Goal: Task Accomplishment & Management: Manage account settings

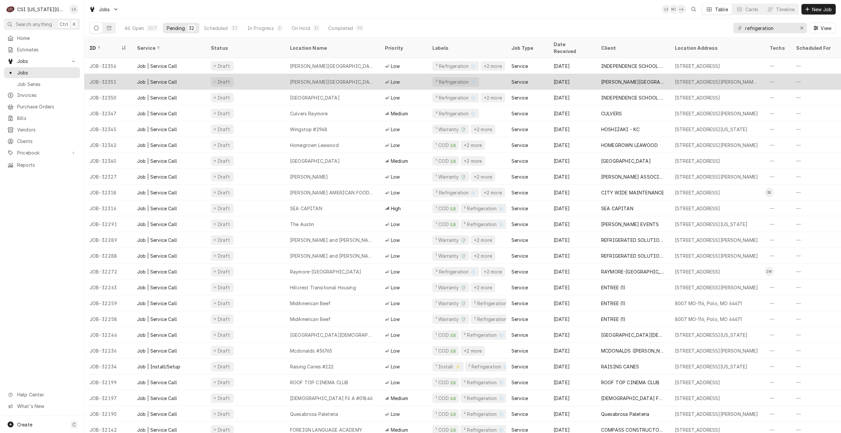
click at [366, 76] on div "[PERSON_NAME][GEOGRAPHIC_DATA][PERSON_NAME]" at bounding box center [332, 82] width 95 height 16
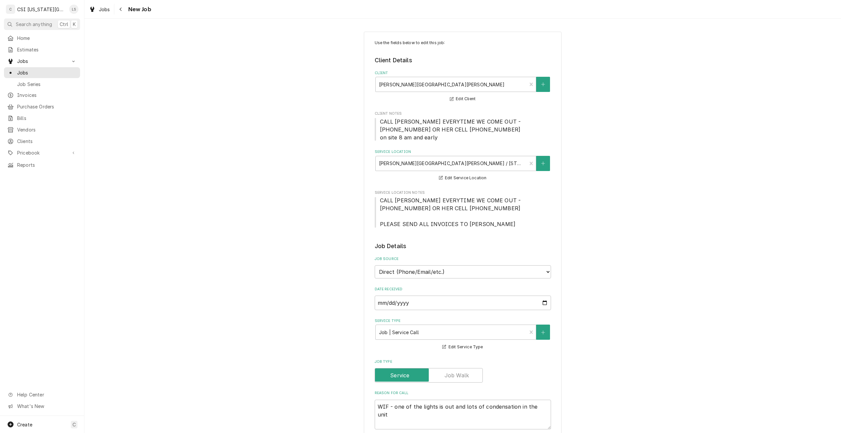
type textarea "x"
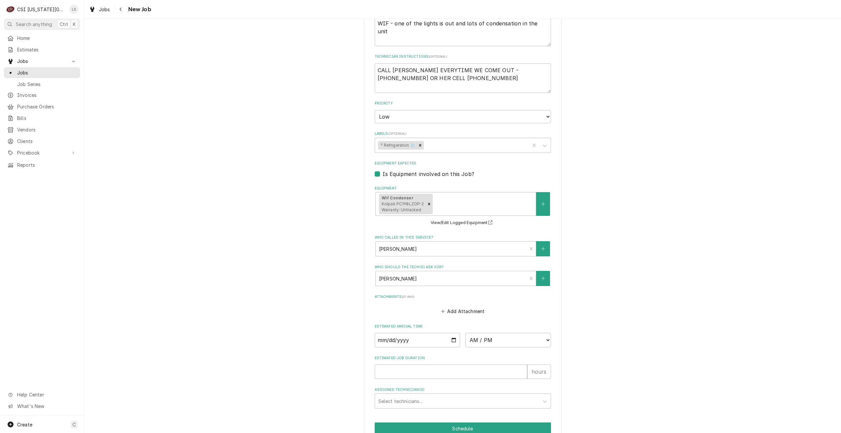
scroll to position [433, 0]
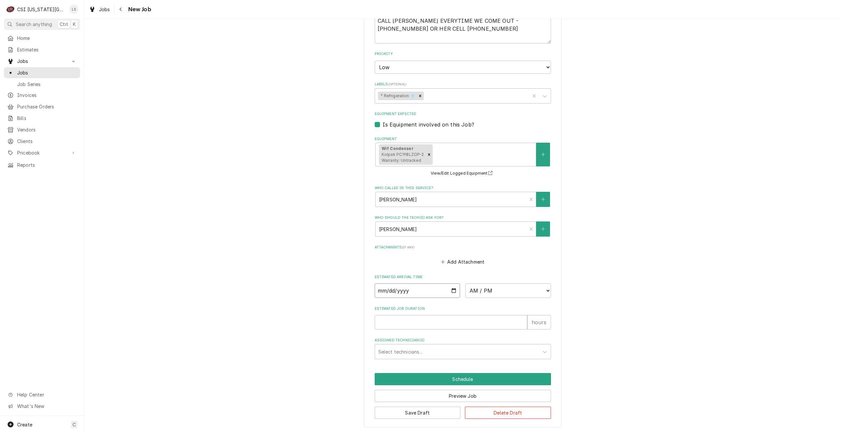
click at [453, 291] on input "Date" at bounding box center [418, 290] width 86 height 14
type input "2025-08-27"
type textarea "x"
click at [626, 285] on div "Use the fields below to edit this job: Client Details Client BISHOP SULLIVAN CE…" at bounding box center [462, 13] width 756 height 840
click at [63, 72] on span "Jobs" at bounding box center [47, 72] width 60 height 7
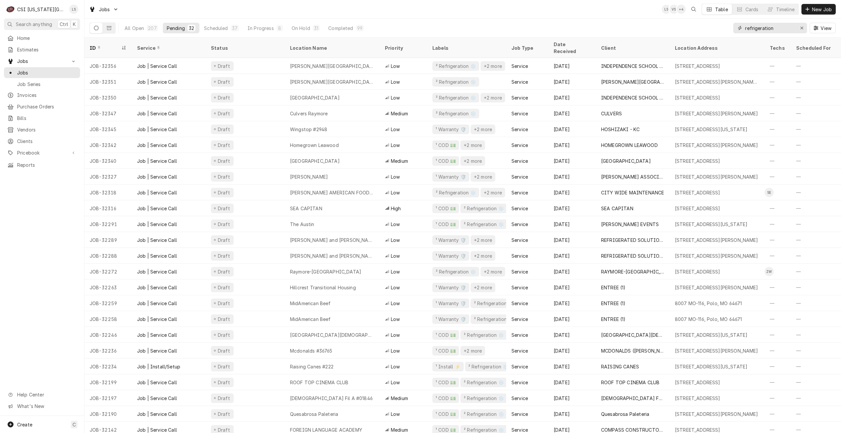
click at [754, 28] on input "refrigeration" at bounding box center [769, 28] width 49 height 11
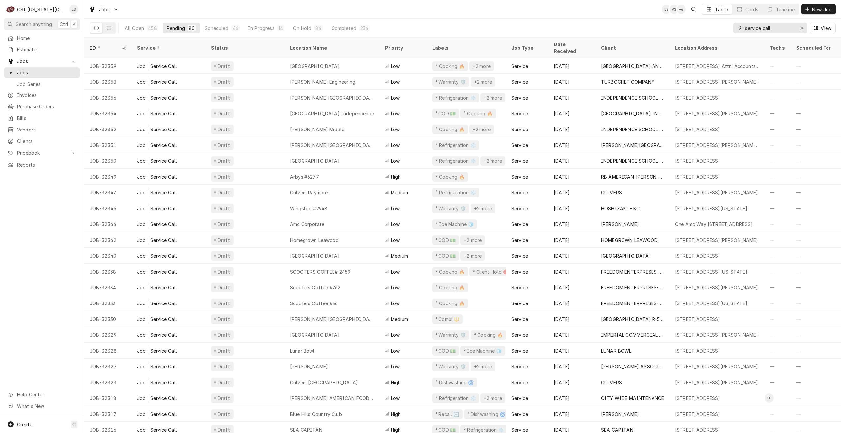
type input "service call"
click at [554, 19] on div "All Open 458 Pending 80 Scheduled 46 In Progress 14 On Hold 84 Completed 234 se…" at bounding box center [463, 28] width 746 height 18
click at [510, 11] on div "Jobs LS VS + 6 Table Cards Timeline New Job" at bounding box center [462, 9] width 756 height 18
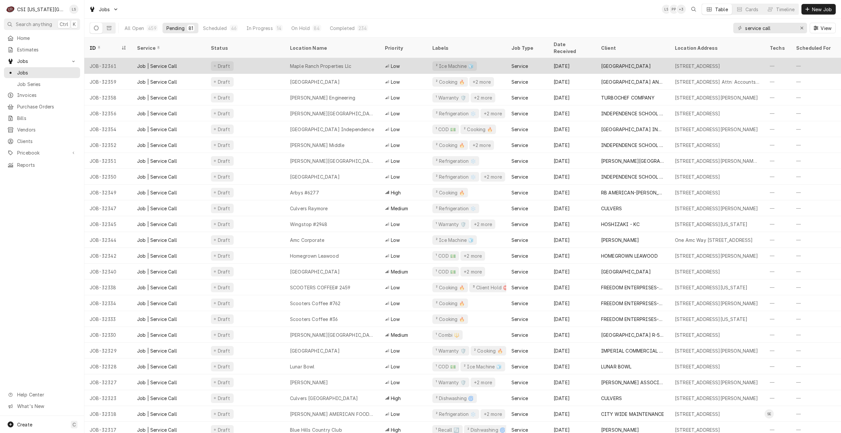
click at [308, 63] on div "Maple Ranch Properties Llc" at bounding box center [320, 66] width 61 height 7
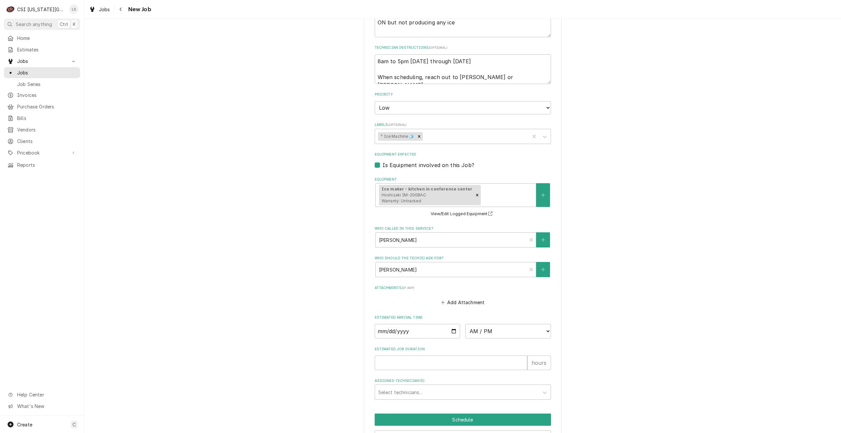
scroll to position [512, 0]
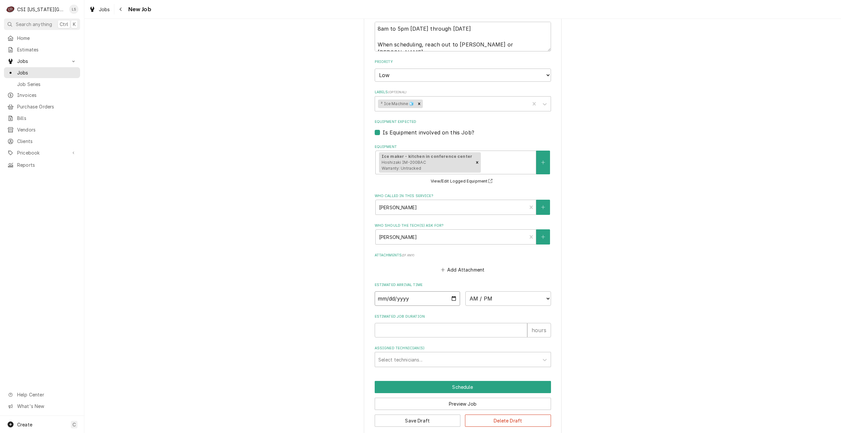
click at [452, 291] on input "Date" at bounding box center [418, 298] width 86 height 14
type textarea "x"
type input "2025-08-28"
type textarea "x"
click at [481, 293] on select "AM / PM 6:00 AM 6:15 AM 6:30 AM 6:45 AM 7:00 AM 7:15 AM 7:30 AM 7:45 AM 8:00 AM…" at bounding box center [508, 298] width 86 height 14
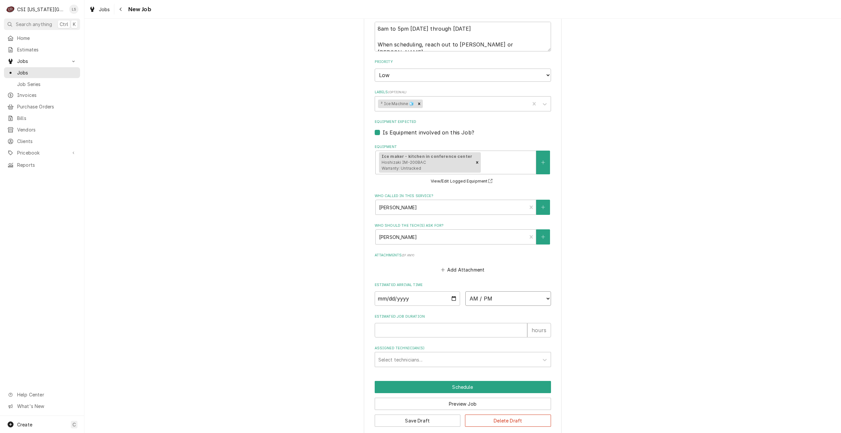
select select "12:00:00"
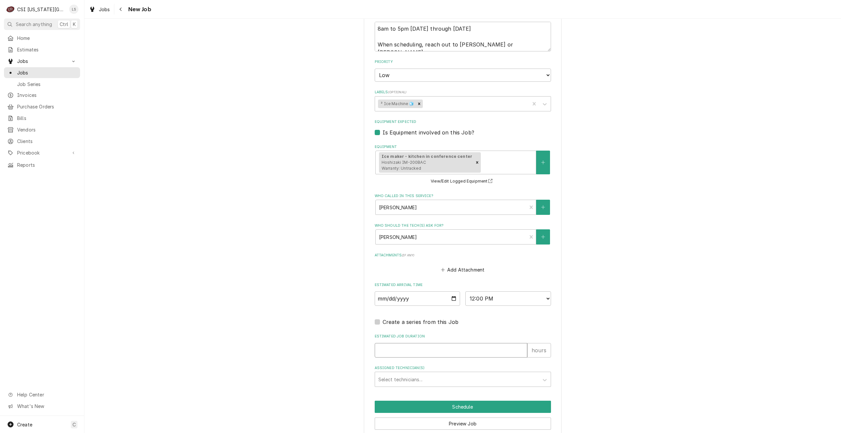
click at [462, 343] on input "Estimated Job Duration" at bounding box center [451, 350] width 153 height 14
type textarea "x"
type input "2"
type textarea "x"
type input "2"
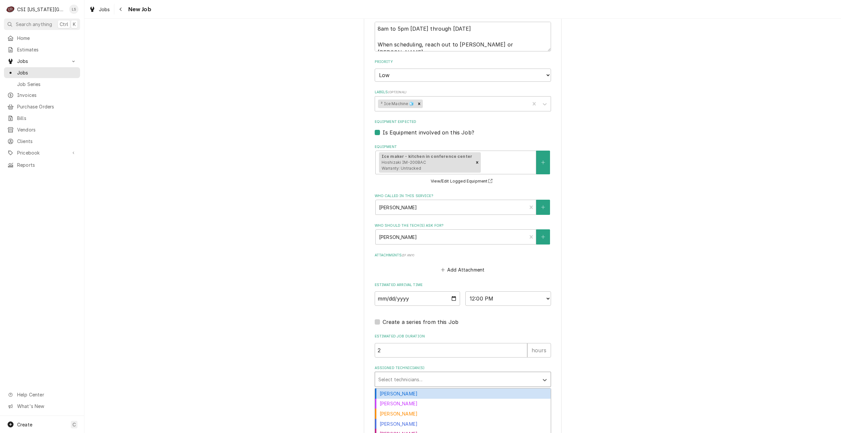
click at [477, 373] on div "Assigned Technician(s)" at bounding box center [456, 379] width 157 height 12
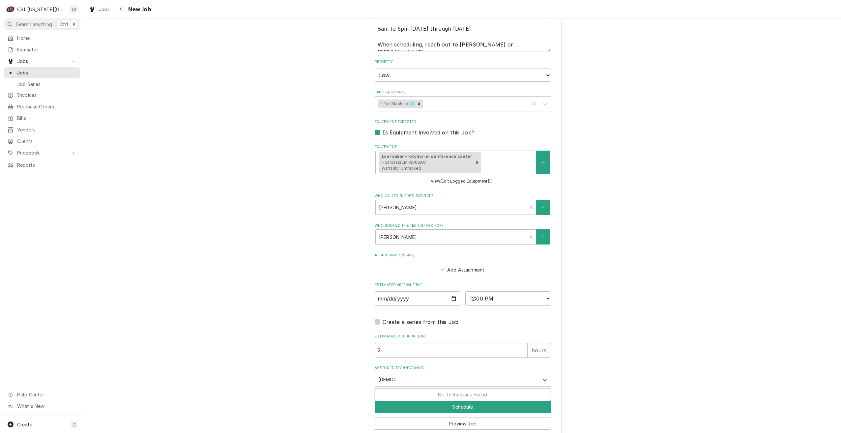
type input "christia"
click at [470, 388] on div "Christian Simmons" at bounding box center [463, 393] width 176 height 10
type textarea "x"
click at [456, 401] on button "Schedule" at bounding box center [463, 407] width 176 height 12
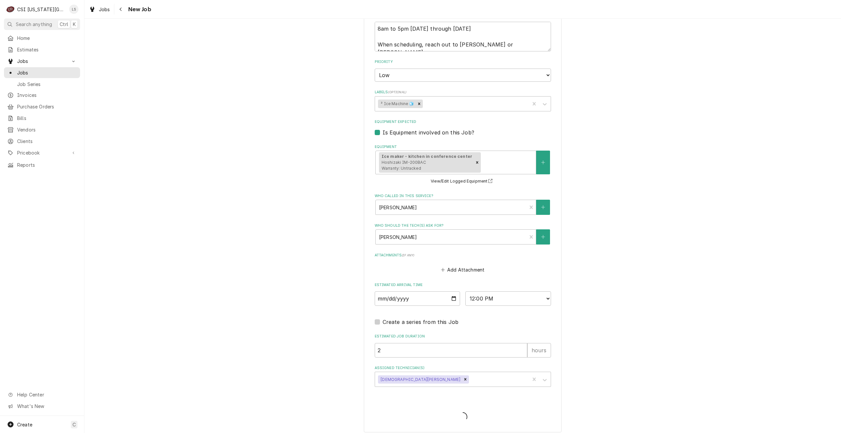
scroll to position [509, 0]
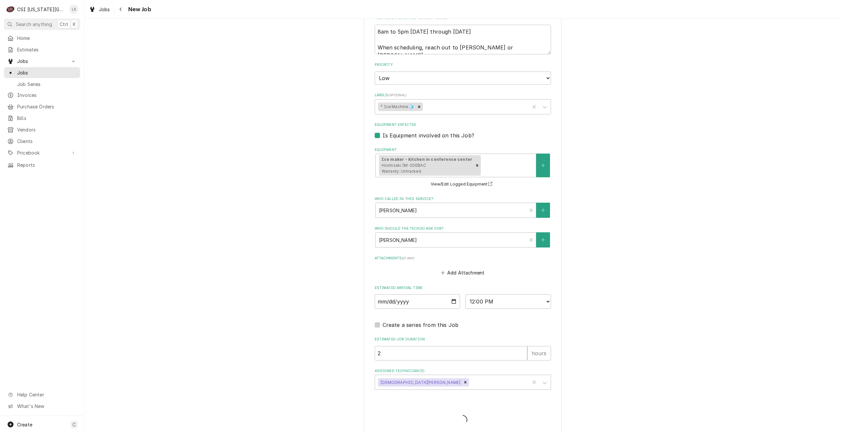
type textarea "x"
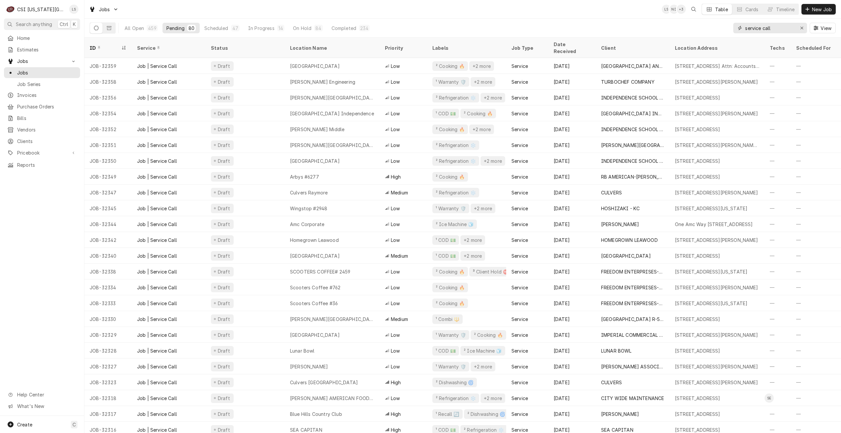
drag, startPoint x: 786, startPoint y: 30, endPoint x: 714, endPoint y: 26, distance: 72.3
click at [714, 26] on div "All Open 459 Pending 80 Scheduled 47 In Progress 14 On Hold 84 Completed 234 se…" at bounding box center [463, 28] width 746 height 18
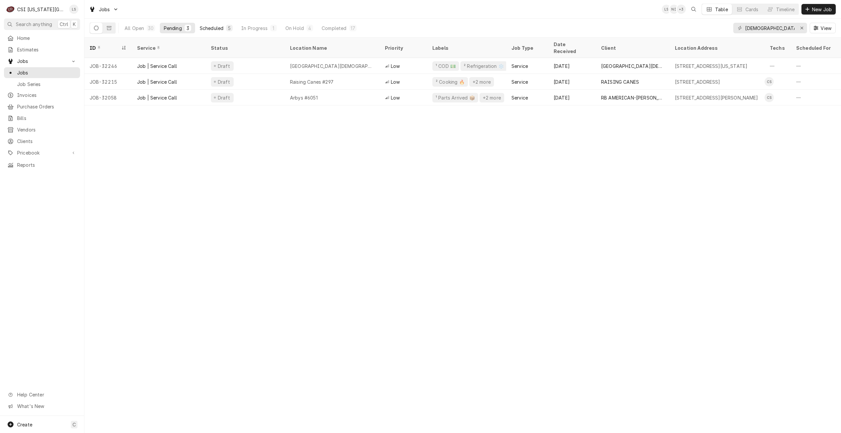
click at [224, 30] on button "Scheduled 5" at bounding box center [216, 28] width 41 height 11
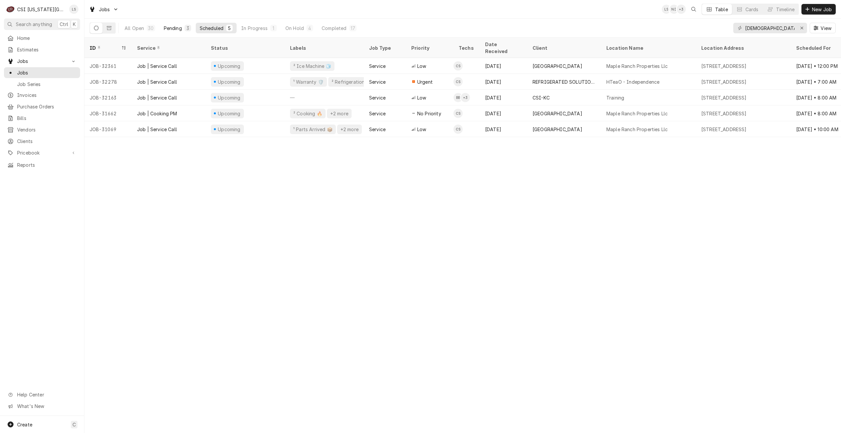
click at [170, 24] on button "Pending 3" at bounding box center [177, 28] width 35 height 11
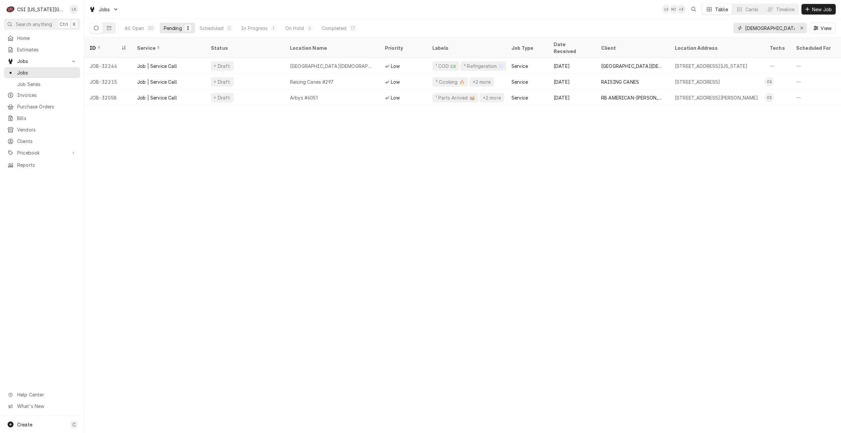
click at [752, 28] on input "christian" at bounding box center [769, 28] width 49 height 11
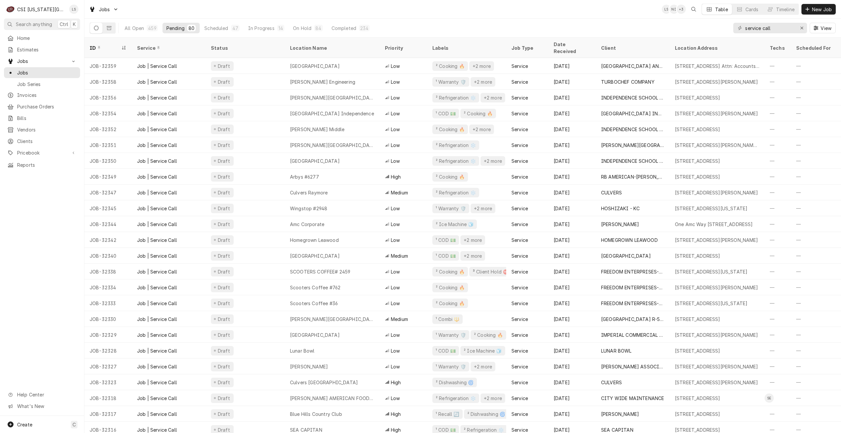
click at [555, 21] on div "All Open 459 Pending 80 Scheduled 47 In Progress 14 On Hold 84 Completed 234 se…" at bounding box center [463, 28] width 746 height 18
drag, startPoint x: 782, startPoint y: 31, endPoint x: 718, endPoint y: 21, distance: 64.9
click at [718, 21] on div "All Open 459 Pending 80 Scheduled 47 In Progress 14 On Hold 84 Completed 234 se…" at bounding box center [463, 28] width 746 height 18
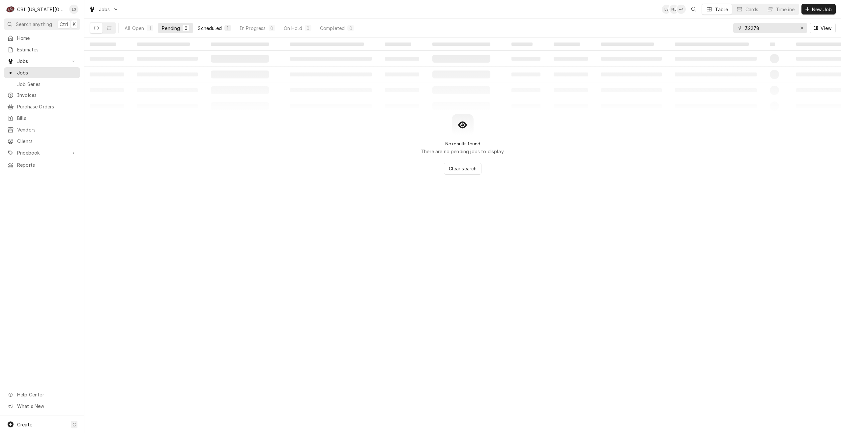
click at [228, 27] on div "1" at bounding box center [228, 28] width 4 height 7
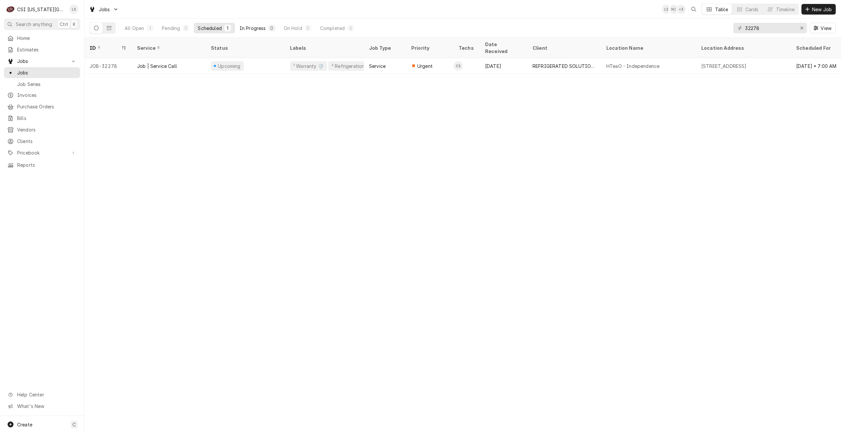
drag, startPoint x: 170, startPoint y: 29, endPoint x: 239, endPoint y: 29, distance: 68.9
click at [170, 29] on div "Pending" at bounding box center [171, 28] width 18 height 7
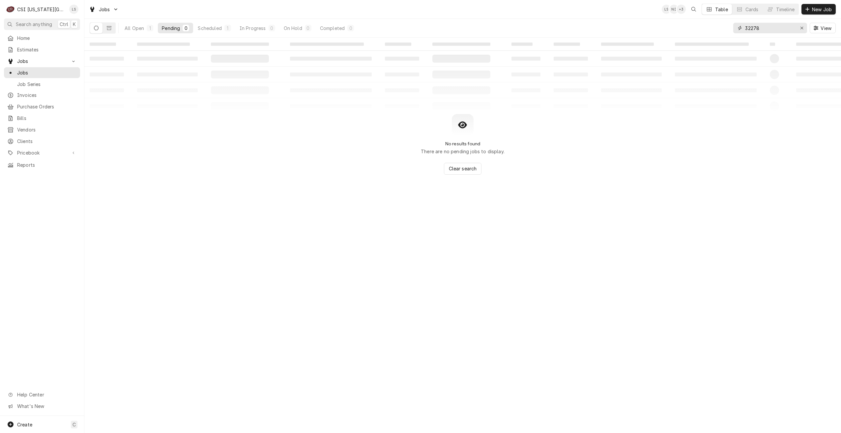
click at [768, 29] on input "32278" at bounding box center [769, 28] width 49 height 11
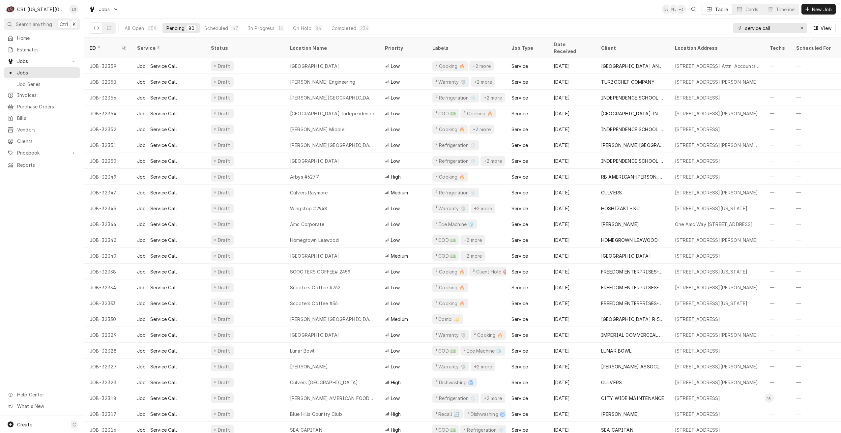
click at [587, 16] on div "Jobs LS NI + 3 Table Cards Timeline New Job" at bounding box center [462, 9] width 756 height 18
click at [479, 12] on div "Jobs LS NI + 3 Table Cards Timeline New Job" at bounding box center [462, 9] width 756 height 18
click at [594, 16] on div "Jobs LS NI + 3 Table Cards Timeline New Job" at bounding box center [462, 9] width 756 height 18
click at [361, 11] on div "Jobs LS NI + 3 Table Cards Timeline New Job" at bounding box center [462, 9] width 756 height 18
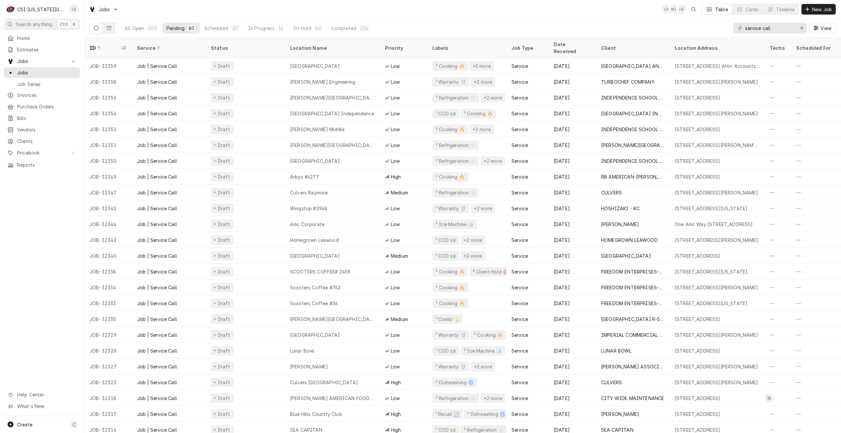
click at [361, 11] on div "Jobs LS NI + 3 Table Cards Timeline New Job" at bounding box center [462, 9] width 756 height 18
click at [361, 11] on div "Jobs LS LS + 3 Table Cards Timeline New Job" at bounding box center [462, 9] width 756 height 18
click at [595, 15] on div "Jobs LS LS + 4 Table Cards Timeline New Job" at bounding box center [462, 9] width 756 height 18
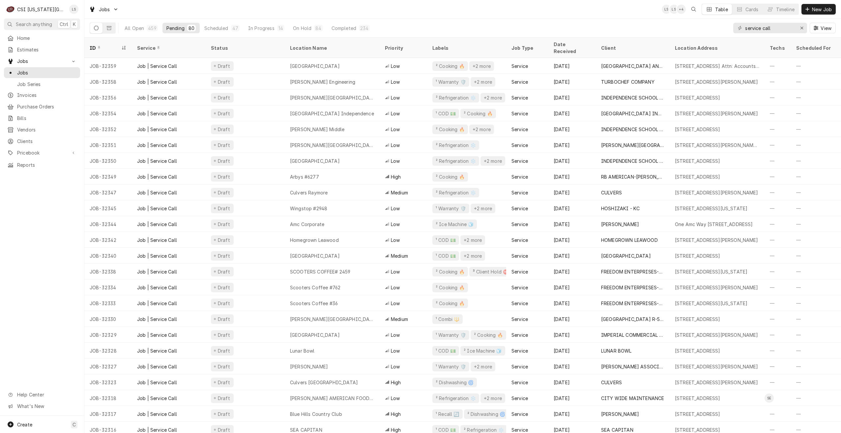
click at [481, 8] on div "Jobs LS LS + 4 Table Cards Timeline New Job" at bounding box center [462, 9] width 756 height 18
click at [481, 10] on div "Jobs LS LS + 4 Table Cards Timeline New Job" at bounding box center [462, 9] width 756 height 18
click at [407, 12] on div "Jobs LS LS + 4 Table Cards Timeline New Job" at bounding box center [462, 9] width 756 height 18
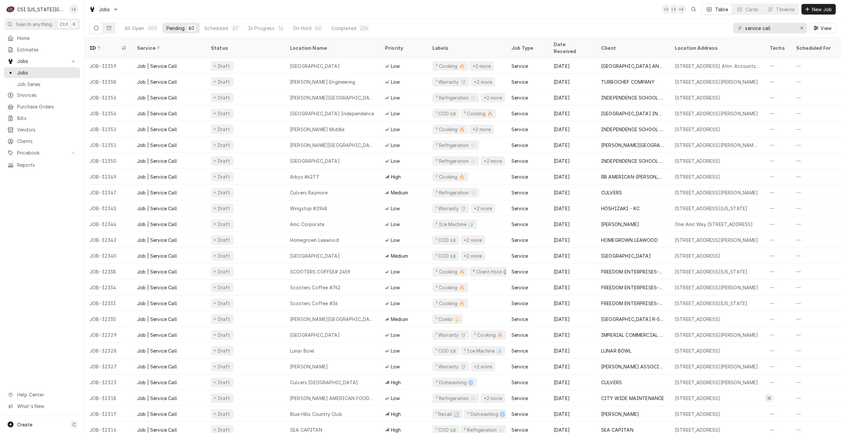
click at [407, 12] on div "Jobs LS LS + 3 Table Cards Timeline New Job" at bounding box center [462, 9] width 756 height 18
drag, startPoint x: 781, startPoint y: 28, endPoint x: 735, endPoint y: 26, distance: 45.5
click at [735, 26] on div "service call" at bounding box center [770, 28] width 74 height 11
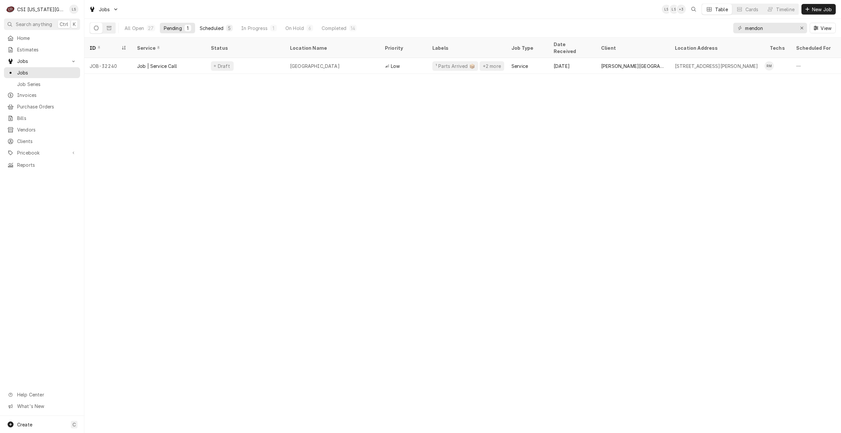
click at [211, 27] on div "Scheduled" at bounding box center [212, 28] width 24 height 7
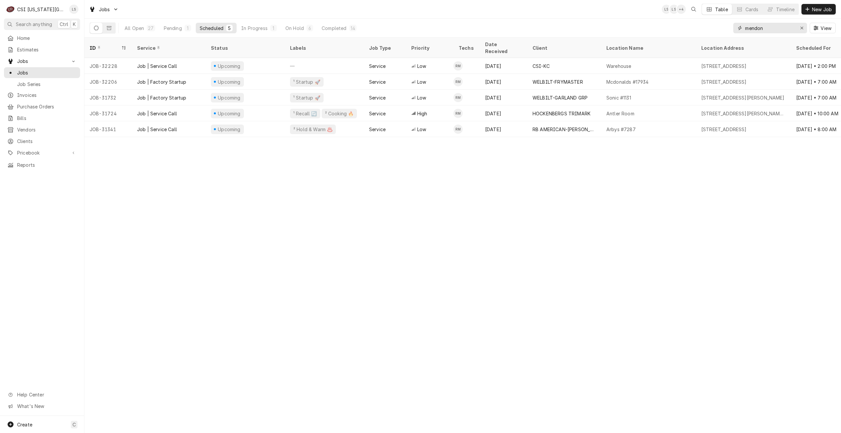
click at [759, 31] on input "mendon" at bounding box center [769, 28] width 49 height 11
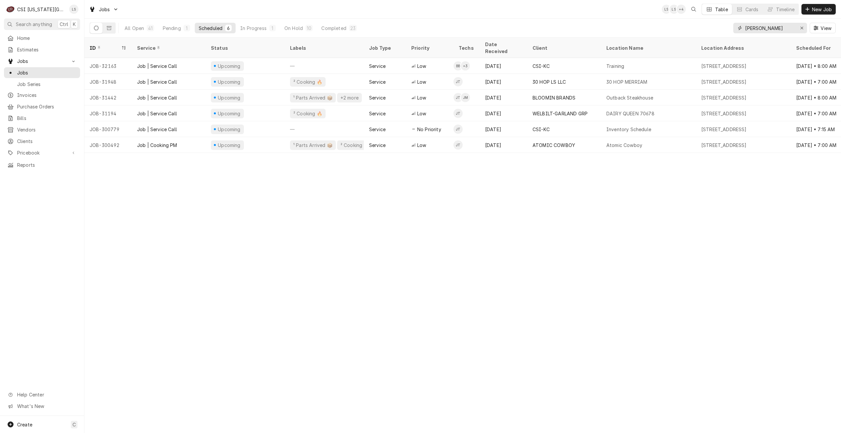
click at [764, 31] on input "jimmy" at bounding box center [769, 28] width 49 height 11
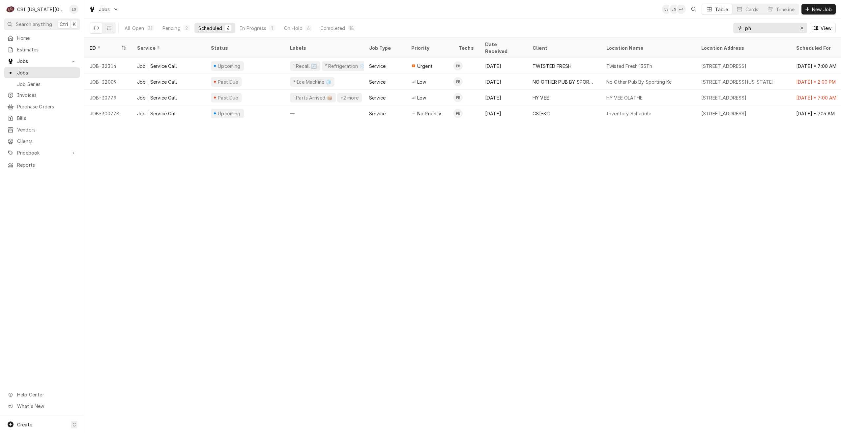
type input "p"
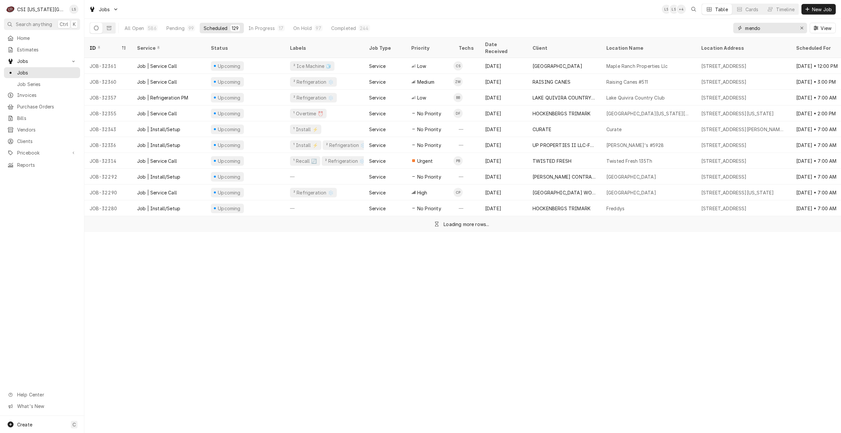
type input "mendon"
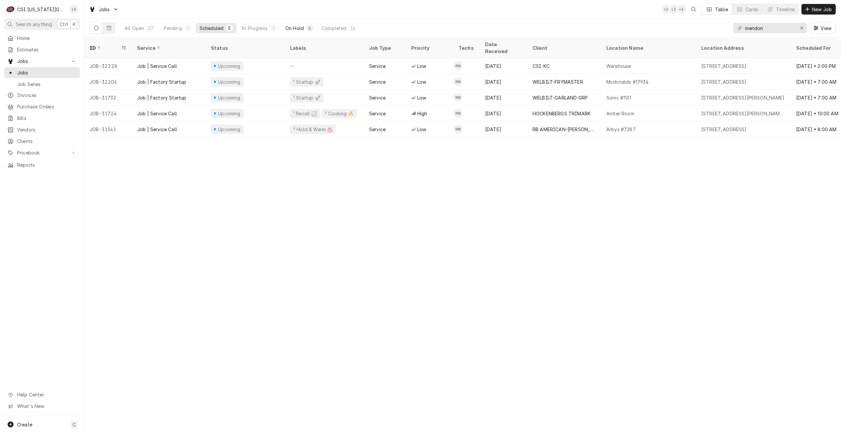
click at [293, 31] on div "On Hold" at bounding box center [294, 28] width 18 height 7
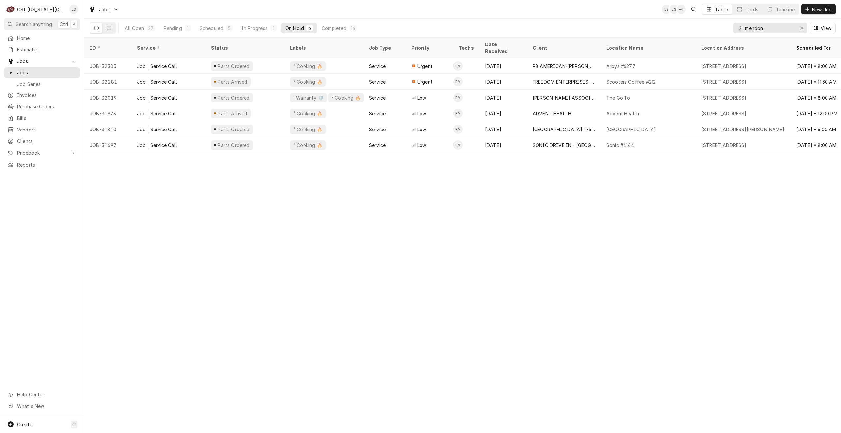
click at [413, 14] on div "Jobs LS LS + 4 Table Cards Timeline New Job" at bounding box center [462, 9] width 756 height 18
click at [214, 27] on div "Scheduled" at bounding box center [212, 28] width 24 height 7
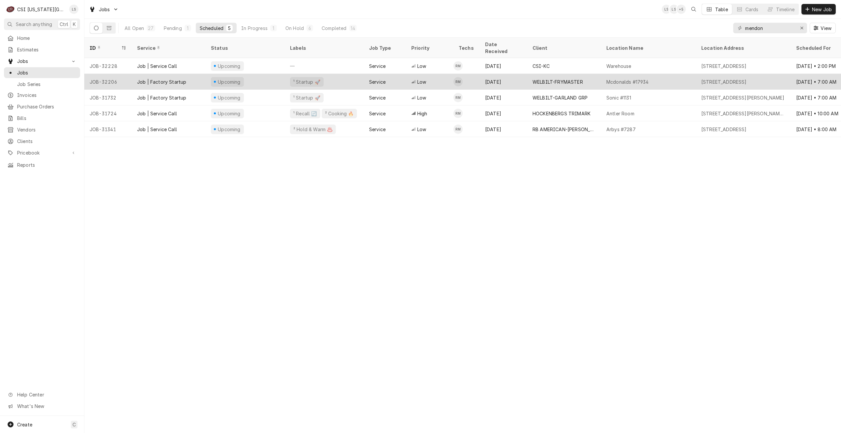
click at [521, 75] on div "Aug 20" at bounding box center [503, 82] width 47 height 16
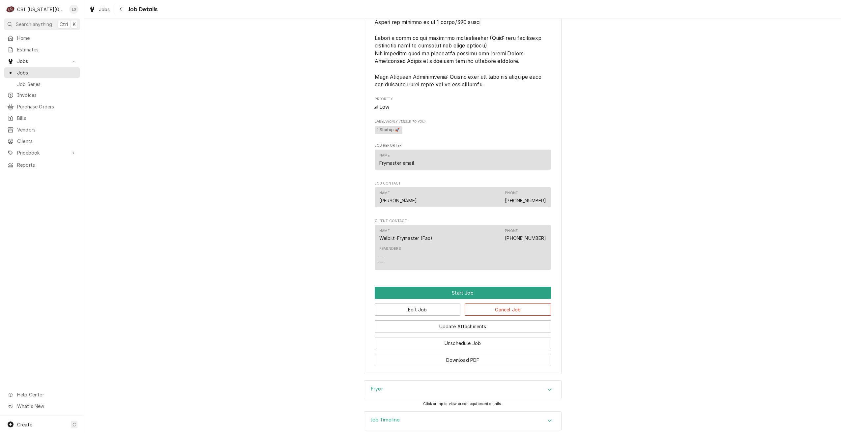
scroll to position [1037, 0]
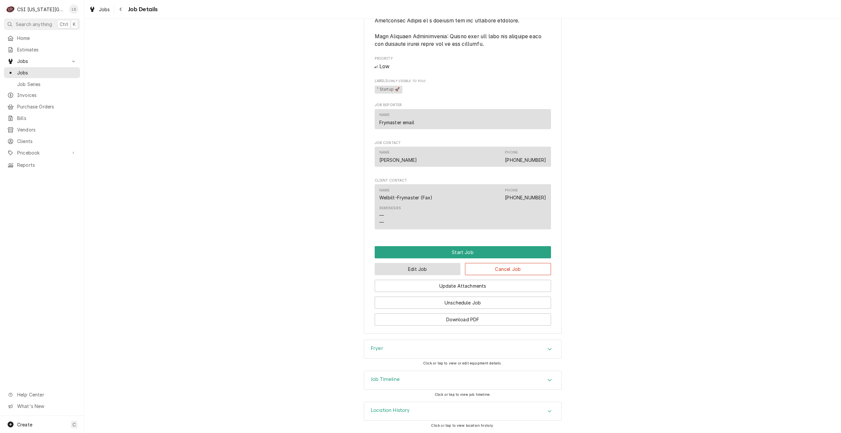
click at [404, 266] on button "Edit Job" at bounding box center [418, 269] width 86 height 12
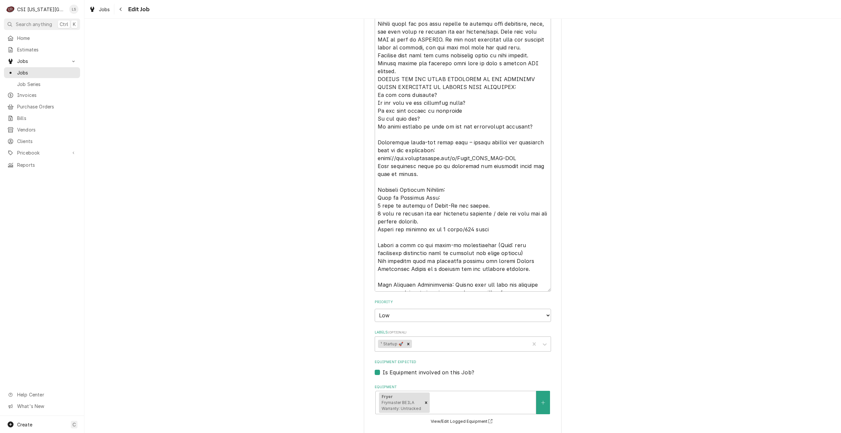
scroll to position [1084, 0]
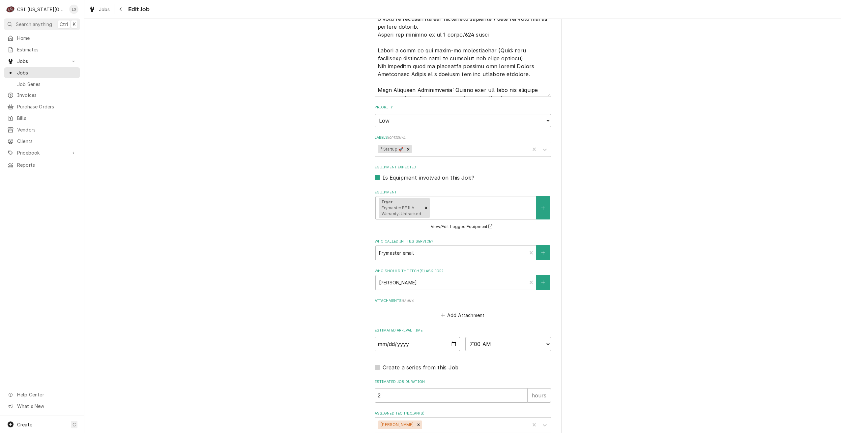
drag, startPoint x: 453, startPoint y: 305, endPoint x: 445, endPoint y: 301, distance: 8.5
click at [453, 337] on input "2025-08-28" at bounding box center [418, 344] width 86 height 14
click at [415, 420] on div "Remove Robert Mendon" at bounding box center [418, 424] width 7 height 9
type textarea "x"
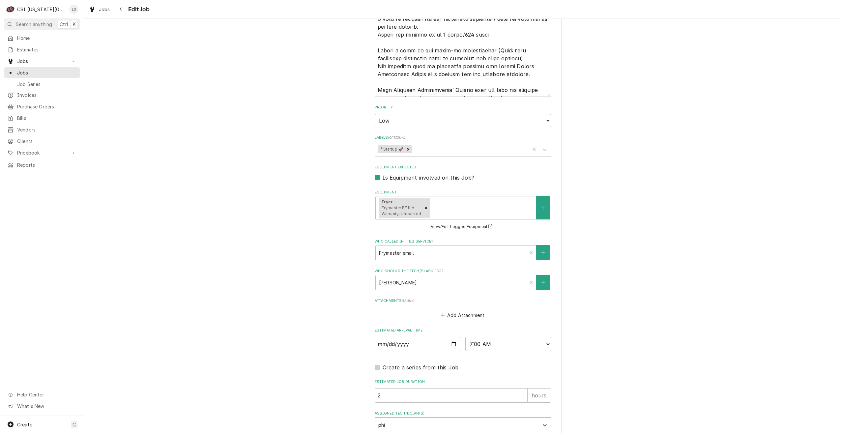
type input "phil"
click at [416, 433] on div "Phil Bustamante" at bounding box center [463, 439] width 176 height 10
type textarea "x"
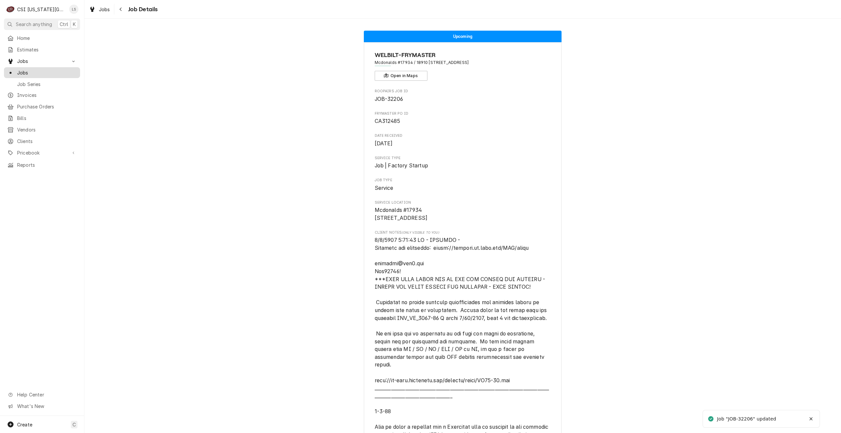
drag, startPoint x: 58, startPoint y: 67, endPoint x: 79, endPoint y: 71, distance: 21.7
click at [58, 69] on span "Jobs" at bounding box center [47, 72] width 60 height 7
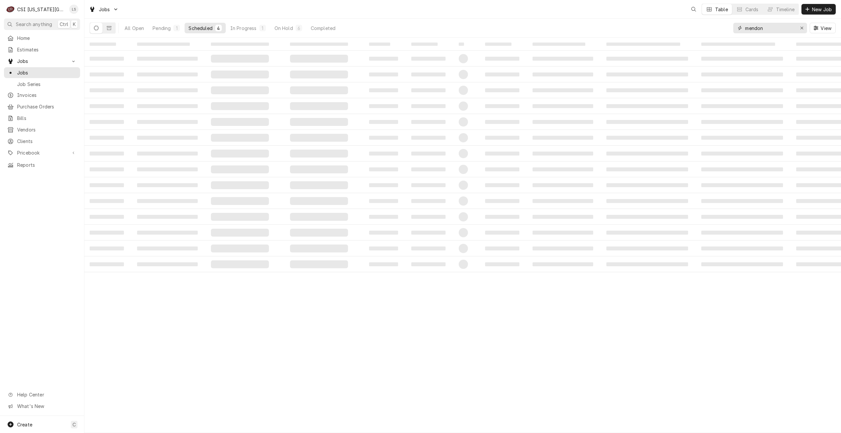
click at [751, 29] on input "mendon" at bounding box center [769, 28] width 49 height 11
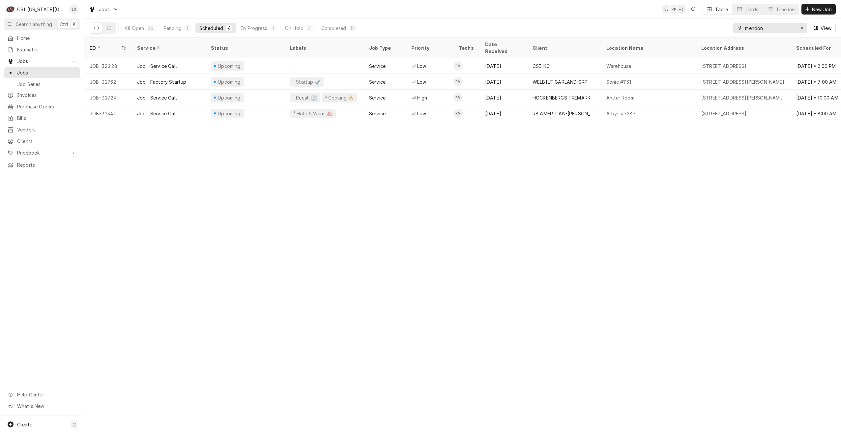
click at [751, 29] on input "mendon" at bounding box center [769, 28] width 49 height 11
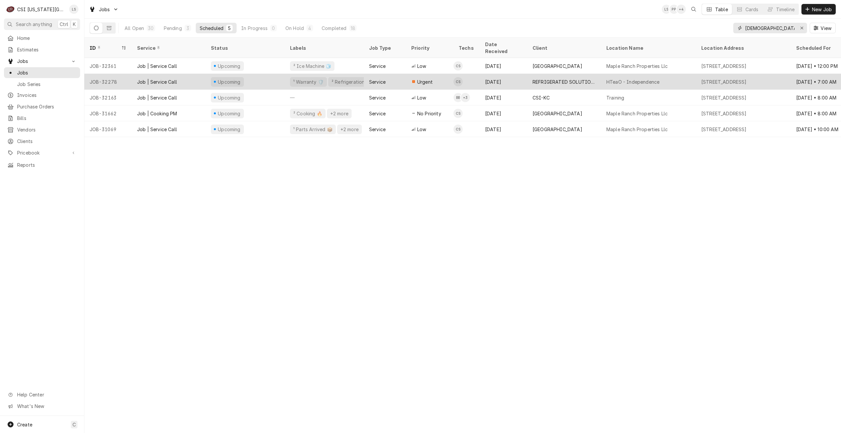
type input "christian"
click at [553, 78] on div "REFRIGERATED SOLUTIONS GROUP (2)" at bounding box center [563, 81] width 63 height 7
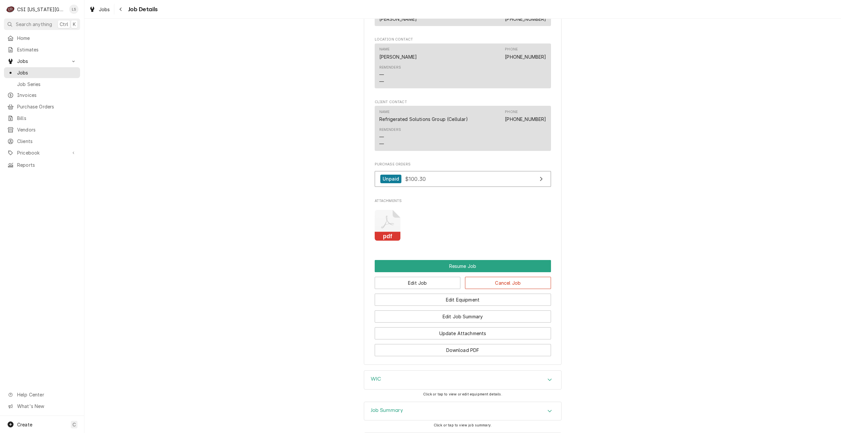
scroll to position [781, 0]
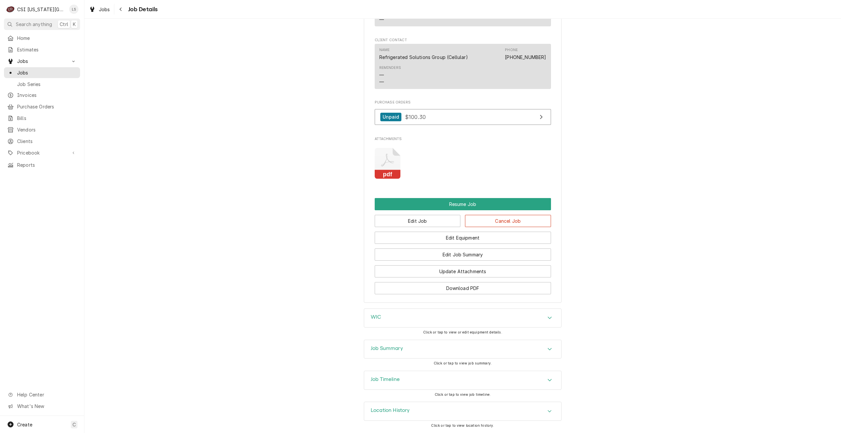
click at [480, 353] on div "Job Summary" at bounding box center [462, 349] width 197 height 18
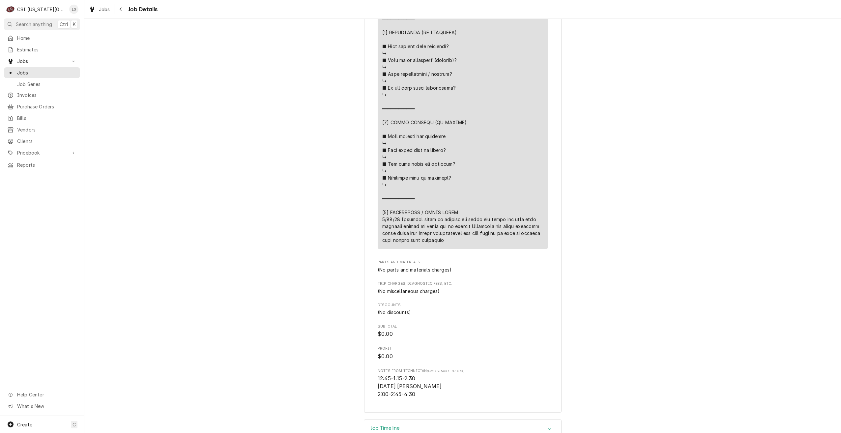
scroll to position [1665, 0]
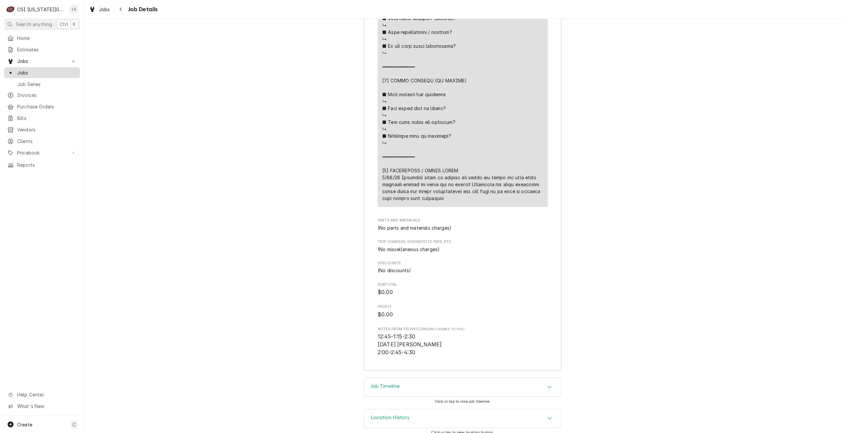
click at [67, 71] on span "Jobs" at bounding box center [47, 72] width 60 height 7
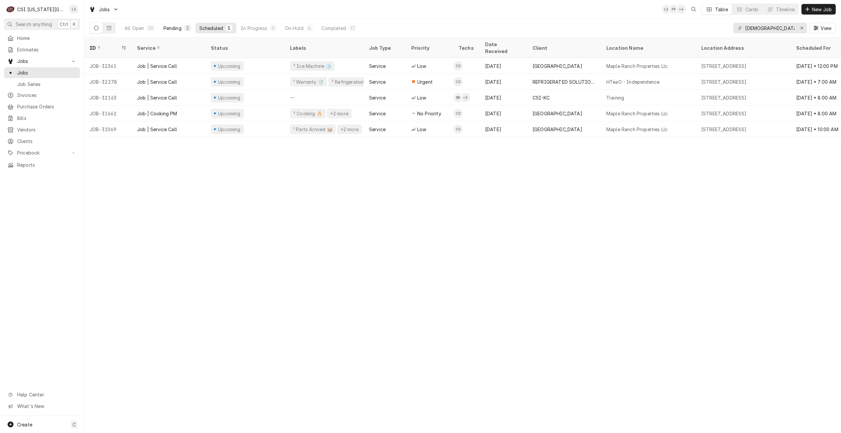
click at [176, 30] on div "Pending" at bounding box center [172, 28] width 18 height 7
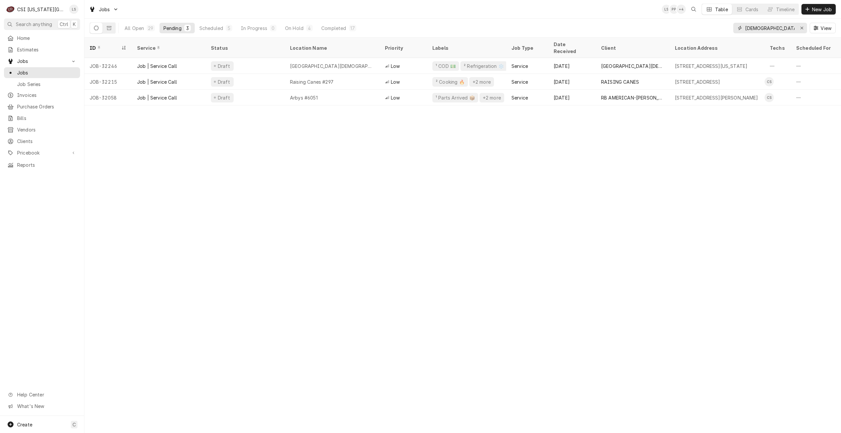
click at [752, 28] on input "[DEMOGRAPHIC_DATA]" at bounding box center [769, 28] width 49 height 11
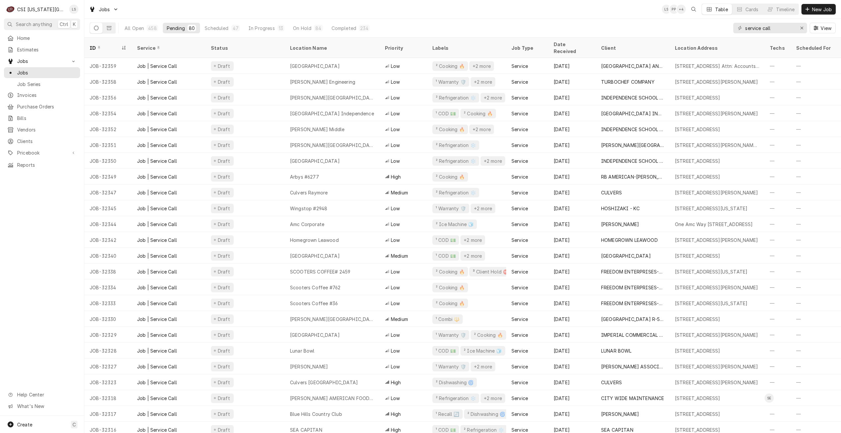
click at [566, 15] on div "Jobs LS PP + 4 Table Cards Timeline New Job" at bounding box center [462, 9] width 756 height 18
click at [592, 17] on div "Jobs LS PP + 4 Table Cards Timeline New Job" at bounding box center [462, 9] width 756 height 18
drag, startPoint x: 775, startPoint y: 28, endPoint x: 744, endPoint y: 26, distance: 31.4
click at [744, 26] on div "service call" at bounding box center [770, 28] width 74 height 11
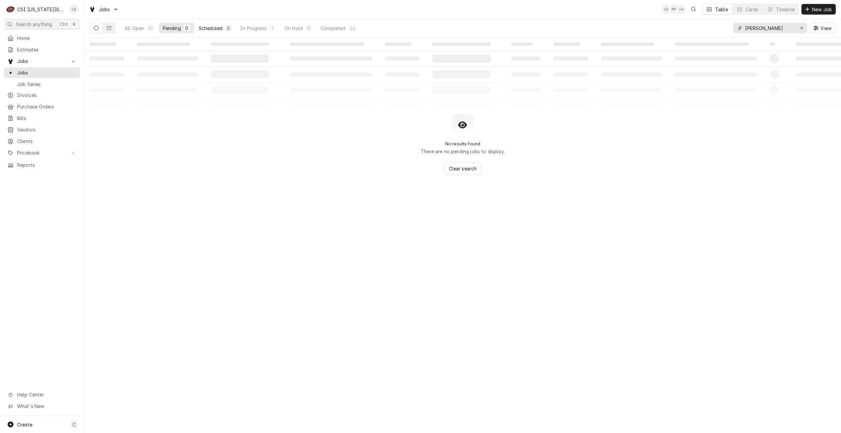
type input "josh"
click at [208, 27] on div "Scheduled" at bounding box center [211, 28] width 24 height 7
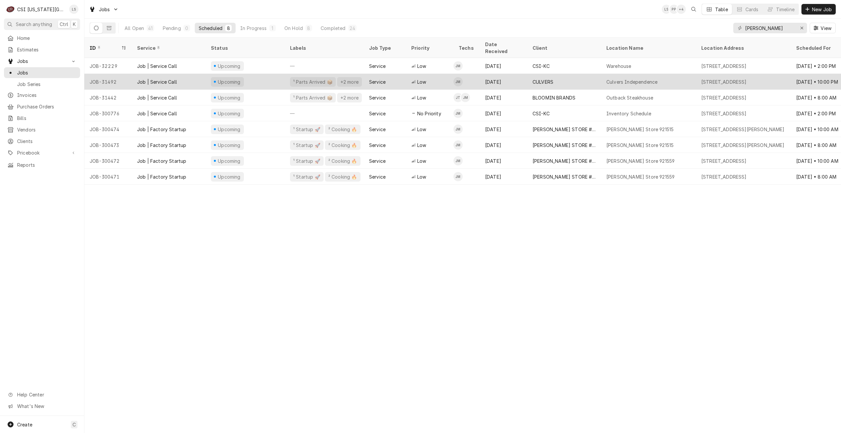
click at [578, 77] on div "CULVERS" at bounding box center [564, 82] width 74 height 16
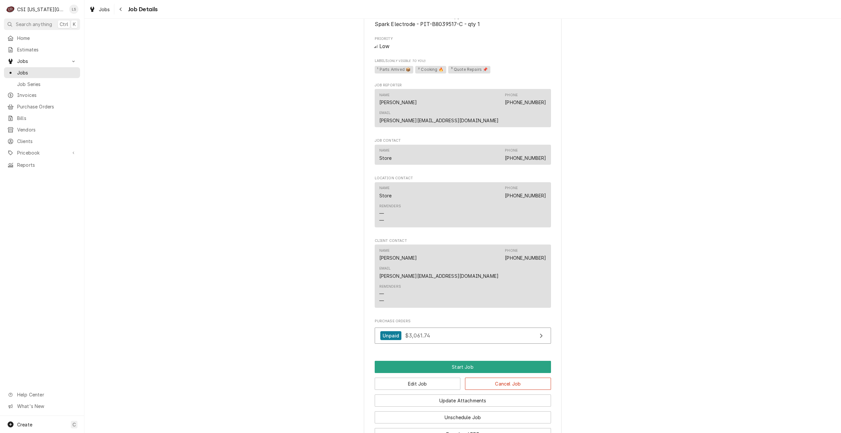
scroll to position [643, 0]
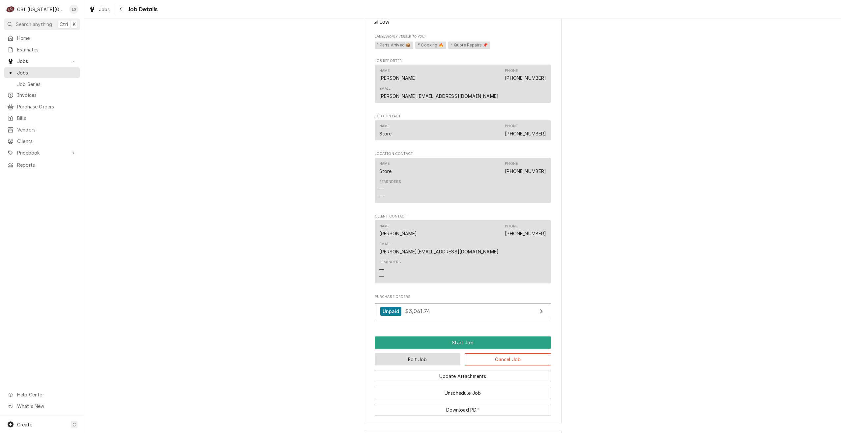
click at [428, 353] on button "Edit Job" at bounding box center [418, 359] width 86 height 12
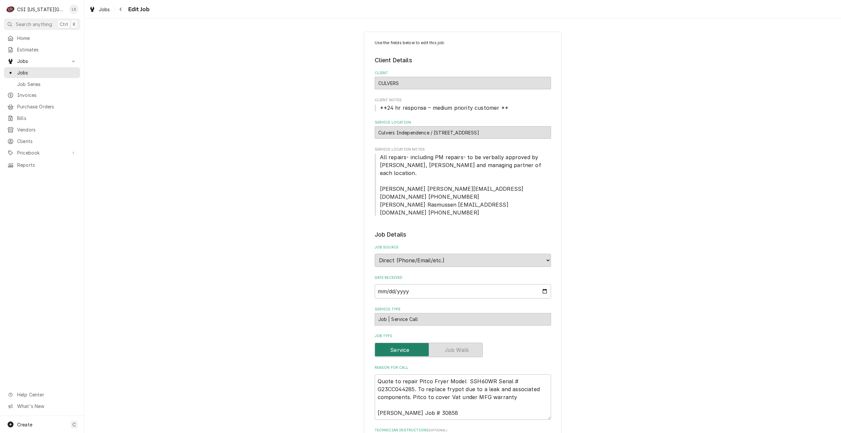
type textarea "x"
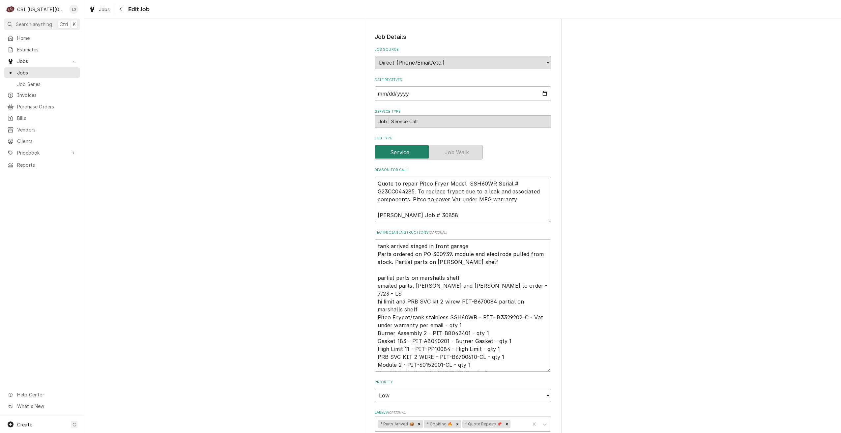
scroll to position [428, 0]
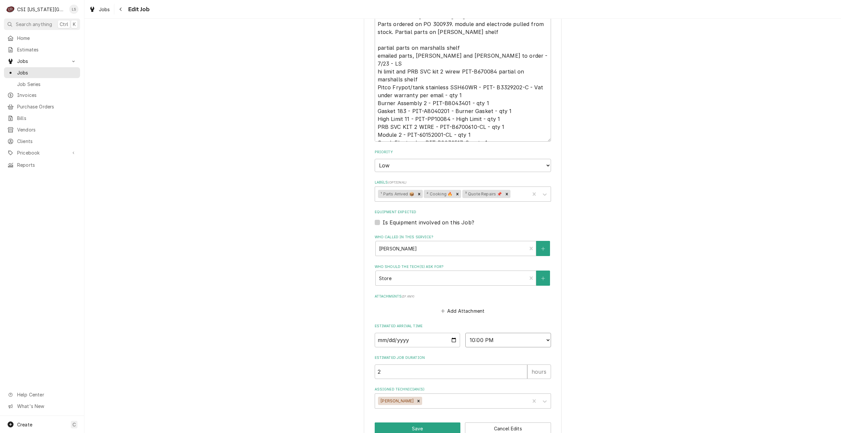
click at [496, 333] on select "AM / PM 6:00 AM 6:15 AM 6:30 AM 6:45 AM 7:00 AM 7:15 AM 7:30 AM 7:45 AM 8:00 AM…" at bounding box center [508, 340] width 86 height 14
select select "23:00:00"
click at [465, 333] on select "AM / PM 6:00 AM 6:15 AM 6:30 AM 6:45 AM 7:00 AM 7:15 AM 7:30 AM 7:45 AM 8:00 AM…" at bounding box center [508, 340] width 86 height 14
click at [643, 298] on div "Use the fields below to edit this job: Client Details Client CULVERS Client Not…" at bounding box center [462, 23] width 756 height 851
click at [397, 422] on button "Save" at bounding box center [418, 428] width 86 height 12
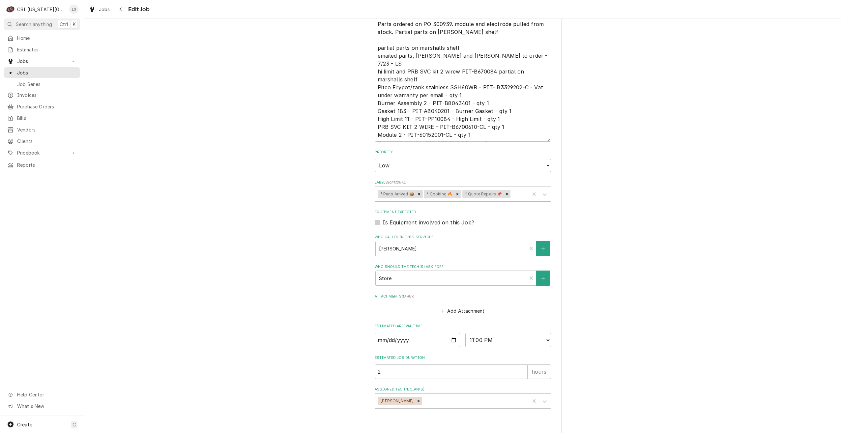
type textarea "x"
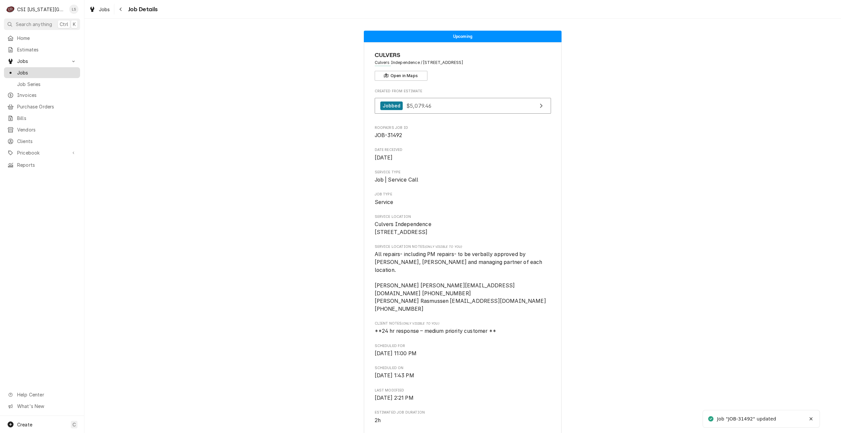
click at [70, 72] on span "Jobs" at bounding box center [47, 72] width 60 height 7
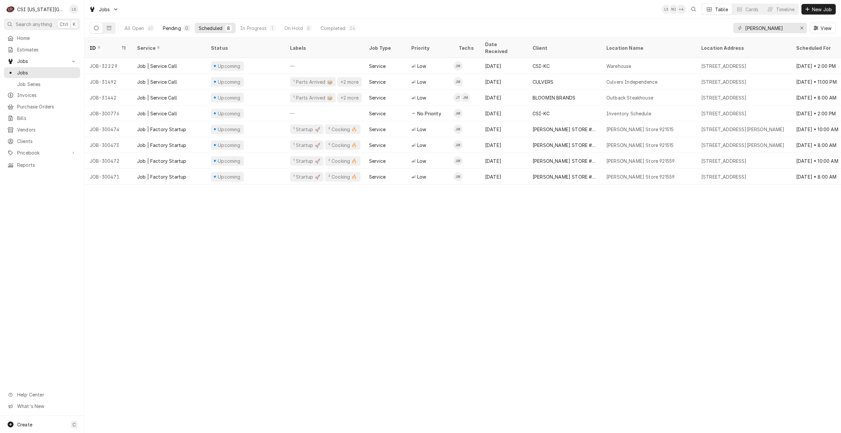
click at [165, 26] on div "Pending" at bounding box center [172, 28] width 18 height 7
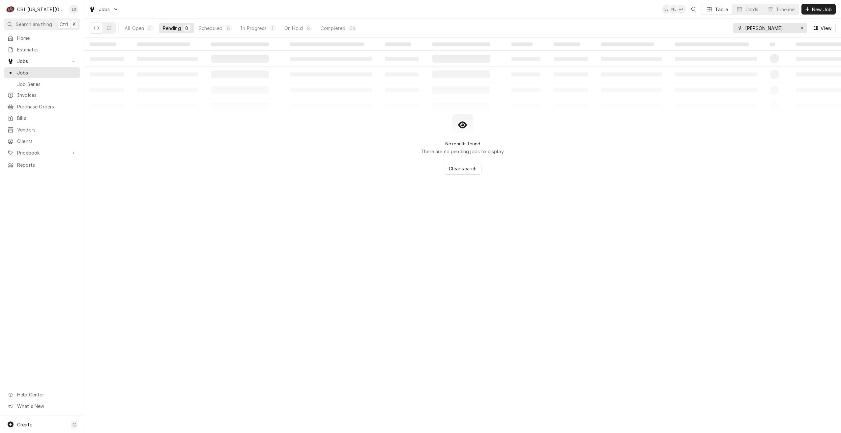
click at [767, 28] on input "[PERSON_NAME]" at bounding box center [769, 28] width 49 height 11
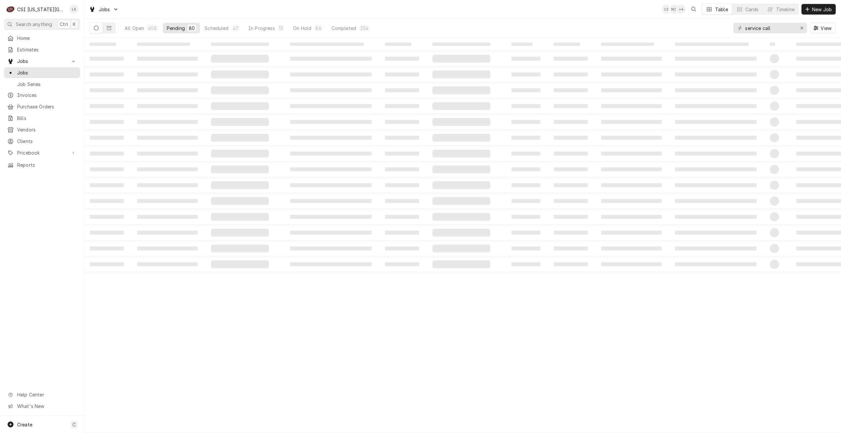
click at [605, 15] on div "Jobs LS NI + 4 Table Cards Timeline New Job" at bounding box center [462, 9] width 756 height 18
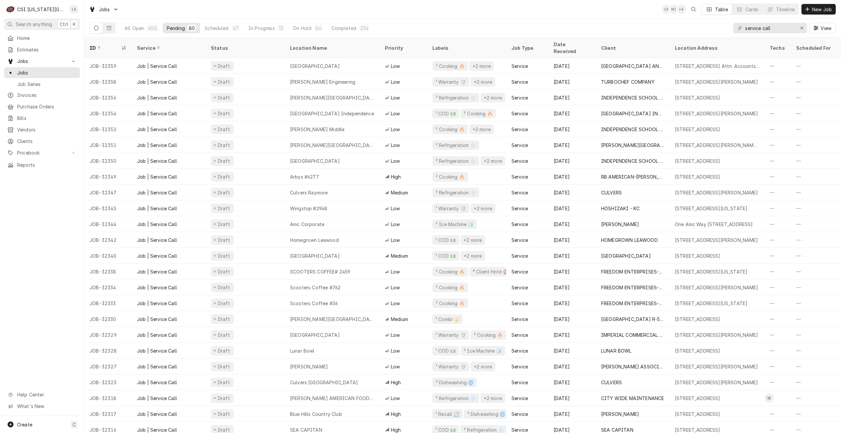
click at [605, 15] on div "Jobs LS NI + 4 Table Cards Timeline New Job" at bounding box center [462, 9] width 756 height 18
drag, startPoint x: 781, startPoint y: 30, endPoint x: 733, endPoint y: 27, distance: 48.2
click at [733, 27] on div "service call" at bounding box center [770, 28] width 74 height 11
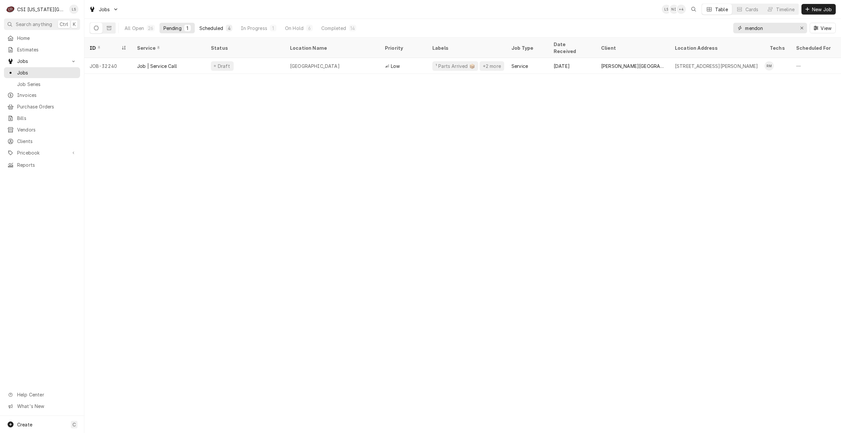
type input "mendon"
click at [220, 30] on div "Scheduled" at bounding box center [211, 28] width 24 height 7
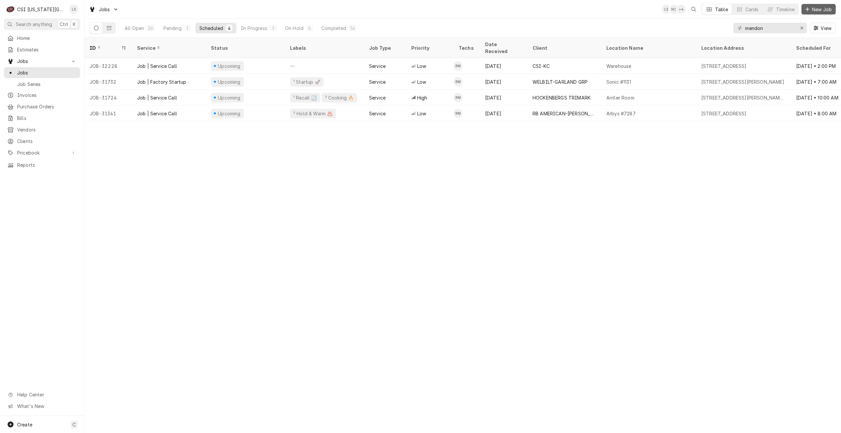
click at [820, 13] on button "New Job" at bounding box center [818, 9] width 34 height 11
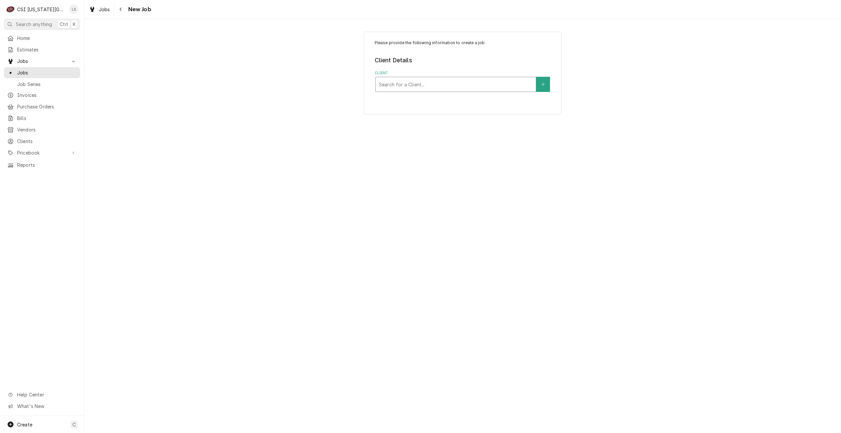
click at [467, 81] on div "Client" at bounding box center [456, 84] width 154 height 12
type input "csi"
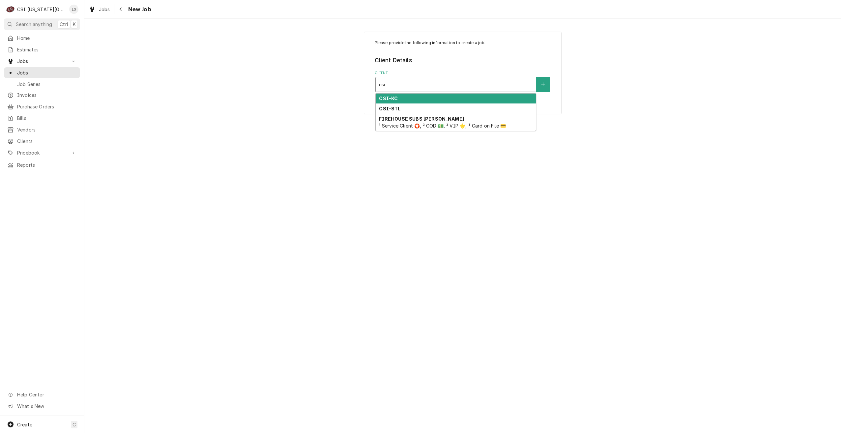
click at [463, 97] on div "CSI-KC" at bounding box center [456, 99] width 160 height 10
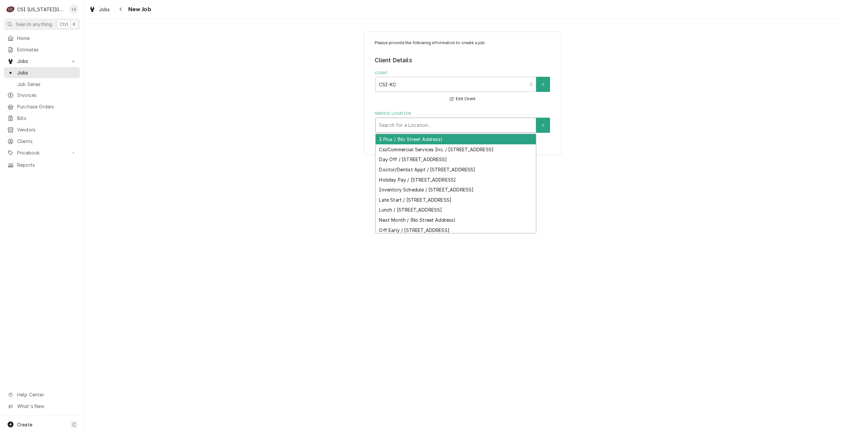
click at [456, 123] on div "Service Location" at bounding box center [456, 125] width 154 height 12
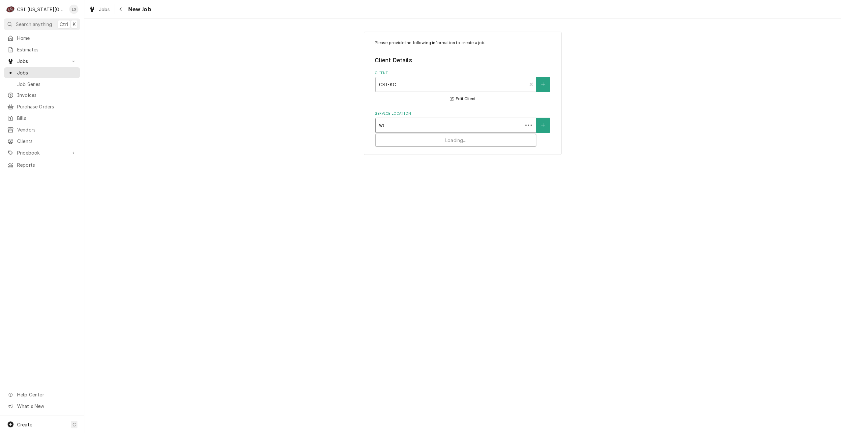
type input "ware"
click at [447, 139] on div "Warehouse / [STREET_ADDRESS]" at bounding box center [456, 139] width 160 height 10
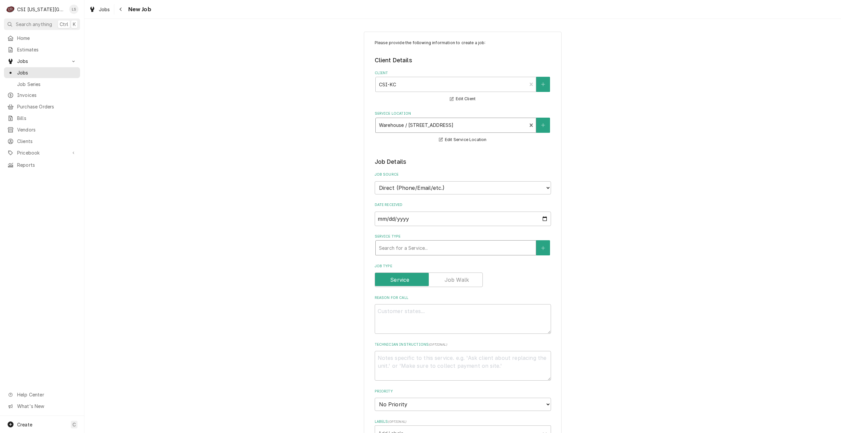
click at [441, 247] on div "Service Type" at bounding box center [456, 248] width 154 height 12
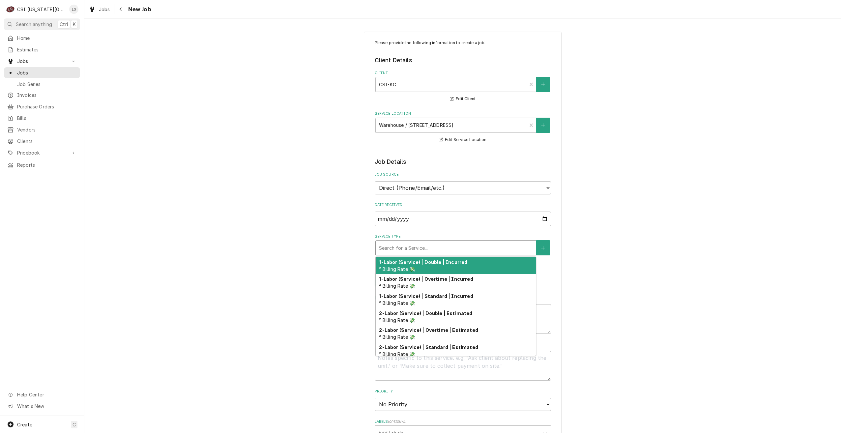
type textarea "x"
type input "s"
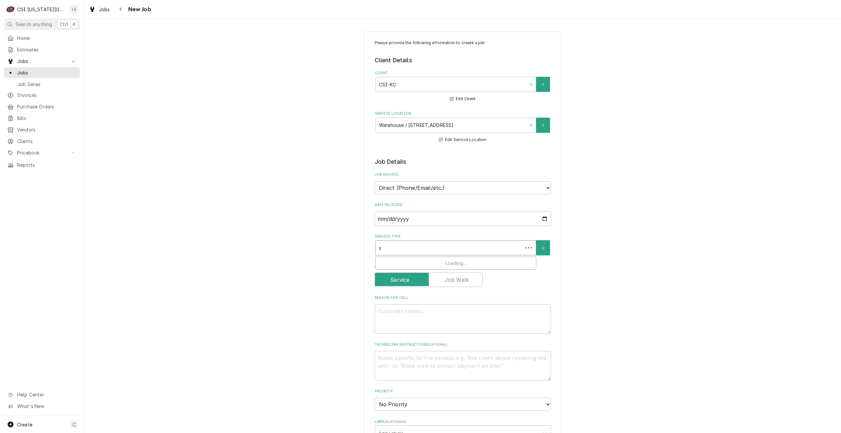
type textarea "x"
type input "se"
type textarea "x"
type input "ser"
type textarea "x"
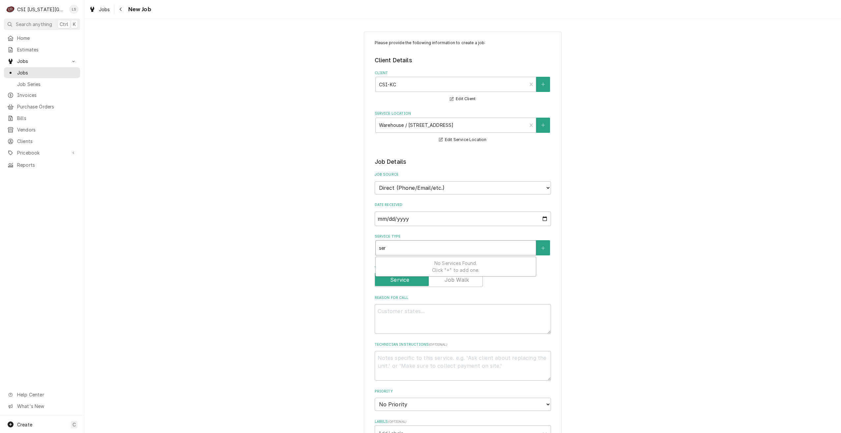
type input "serv"
type textarea "x"
type input "servi"
type textarea "x"
type input "servic"
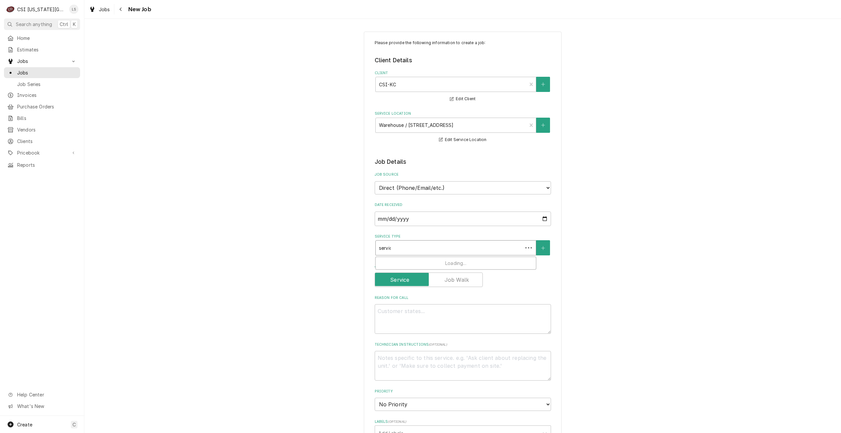
type textarea "x"
type input "service"
type textarea "x"
type input "service"
type textarea "x"
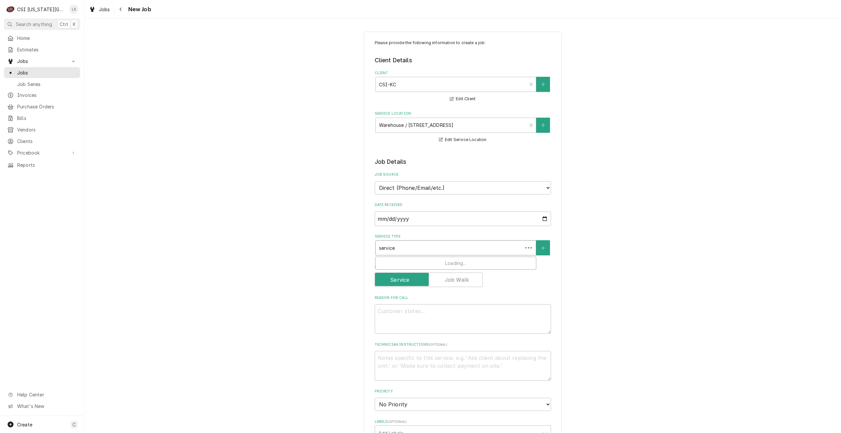
type input "service c"
type textarea "x"
type input "service cal"
type textarea "x"
type input "service call"
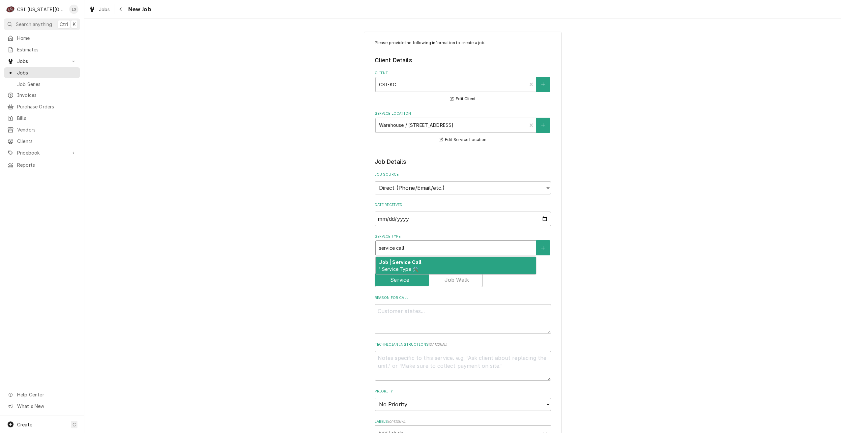
click at [443, 259] on div "Job | Service Call ¹ Service Type 🛠️" at bounding box center [456, 265] width 160 height 17
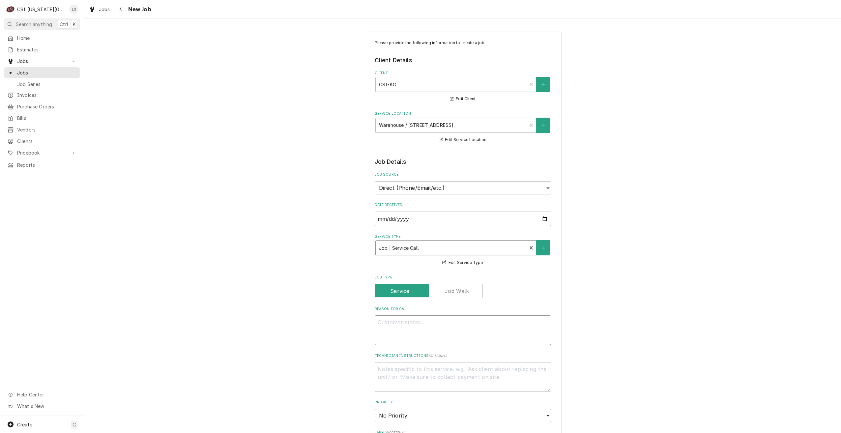
click at [467, 320] on textarea "Reason For Call" at bounding box center [463, 330] width 176 height 30
type textarea "x"
type textarea "L"
type textarea "x"
type textarea "Le"
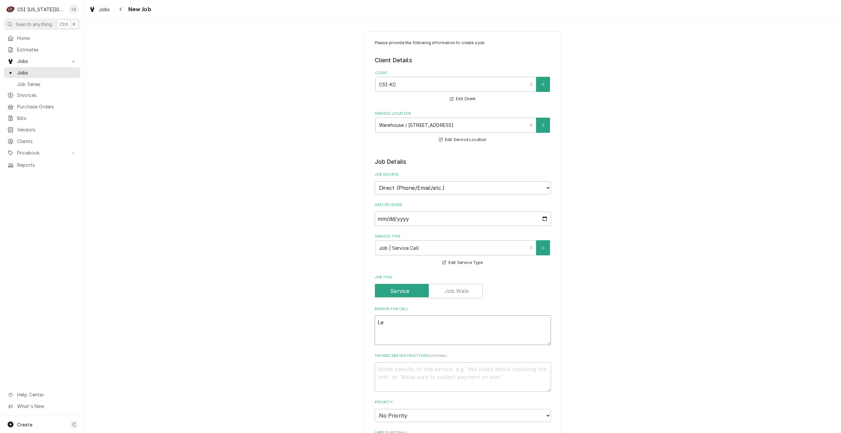
type textarea "x"
type textarea "Let"
type textarea "x"
type textarea "Lett"
type textarea "x"
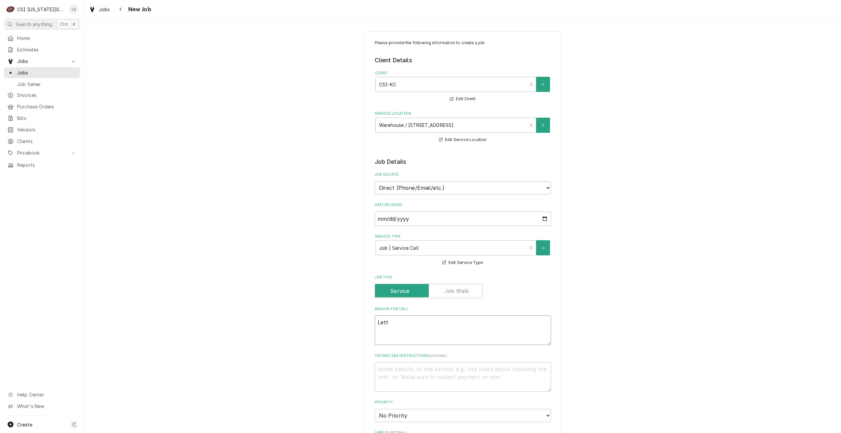
type textarea "Lette"
type textarea "x"
type textarea "Letter"
type textarea "x"
type textarea "Letters"
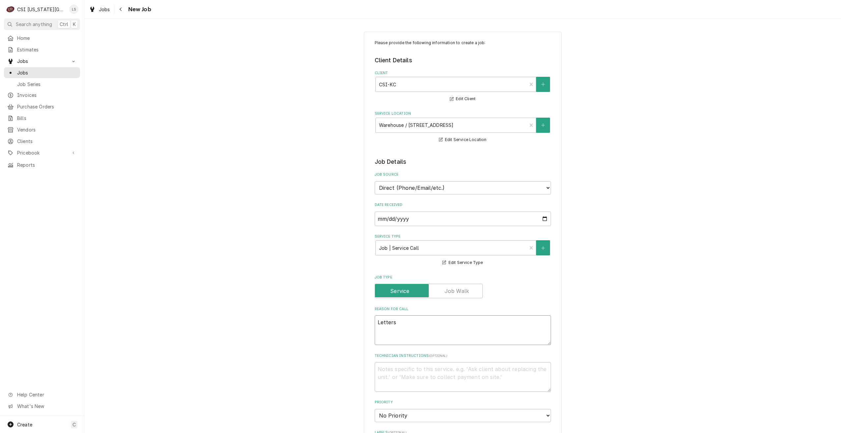
type textarea "x"
type textarea "Lettersm"
type textarea "x"
type textarea "Lettersmi"
type textarea "x"
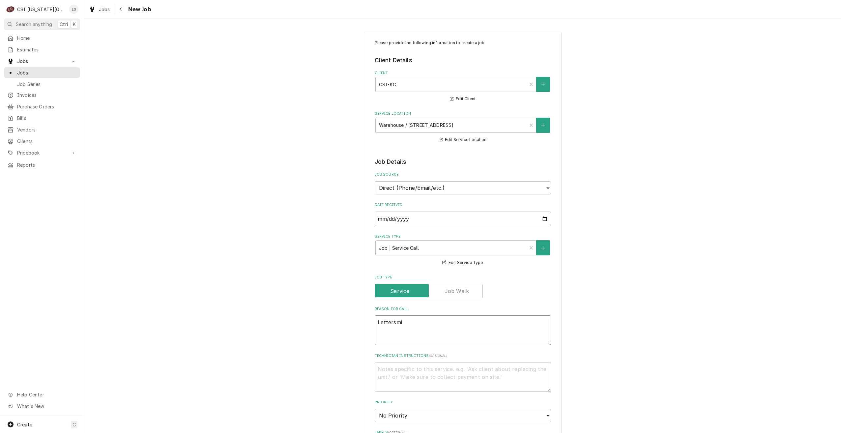
type textarea "Lettersmit"
type textarea "x"
type textarea "Lettersmith"
type textarea "x"
type textarea "Lettersmith"
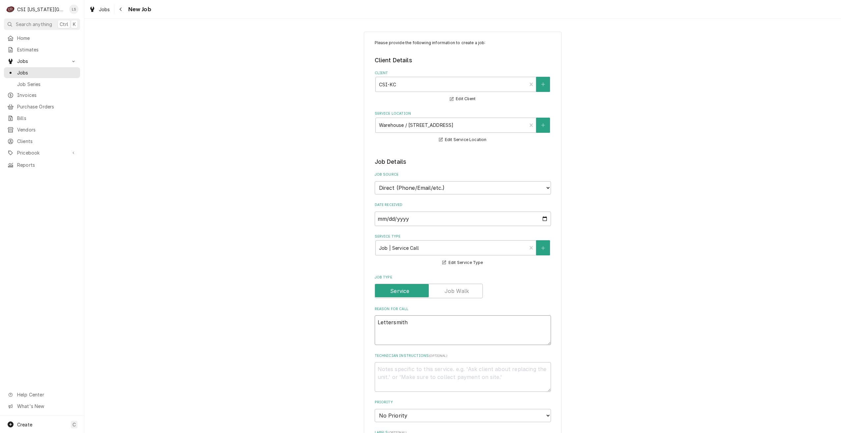
type textarea "x"
type textarea "Lettersmith a"
type textarea "x"
type textarea "Lettersmith at"
type textarea "x"
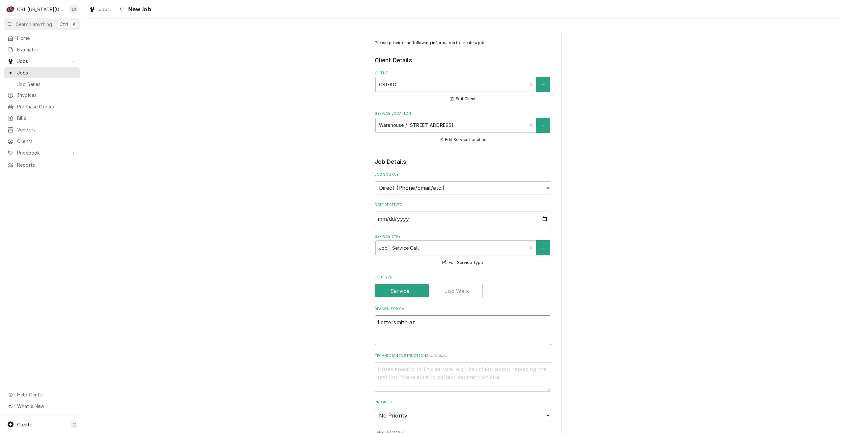
type textarea "Lettersmith at 8"
type textarea "x"
type textarea "Lettersmith at 8a"
type textarea "x"
type textarea "Lettersmith at 8am"
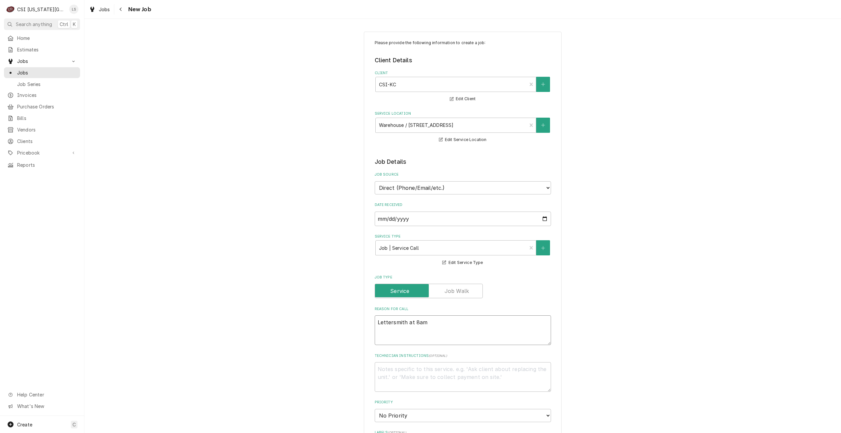
type textarea "x"
type textarea "Lettersmith at 8am"
type textarea "x"
type textarea "Lettersmith at 8am t"
type textarea "x"
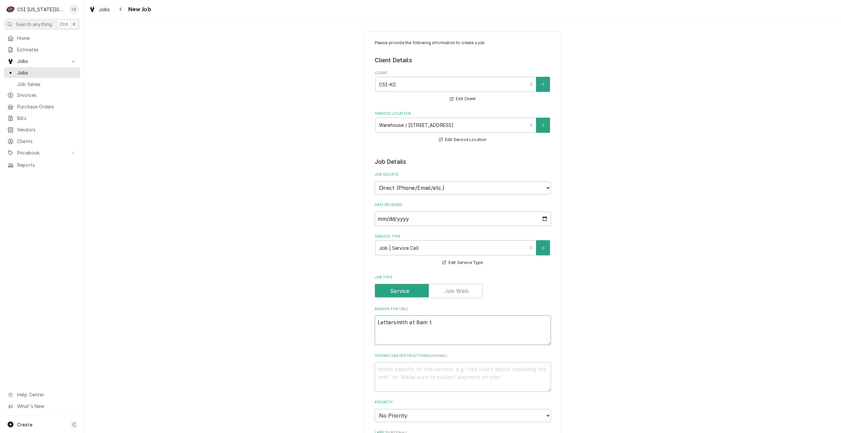
type textarea "Lettersmith at 8am to"
type textarea "x"
type textarea "Lettersmith at 8am to"
type textarea "x"
type textarea "Lettersmith at 8am to h"
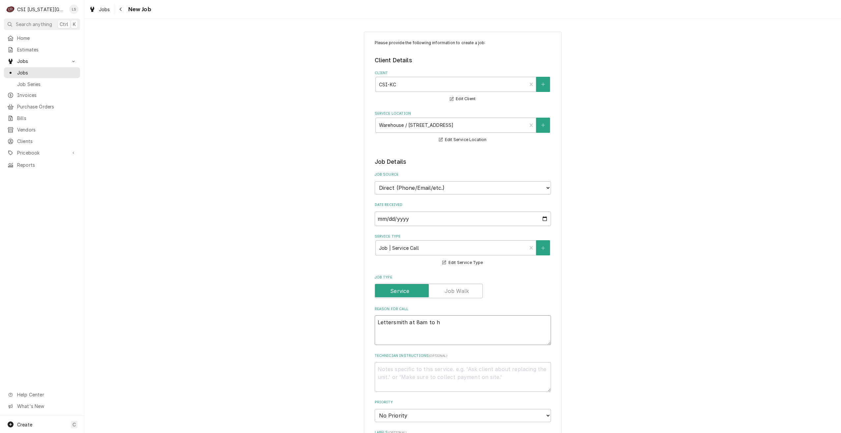
type textarea "x"
type textarea "Lettersmith at 8am to ha"
type textarea "x"
type textarea "Lettersmith at 8am to hav"
type textarea "x"
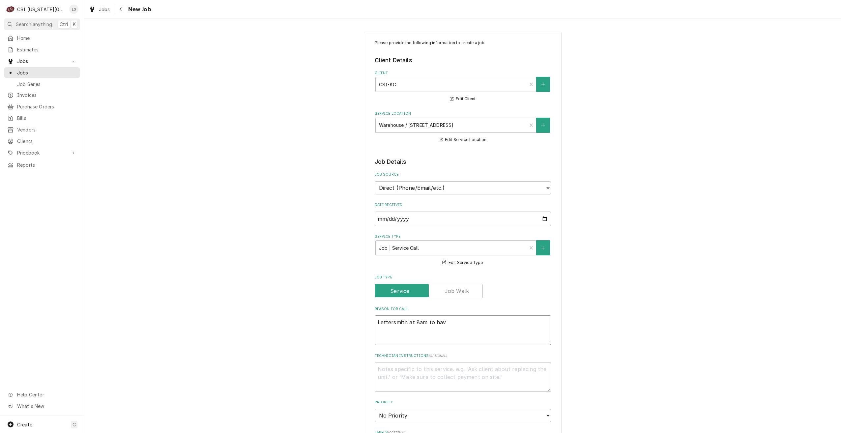
type textarea "Lettersmith at 8am to have"
type textarea "x"
type textarea "Lettersmith at 8am to have"
type textarea "x"
type textarea "Lettersmith at 8am to have h"
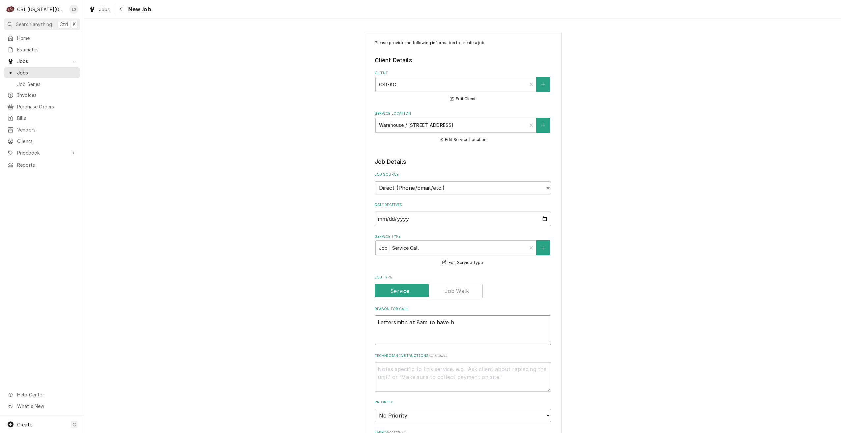
type textarea "x"
type textarea "Lettersmith at 8am to have hi"
type textarea "x"
type textarea "Lettersmith at 8am to have h"
type textarea "x"
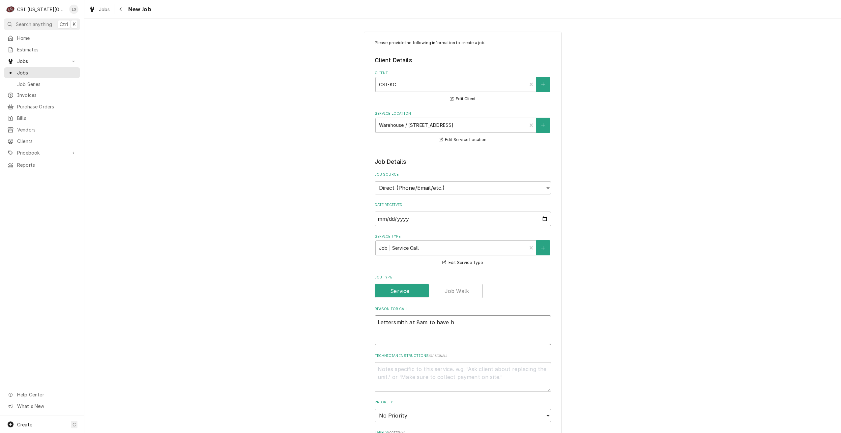
type textarea "Lettersmith at 8am to have"
type textarea "x"
type textarea "Lettersmith at 8am to have w"
type textarea "x"
type textarea "Lettersmith at 8am to have wh"
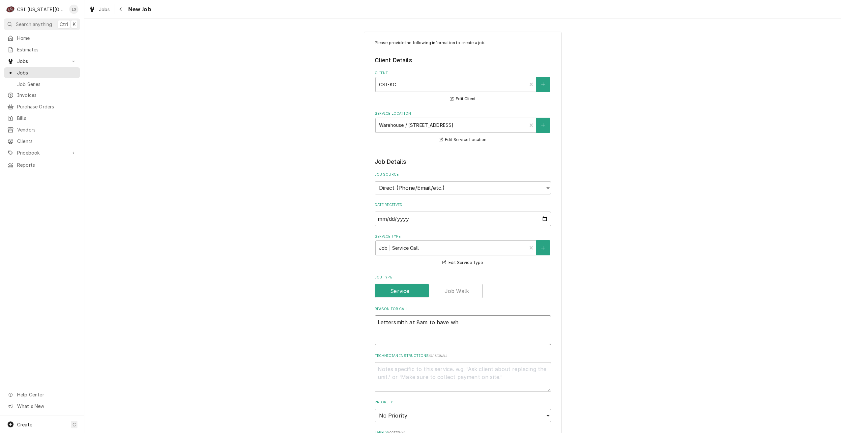
type textarea "x"
type textarea "Lettersmith at 8am to have whi"
type textarea "x"
type textarea "Lettersmith at 8am to have whit"
type textarea "x"
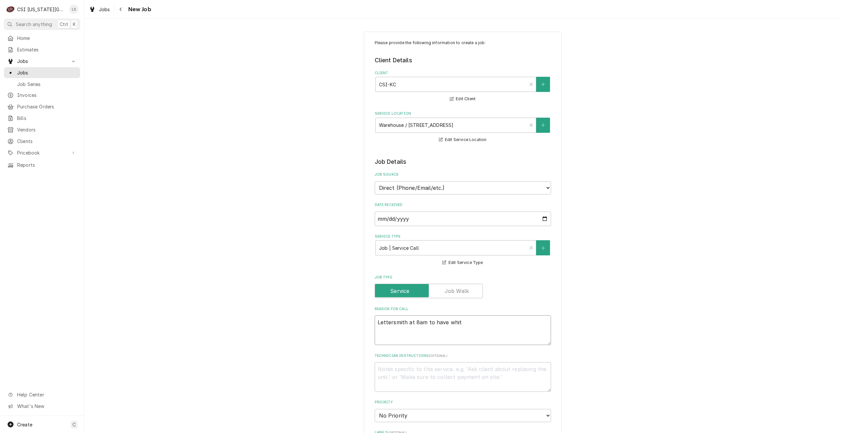
type textarea "Lettersmith at 8am to have white"
type textarea "x"
type textarea "Lettersmith at 8am to have white"
type textarea "x"
type textarea "Lettersmith at 8am to have white v"
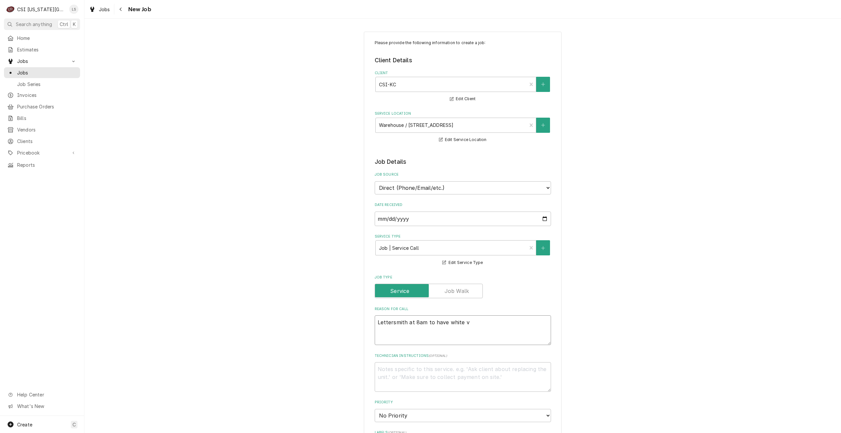
type textarea "x"
type textarea "Lettersmith at 8am to have white vi"
type textarea "x"
type textarea "Lettersmith at 8am to have white vin"
type textarea "x"
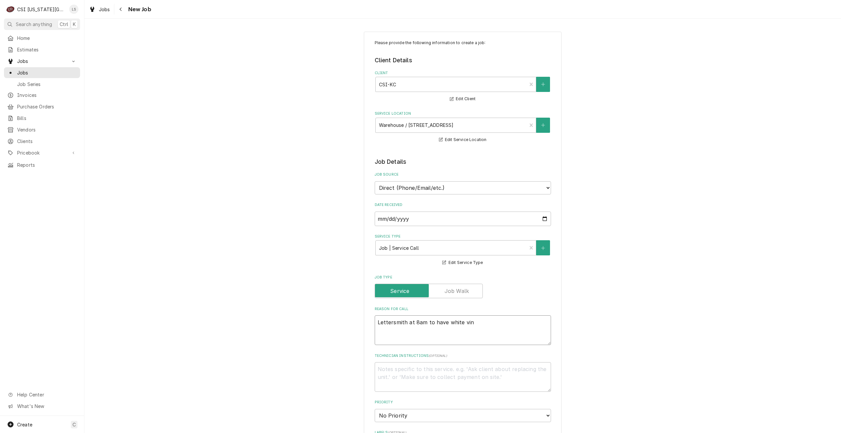
type textarea "Lettersmith at 8am to have white viny"
type textarea "x"
type textarea "Lettersmith at 8am to have white vinyl"
type textarea "x"
type textarea "Lettersmith at 8am to have white vinyl"
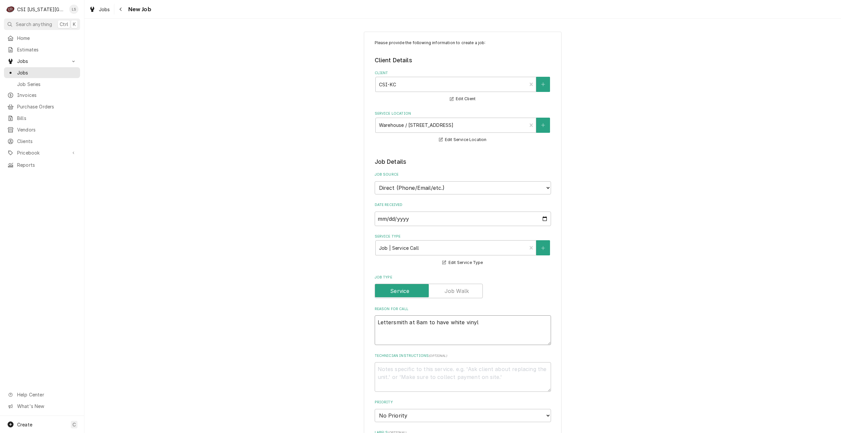
type textarea "x"
type textarea "Lettersmith at 8am to have white vinyl i"
type textarea "x"
type textarea "Lettersmith at 8am to have white vinyl in"
type textarea "x"
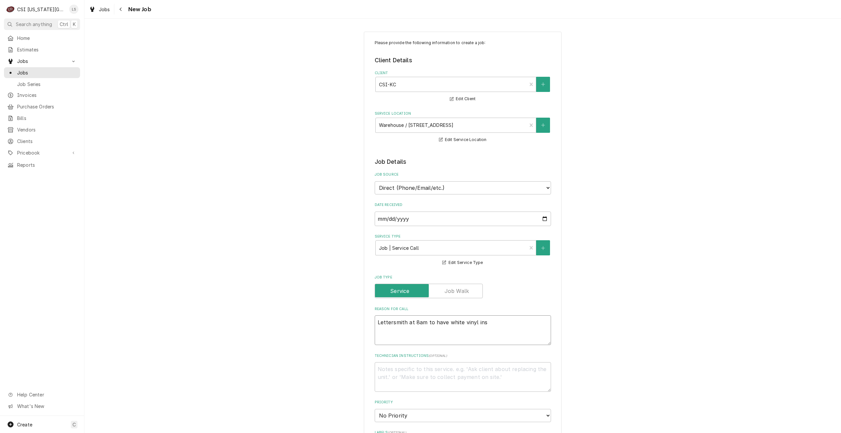
type textarea "Lettersmith at 8am to have white vinyl inst"
type textarea "x"
type textarea "Lettersmith at 8am to have white vinyl insta"
type textarea "x"
type textarea "Lettersmith at 8am to have white vinyl instal"
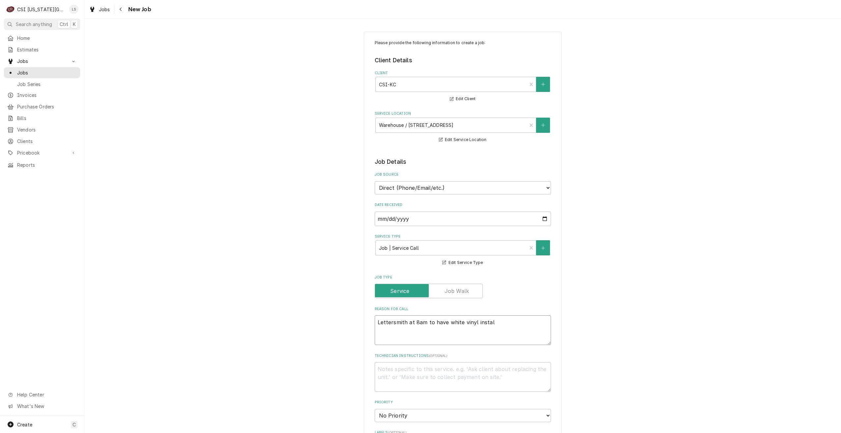
type textarea "x"
type textarea "Lettersmith at 8am to have white vinyl install"
type textarea "x"
type textarea "Lettersmith at 8am to have white vinyl installe"
type textarea "x"
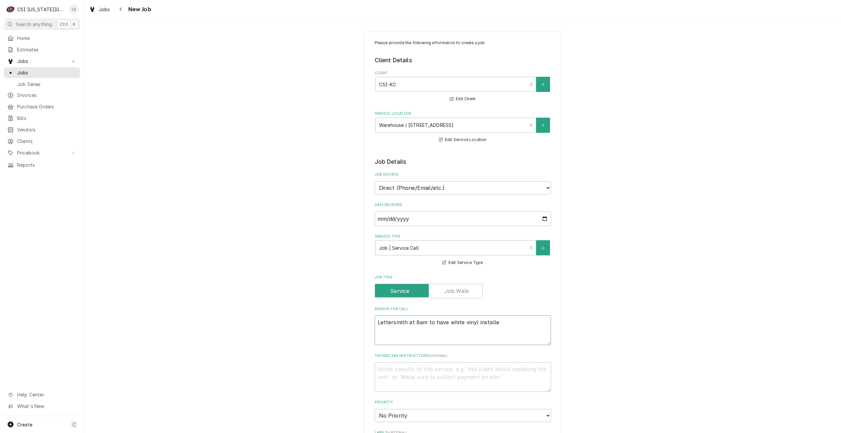
type textarea "Lettersmith at 8am to have white vinyl installed"
type textarea "x"
type textarea "Lettersmith at 8am to have white vinyl installed"
type textarea "x"
type textarea "Lettersmith at 8am to have white vinyl installed o"
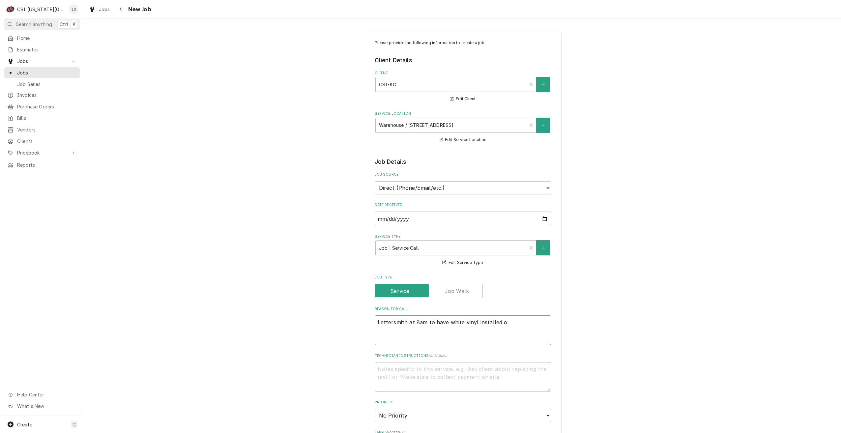
type textarea "x"
type textarea "Lettersmith at 8am to have white vinyl installed on"
type textarea "x"
type textarea "Lettersmith at 8am to have white vinyl installed on"
type textarea "x"
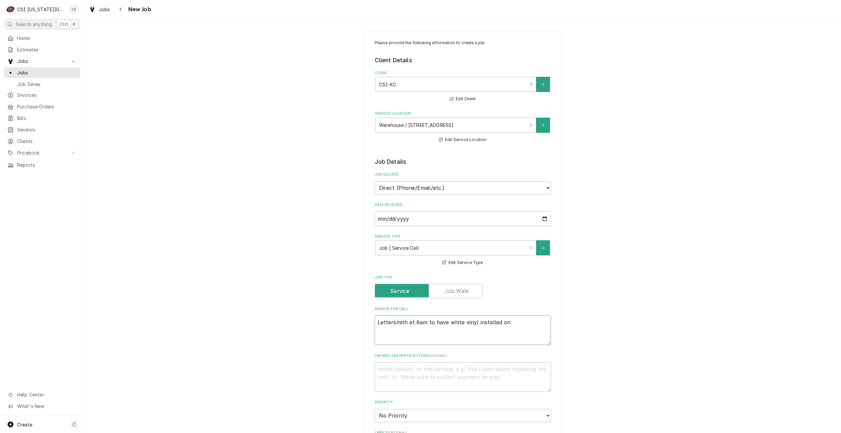
type textarea "Lettersmith at 8am to have white vinyl installed on b"
type textarea "x"
type textarea "Lettersmith at 8am to have white vinyl installed on ba"
type textarea "x"
type textarea "Lettersmith at 8am to have white vinyl installed on bac"
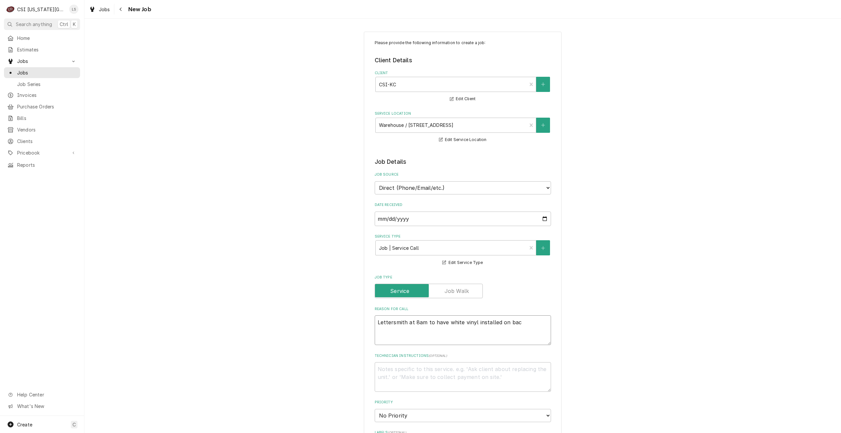
type textarea "x"
type textarea "Lettersmith at 8am to have white vinyl installed on back"
type textarea "x"
type textarea "Lettersmith at 8am to have white vinyl installed on back"
type textarea "x"
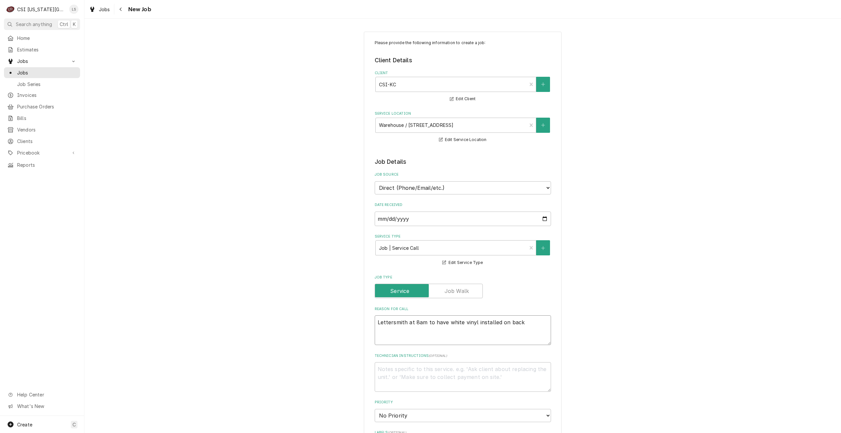
type textarea "Lettersmith at 8am to have white vinyl installed on back w"
type textarea "x"
type textarea "Lettersmith at 8am to have white vinyl installed on back wi"
type textarea "x"
type textarea "Lettersmith at 8am to have white vinyl installed on back win"
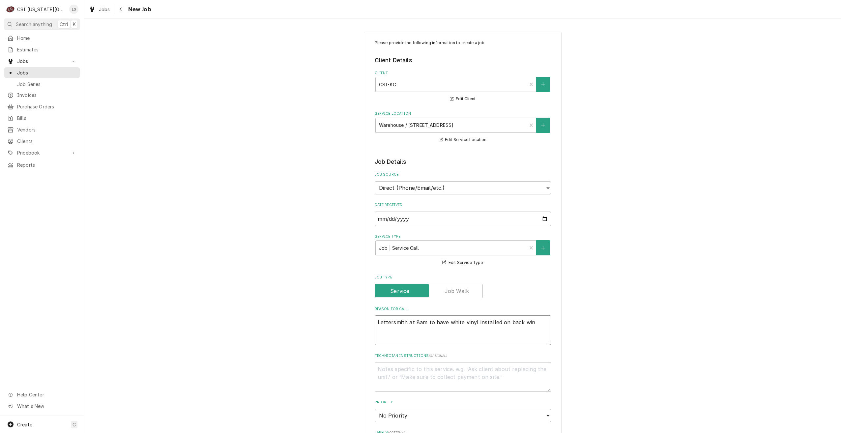
type textarea "x"
type textarea "Lettersmith at 8am to have white vinyl installed on back wind"
type textarea "x"
type textarea "Lettersmith at 8am to have white vinyl installed on back windo"
type textarea "x"
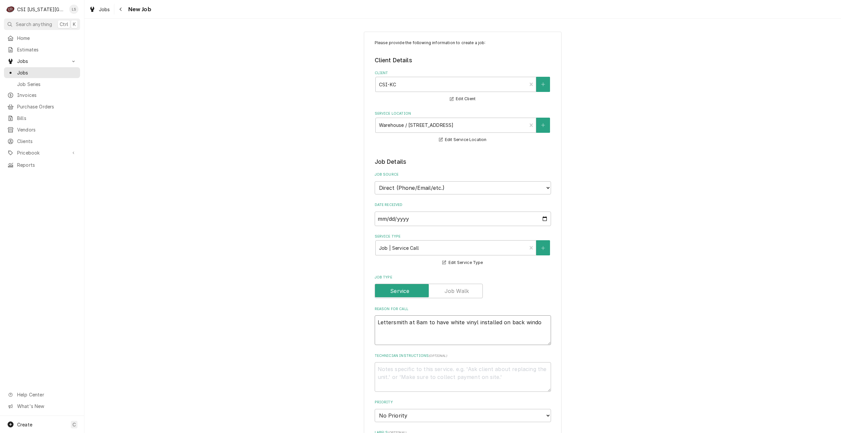
type textarea "Lettersmith at 8am to have white vinyl installed on back window"
type textarea "x"
type textarea "Lettersmith at 8am to have white vinyl installed on back windows"
type textarea "x"
type textarea "ettersmith at 8am to have white vinyl installed on back windows"
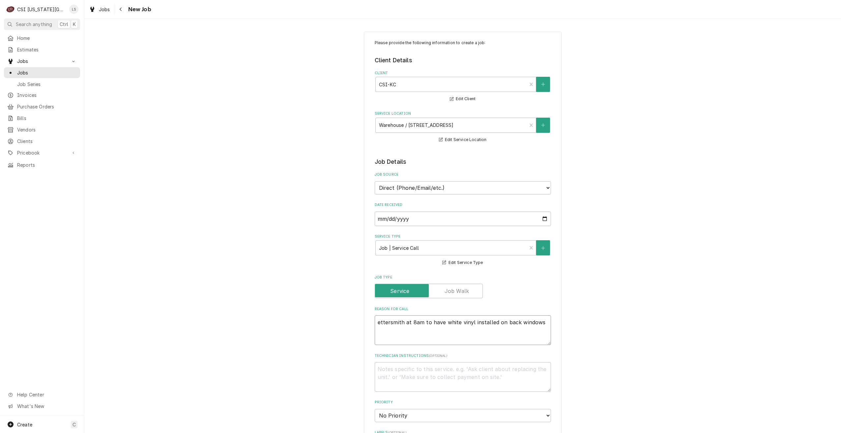
type textarea "x"
type textarea "Bettersmith at 8am to have white vinyl installed on back windows"
type textarea "x"
type textarea "Beettersmith at 8am to have white vinyl installed on back windows"
type textarea "x"
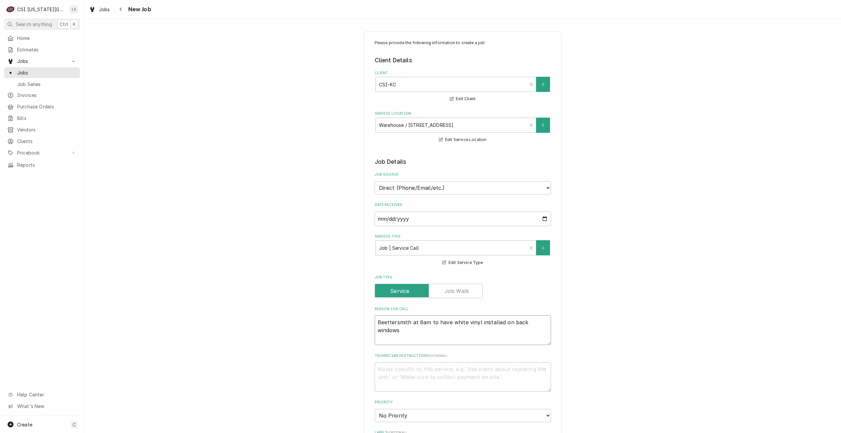
type textarea "Be ettersmith at 8am to have white vinyl installed on back windows"
type textarea "x"
type textarea "Be aettersmith at 8am to have white vinyl installed on back windows"
type textarea "x"
type textarea "Be at ettersmith at 8am to have white vinyl installed on back windows"
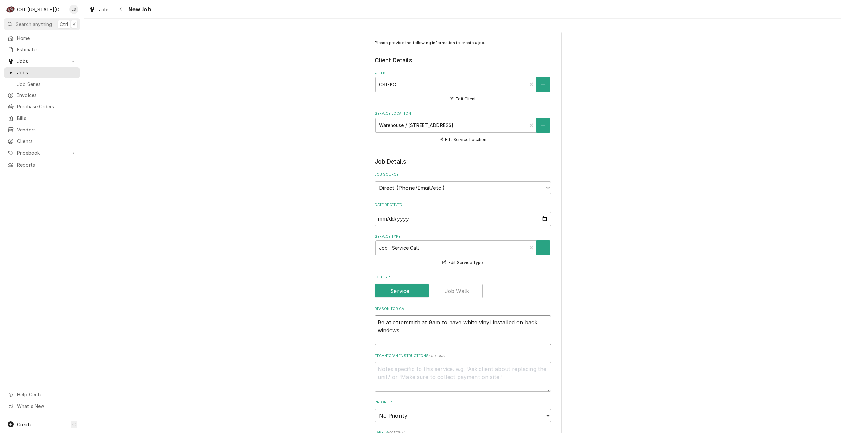
type textarea "x"
type textarea "Be at lettersmith at 8am to have white vinyl installed on back windows"
type textarea "x"
type textarea "Be at ettersmith at 8am to have white vinyl installed on back windows"
type textarea "x"
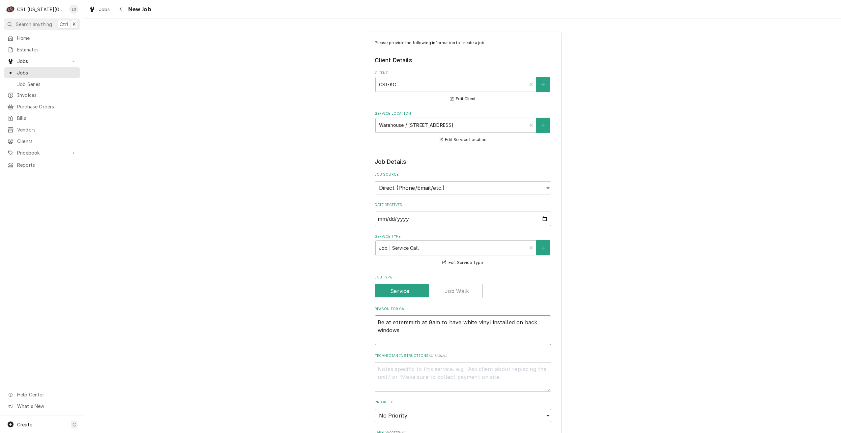
type textarea "Be at Lettersmith at 8am to have white vinyl installed on back windows"
type textarea "x"
type textarea "Be at Lettersmith at 8am to have white vinyl installed on back windows"
click at [423, 338] on textarea "Be at Lettersmith at 8am to have white vinyl installed on back windows" at bounding box center [463, 330] width 176 height 30
type textarea "x"
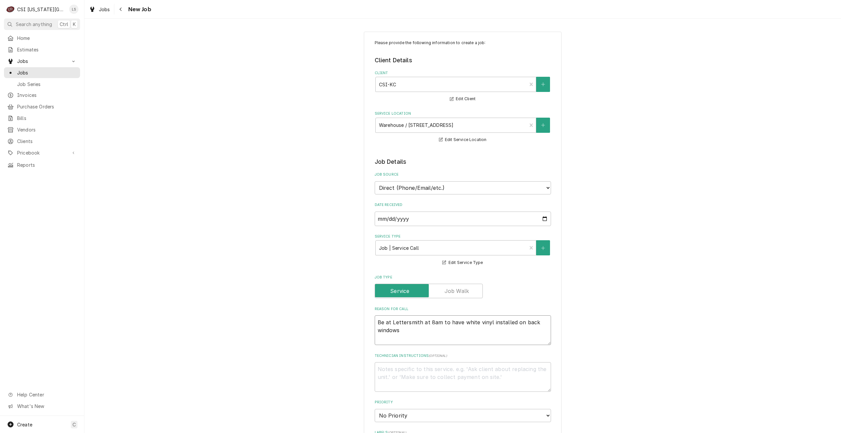
type textarea "Be at Lettersmith at 8am to have white vinyl installed on back windows"
paste textarea "665 N Lindenwood Dr, Olathe, KS 66062"
type textarea "x"
type textarea "Be at Lettersmith at 8am to have white vinyl installed on back windows 665 N Li…"
type textarea "x"
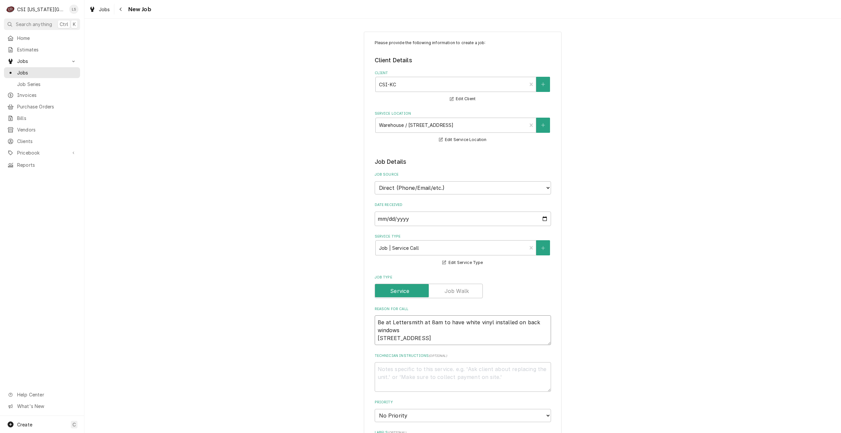
type textarea "Be at Lettersmith at 8am to have white vinyl installed on back windows 665 N Li…"
click at [640, 319] on div "Please provide the following information to create a job: Client Details Client…" at bounding box center [462, 420] width 756 height 789
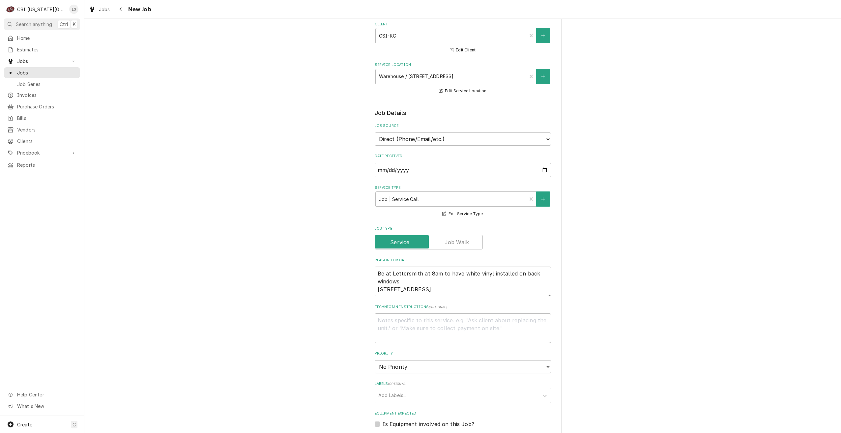
scroll to position [132, 0]
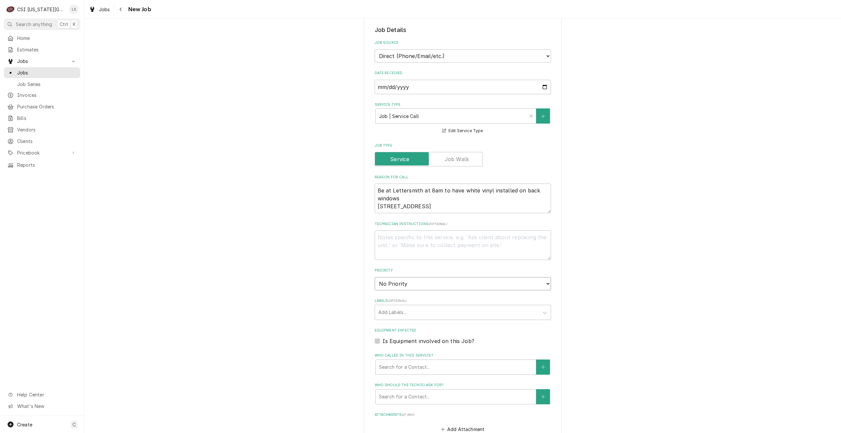
click at [432, 283] on select "No Priority Urgent High Medium Low" at bounding box center [463, 283] width 176 height 13
select select "4"
click at [375, 277] on select "No Priority Urgent High Medium Low" at bounding box center [463, 283] width 176 height 13
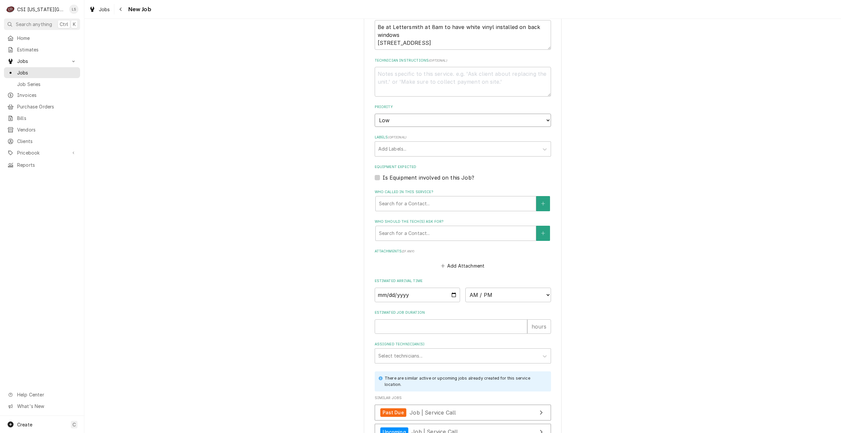
scroll to position [362, 0]
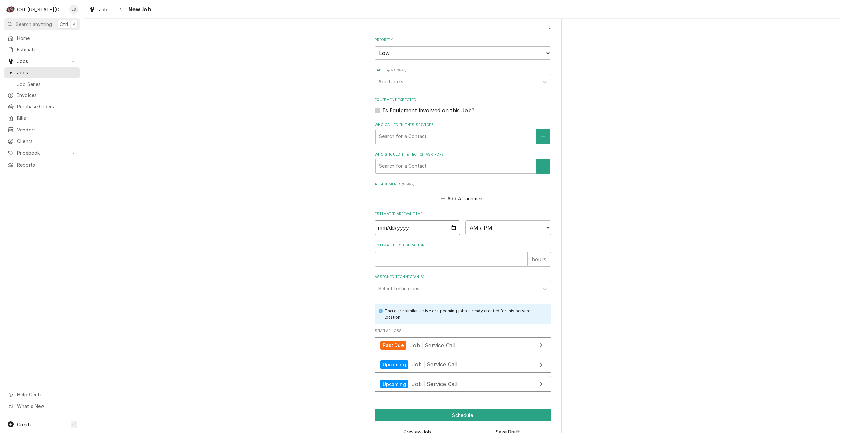
click at [450, 227] on input "Date" at bounding box center [418, 227] width 86 height 14
type textarea "x"
type input "2025-08-28"
type textarea "x"
click at [484, 231] on select "AM / PM 6:00 AM 6:15 AM 6:30 AM 6:45 AM 7:00 AM 7:15 AM 7:30 AM 7:45 AM 8:00 AM…" at bounding box center [508, 227] width 86 height 14
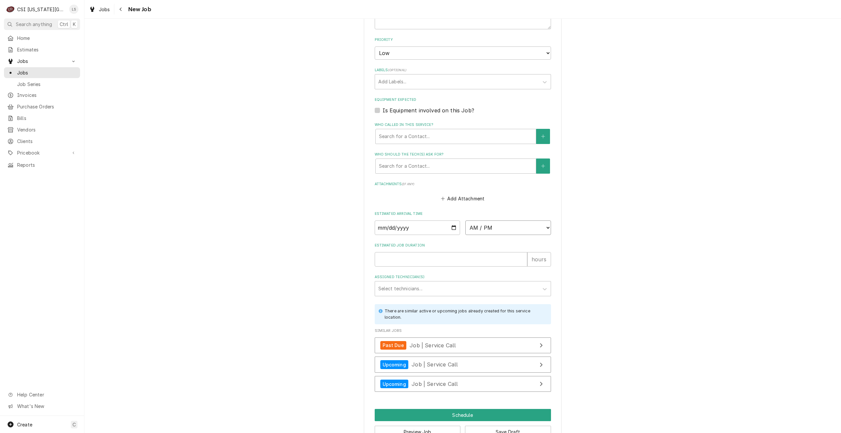
select select "08:00:00"
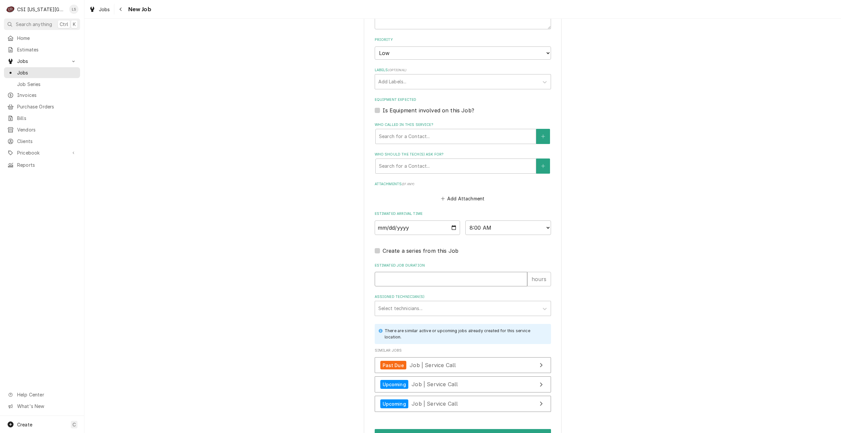
click at [439, 283] on input "Estimated Job Duration" at bounding box center [451, 279] width 153 height 14
type textarea "x"
type input "1"
type textarea "x"
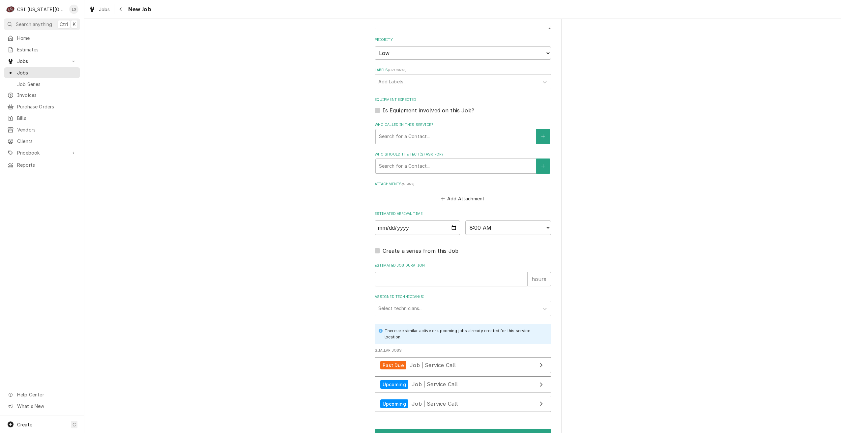
type input "2"
type textarea "x"
type input "2"
click at [416, 309] on div "Assigned Technician(s)" at bounding box center [456, 308] width 157 height 12
type input "mendon"
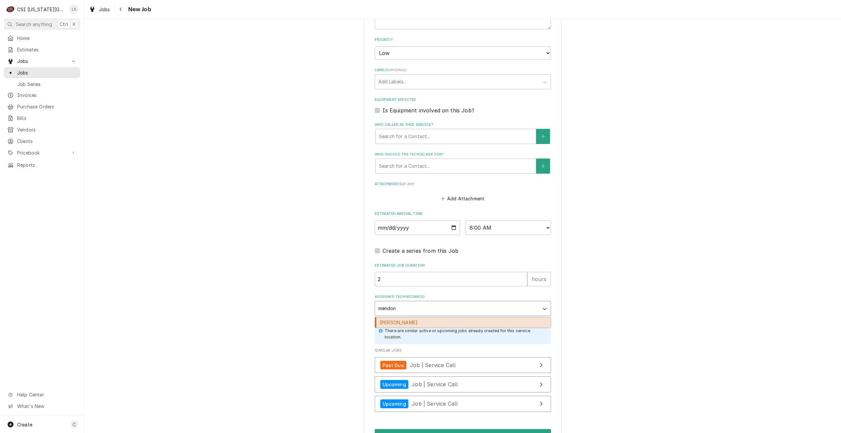
click at [416, 322] on div "Robert Mendon" at bounding box center [463, 322] width 176 height 10
type textarea "x"
click at [622, 276] on div "Please provide the following information to create a job: Client Details Client…" at bounding box center [462, 67] width 756 height 809
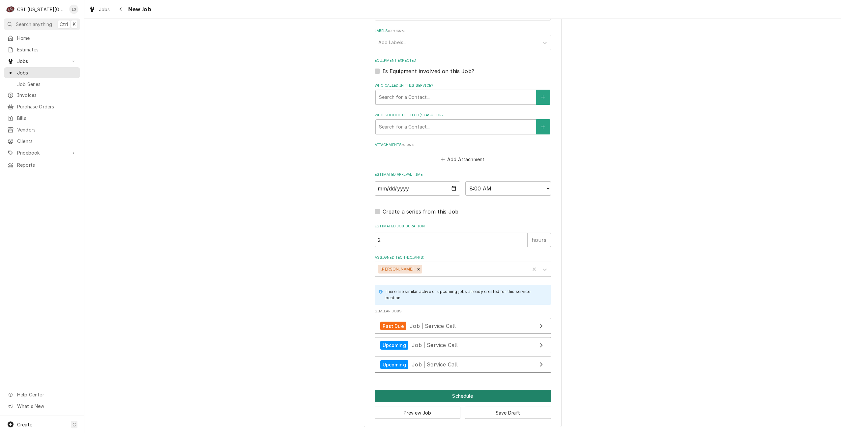
click at [436, 395] on button "Schedule" at bounding box center [463, 396] width 176 height 12
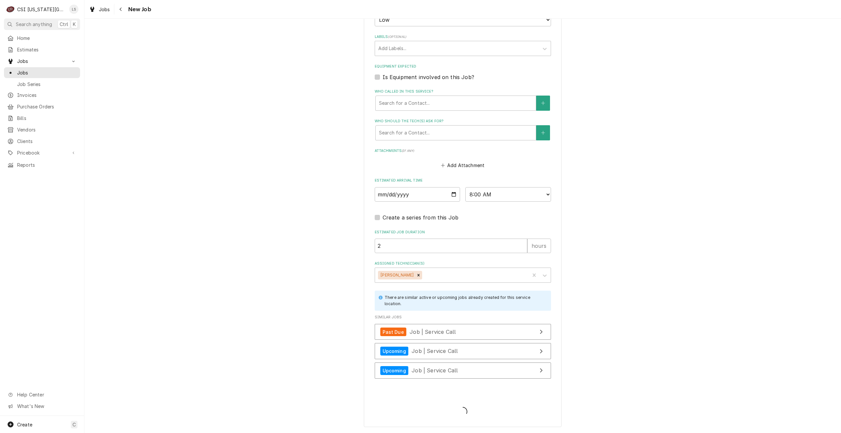
scroll to position [396, 0]
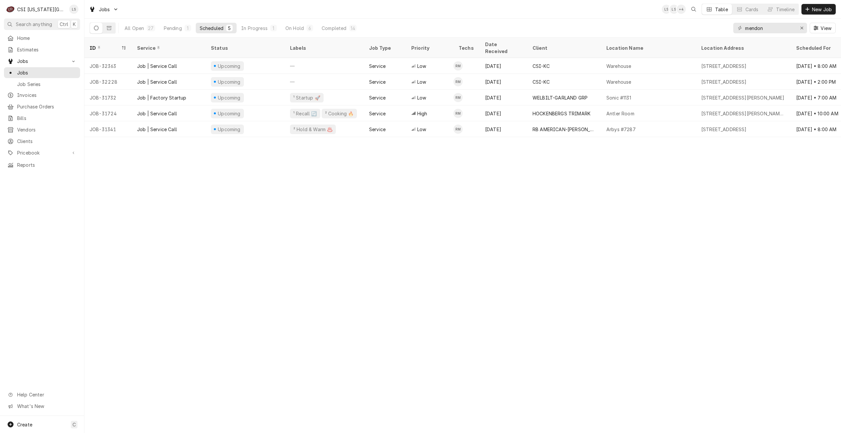
drag, startPoint x: 176, startPoint y: 27, endPoint x: 280, endPoint y: 34, distance: 104.0
click at [176, 27] on div "Pending" at bounding box center [173, 28] width 18 height 7
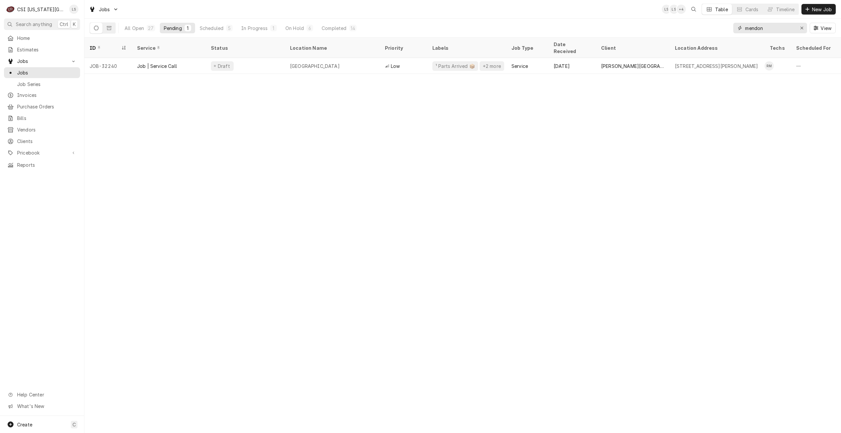
click at [756, 29] on input "mendon" at bounding box center [769, 28] width 49 height 11
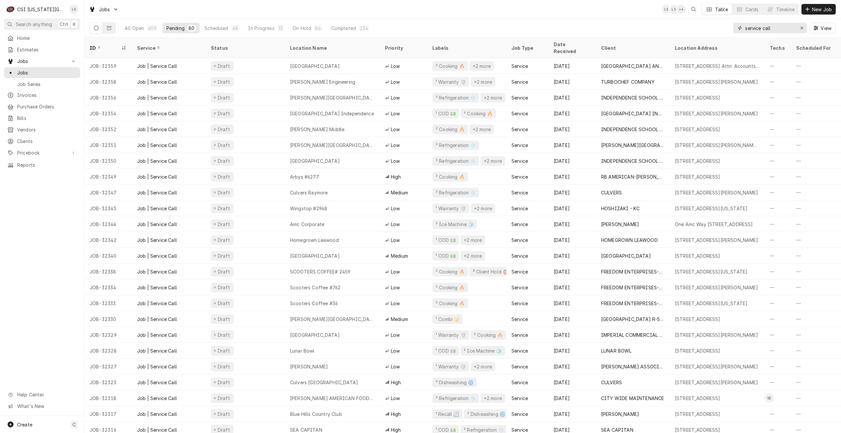
drag, startPoint x: 779, startPoint y: 25, endPoint x: 718, endPoint y: 28, distance: 61.3
click at [718, 28] on div "All Open 459 Pending 80 Scheduled 48 In Progress 13 On Hold 84 Completed 234 se…" at bounding box center [463, 28] width 746 height 18
type input "mendon"
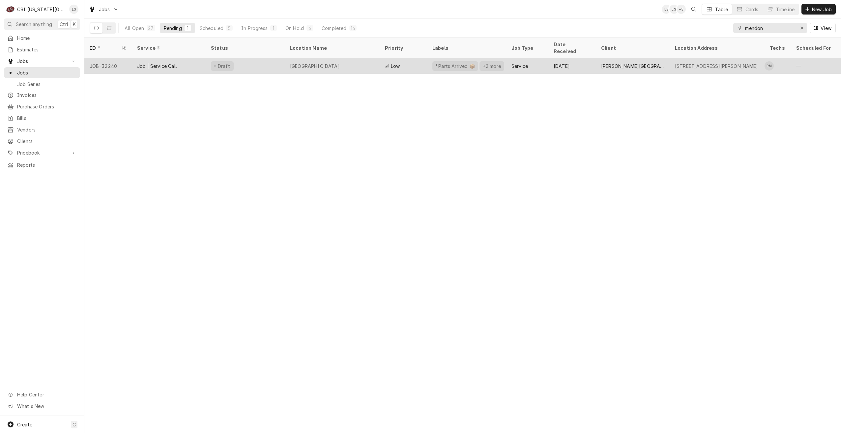
click at [370, 59] on div "Trailridge Middle School" at bounding box center [332, 66] width 95 height 16
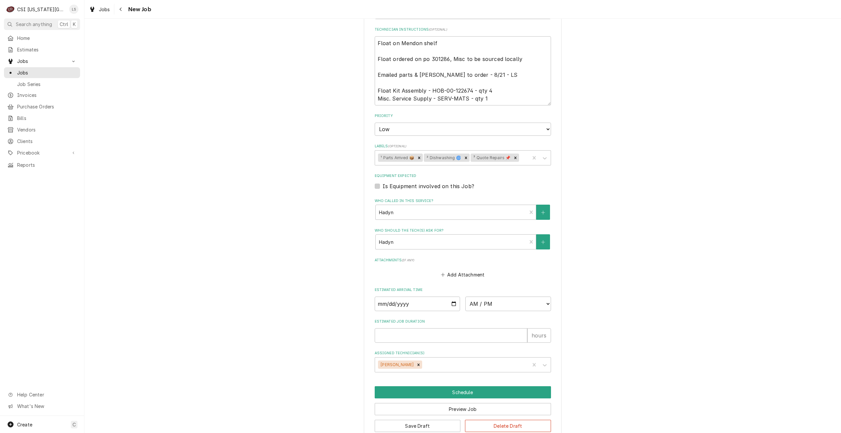
scroll to position [351, 0]
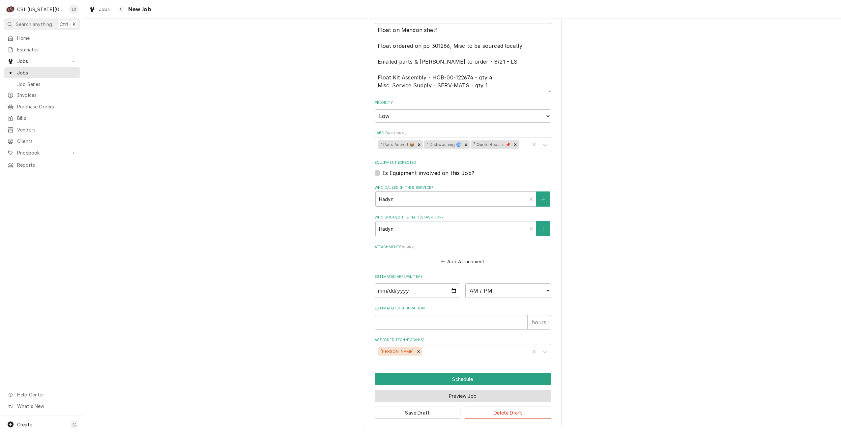
click at [431, 393] on button "Preview Job" at bounding box center [463, 396] width 176 height 12
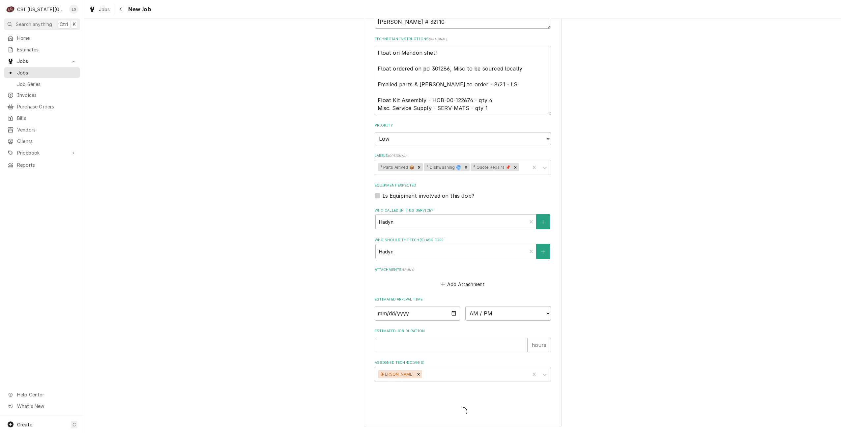
type textarea "x"
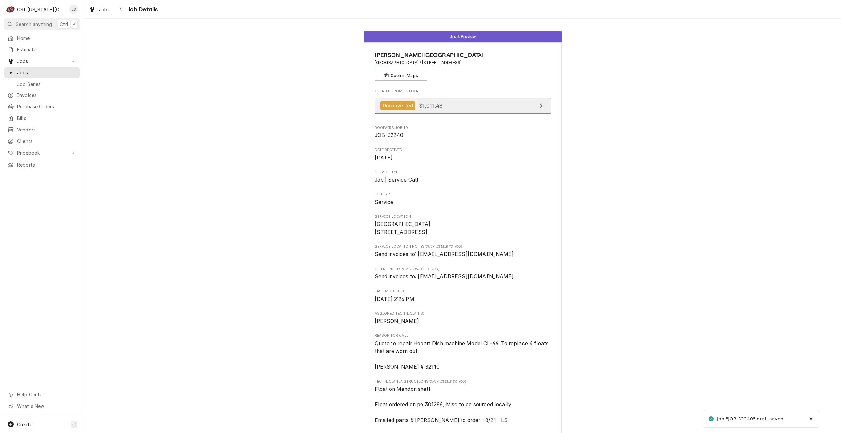
click at [443, 107] on link "Unconverted $1,011.48" at bounding box center [463, 106] width 176 height 16
click at [26, 71] on span "Jobs" at bounding box center [47, 72] width 60 height 7
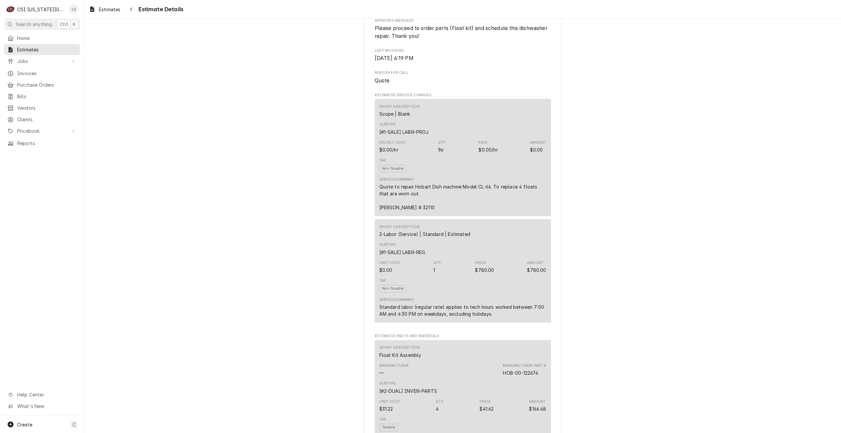
scroll to position [296, 0]
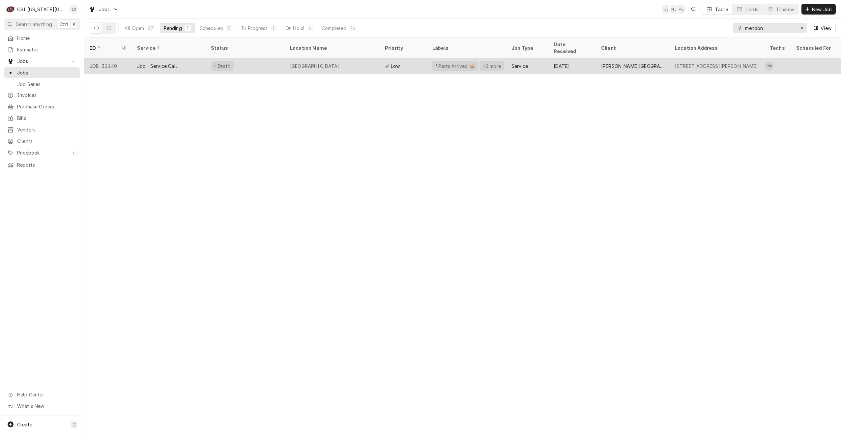
click at [367, 61] on div "Trailridge Middle School" at bounding box center [332, 66] width 95 height 16
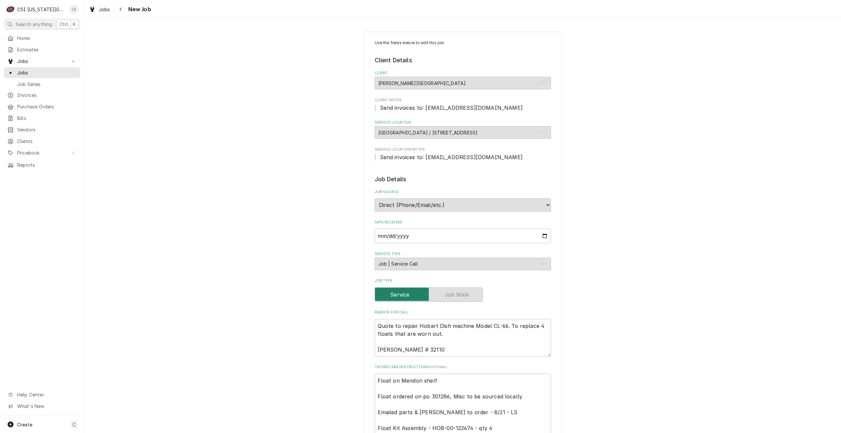
type textarea "x"
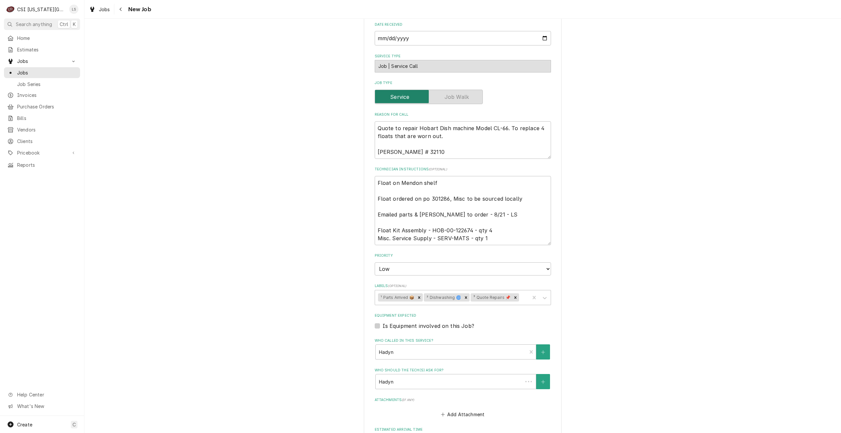
scroll to position [351, 0]
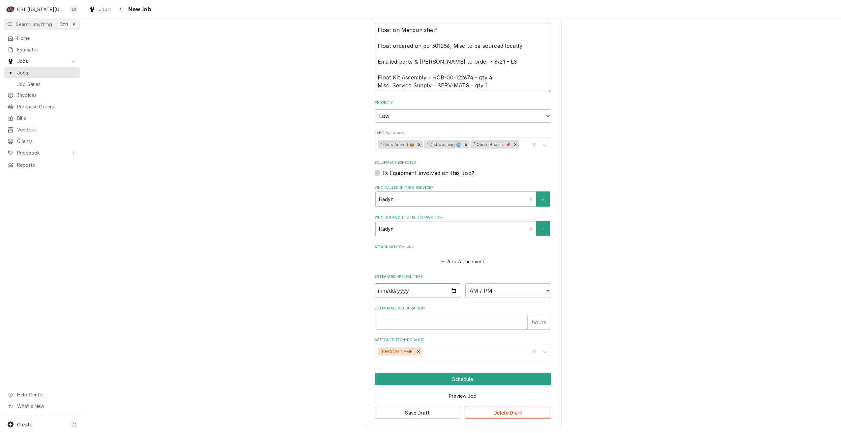
click at [453, 289] on input "Date" at bounding box center [418, 290] width 86 height 14
type input "2025-08-28"
type textarea "x"
click at [477, 290] on select "AM / PM 6:00 AM 6:15 AM 6:30 AM 6:45 AM 7:00 AM 7:15 AM 7:30 AM 7:45 AM 8:00 AM…" at bounding box center [508, 290] width 86 height 14
select select "10:00:00"
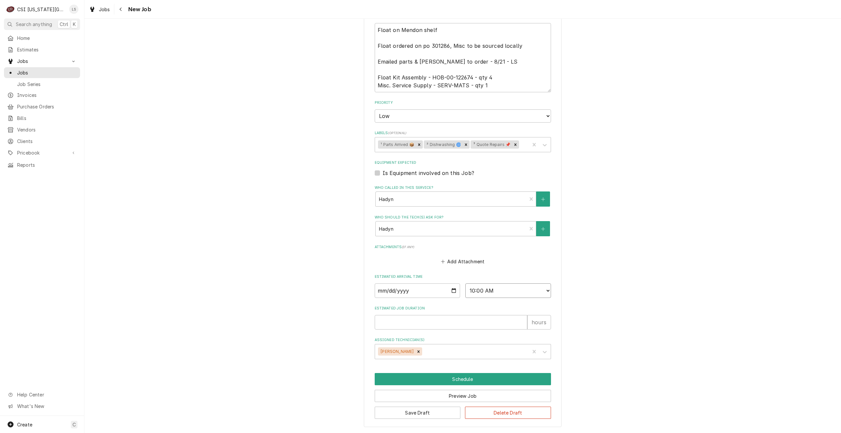
click at [465, 283] on select "AM / PM 6:00 AM 6:15 AM 6:30 AM 6:45 AM 7:00 AM 7:15 AM 7:30 AM 7:45 AM 8:00 AM…" at bounding box center [508, 290] width 86 height 14
click at [418, 320] on input "Estimated Job Duration" at bounding box center [451, 322] width 153 height 14
type textarea "x"
type input "2"
type textarea "x"
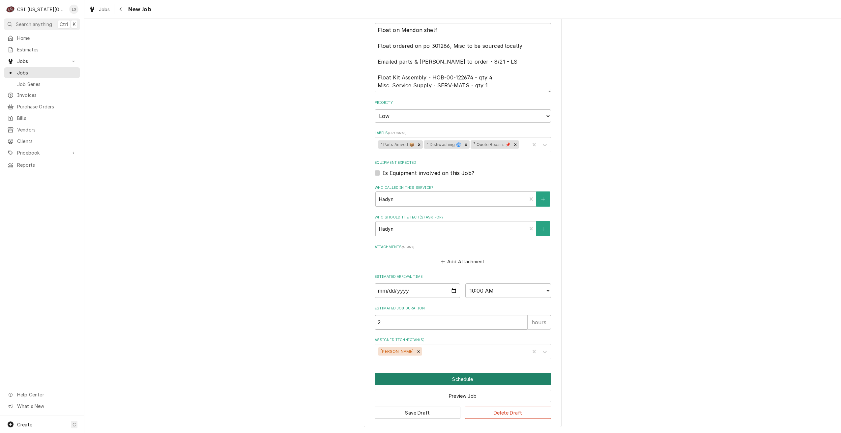
type input "2"
click at [453, 378] on button "Schedule" at bounding box center [463, 379] width 176 height 12
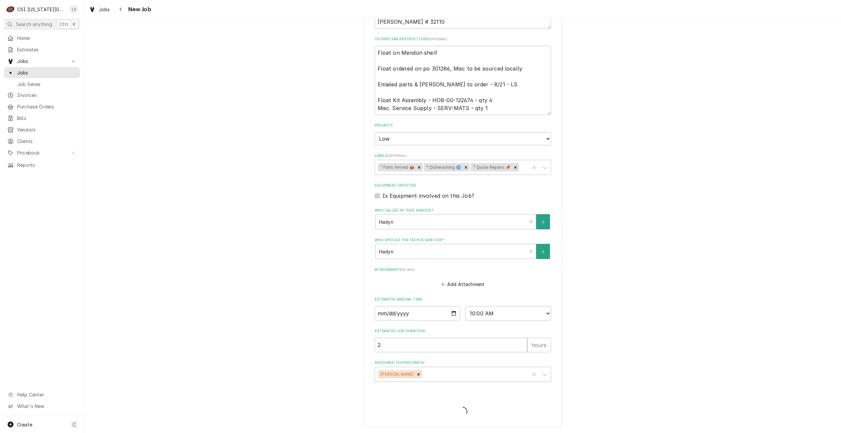
scroll to position [328, 0]
type textarea "x"
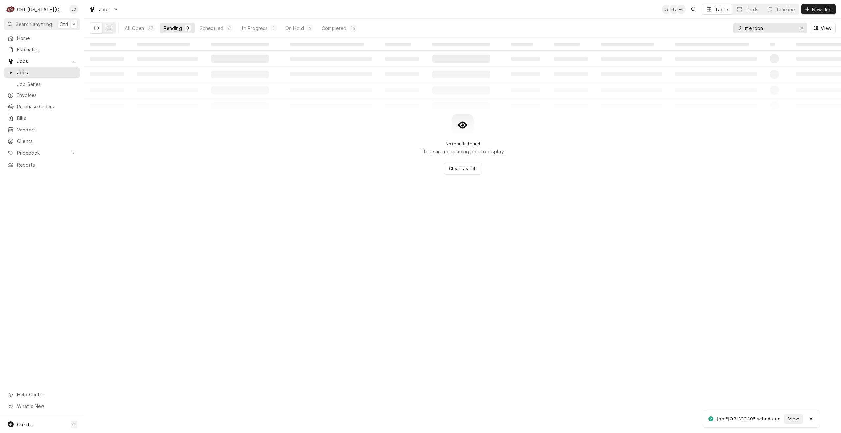
click at [749, 28] on input "mendon" at bounding box center [769, 28] width 49 height 11
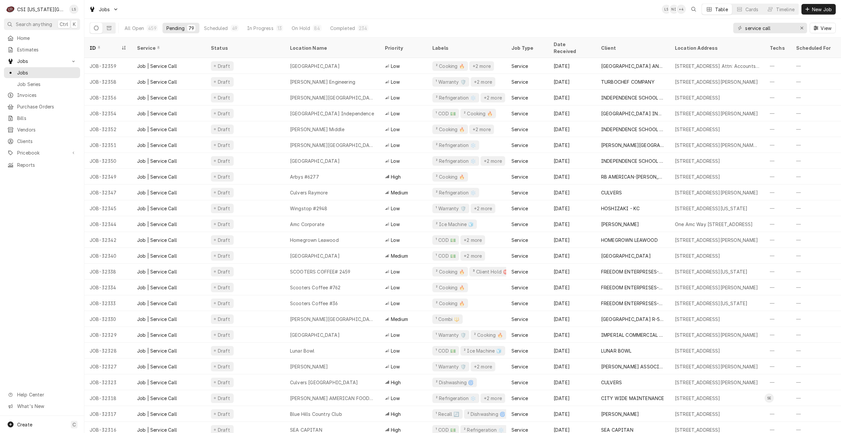
click at [553, 12] on div "Jobs LS NI + 4 Table Cards Timeline New Job" at bounding box center [462, 9] width 756 height 18
click at [579, 11] on div "Jobs LS NI + 5 Table Cards Timeline New Job" at bounding box center [462, 9] width 756 height 18
click at [570, 18] on div "Jobs LS NI + 4 Table Cards Timeline New Job" at bounding box center [462, 9] width 756 height 18
click at [503, 9] on div "Jobs LS NI + 3 Table Cards Timeline New Job" at bounding box center [462, 9] width 756 height 18
drag, startPoint x: 786, startPoint y: 29, endPoint x: 710, endPoint y: 27, distance: 76.8
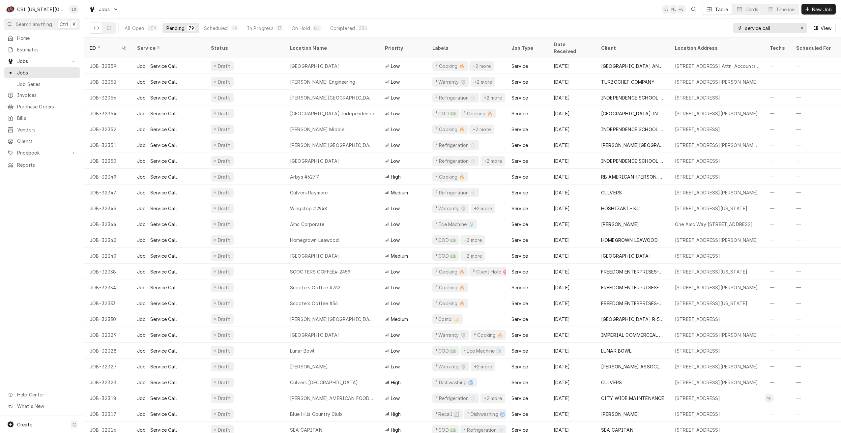
click at [710, 27] on div "All Open 459 Pending 79 Scheduled 49 In Progress 13 On Hold 84 Completed 234 se…" at bounding box center [463, 28] width 746 height 18
click at [616, 10] on div "Jobs LS NI + 5 Table Cards Timeline New Job" at bounding box center [462, 9] width 756 height 18
click at [553, 8] on div "Jobs LS NI + 4 Table Cards Timeline New Job" at bounding box center [462, 9] width 756 height 18
click at [382, 8] on div "Jobs LS NI + 4 Table Cards Timeline New Job" at bounding box center [462, 9] width 756 height 18
drag, startPoint x: 775, startPoint y: 29, endPoint x: 732, endPoint y: 24, distance: 44.2
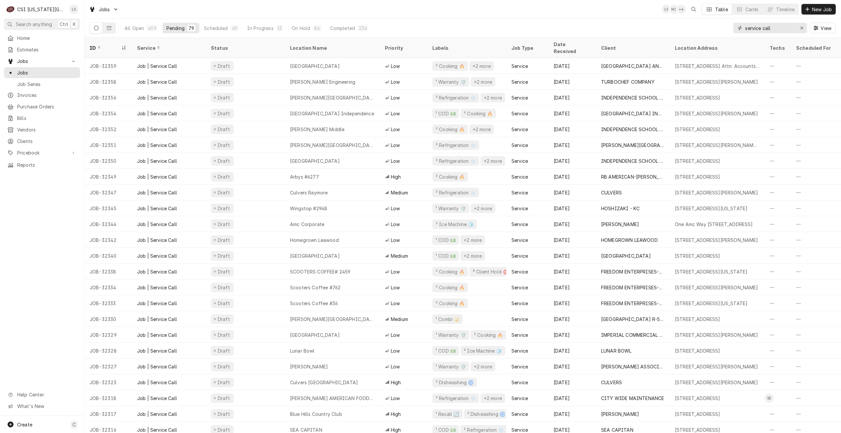
click at [732, 24] on div "All Open 459 Pending 79 Scheduled 49 In Progress 13 On Hold 84 Completed 234 se…" at bounding box center [463, 28] width 746 height 18
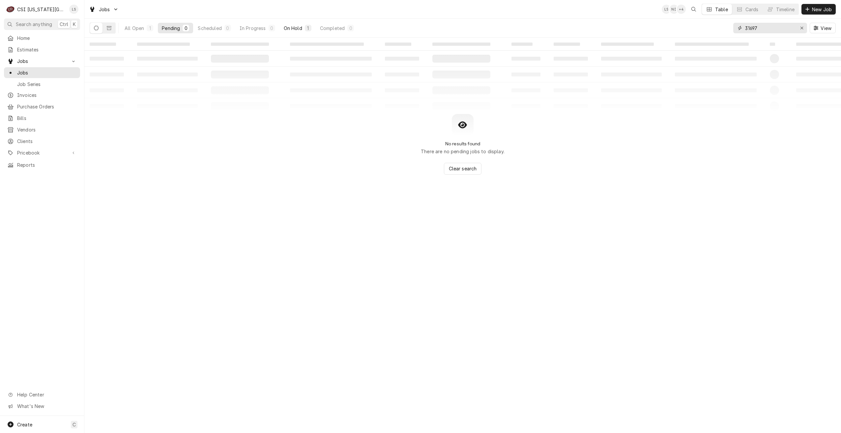
type input "31697"
click at [302, 31] on button "On Hold 1" at bounding box center [298, 28] width 36 height 11
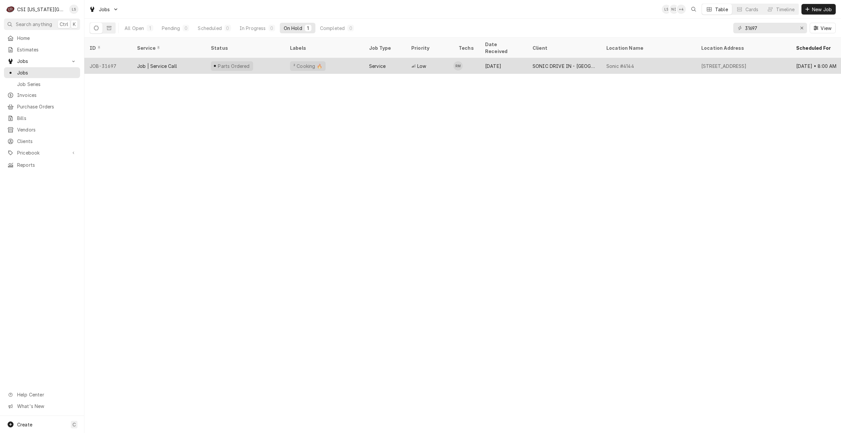
click at [476, 58] on td "RM" at bounding box center [466, 66] width 26 height 16
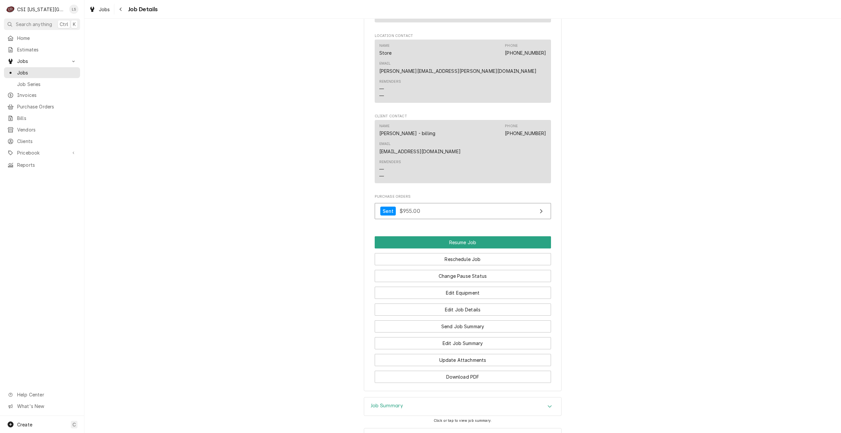
scroll to position [754, 0]
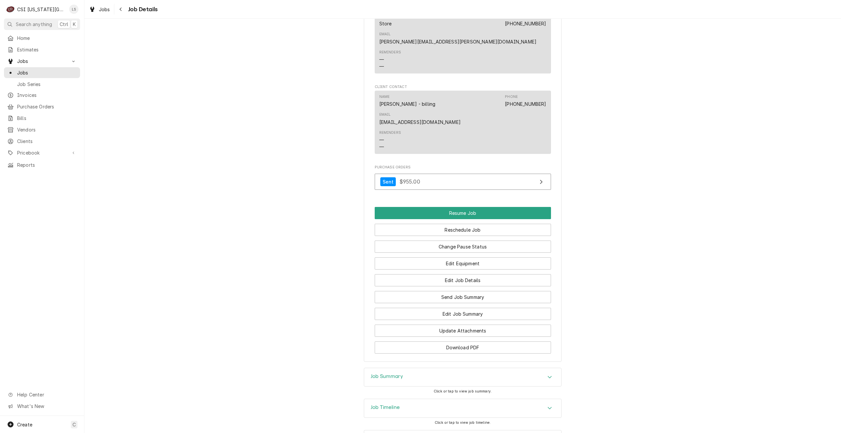
click at [471, 399] on div "Job Timeline" at bounding box center [462, 408] width 197 height 18
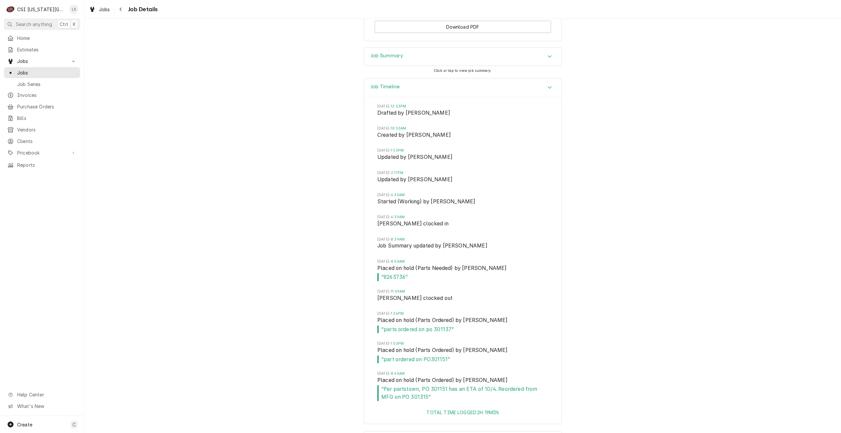
scroll to position [1076, 0]
click at [607, 321] on div "Job Timeline [DATE] 12:53PM Drafted by [PERSON_NAME][DATE] 10:52AM Created by […" at bounding box center [462, 253] width 756 height 353
click at [47, 72] on span "Jobs" at bounding box center [47, 72] width 60 height 7
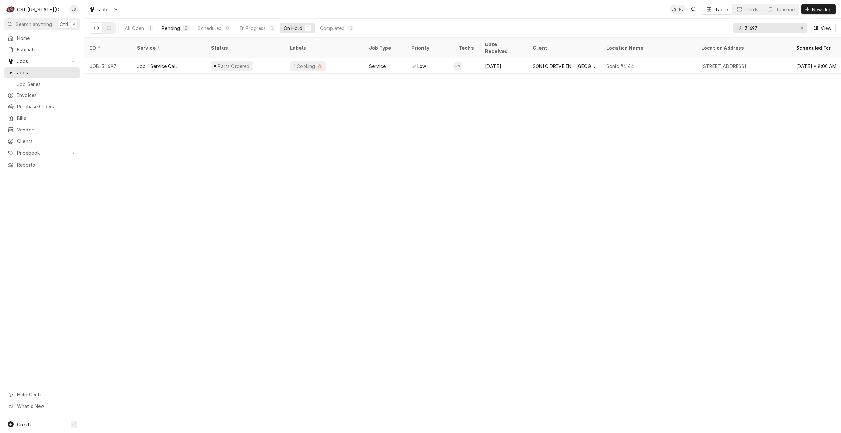
click at [176, 31] on div "Pending" at bounding box center [171, 28] width 18 height 7
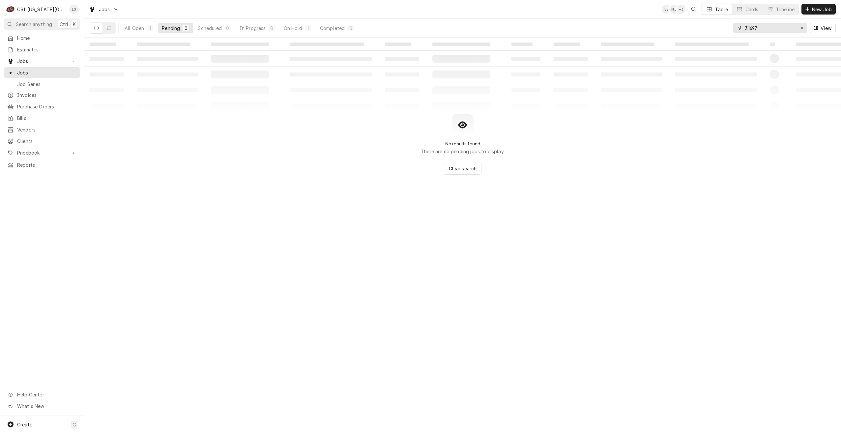
click at [771, 26] on input "31697" at bounding box center [769, 28] width 49 height 11
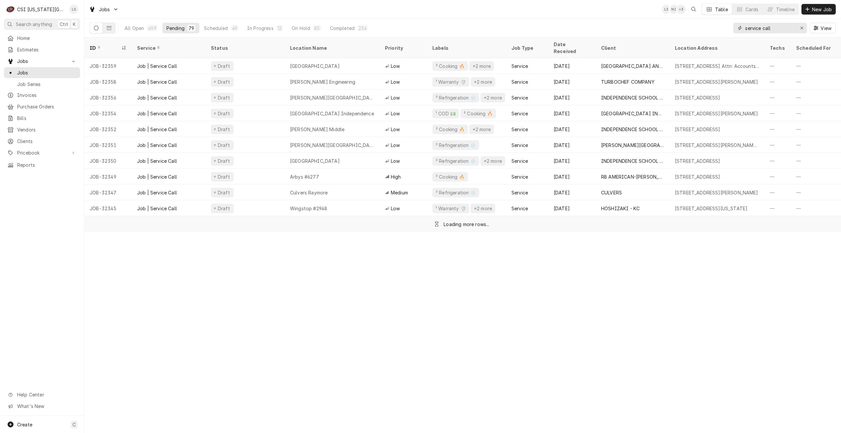
type input "service call"
click at [629, 24] on div "All Open 459 Pending 79 Scheduled 49 In Progress 12 On Hold 85 Completed 234 se…" at bounding box center [463, 28] width 746 height 18
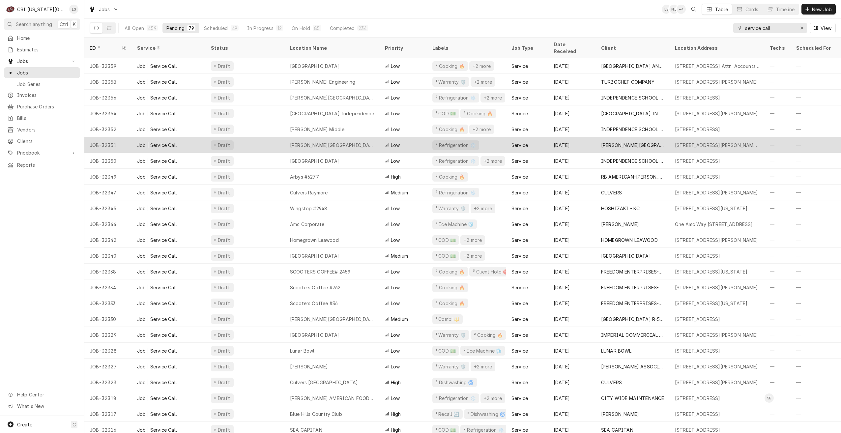
click at [308, 142] on div "Bishop Sullivan Center" at bounding box center [332, 145] width 84 height 7
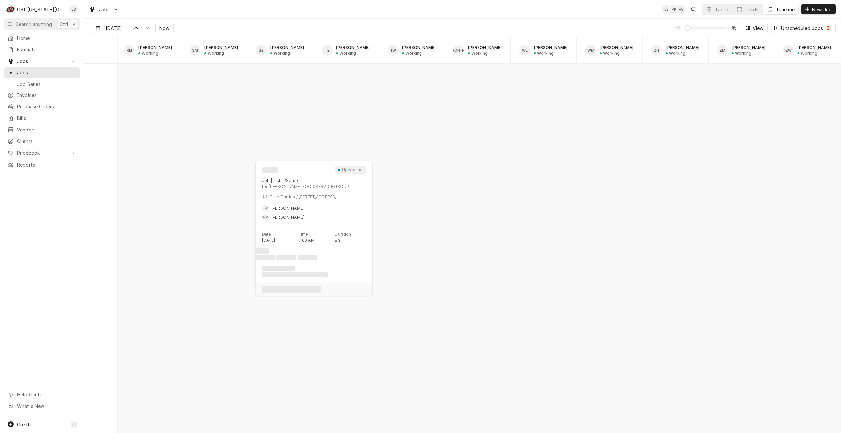
scroll to position [0, 1195]
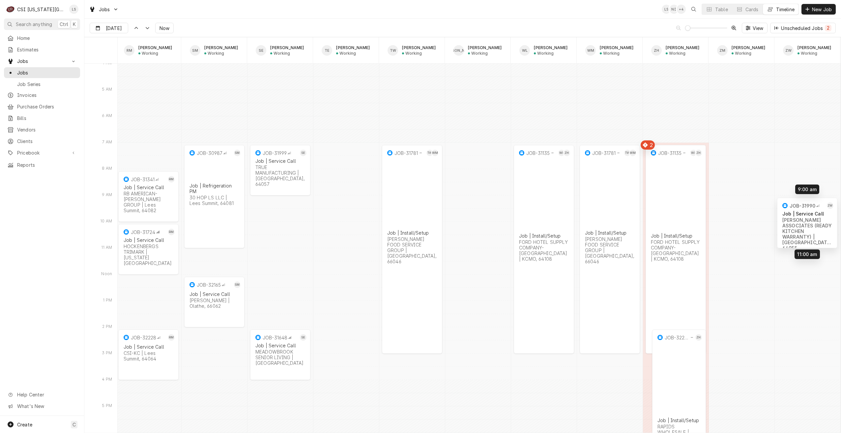
drag, startPoint x: 794, startPoint y: 203, endPoint x: 794, endPoint y: 228, distance: 24.4
click at [171, 32] on button "Now" at bounding box center [164, 28] width 18 height 11
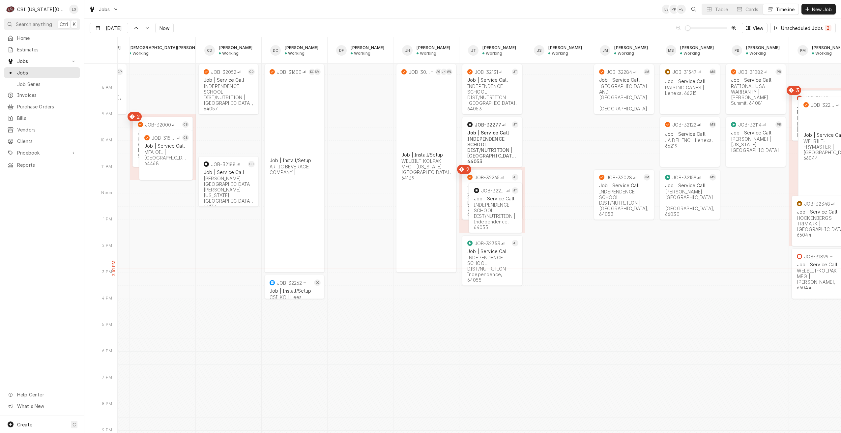
scroll to position [0, 0]
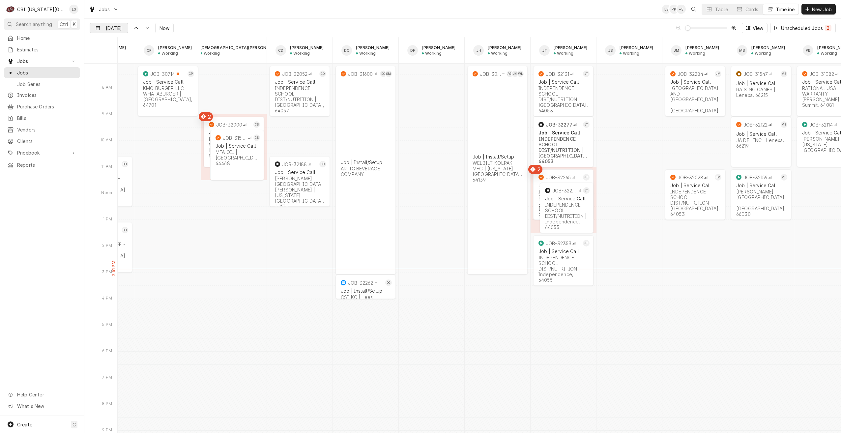
click at [118, 31] on input "[DATE]" at bounding box center [104, 29] width 29 height 13
click at [130, 121] on div "27" at bounding box center [131, 118] width 9 height 9
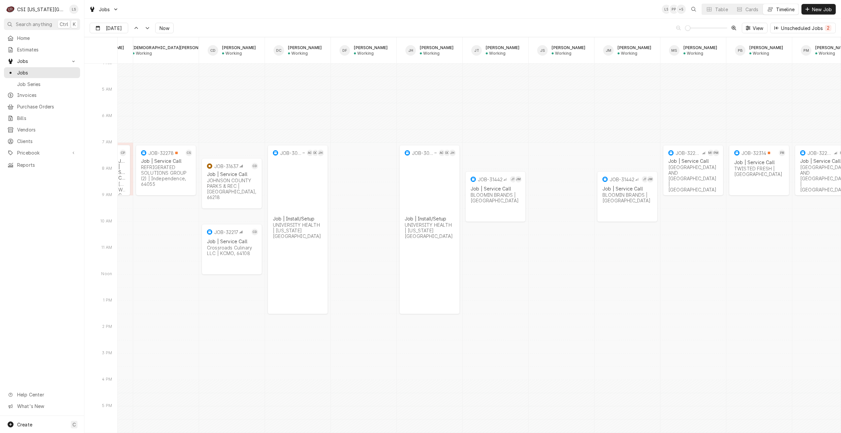
scroll to position [0, 497]
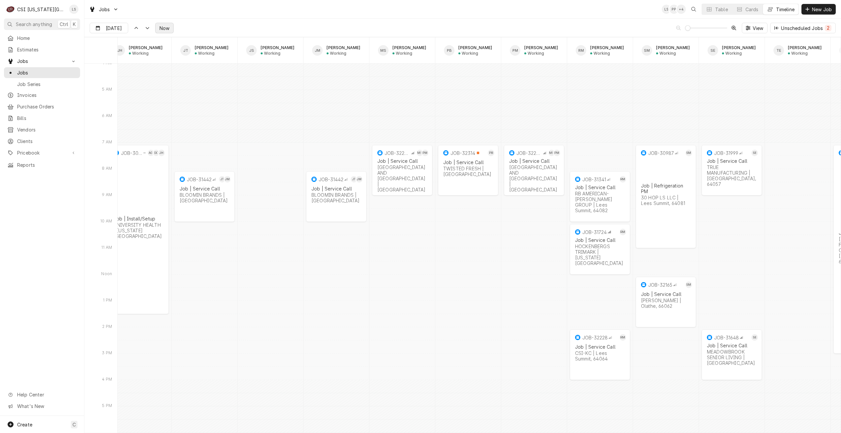
click at [165, 28] on span "Now" at bounding box center [164, 28] width 13 height 7
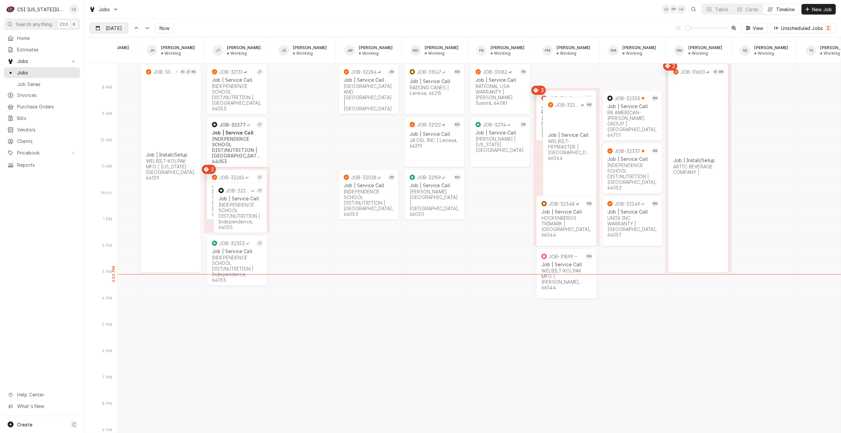
click at [123, 30] on div "Dynamic Content Wrapper" at bounding box center [123, 28] width 9 height 11
click at [131, 119] on div "27" at bounding box center [131, 118] width 9 height 9
type input "Aug 27"
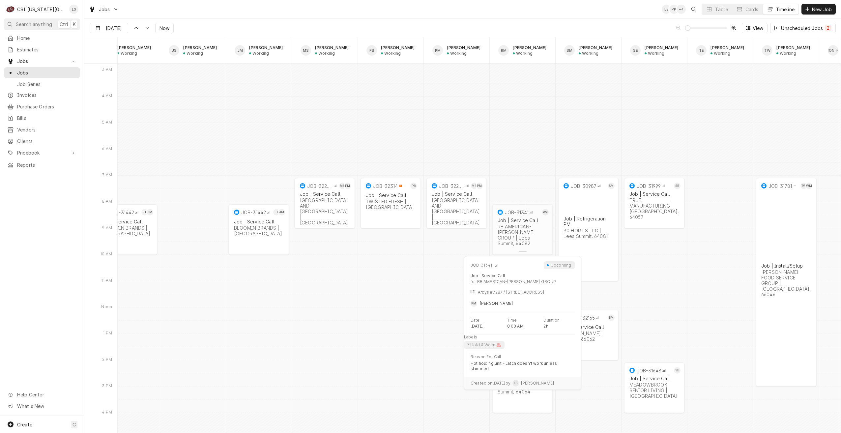
click at [524, 226] on div "RB AMERICAN-FLYNN GROUP | Lees Summit, 64082" at bounding box center [522, 235] width 50 height 22
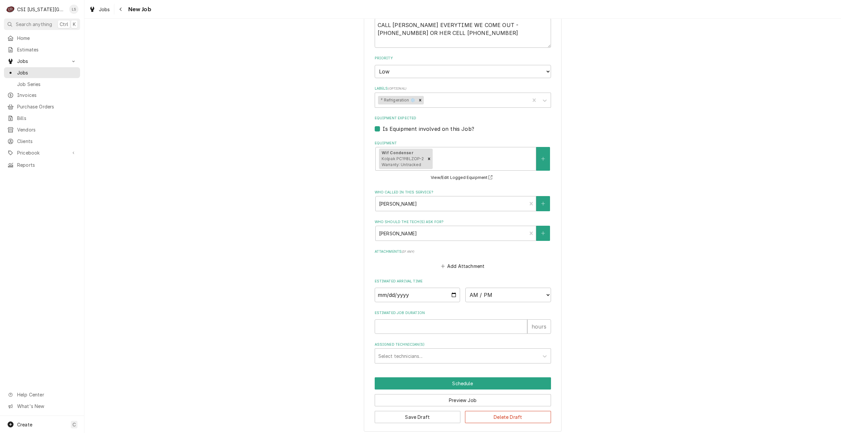
scroll to position [433, 0]
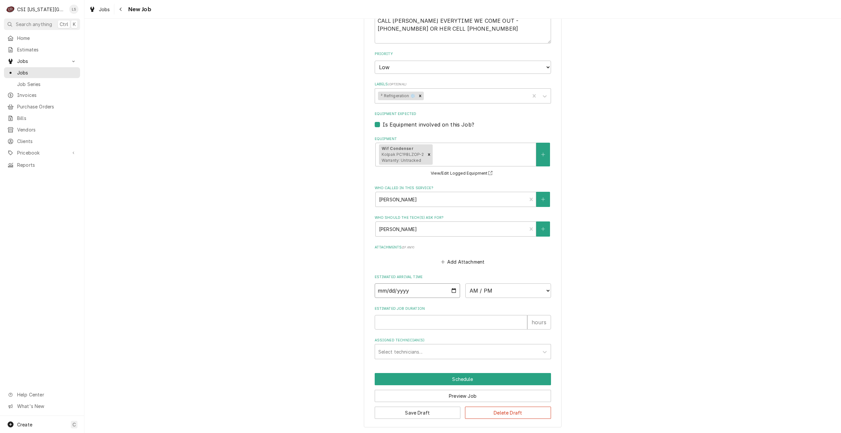
click at [453, 290] on input "Date" at bounding box center [418, 290] width 86 height 14
type textarea "x"
type input "[DATE]"
type textarea "x"
click at [482, 293] on select "AM / PM 6:00 AM 6:15 AM 6:30 AM 6:45 AM 7:00 AM 7:15 AM 7:30 AM 7:45 AM 8:00 AM…" at bounding box center [508, 290] width 86 height 14
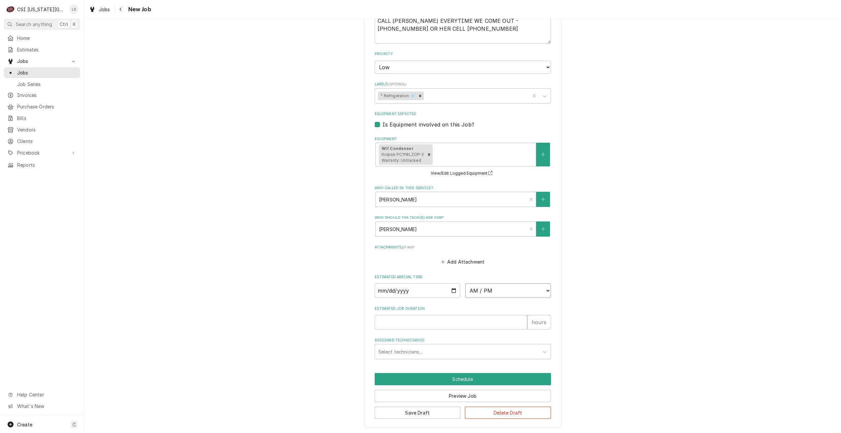
select select "07:00:00"
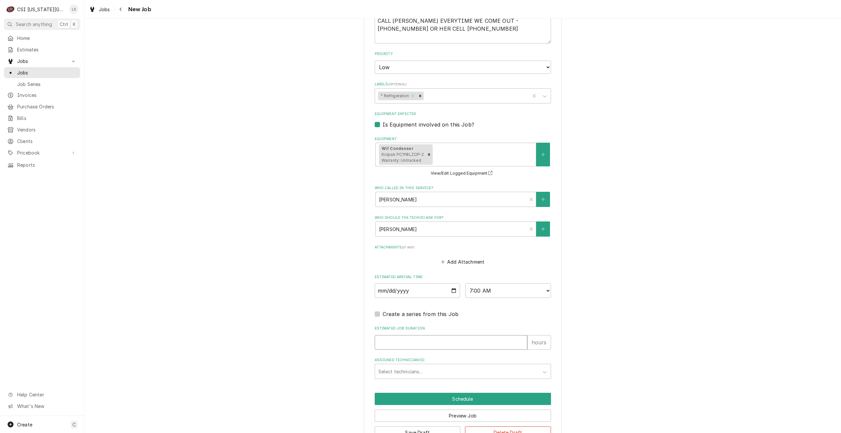
click at [467, 340] on input "Estimated Job Duration" at bounding box center [451, 342] width 153 height 14
type textarea "x"
type input "2"
type textarea "x"
type input "2"
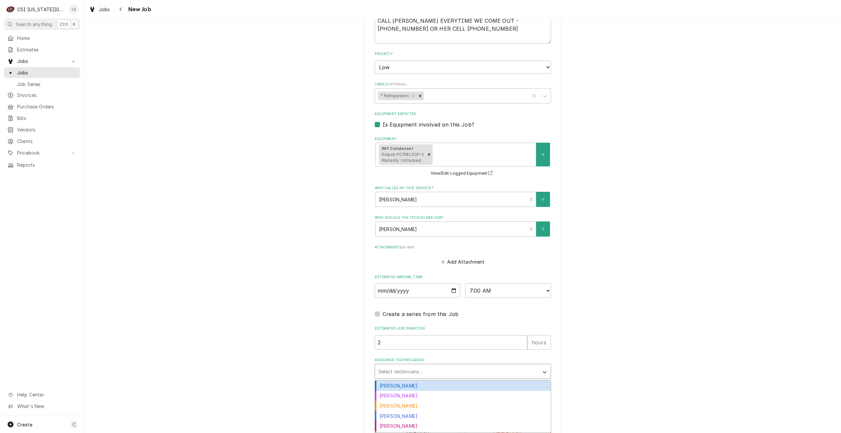
click at [510, 370] on div "Assigned Technician(s)" at bounding box center [456, 371] width 157 height 12
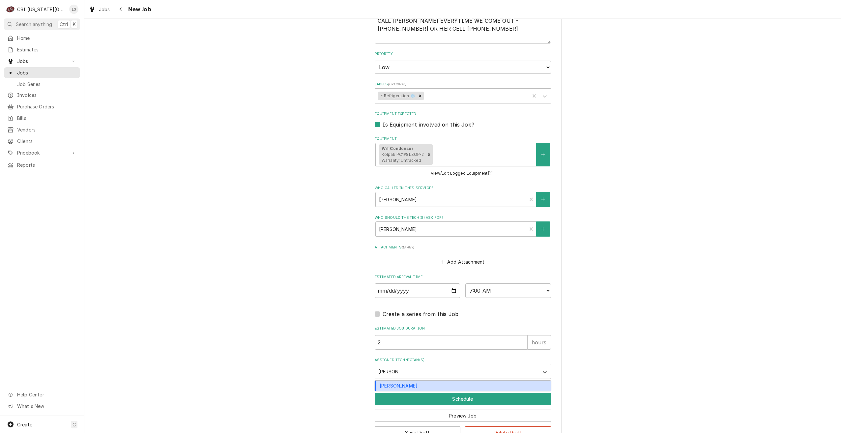
type input "[PERSON_NAME]"
click at [498, 384] on div "[PERSON_NAME]" at bounding box center [463, 385] width 176 height 10
type textarea "x"
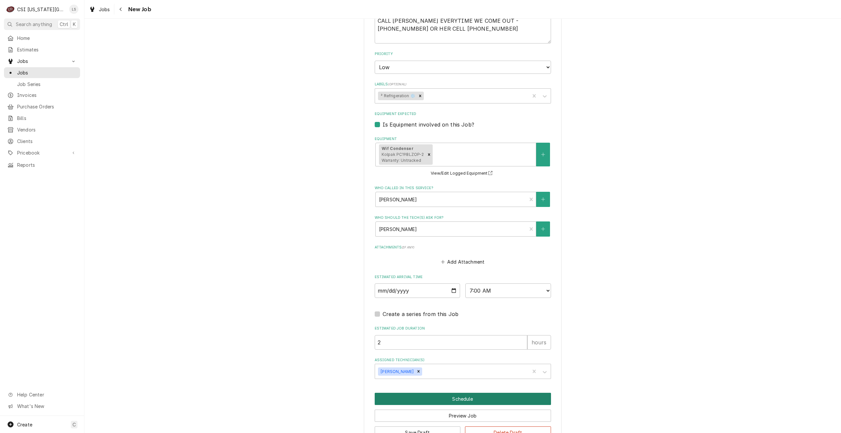
click at [494, 396] on button "Schedule" at bounding box center [463, 399] width 176 height 12
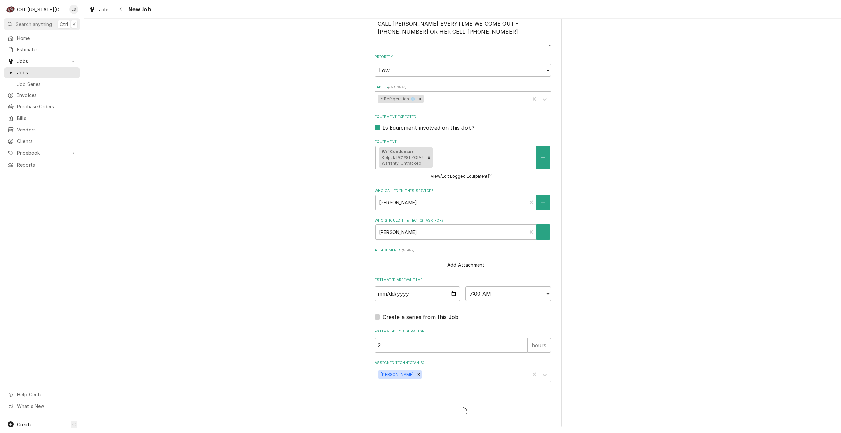
type textarea "x"
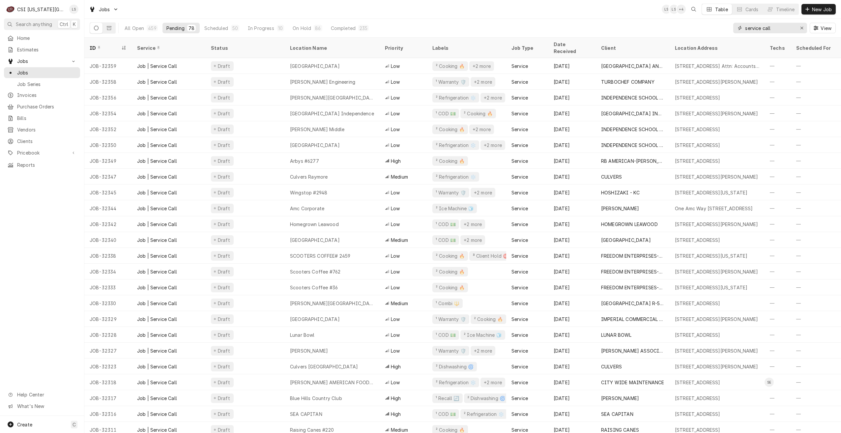
drag, startPoint x: 779, startPoint y: 25, endPoint x: 718, endPoint y: 25, distance: 61.9
click at [718, 25] on div "All Open 459 Pending 78 Scheduled 50 In Progress 10 On Hold 86 Completed 235 se…" at bounding box center [463, 28] width 746 height 18
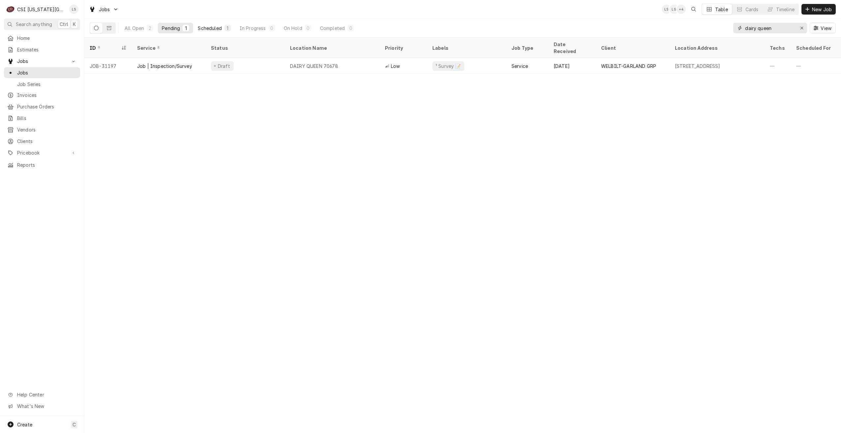
type input "dairy queen"
click at [215, 23] on button "Scheduled 1" at bounding box center [214, 28] width 41 height 11
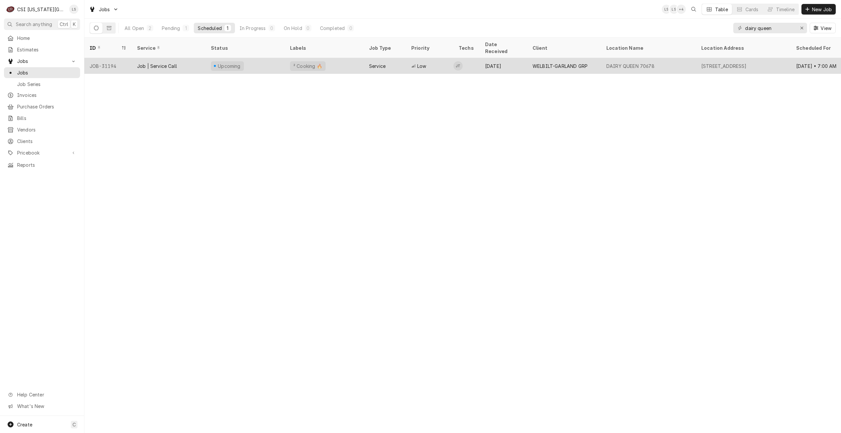
click at [651, 63] on div "DAIRY QUEEN 70678" at bounding box center [630, 66] width 48 height 7
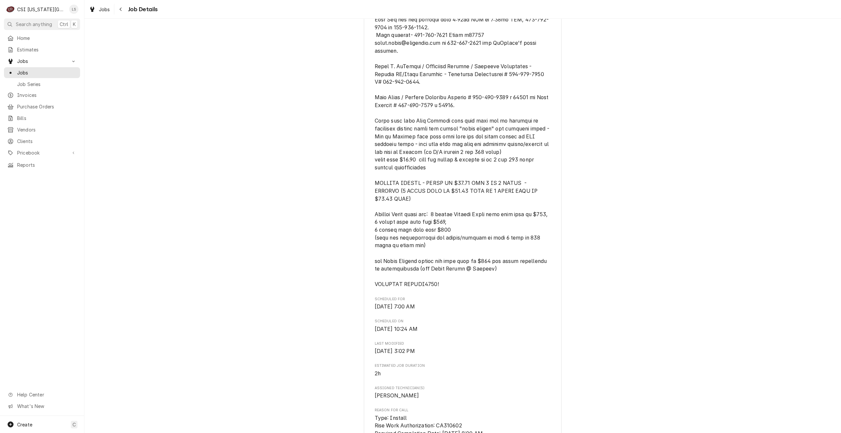
scroll to position [461, 0]
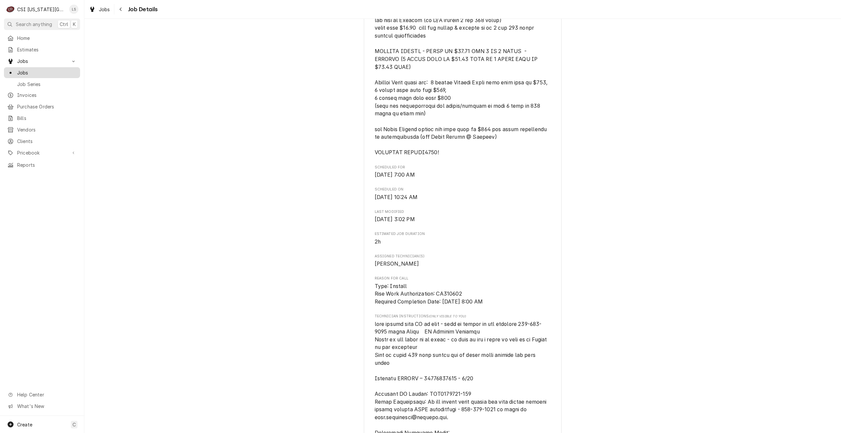
click at [55, 72] on span "Jobs" at bounding box center [47, 72] width 60 height 7
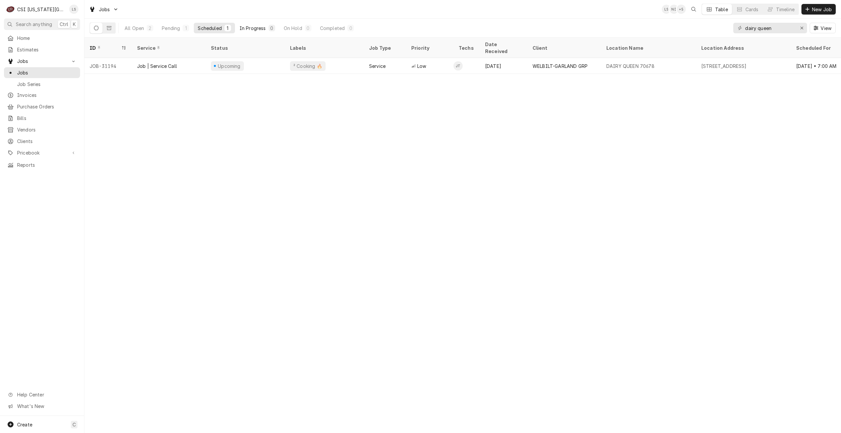
drag, startPoint x: 174, startPoint y: 30, endPoint x: 250, endPoint y: 30, distance: 76.8
click at [174, 30] on div "Pending" at bounding box center [171, 28] width 18 height 7
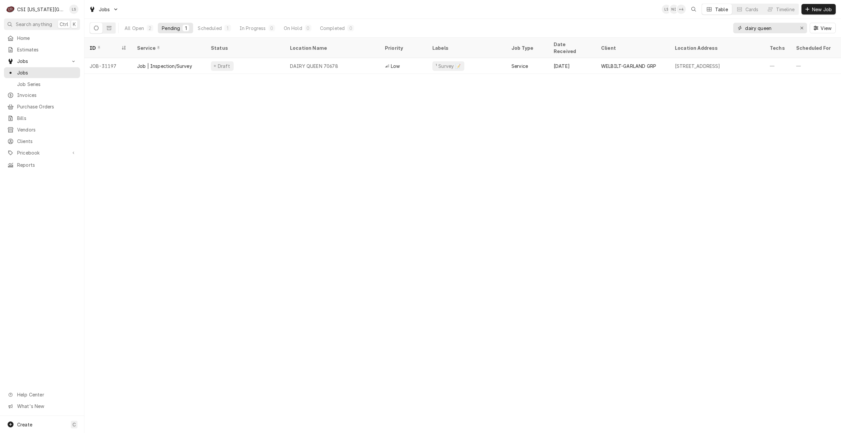
drag, startPoint x: 775, startPoint y: 28, endPoint x: 726, endPoint y: 28, distance: 49.1
click at [726, 28] on div "All Open 2 Pending 1 Scheduled 1 In Progress 0 On Hold 0 Completed 0 dairy quee…" at bounding box center [463, 28] width 746 height 18
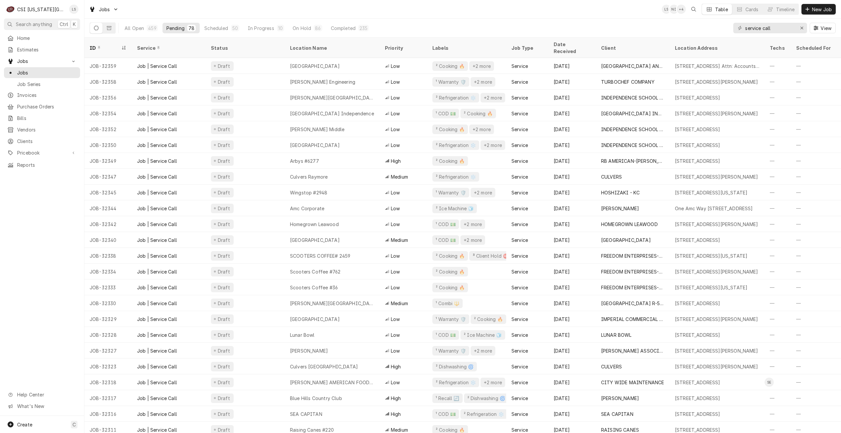
click at [533, 4] on div "Jobs LS NI + 4 Table Cards Timeline New Job" at bounding box center [462, 9] width 756 height 18
click at [545, 13] on div "Jobs LS NI + 4 Table Cards Timeline New Job" at bounding box center [462, 9] width 756 height 18
click at [472, 13] on div "Jobs LS NI + 4 Table Cards Timeline New Job" at bounding box center [462, 9] width 756 height 18
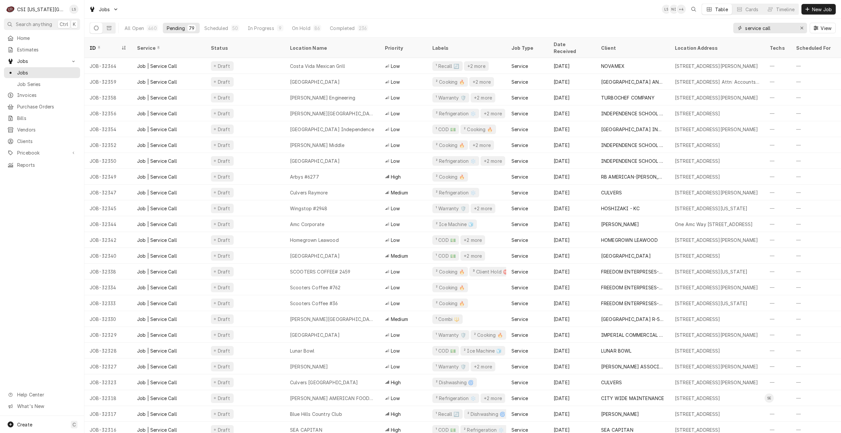
drag, startPoint x: 780, startPoint y: 27, endPoint x: 730, endPoint y: 28, distance: 50.4
click at [730, 28] on div "All Open 460 Pending 79 Scheduled 50 In Progress 9 On Hold 86 Completed 236 ser…" at bounding box center [463, 28] width 746 height 18
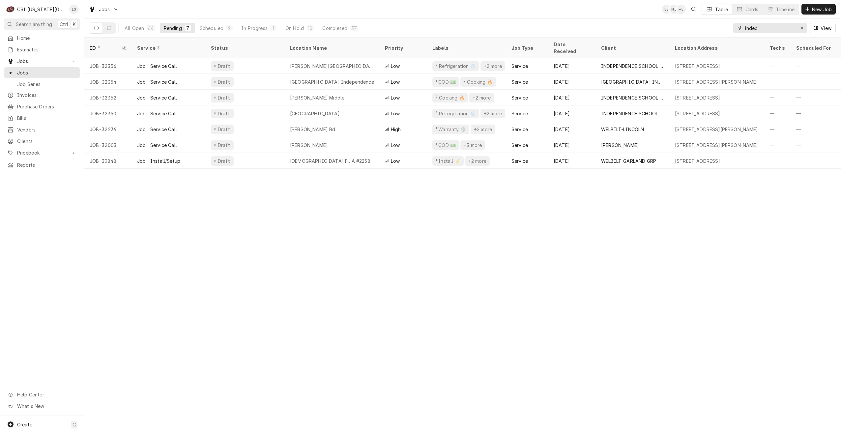
click at [778, 27] on input "indep" at bounding box center [769, 28] width 49 height 11
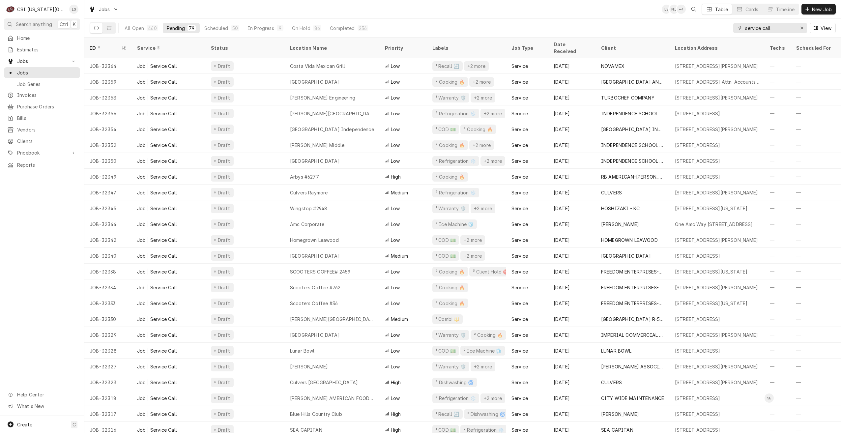
click at [448, 27] on div "All Open 460 Pending 79 Scheduled 50 In Progress 9 On Hold 86 Completed 236 ser…" at bounding box center [463, 28] width 746 height 18
drag, startPoint x: 781, startPoint y: 27, endPoint x: 738, endPoint y: 22, distance: 43.4
click at [738, 22] on div "service call View" at bounding box center [784, 28] width 102 height 18
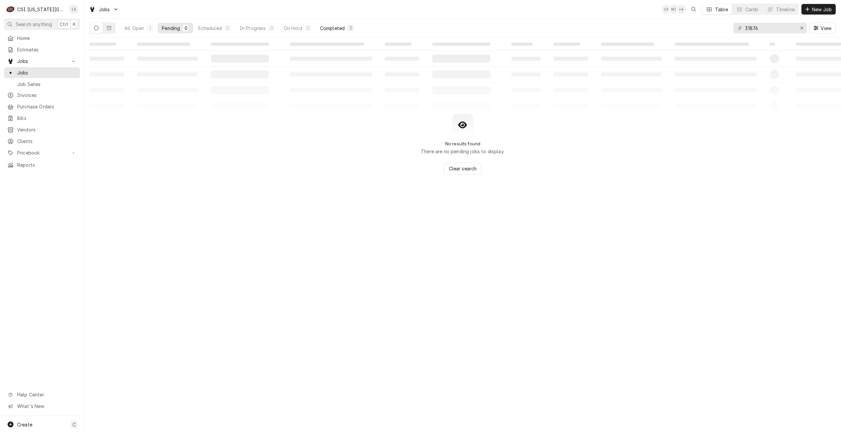
click at [342, 26] on div "Completed" at bounding box center [332, 28] width 25 height 7
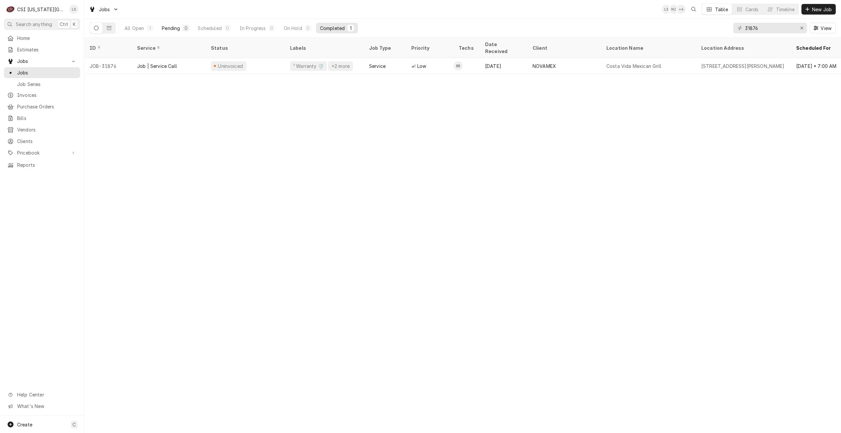
click at [178, 24] on button "Pending 0" at bounding box center [175, 28] width 35 height 11
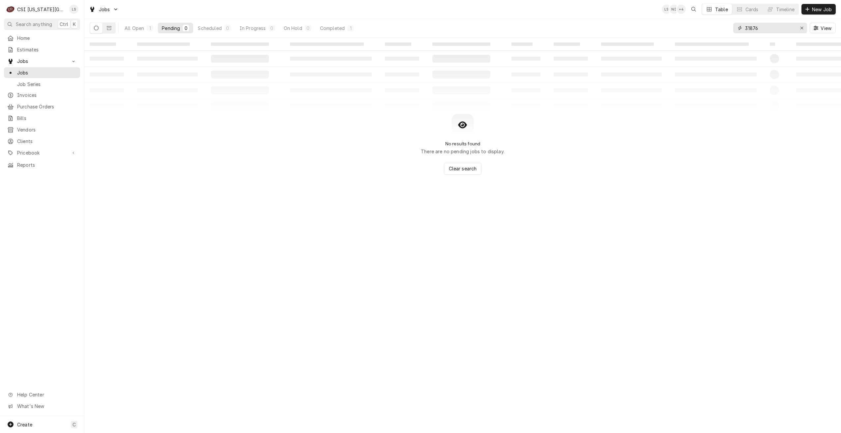
click at [772, 28] on input "31876" at bounding box center [769, 28] width 49 height 11
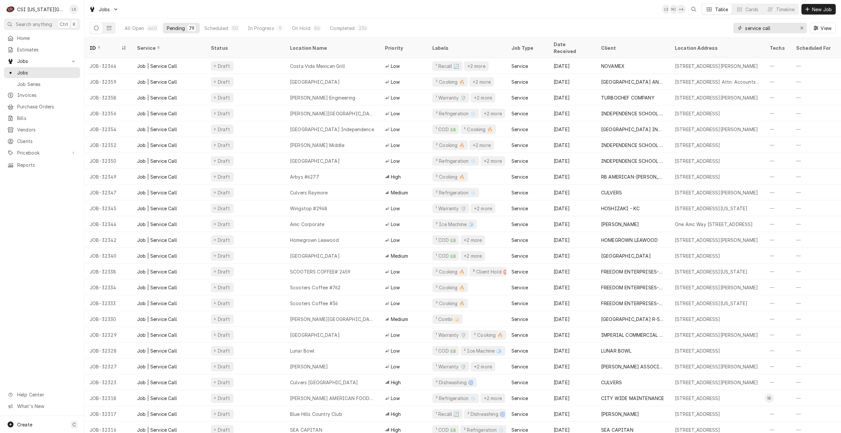
type input "service call"
click at [591, 9] on div "Jobs LS NI + 4 Table Cards Timeline New Job" at bounding box center [462, 9] width 756 height 18
click at [606, 13] on div "Jobs LS NI + 5 Table Cards Timeline New Job" at bounding box center [462, 9] width 756 height 18
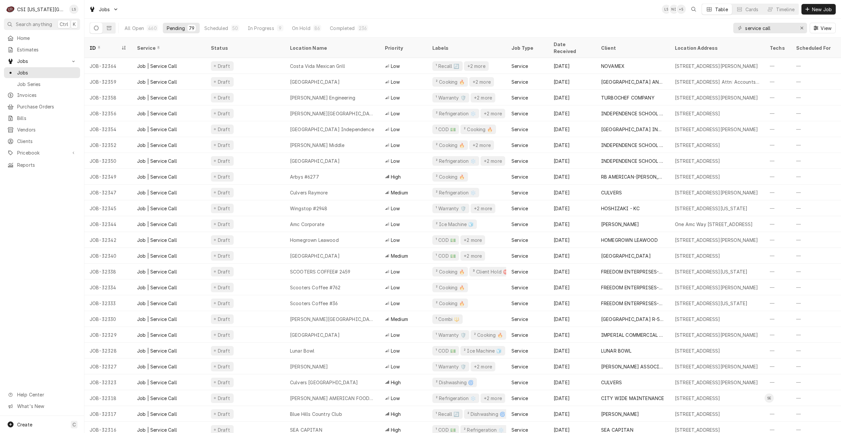
click at [601, 15] on div "Jobs LS NI + 5 Table Cards Timeline New Job" at bounding box center [462, 9] width 756 height 18
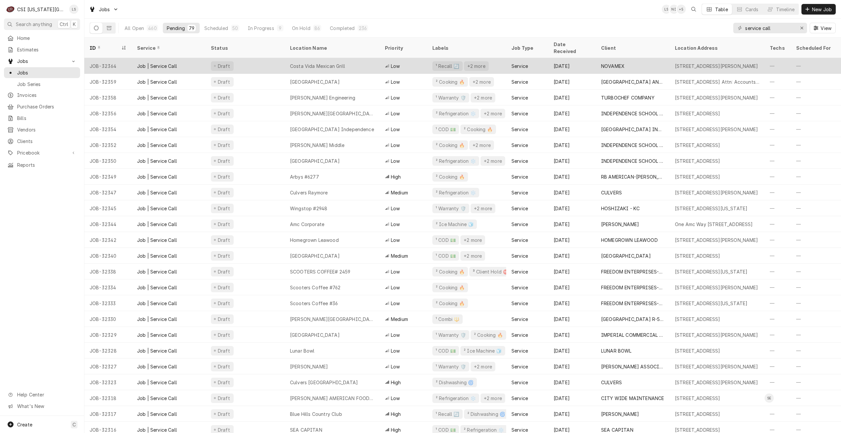
click at [361, 59] on div "Costa Vida Mexican Grill" at bounding box center [332, 66] width 95 height 16
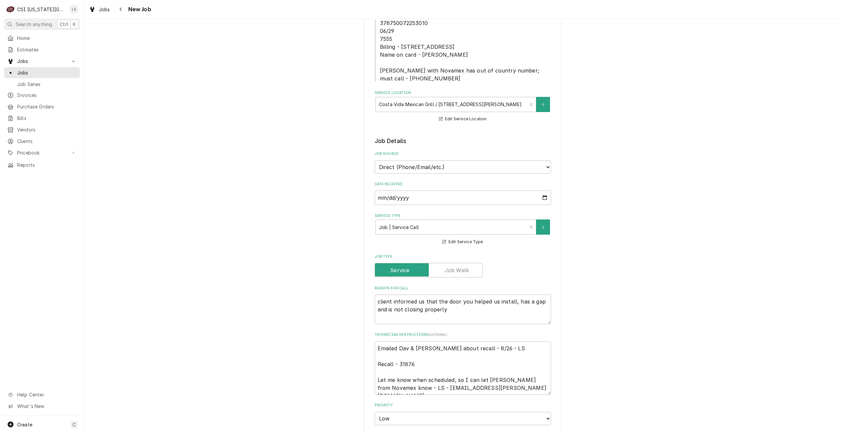
scroll to position [99, 0]
drag, startPoint x: 453, startPoint y: 311, endPoint x: 366, endPoint y: 296, distance: 88.4
click at [366, 296] on div "Use the fields below to edit this job: Client Details Client NOVAMEX Edit Clien…" at bounding box center [463, 376] width 198 height 886
type textarea "x"
type textarea "N"
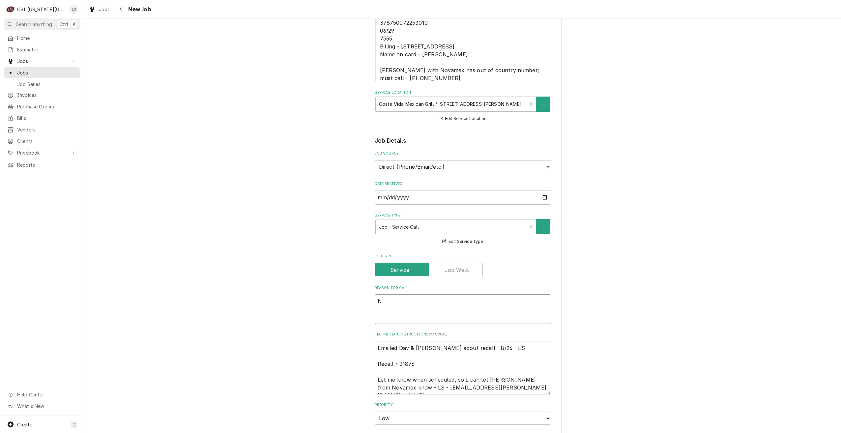
type textarea "x"
type textarea "Ne"
type textarea "x"
type textarea "New"
type textarea "x"
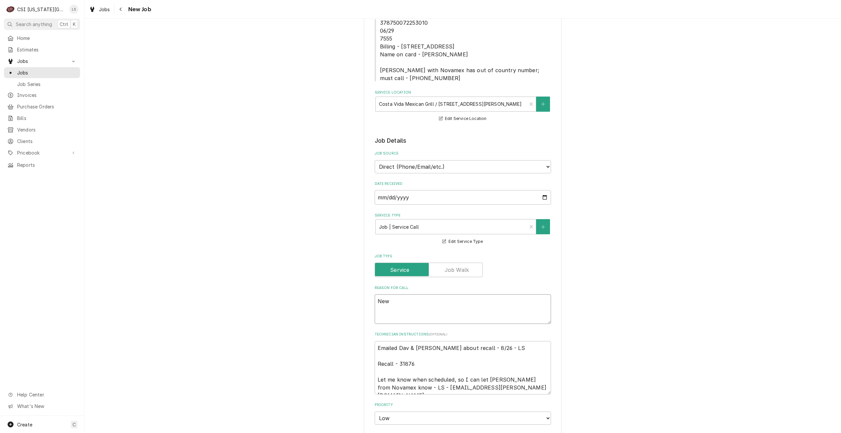
type textarea "Newl"
type textarea "x"
type textarea "Newly"
type textarea "x"
type textarea "Newly"
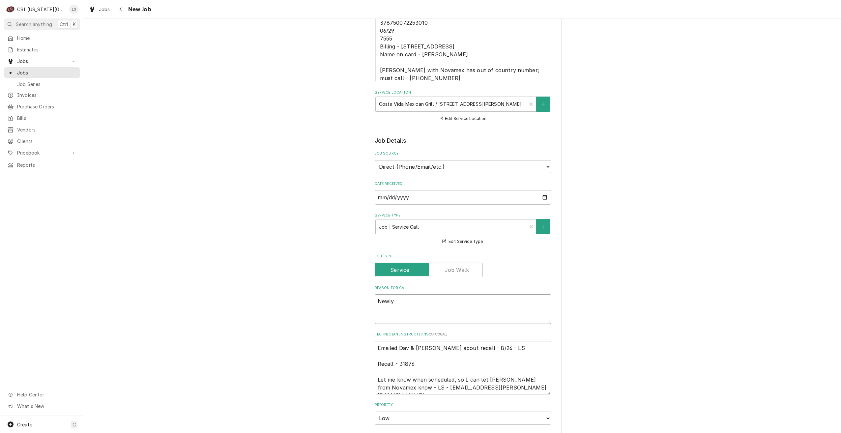
type textarea "x"
type textarea "Newly i"
type textarea "x"
type textarea "Newly in"
type textarea "x"
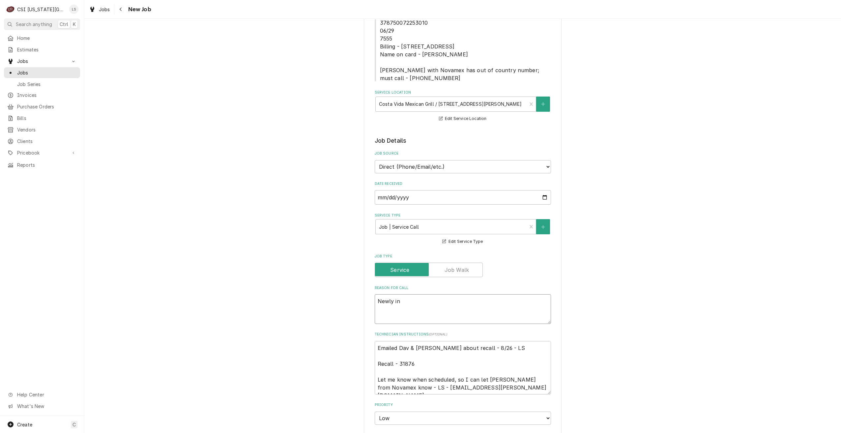
type textarea "Newly ins"
type textarea "x"
type textarea "Newly insta"
type textarea "x"
type textarea "Newly instal"
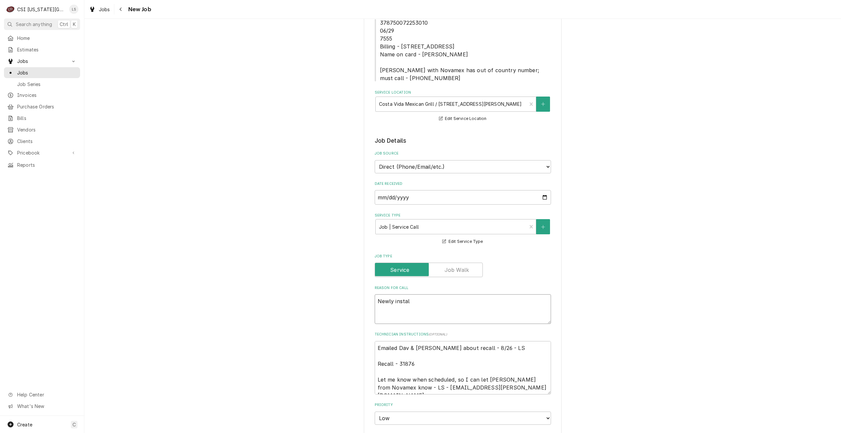
type textarea "x"
type textarea "Newly install"
type textarea "x"
type textarea "Newly installe"
type textarea "x"
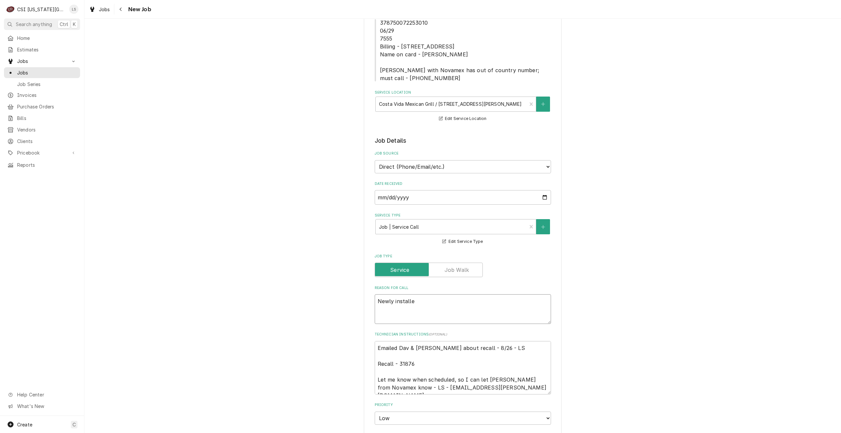
type textarea "Newly installed"
type textarea "x"
type textarea "Newly installed"
type textarea "x"
type textarea "Newly installed do"
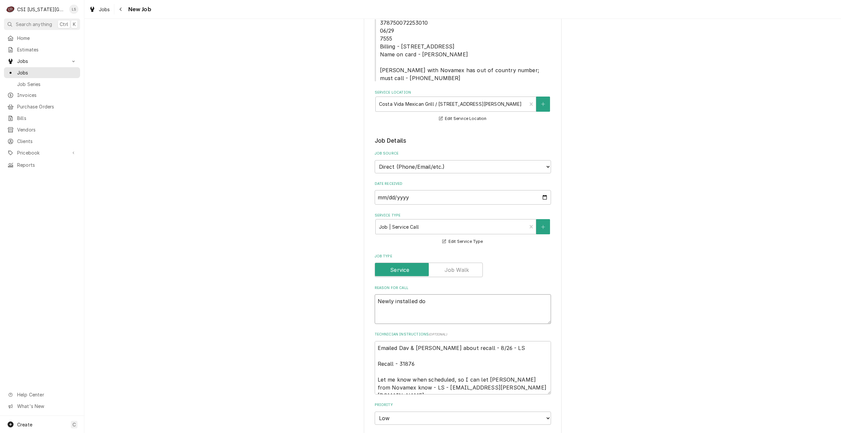
type textarea "x"
type textarea "Newly installed doo"
type textarea "x"
type textarea "Newly installed door"
type textarea "x"
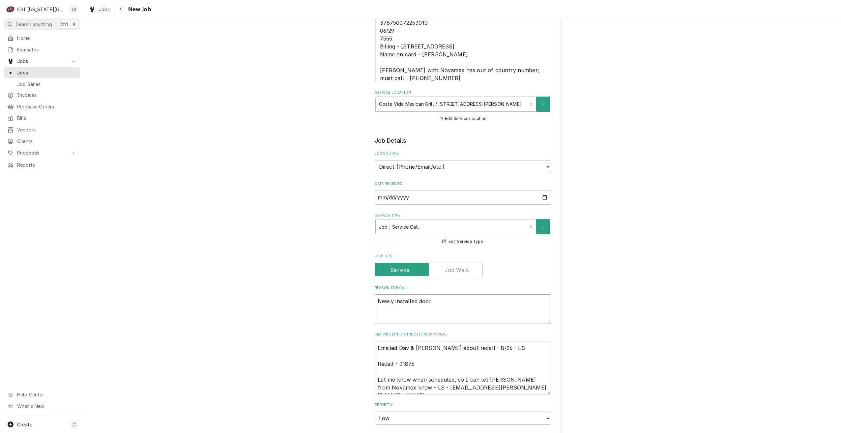
type textarea "Newly installed door"
type textarea "x"
type textarea "Newly installed door a"
type textarea "x"
type textarea "Newly installed door"
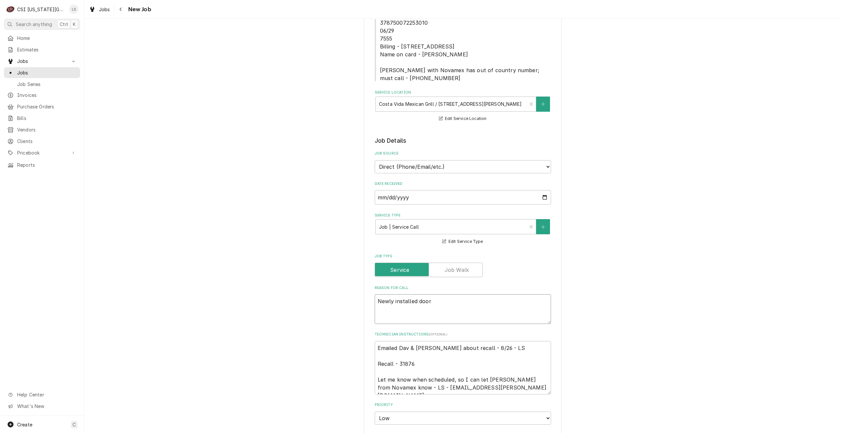
type textarea "x"
type textarea "Newly installed door h"
type textarea "x"
type textarea "Newly installed door ha"
type textarea "x"
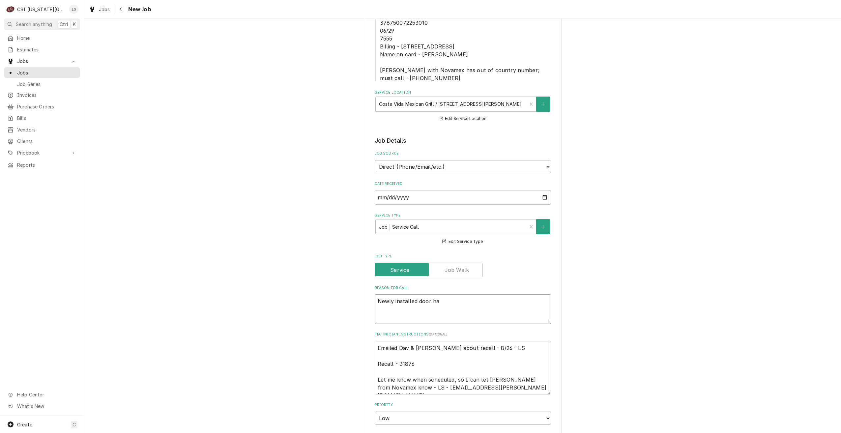
type textarea "Newly installed door has"
type textarea "x"
type textarea "Newly installed door has"
type textarea "x"
type textarea "Newly installed door has a"
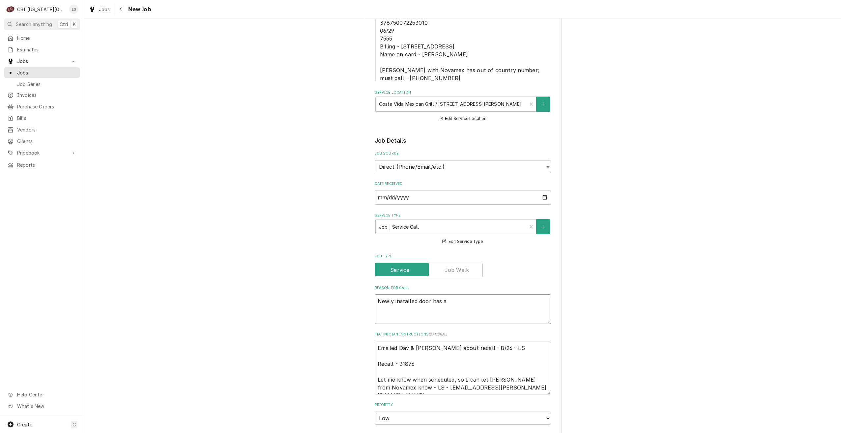
type textarea "x"
type textarea "Newly installed door has a ga"
type textarea "x"
type textarea "Newly installed door has a gap"
type textarea "x"
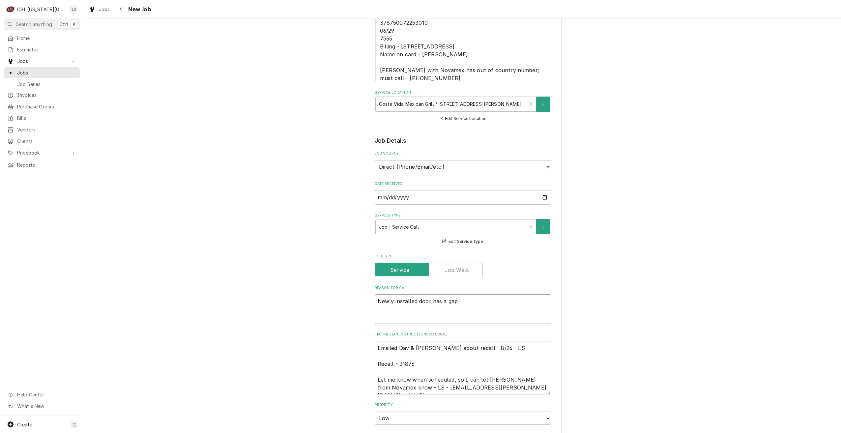
type textarea "Newly installed door has a gap"
type textarea "x"
type textarea "Newly installed door has a gap a"
type textarea "x"
type textarea "Newly installed door has a gap an"
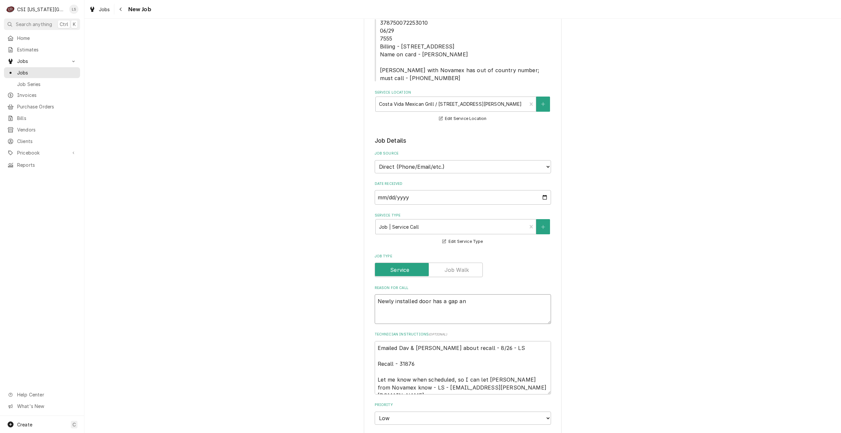
type textarea "x"
type textarea "Newly installed door has a gap and"
type textarea "x"
type textarea "Newly installed door has a gap and"
type textarea "x"
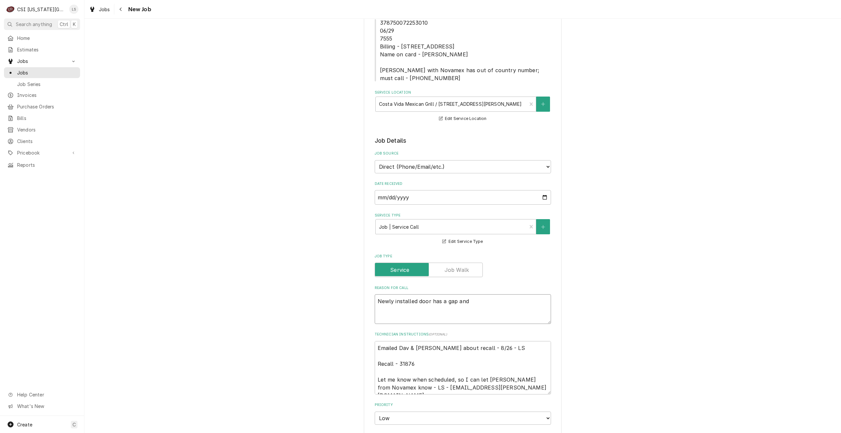
type textarea "Newly installed door has a gap and i"
type textarea "x"
type textarea "Newly installed door has a gap and is"
type textarea "x"
type textarea "Newly installed door has a gap and is"
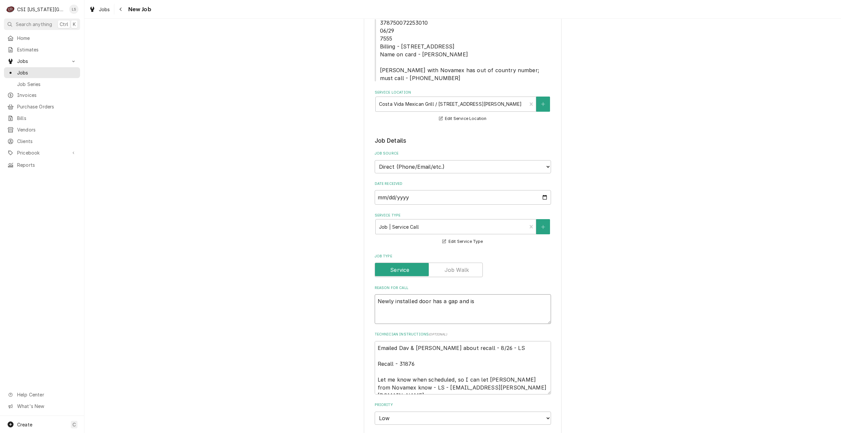
type textarea "x"
type textarea "Newly installed door has a gap and is n"
type textarea "x"
type textarea "Newly installed door has a gap and is not"
type textarea "x"
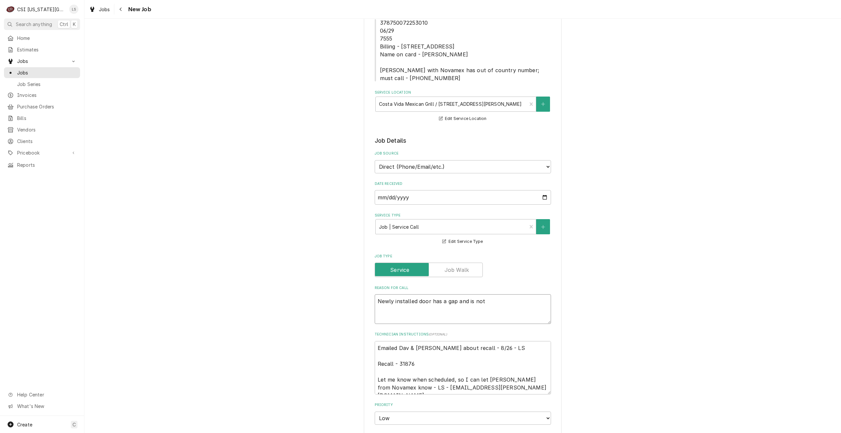
type textarea "Newly installed door has a gap and is not"
type textarea "x"
type textarea "Newly installed door has a gap and is not c"
type textarea "x"
type textarea "Newly installed door has a gap and is not cl"
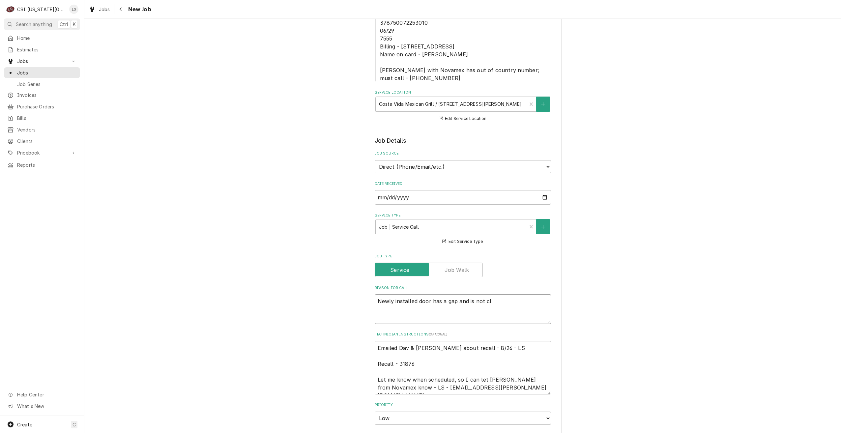
type textarea "x"
type textarea "Newly installed door has a gap and is not clo"
type textarea "x"
type textarea "Newly installed door has a gap and is not cloi"
type textarea "x"
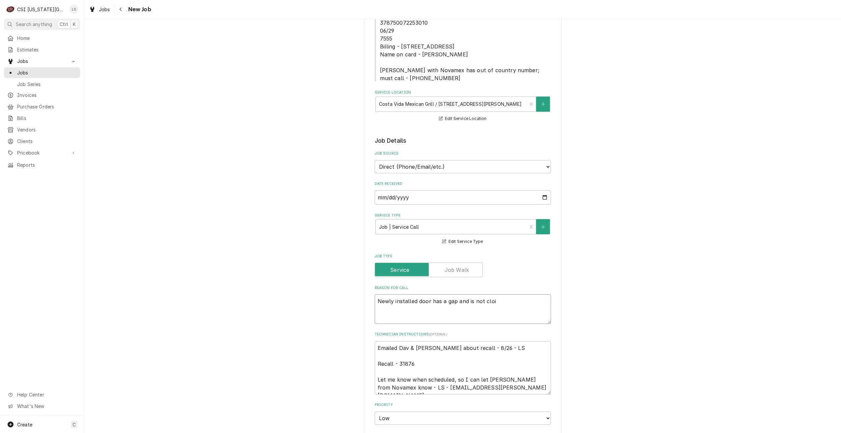
type textarea "Newly installed door has a gap and is not clo"
type textarea "x"
type textarea "Newly installed door has a gap and is not clos"
type textarea "x"
type textarea "Newly installed door has a gap and is not closi"
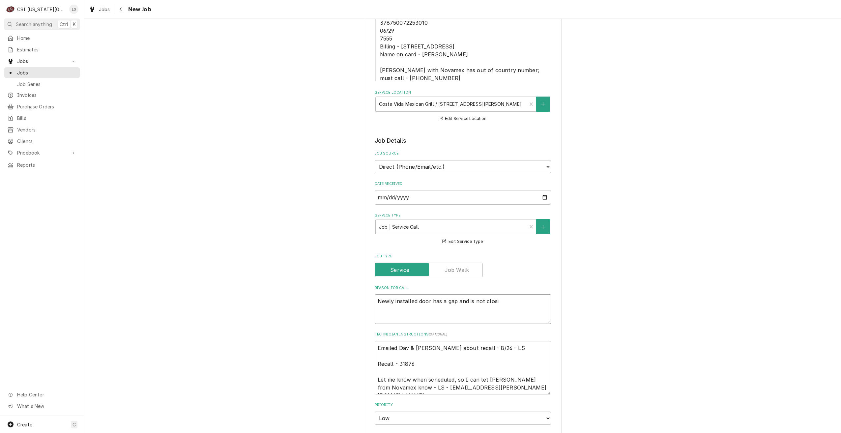
type textarea "x"
type textarea "Newly installed door has a gap and is not closin"
type textarea "x"
type textarea "Newly installed door has a gap and is not closing"
type textarea "x"
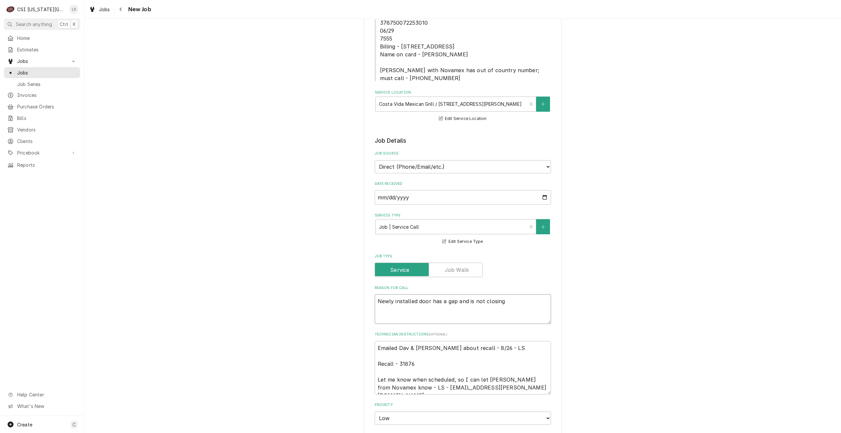
type textarea "Newly installed door has a gap and is not closing"
type textarea "x"
type textarea "Newly installed door has a gap and is not closing p"
type textarea "x"
type textarea "Newly installed door has a gap and is not closing pr"
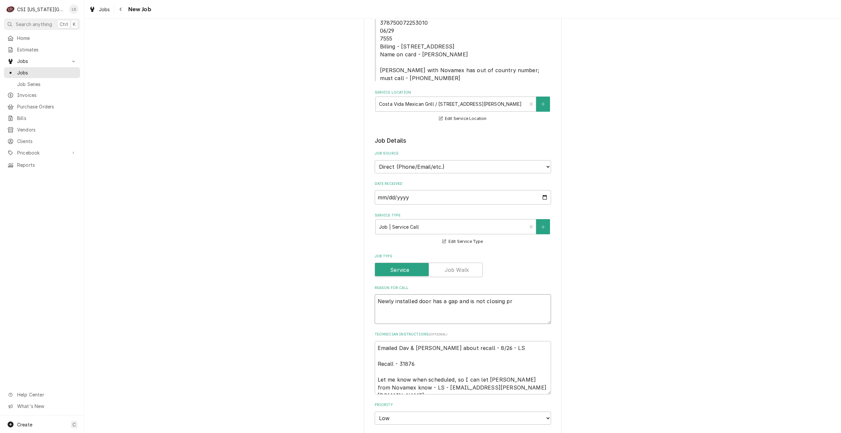
type textarea "x"
type textarea "Newly installed door has a gap and is not closing pro"
type textarea "x"
type textarea "Newly installed door has a gap and is not closing prop"
type textarea "x"
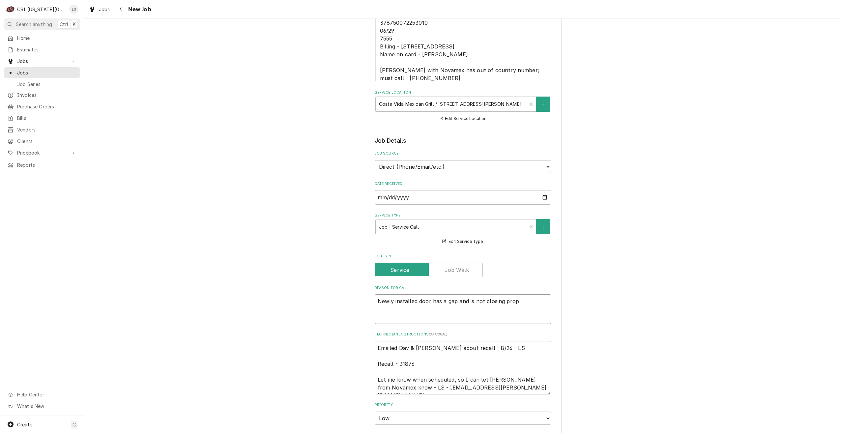
type textarea "Newly installed door has a gap and is not closing prope"
type textarea "x"
type textarea "Newly installed door has a gap and is not closing proper"
type textarea "x"
type textarea "Newly installed door has a gap and is not closing properl"
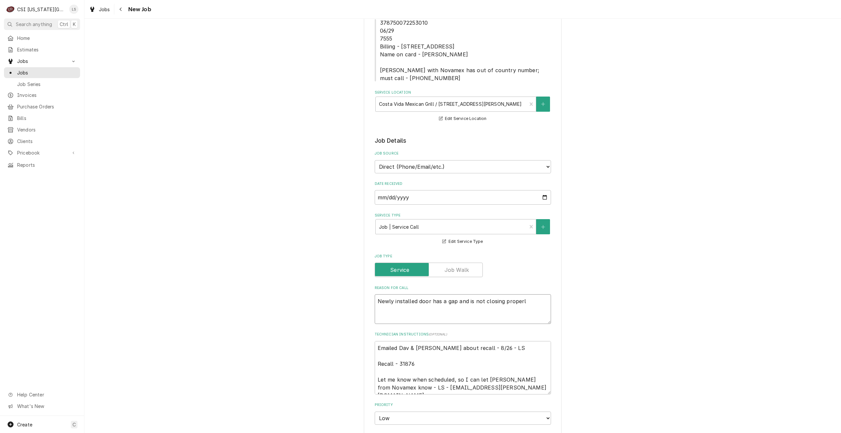
type textarea "x"
type textarea "Newly installed door has a gap and is not closing properly"
type textarea "x"
type textarea "Newly installed door has a gap and is not closing properly."
type textarea "x"
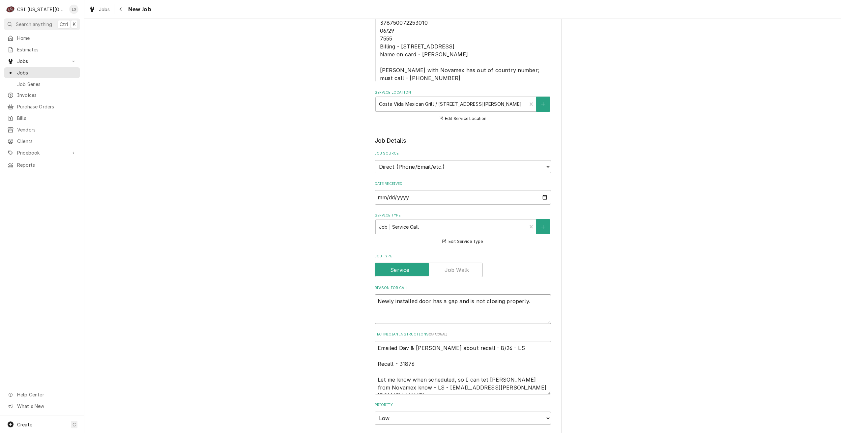
type textarea "Newly installed door has a gap and is not closing properly."
click at [661, 260] on div "Use the fields below to edit this job: Client Details Client NOVAMEX Edit Clien…" at bounding box center [462, 375] width 756 height 897
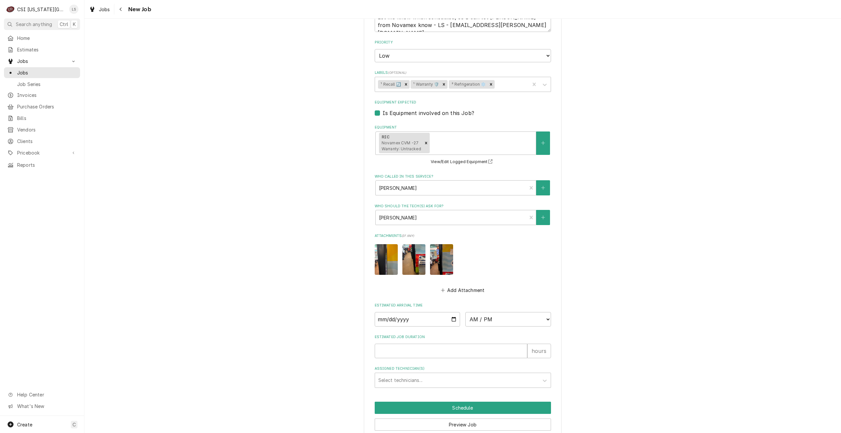
scroll to position [490, 0]
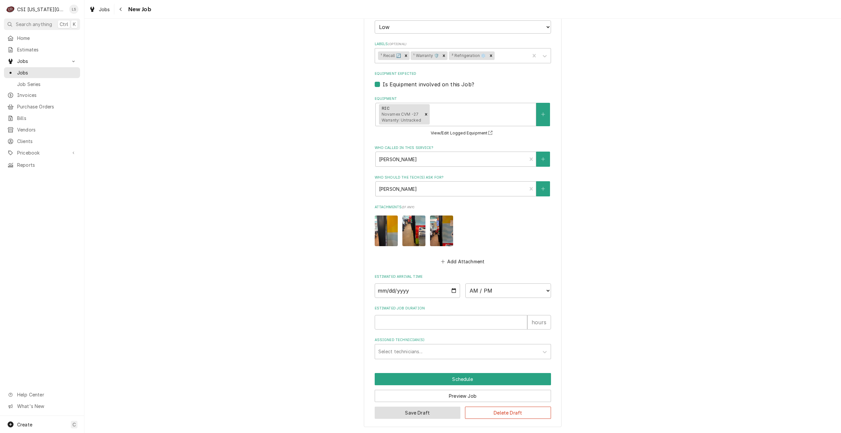
click at [411, 408] on button "Save Draft" at bounding box center [418, 413] width 86 height 12
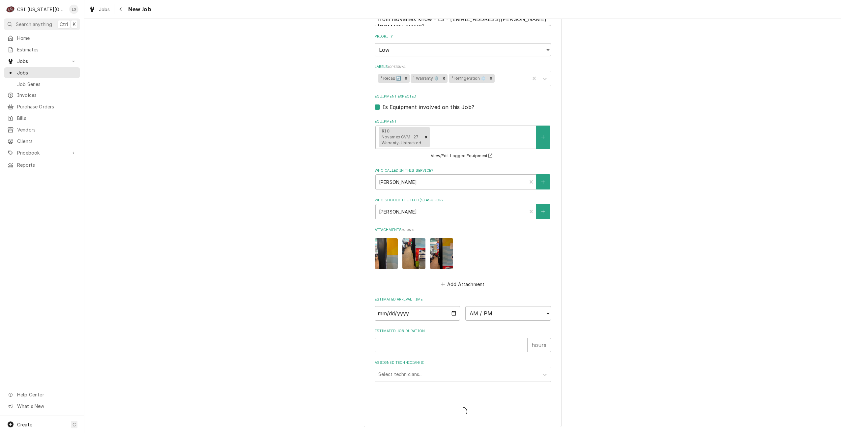
type textarea "x"
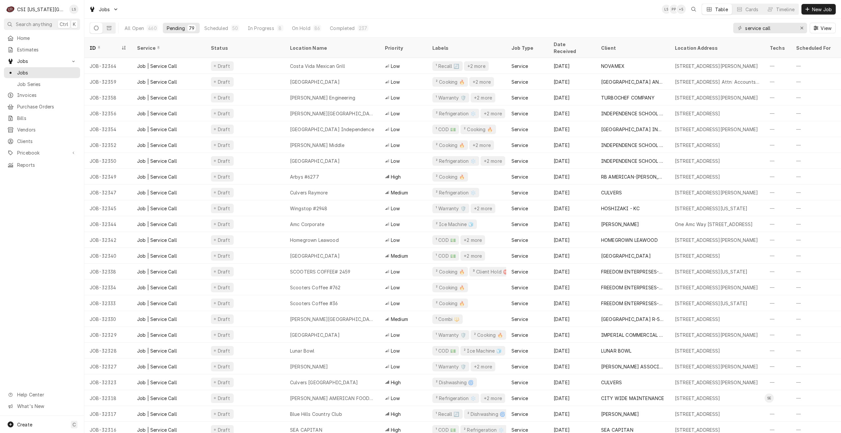
click at [453, 15] on div "Jobs LS PP + 5 Table Cards Timeline New Job" at bounding box center [462, 9] width 756 height 18
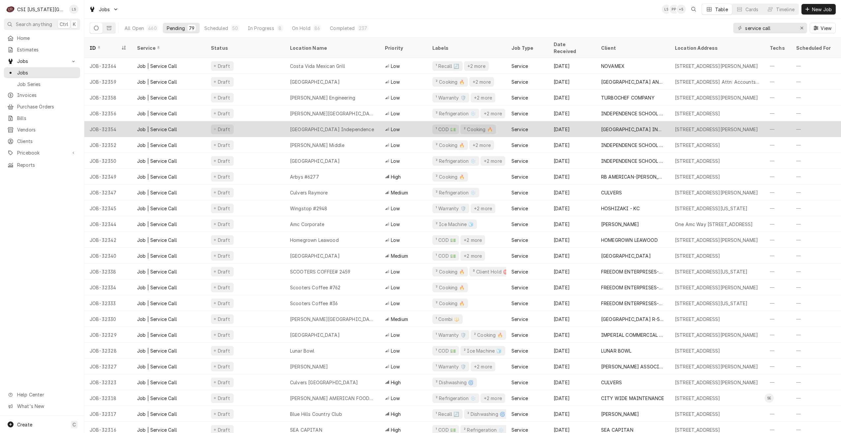
click at [361, 121] on div "Hilton Garden Inn Independence" at bounding box center [332, 129] width 95 height 16
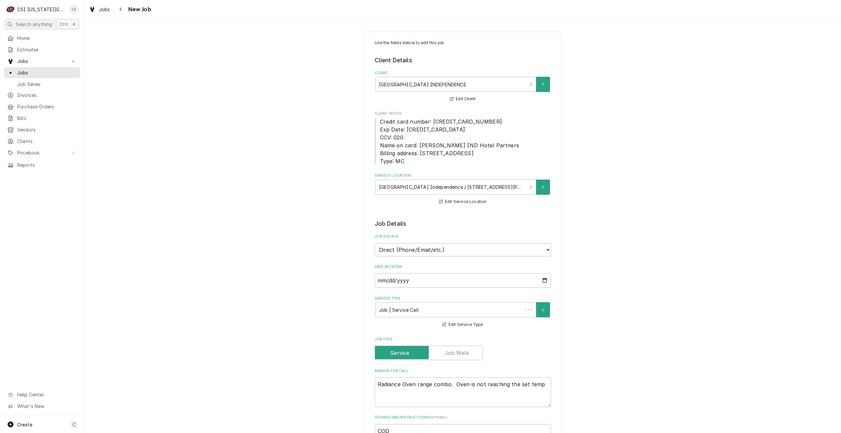
type textarea "x"
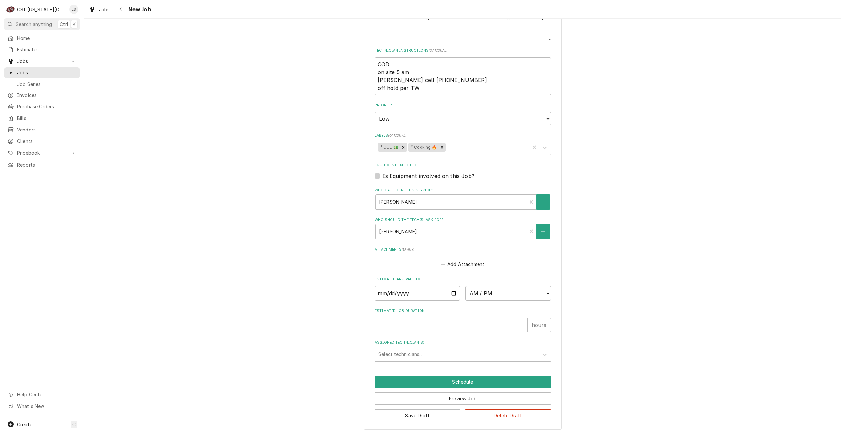
scroll to position [369, 0]
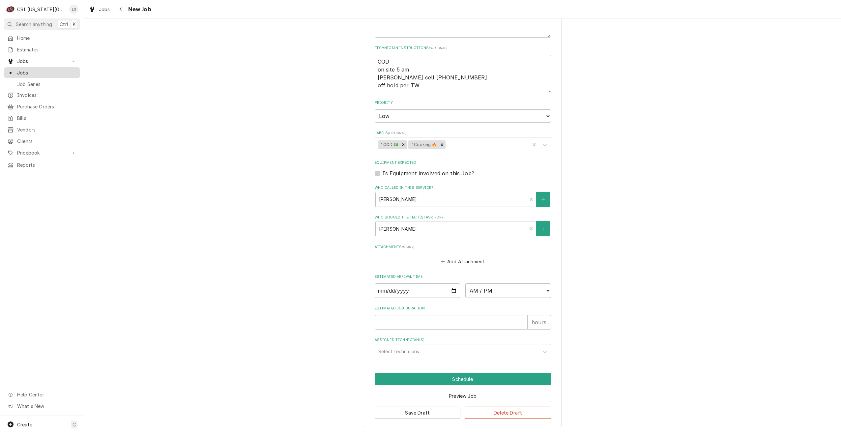
click at [50, 70] on span "Jobs" at bounding box center [47, 72] width 60 height 7
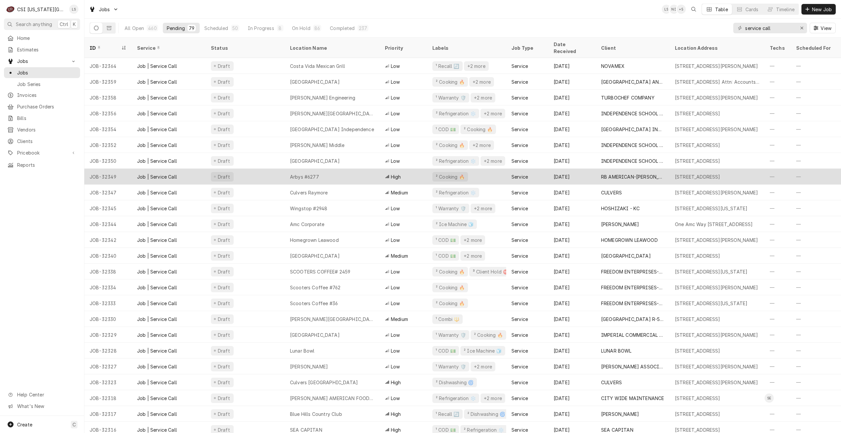
click at [325, 169] on div "Arbys #6277" at bounding box center [332, 177] width 95 height 16
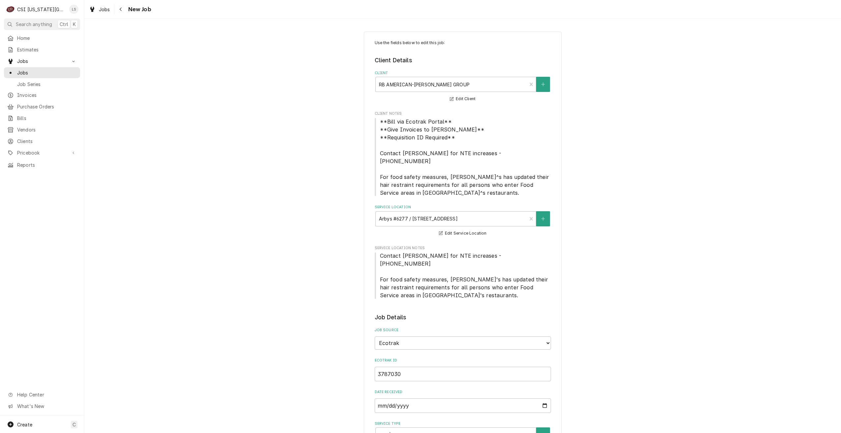
type textarea "x"
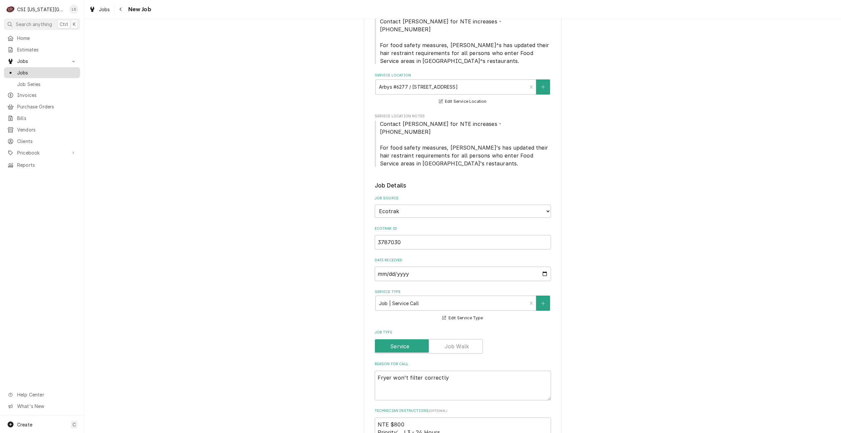
click at [64, 74] on div "Jobs" at bounding box center [41, 73] width 73 height 8
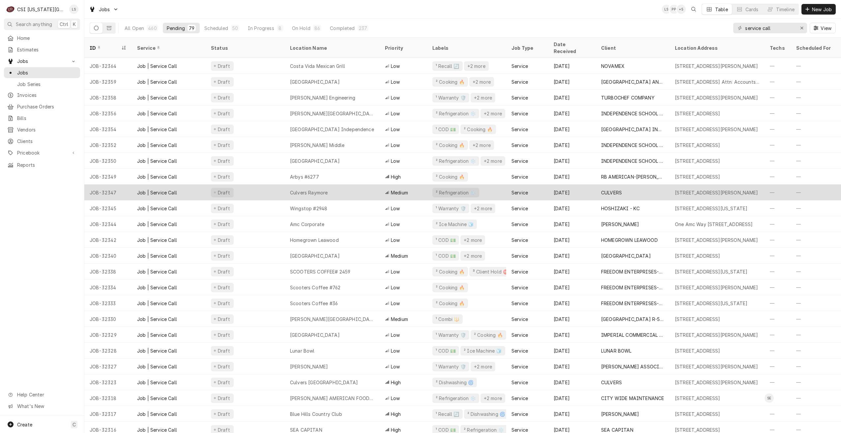
click at [332, 184] on div "Culvers Raymore" at bounding box center [332, 192] width 95 height 16
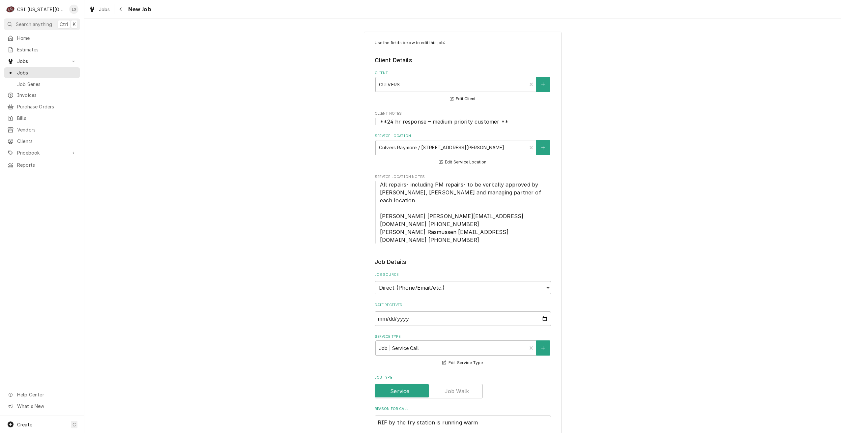
type textarea "x"
click at [76, 72] on span "Jobs" at bounding box center [47, 72] width 60 height 7
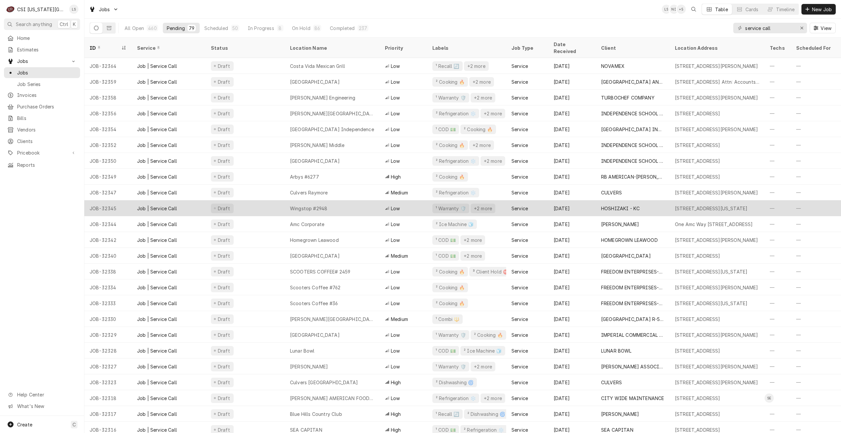
click at [334, 202] on div "Wingstop #2948" at bounding box center [332, 208] width 95 height 16
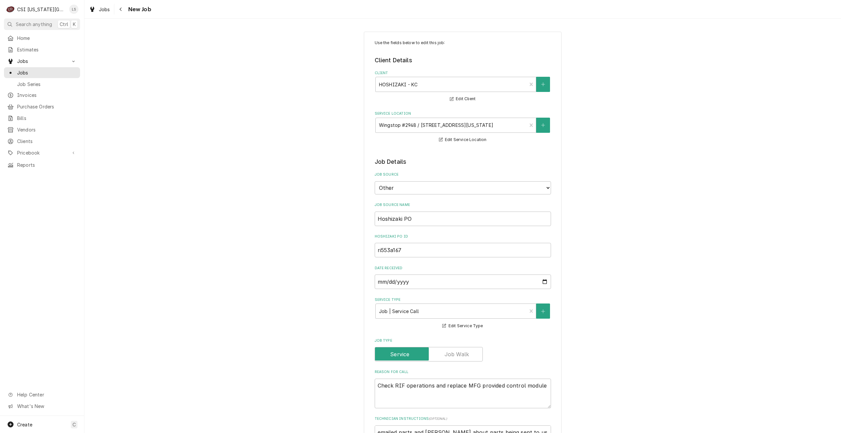
type textarea "x"
click at [64, 74] on div "Jobs" at bounding box center [41, 73] width 73 height 8
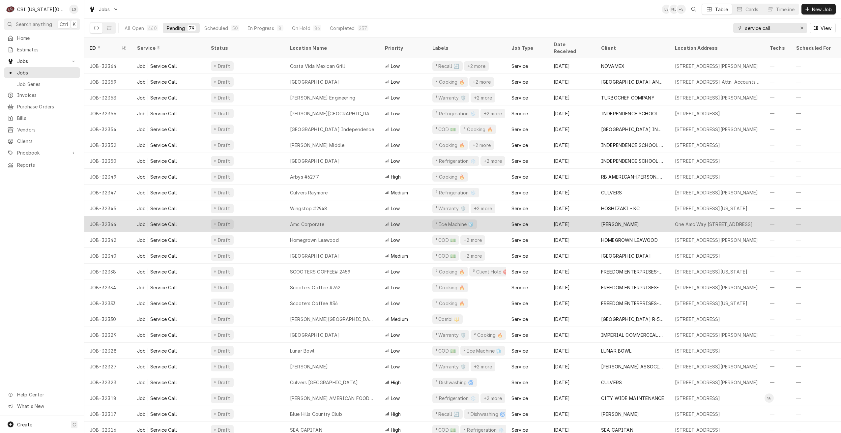
click at [280, 216] on div "Draft" at bounding box center [245, 224] width 79 height 16
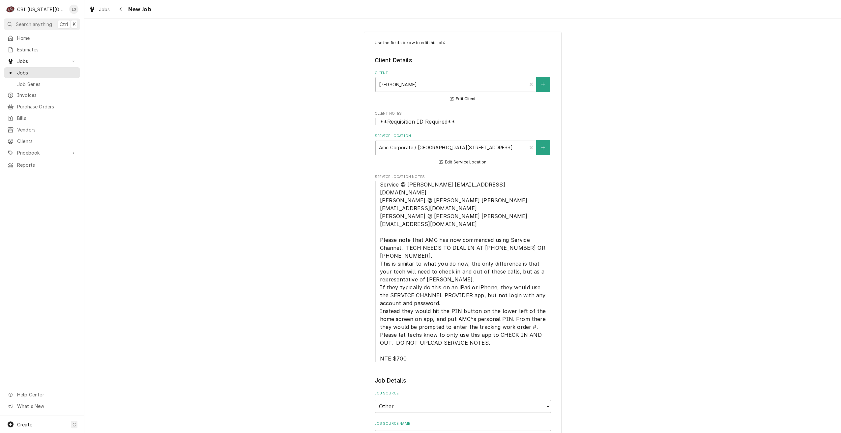
type textarea "x"
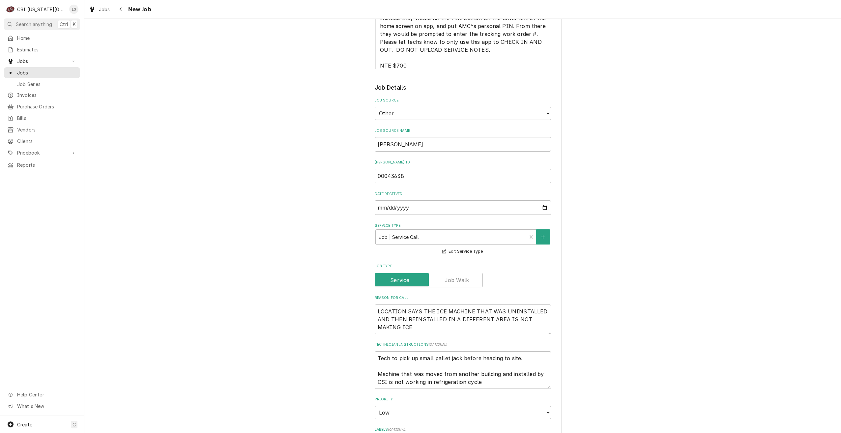
scroll to position [296, 0]
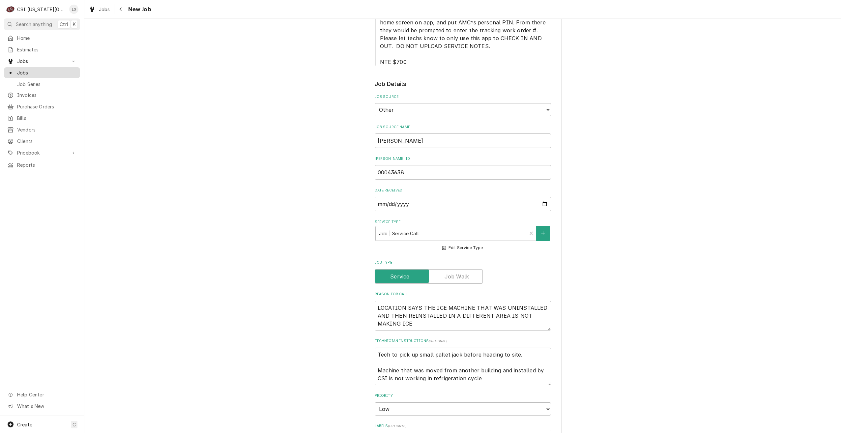
click at [48, 72] on span "Jobs" at bounding box center [47, 72] width 60 height 7
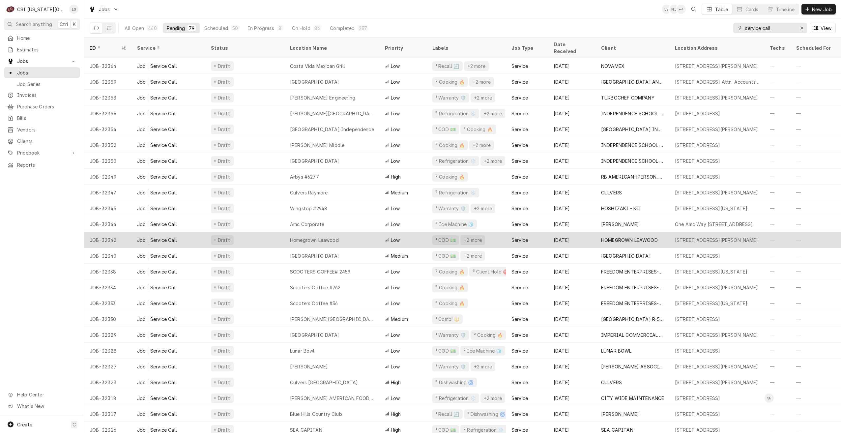
click at [261, 232] on div "Draft" at bounding box center [245, 240] width 79 height 16
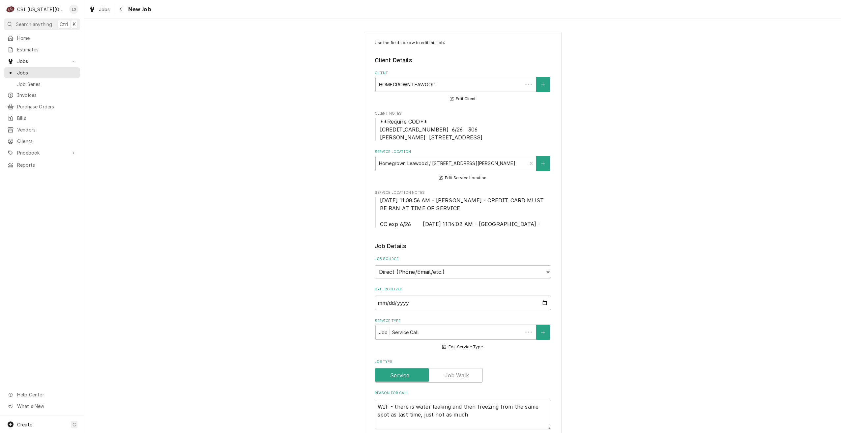
type textarea "x"
click at [71, 72] on span "Jobs" at bounding box center [47, 72] width 60 height 7
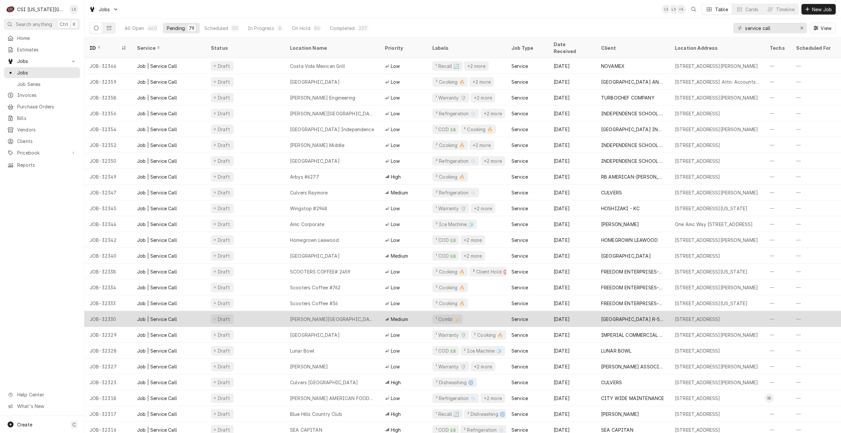
click at [281, 311] on div "Draft" at bounding box center [245, 319] width 79 height 16
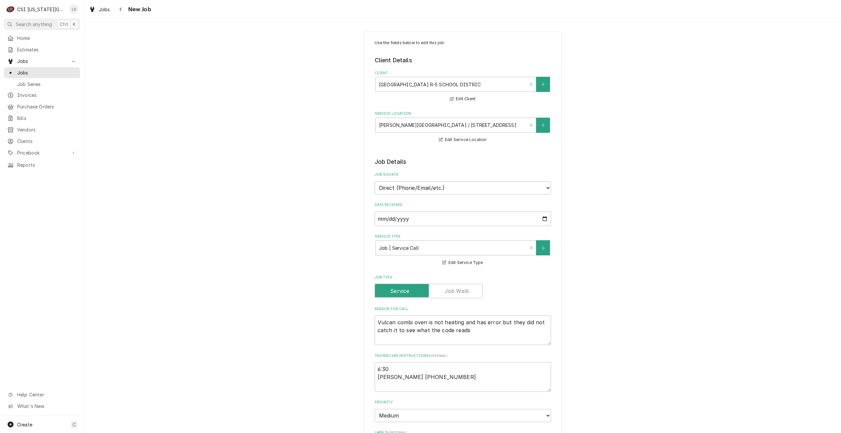
type textarea "x"
click at [65, 75] on link "Jobs" at bounding box center [42, 72] width 76 height 11
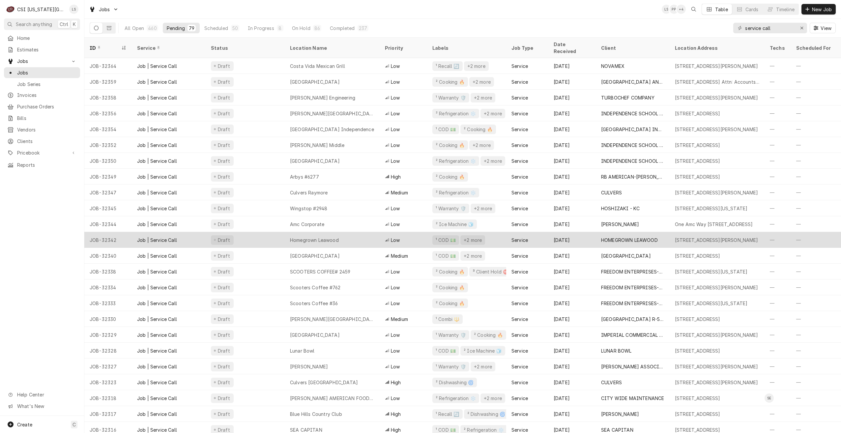
click at [242, 237] on div "Draft" at bounding box center [245, 240] width 79 height 16
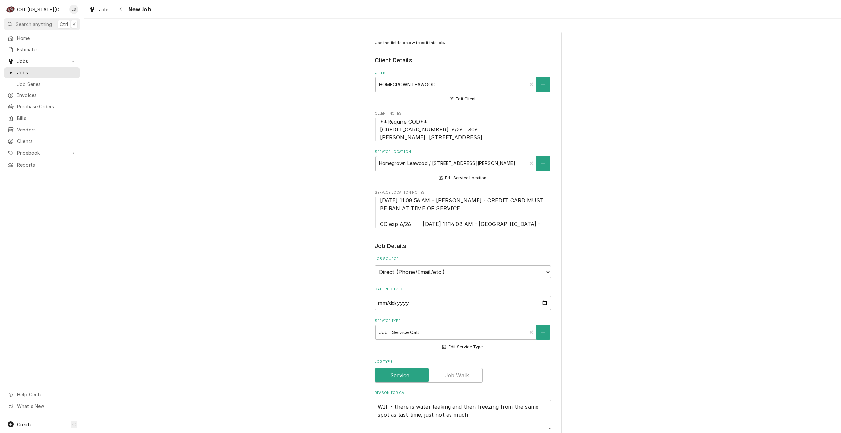
type textarea "x"
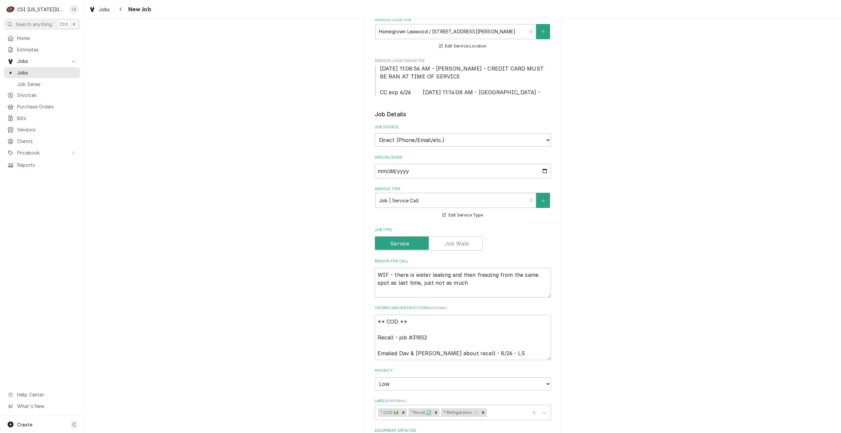
scroll to position [198, 0]
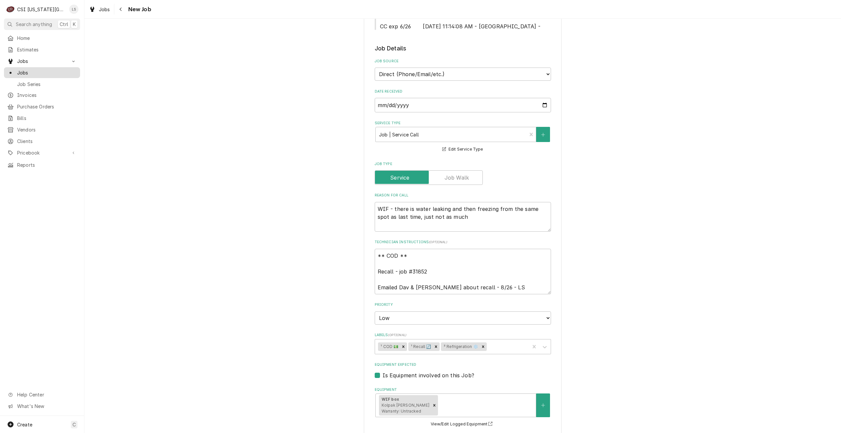
click at [59, 69] on span "Jobs" at bounding box center [47, 72] width 60 height 7
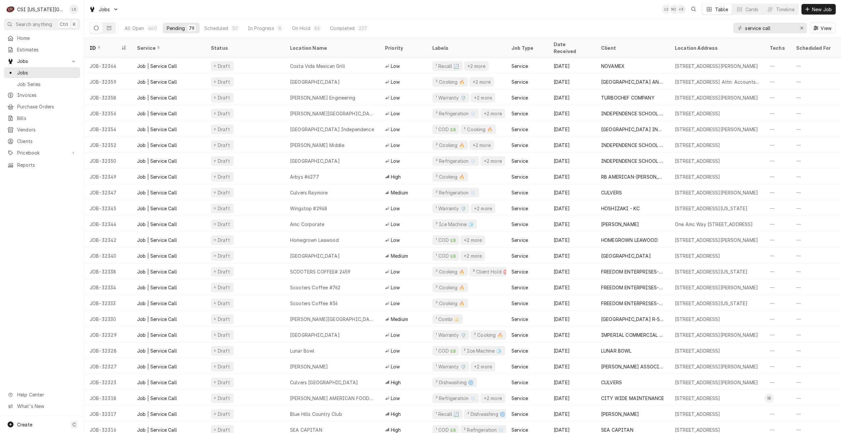
click at [463, 8] on div "Jobs LS NI + 3 Table Cards Timeline New Job" at bounding box center [462, 9] width 756 height 18
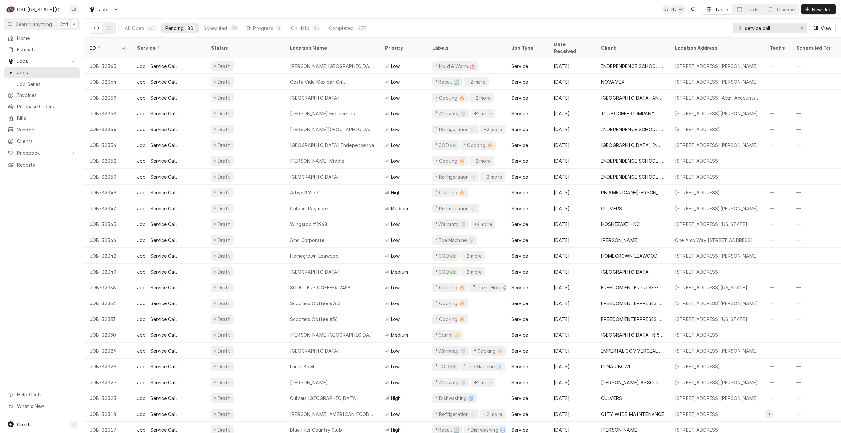
click at [245, 11] on div "Jobs LS NI + 4 Table Cards Timeline New Job" at bounding box center [462, 9] width 756 height 18
click at [294, 12] on div "Jobs LS NI + 4 Table Cards Timeline New Job" at bounding box center [462, 9] width 756 height 18
click at [440, 12] on div "Jobs LS NI + 3 Table Cards Timeline New Job" at bounding box center [462, 9] width 756 height 18
click at [392, 10] on div "Jobs LS NI + 3 Table Cards Timeline New Job" at bounding box center [462, 9] width 756 height 18
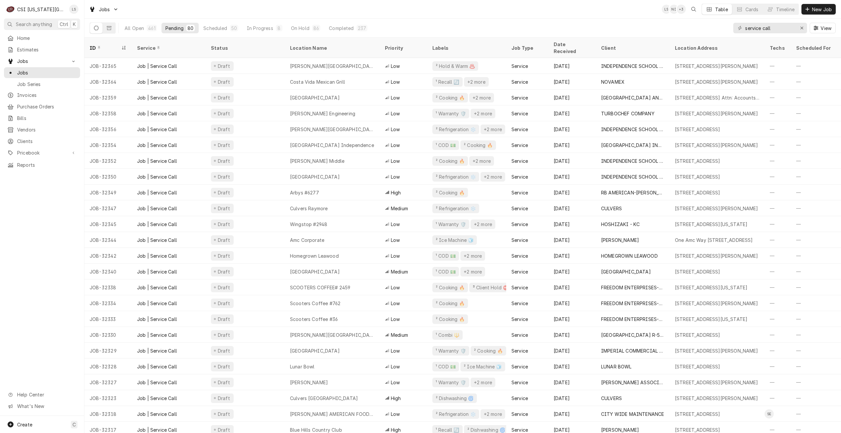
click at [553, 12] on div "Jobs LS NI + 3 Table Cards Timeline New Job" at bounding box center [462, 9] width 756 height 18
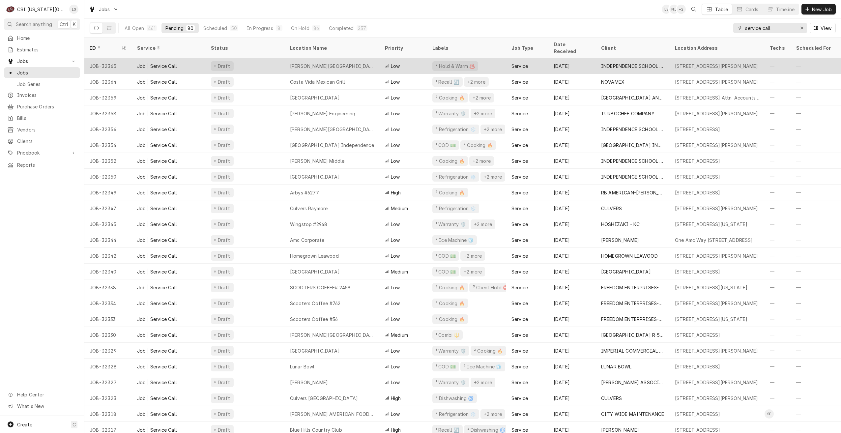
click at [527, 63] on div "Service" at bounding box center [519, 66] width 16 height 7
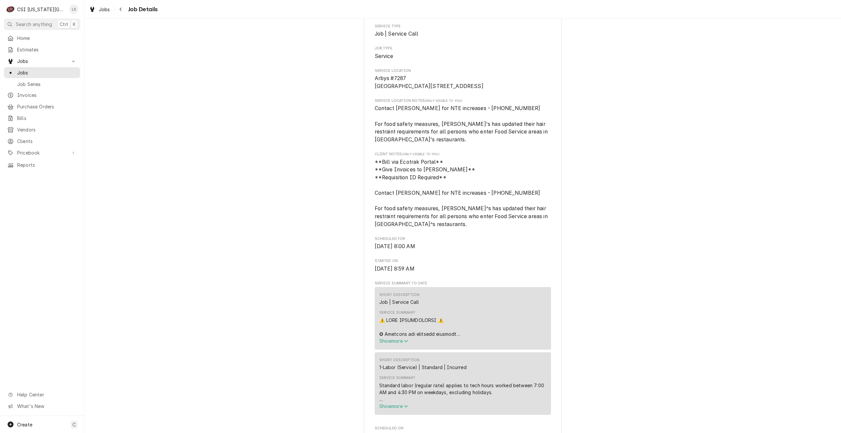
scroll to position [329, 0]
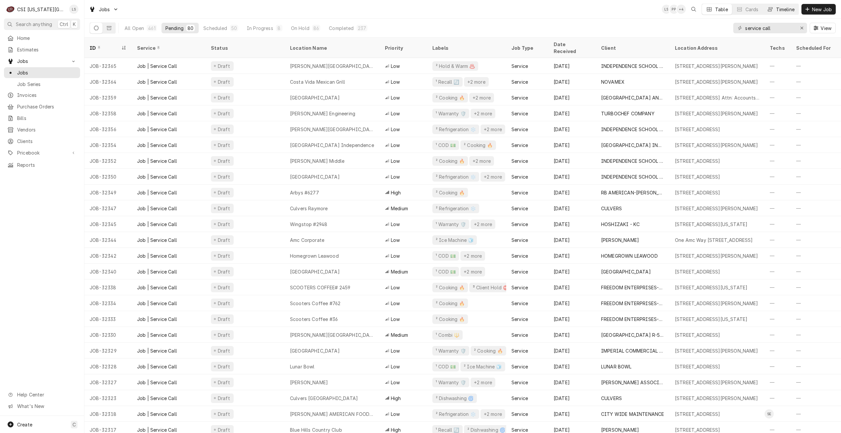
click at [773, 12] on button "Timeline" at bounding box center [781, 9] width 36 height 11
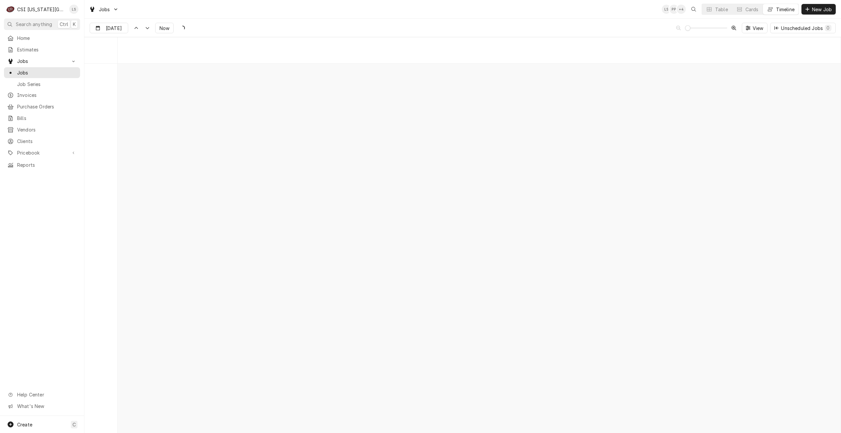
scroll to position [7570, 0]
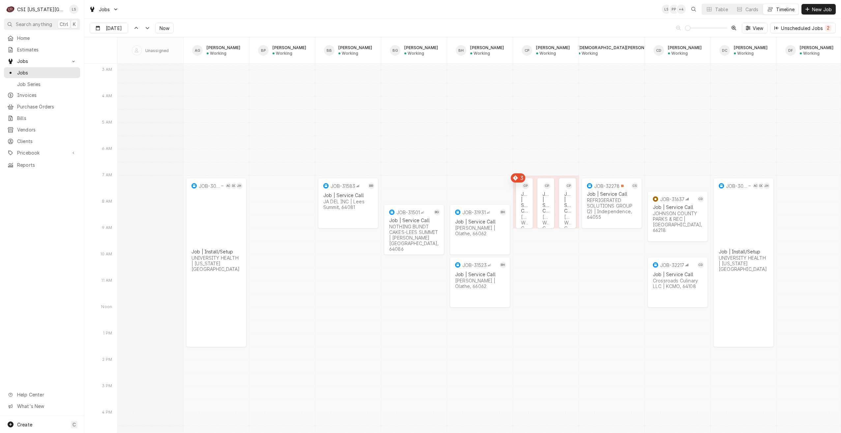
click at [583, 8] on div "Jobs LS PP + 4 Table Cards Timeline New Job" at bounding box center [462, 9] width 756 height 18
click at [269, 14] on div "Jobs LS PP + 4 Table Cards Timeline New Job" at bounding box center [462, 9] width 756 height 18
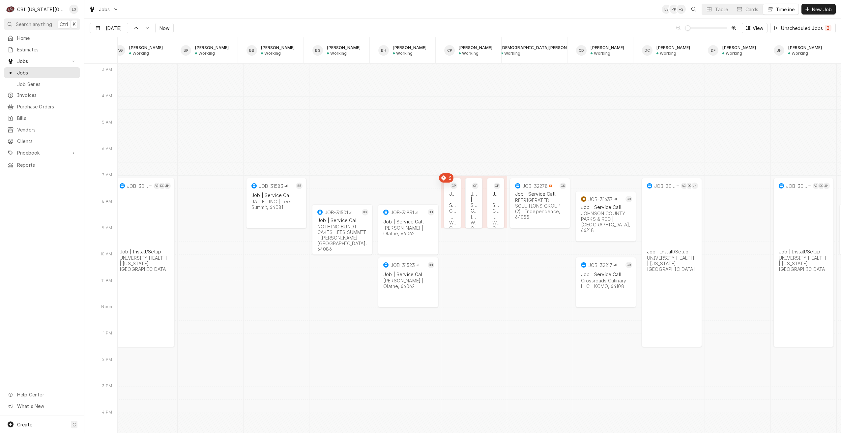
scroll to position [0, 0]
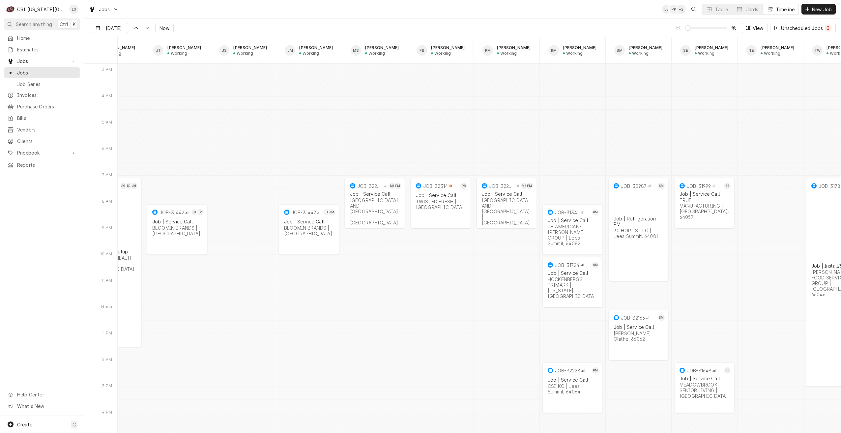
click at [435, 17] on div "Jobs LS PP + 2 Table Cards Timeline New Job" at bounding box center [462, 9] width 756 height 18
click at [166, 29] on span "Now" at bounding box center [164, 28] width 13 height 7
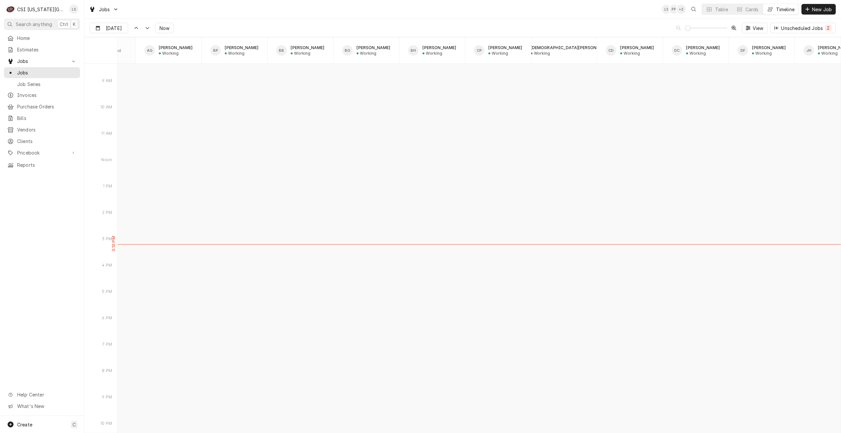
scroll to position [7085, 0]
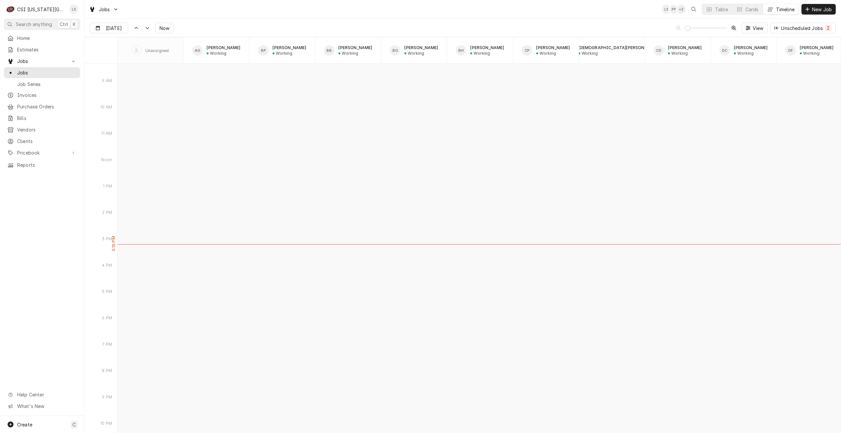
type input "Aug 26"
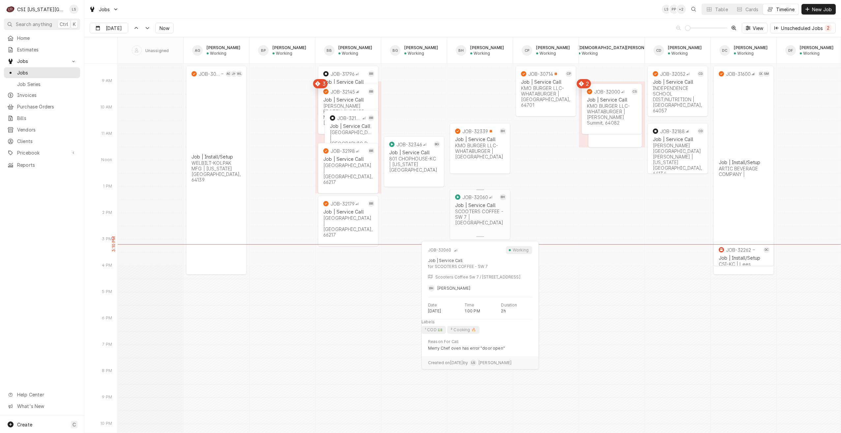
click at [481, 219] on div "Job | Service Call SCOOTERS COFFEE - SW 7 | Blue Springs, 64015" at bounding box center [480, 214] width 52 height 26
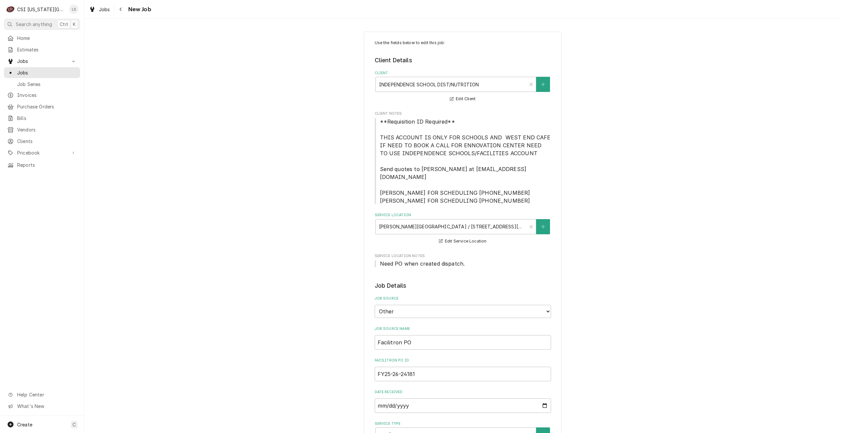
type textarea "x"
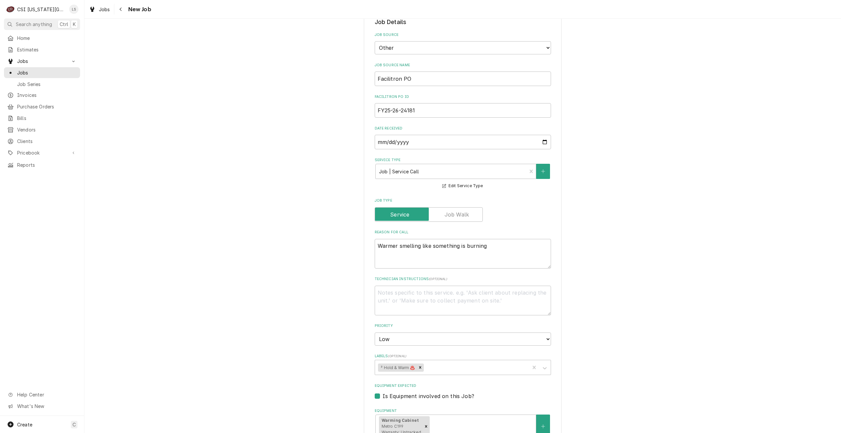
scroll to position [329, 0]
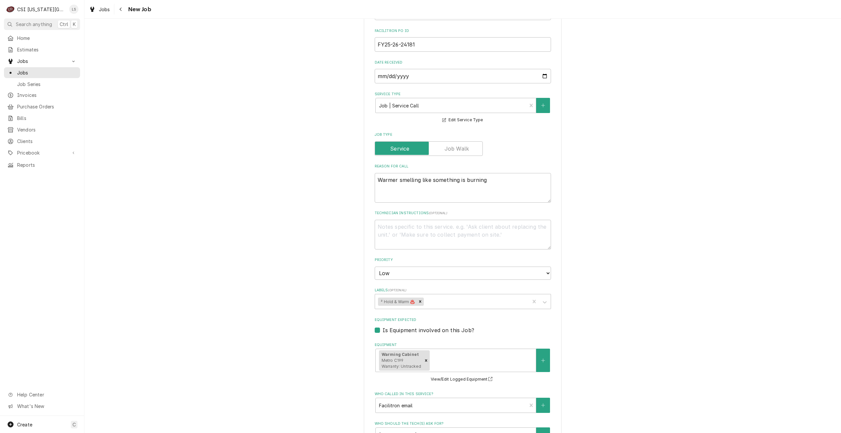
click at [37, 76] on div "Jobs Job Series" at bounding box center [42, 78] width 76 height 22
click at [51, 73] on span "Jobs" at bounding box center [47, 72] width 60 height 7
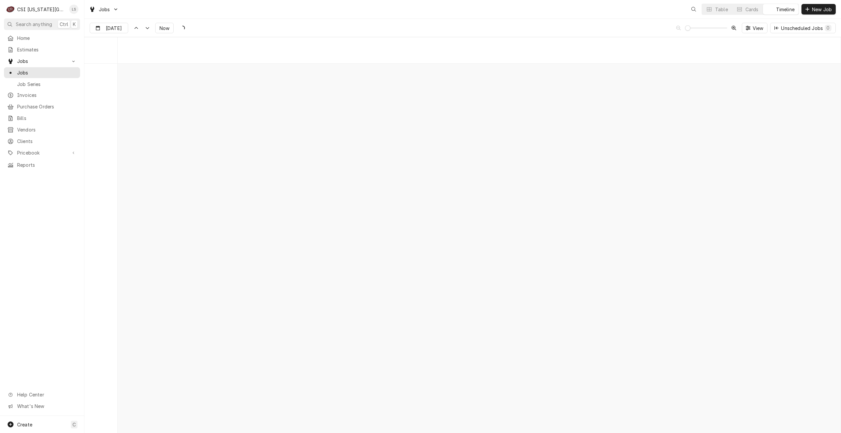
scroll to position [7564, 0]
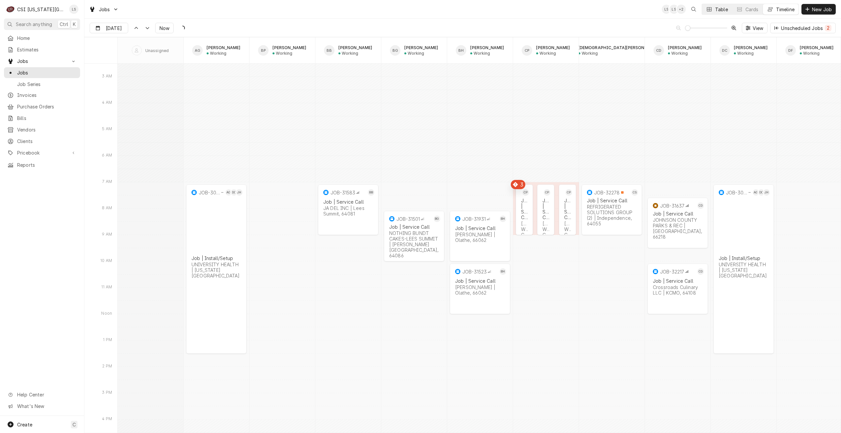
click at [717, 11] on div "Table" at bounding box center [721, 9] width 13 height 7
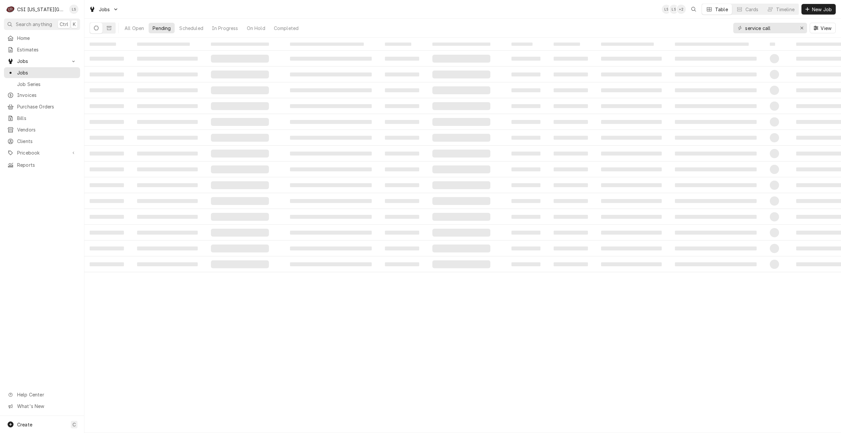
click at [483, 10] on div "Jobs LS LS + 2 Table Cards Timeline New Job" at bounding box center [462, 9] width 756 height 18
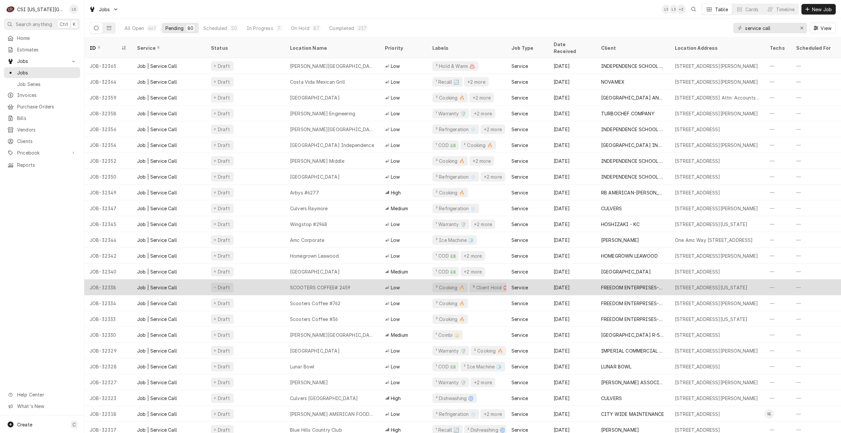
click at [325, 284] on div "SCOOTERS COFFEE# 2459" at bounding box center [320, 287] width 60 height 7
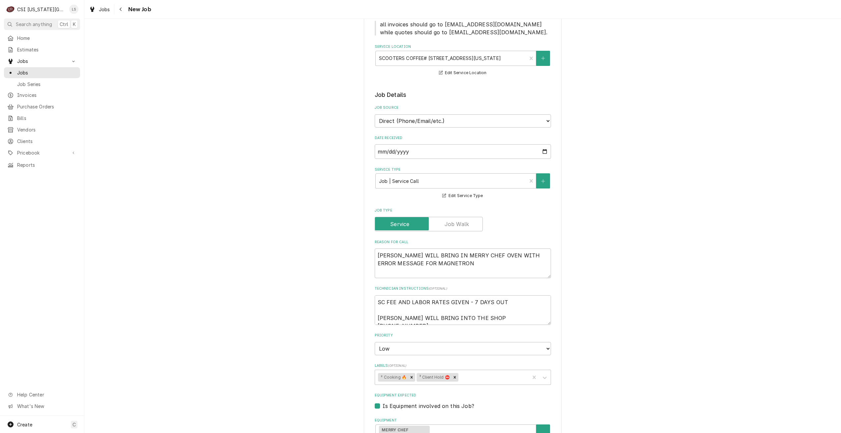
scroll to position [99, 0]
drag, startPoint x: 437, startPoint y: 252, endPoint x: 355, endPoint y: 253, distance: 82.4
click at [355, 253] on div "Use the fields below to edit this job: Client Details Client FREEDOM ENTERPRISE…" at bounding box center [462, 320] width 756 height 786
type textarea "x"
type textarea "MERRY CHEF OVEN WITH ERROR MESSAGE FOR MAGNETRON"
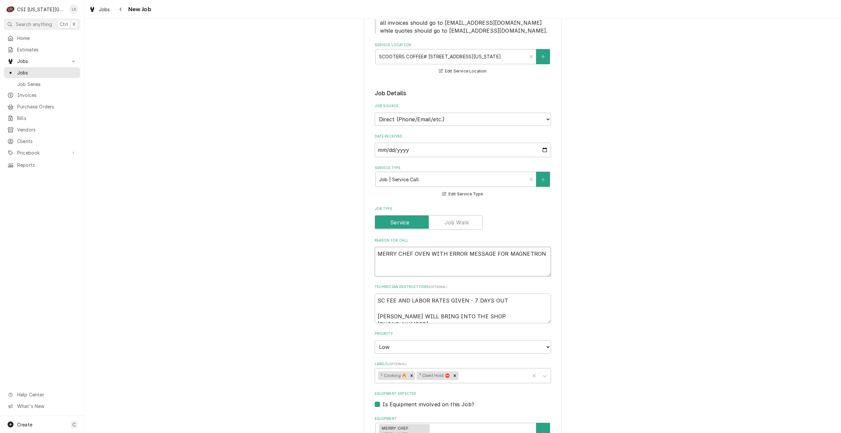
click at [442, 250] on textarea "MERRY CHEF OVEN WITH ERROR MESSAGE FOR MAGNETRON" at bounding box center [463, 262] width 176 height 30
type textarea "x"
type textarea "MERRY CHEF OVEN WIT ERROR MESSAGE FOR MAGNETRON"
type textarea "x"
type textarea "MERRY CHEF OVEN WI ERROR MESSAGE FOR MAGNETRON"
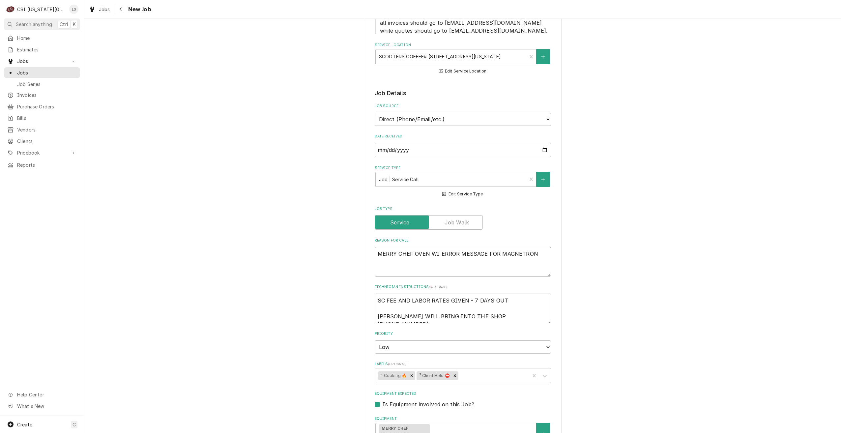
type textarea "x"
type textarea "MERRY CHEF OVEN W ERROR MESSAGE FOR MAGNETRON"
type textarea "x"
type textarea "MERRY CHEF OVEN ERROR MESSAGE FOR MAGNETRON"
type textarea "x"
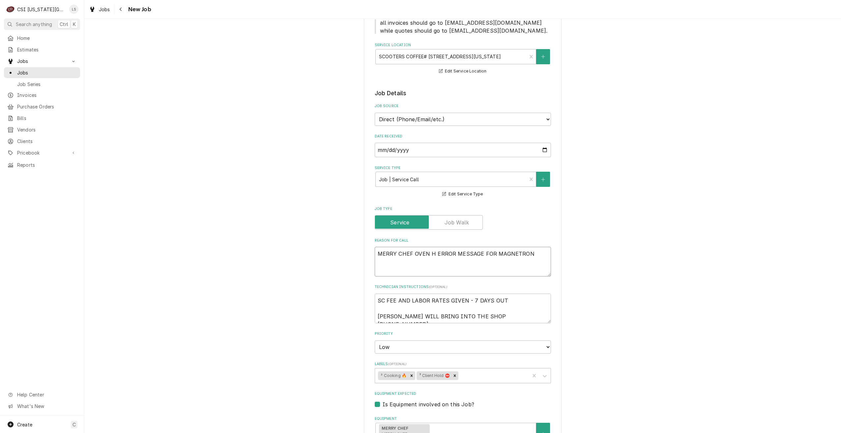
type textarea "MERRY CHEF OVEN HA ERROR MESSAGE FOR MAGNETRON"
type textarea "x"
type textarea "MERRY CHEF OVEN HAS ERROR MESSAGE FOR MAGNETRON"
type textarea "x"
type textarea "MERRY CHEF OVEN HAS ERROR MESSAGE FOR MAGNETRON"
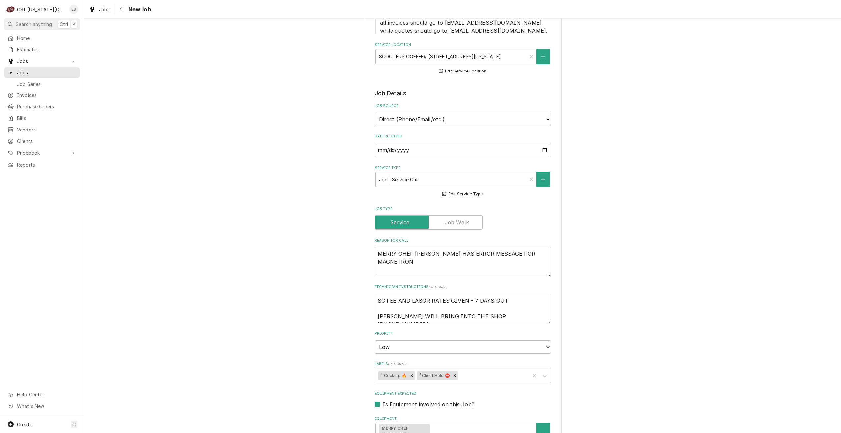
click at [608, 266] on div "Use the fields below to edit this job: Client Details Client FREEDOM ENTERPRISE…" at bounding box center [462, 320] width 756 height 786
click at [625, 307] on div "Use the fields below to edit this job: Client Details Client FREEDOM ENTERPRISE…" at bounding box center [462, 320] width 756 height 786
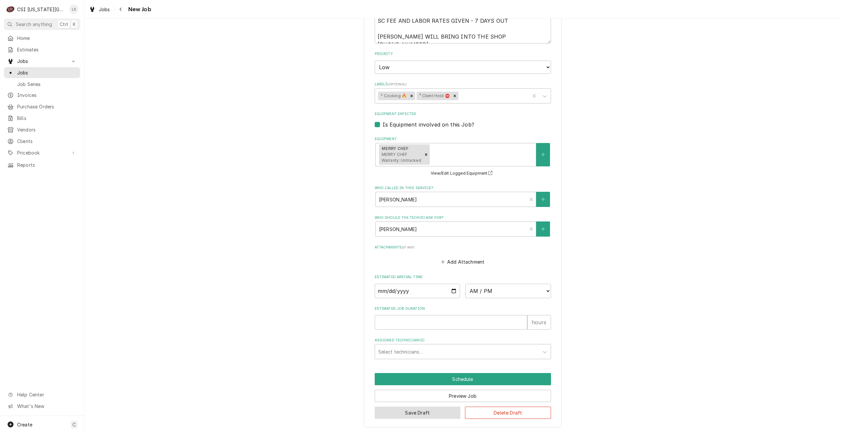
click at [404, 415] on button "Save Draft" at bounding box center [418, 413] width 86 height 12
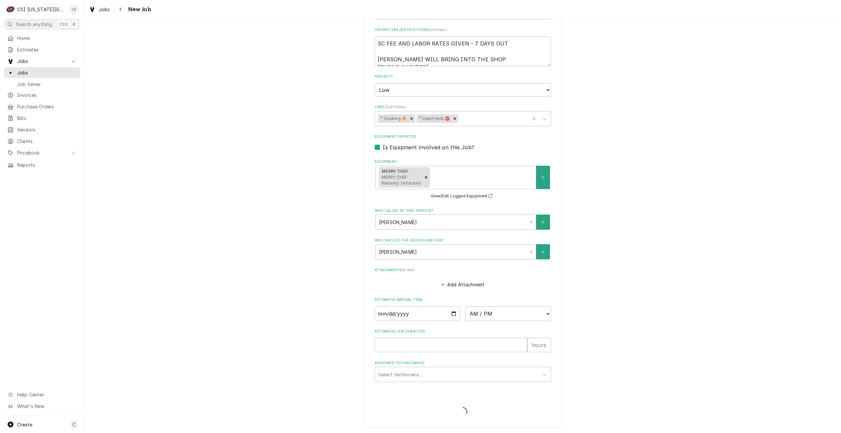
type textarea "x"
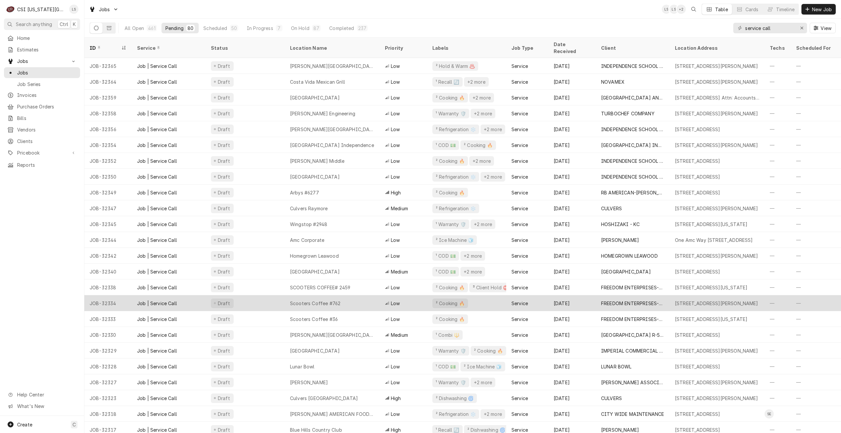
click at [271, 295] on div "Draft" at bounding box center [245, 303] width 79 height 16
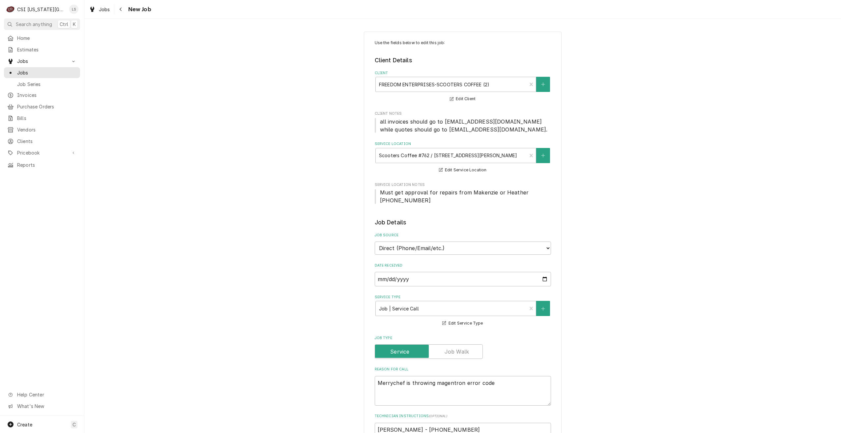
type textarea "x"
click at [51, 73] on span "Jobs" at bounding box center [47, 72] width 60 height 7
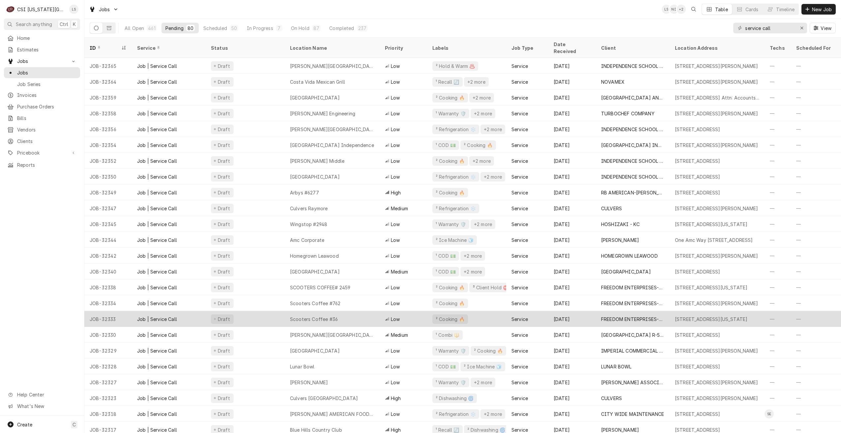
click at [345, 311] on div "Scooters Coffee #36" at bounding box center [332, 319] width 95 height 16
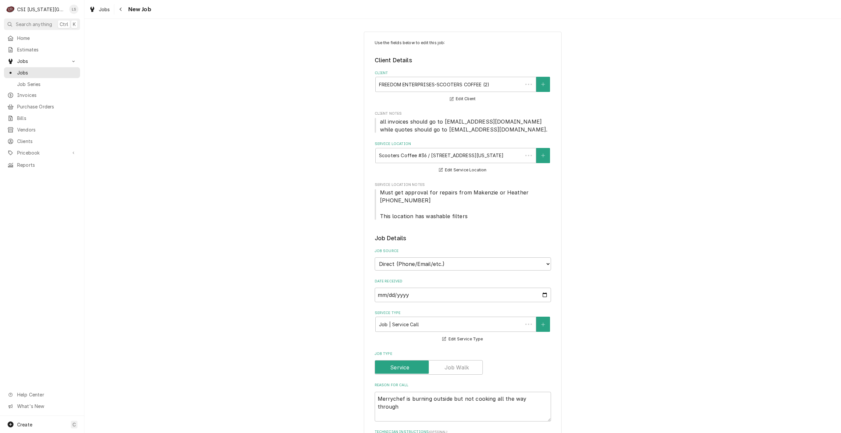
type textarea "x"
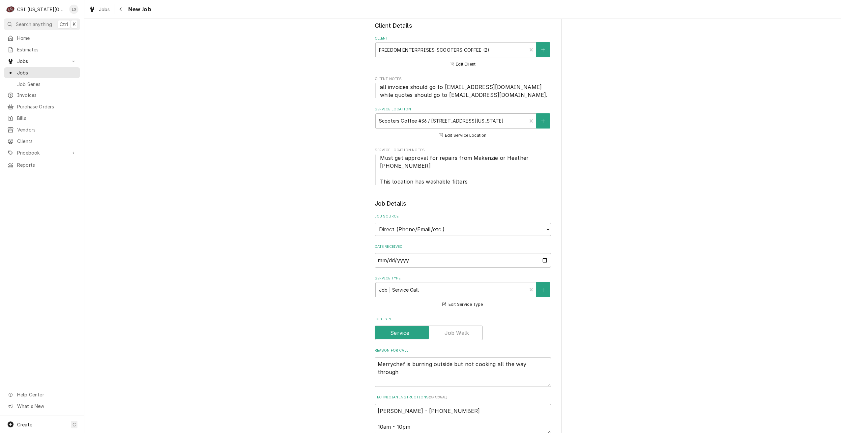
scroll to position [99, 0]
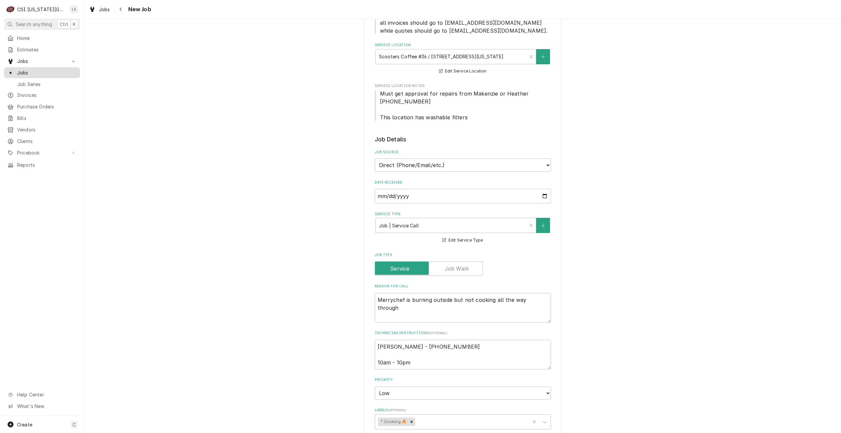
click at [48, 70] on span "Jobs" at bounding box center [47, 72] width 60 height 7
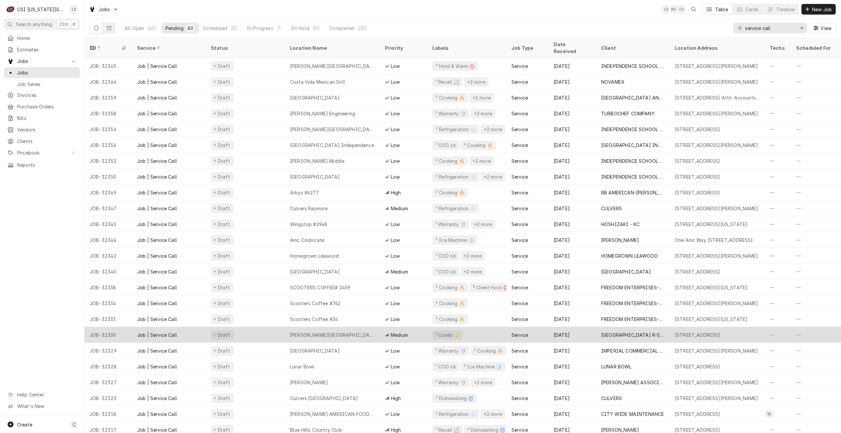
click at [271, 327] on div "Draft" at bounding box center [245, 335] width 79 height 16
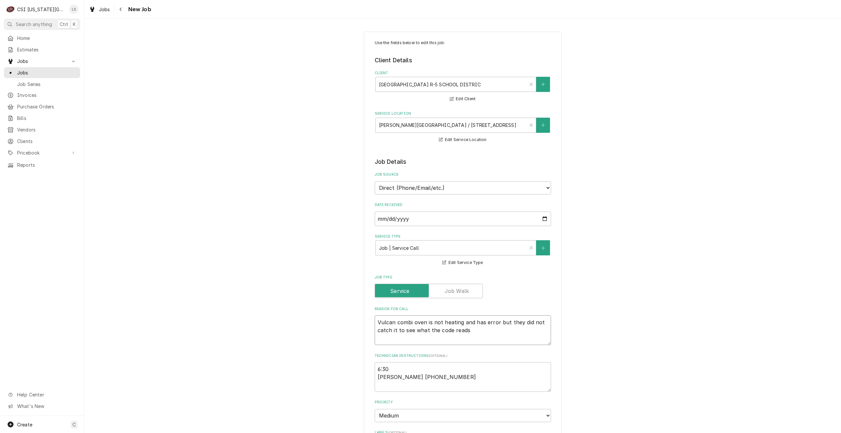
drag, startPoint x: 466, startPoint y: 333, endPoint x: 460, endPoint y: 325, distance: 9.6
click at [460, 325] on textarea "Vulcan combi oven is not heating and has error but they did not catch it to see…" at bounding box center [463, 330] width 176 height 30
type textarea "x"
type textarea "Vulcan combi oven is not heating"
type textarea "x"
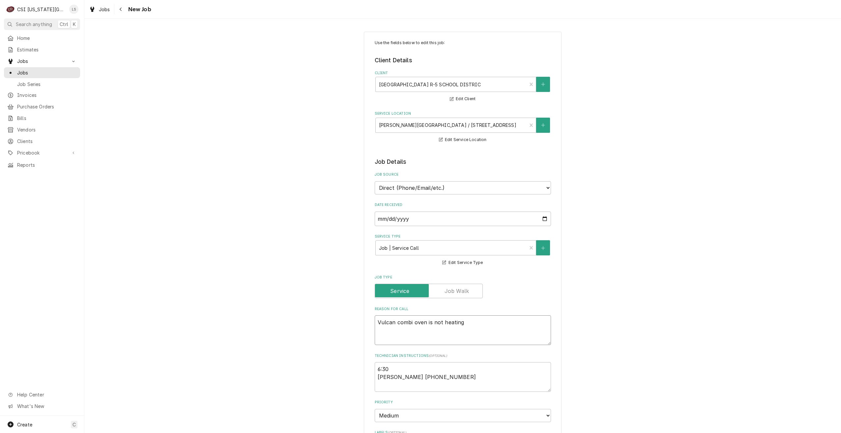
type textarea "Vulcan combi oven is not heating"
type textarea "x"
type textarea "Vulcan combi oven is not heating,"
type textarea "x"
type textarea "Vulcan combi oven is not heating,"
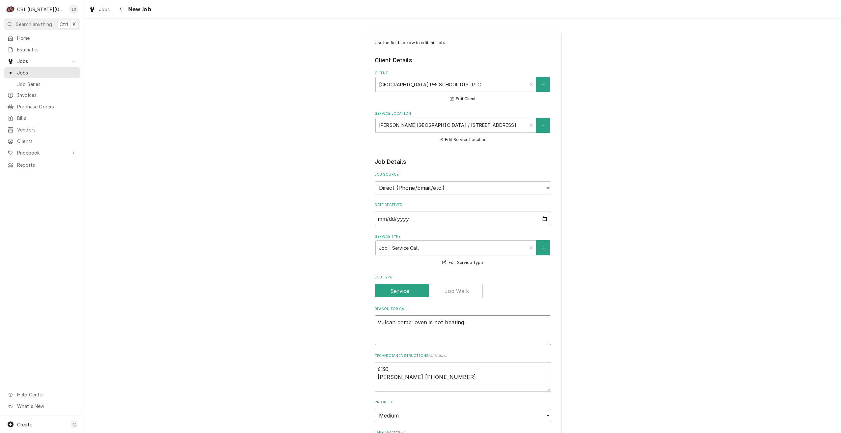
type textarea "x"
type textarea "Vulcan combi oven is not heating, s"
type textarea "x"
type textarea "Vulcan combi oven is not heating, sh"
type textarea "x"
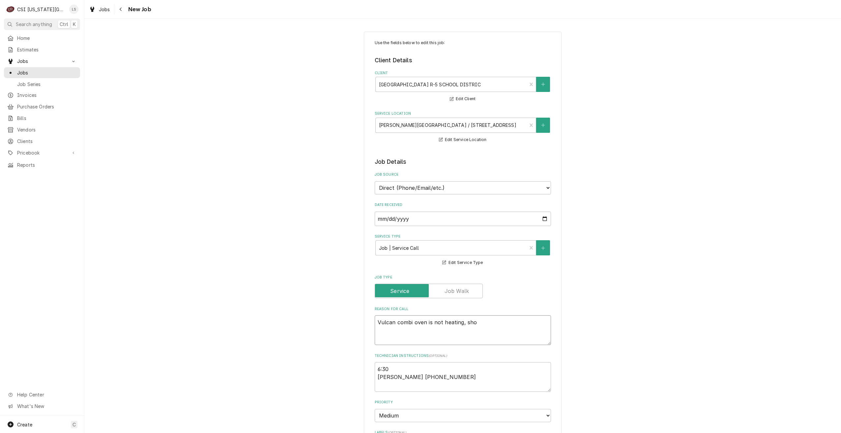
type textarea "Vulcan combi oven is not heating, show"
type textarea "x"
type textarea "Vulcan combi oven is not heating, showi"
type textarea "x"
type textarea "Vulcan combi oven is not heating, showing"
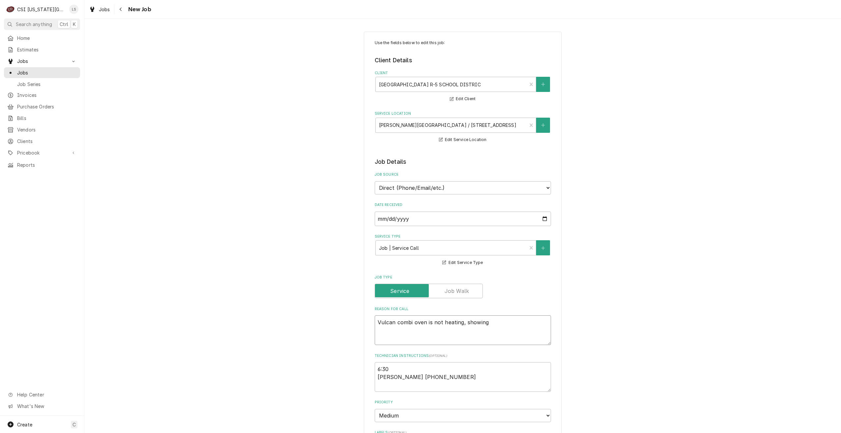
type textarea "x"
type textarea "Vulcan combi oven is not heating, showing"
type textarea "x"
type textarea "Vulcan combi oven is not heating, showing w"
type textarea "x"
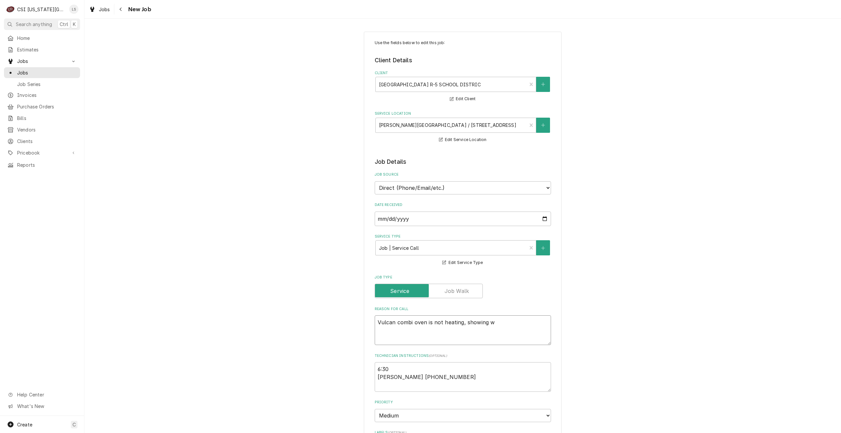
type textarea "Vulcan combi oven is not heating, showing"
type textarea "x"
type textarea "Vulcan combi oven is not heating, showing e"
type textarea "x"
type textarea "Vulcan combi oven is not heating, showing er"
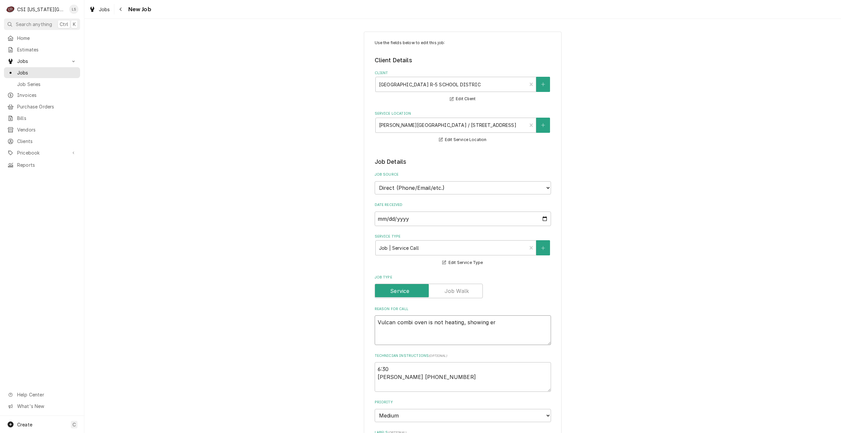
type textarea "x"
type textarea "Vulcan combi oven is not heating, showing err"
type textarea "x"
type textarea "Vulcan combi oven is not heating, showing erro"
type textarea "x"
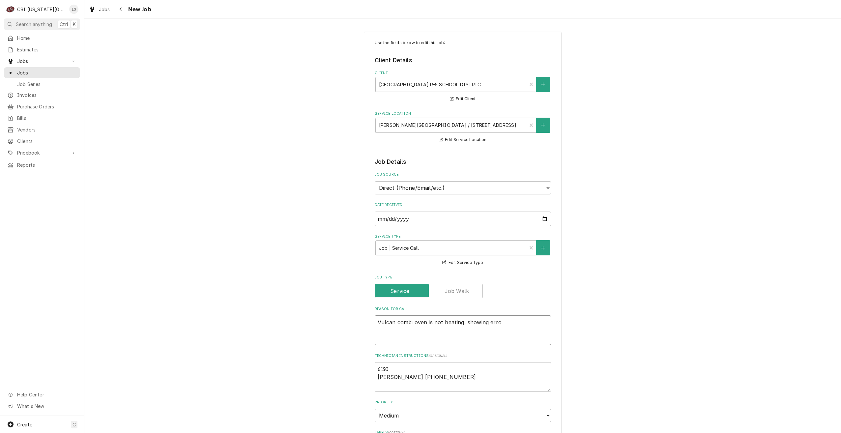
type textarea "Vulcan combi oven is not heating, showing error"
type textarea "x"
type textarea "Vulcan combi oven is not heating, showing error"
click at [625, 285] on div "Use the fields below to edit this job: Client Details Client GRAIN VALLEY R-5 S…" at bounding box center [462, 379] width 756 height 707
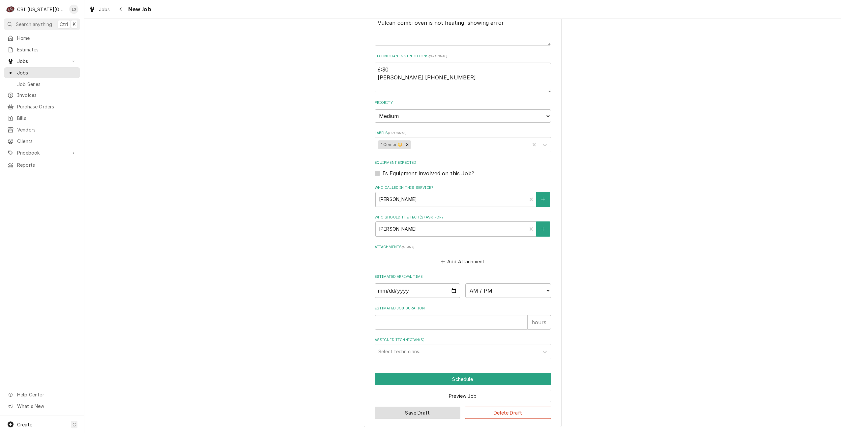
click at [380, 411] on button "Save Draft" at bounding box center [418, 413] width 86 height 12
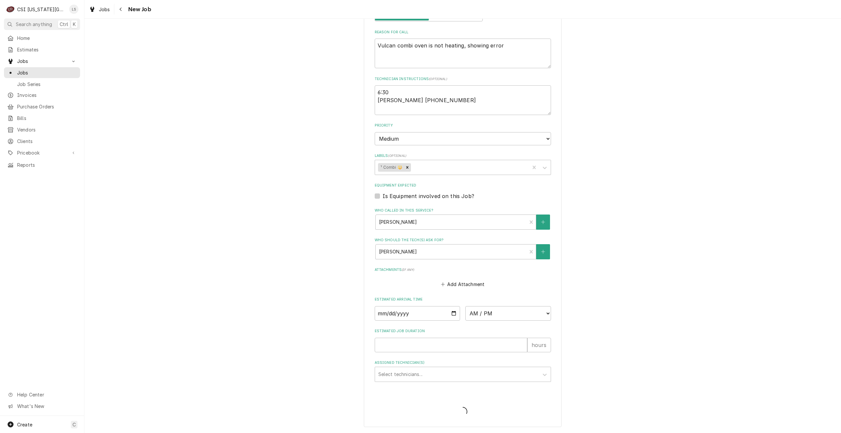
type textarea "x"
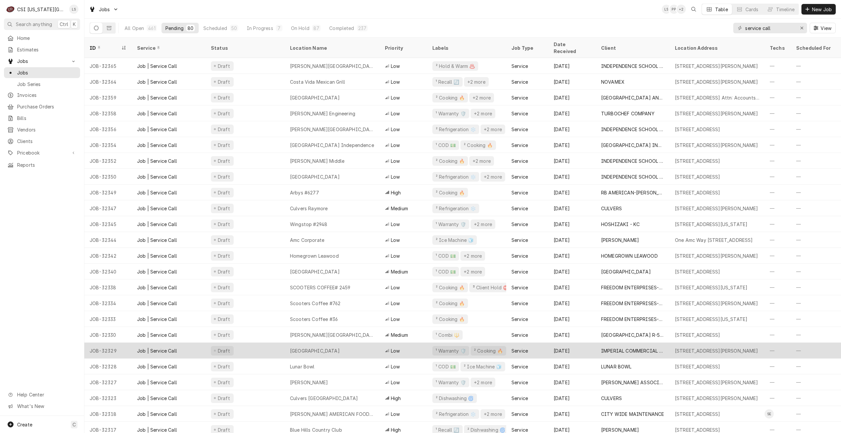
click at [276, 343] on div "Draft" at bounding box center [245, 351] width 79 height 16
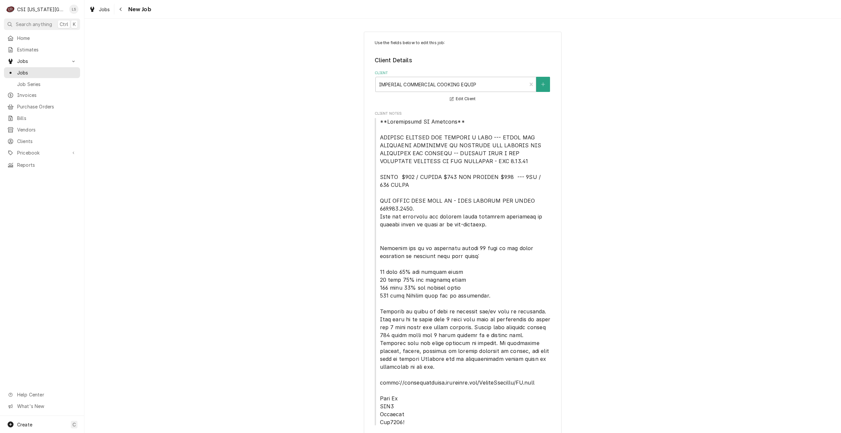
type textarea "x"
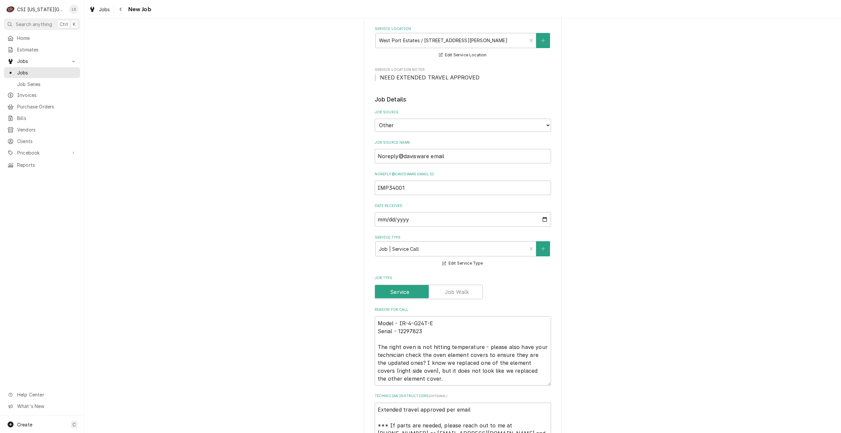
scroll to position [494, 0]
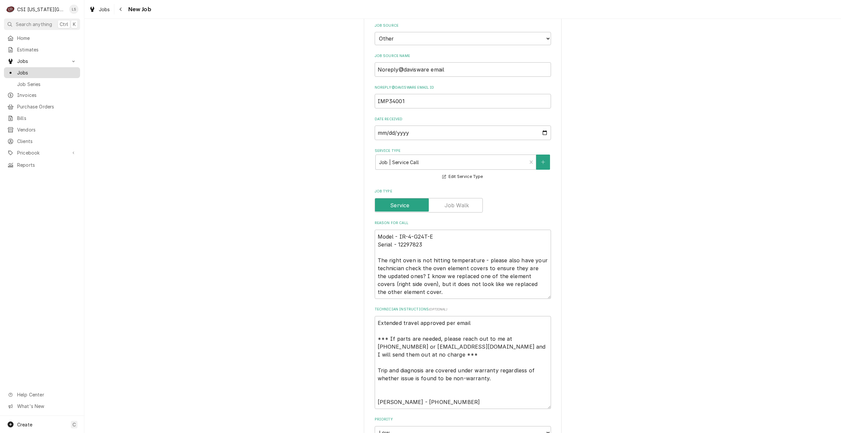
click at [50, 69] on span "Jobs" at bounding box center [47, 72] width 60 height 7
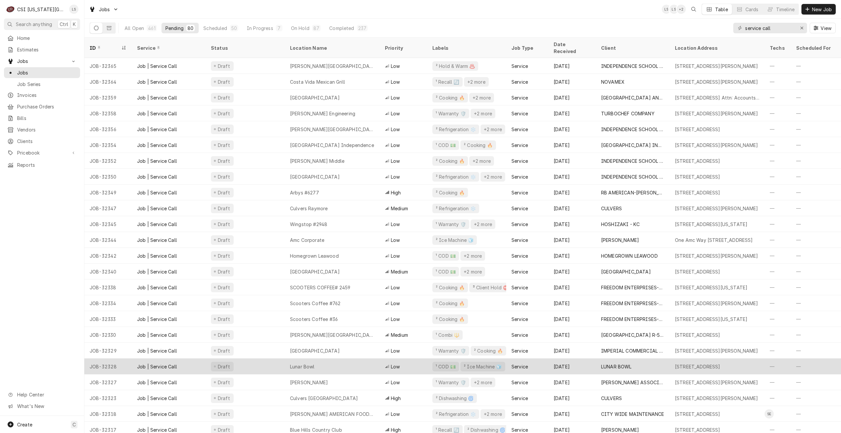
click at [351, 359] on div "Lunar Bowl" at bounding box center [332, 366] width 95 height 16
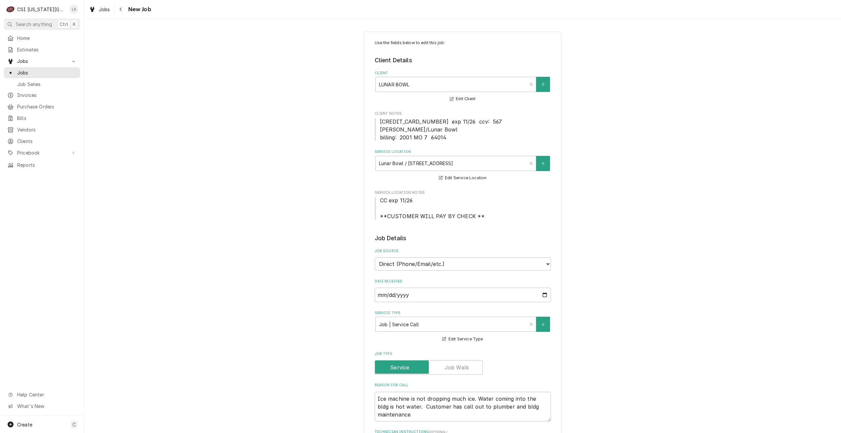
type textarea "x"
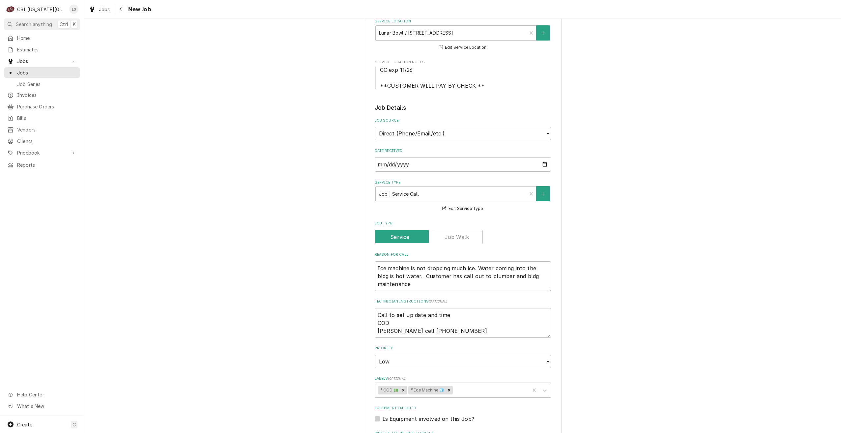
scroll to position [132, 0]
click at [42, 75] on link "Jobs" at bounding box center [42, 72] width 76 height 11
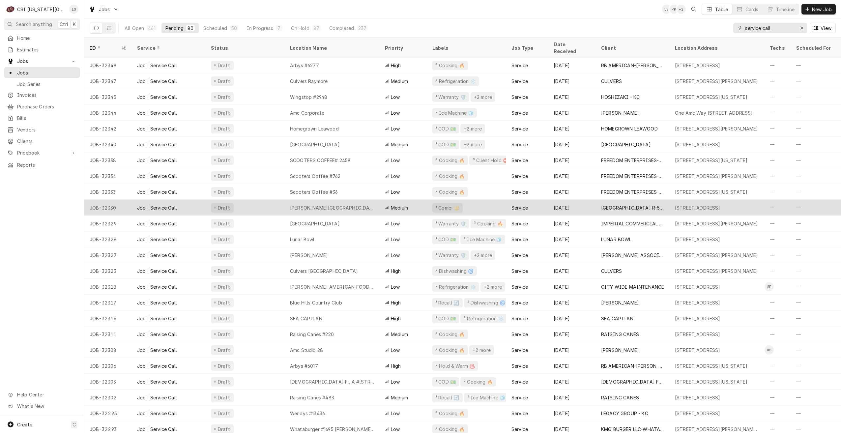
scroll to position [144, 0]
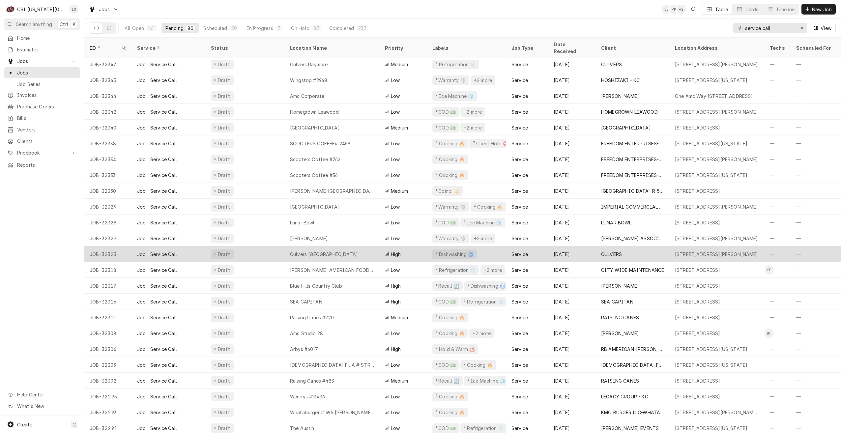
click at [340, 249] on div "Culvers [GEOGRAPHIC_DATA]" at bounding box center [332, 254] width 95 height 16
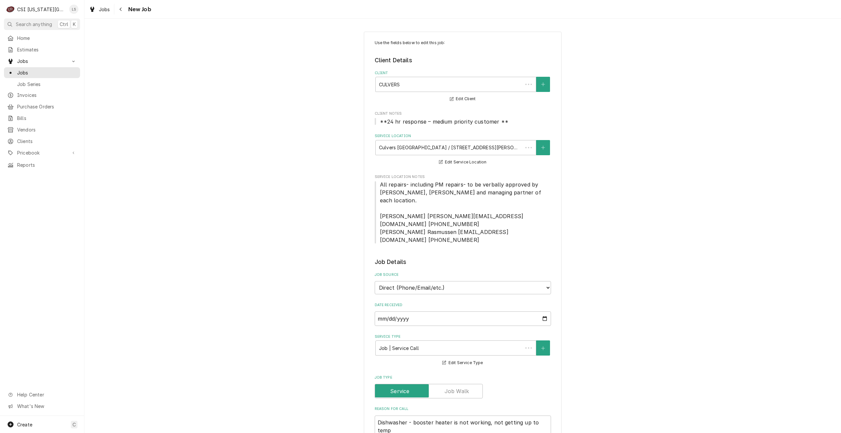
type textarea "x"
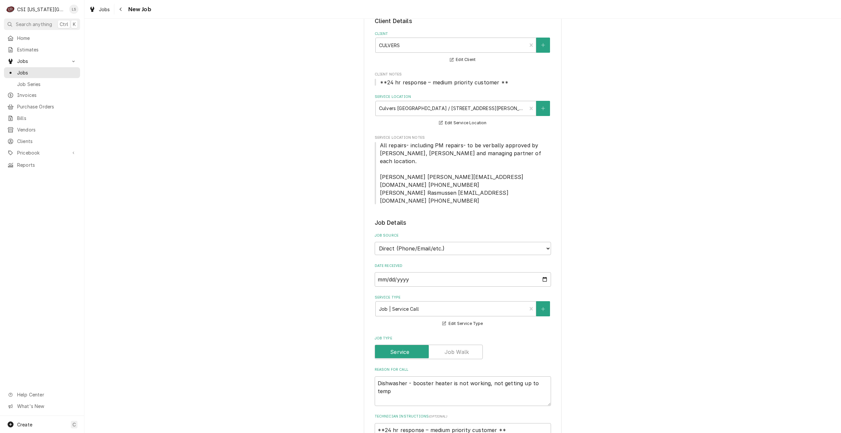
scroll to position [99, 0]
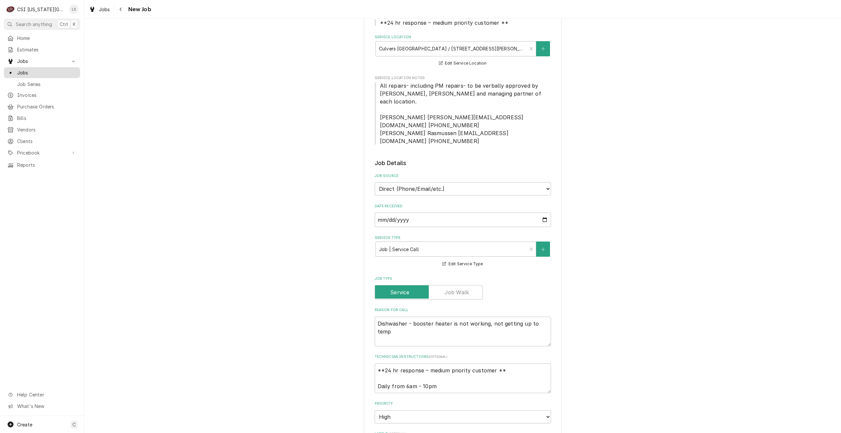
click at [47, 73] on span "Jobs" at bounding box center [47, 72] width 60 height 7
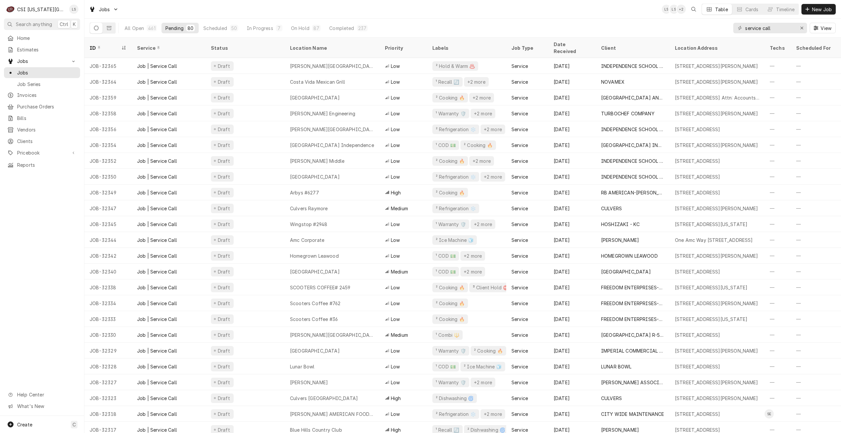
click at [433, 14] on div "Jobs LS LS + 2 Table Cards Timeline New Job" at bounding box center [462, 9] width 756 height 18
click at [254, 7] on div "Jobs LS LS + 2 Table Cards Timeline New Job" at bounding box center [462, 9] width 756 height 18
click at [219, 6] on div "Jobs LS PP + 3 Table Cards Timeline New Job" at bounding box center [462, 9] width 756 height 18
drag, startPoint x: 779, startPoint y: 31, endPoint x: 722, endPoint y: 25, distance: 57.3
click at [722, 25] on div "All Open 461 Pending 80 Scheduled 50 In Progress 5 On Hold 87 Completed 239 ser…" at bounding box center [463, 28] width 746 height 18
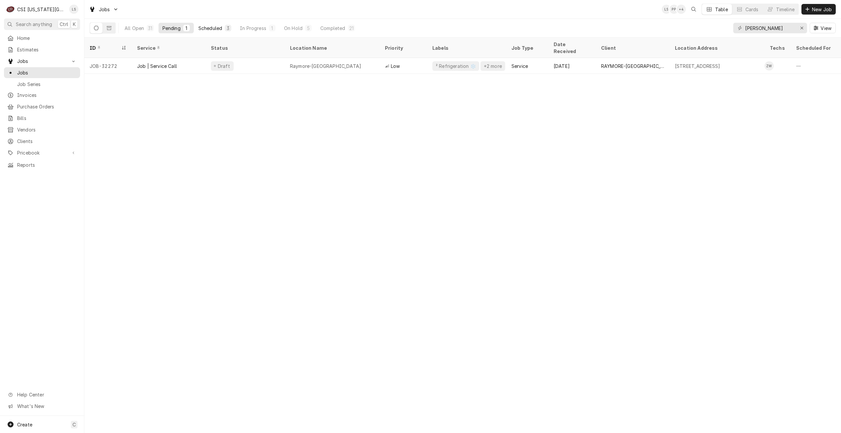
click at [221, 30] on div "Scheduled" at bounding box center [210, 28] width 24 height 7
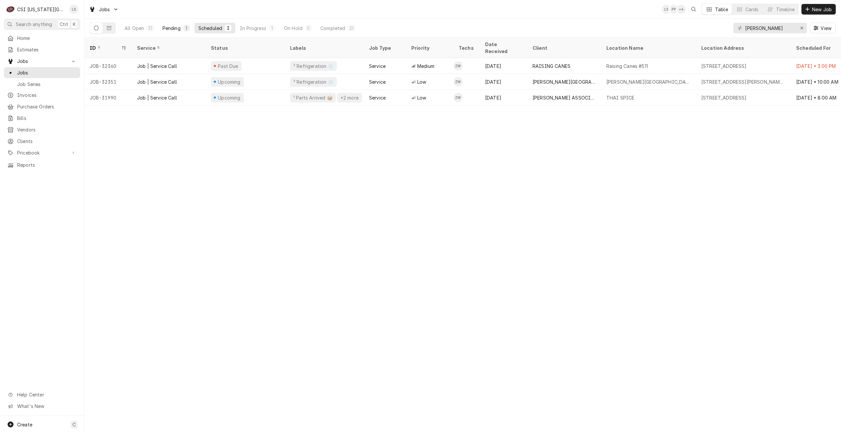
click at [169, 30] on div "Pending" at bounding box center [171, 28] width 18 height 7
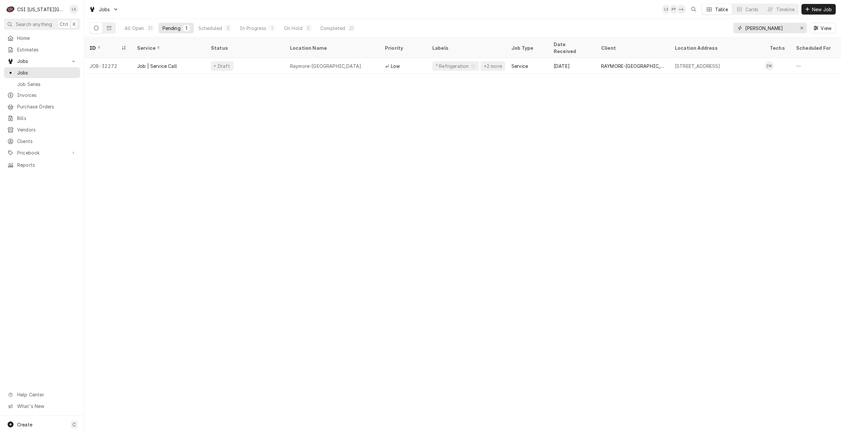
drag, startPoint x: 785, startPoint y: 26, endPoint x: 718, endPoint y: 18, distance: 67.1
click at [718, 18] on div "Jobs LS PP + 4 Table Cards Timeline New Job All Open 31 Pending 1 Scheduled 3 I…" at bounding box center [462, 19] width 756 height 38
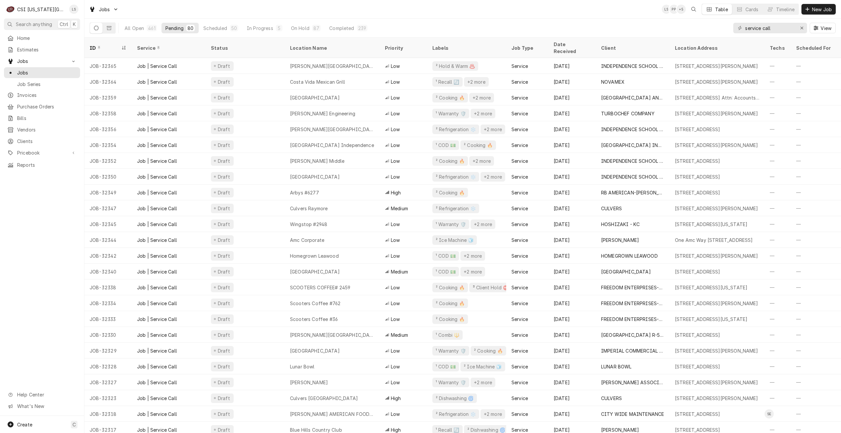
click at [609, 6] on div "Jobs LS PP + 5 Table Cards Timeline New Job" at bounding box center [462, 9] width 756 height 18
drag, startPoint x: 792, startPoint y: 30, endPoint x: 739, endPoint y: 28, distance: 52.7
click at [739, 28] on div "service call" at bounding box center [770, 28] width 74 height 11
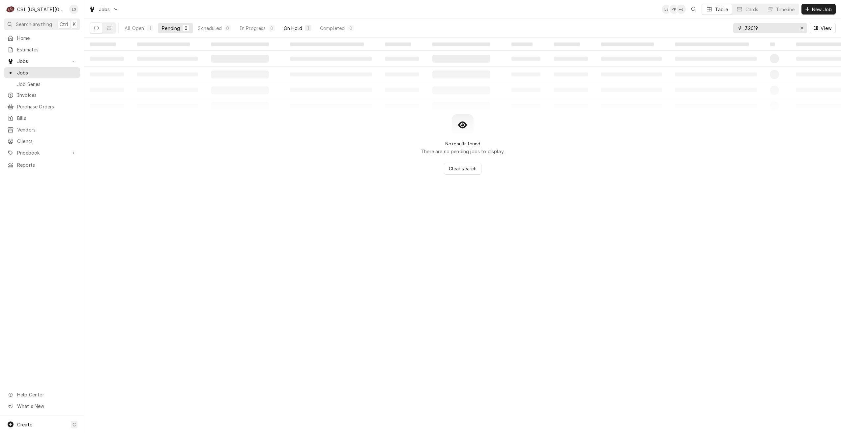
type input "32019"
click at [297, 26] on div "On Hold" at bounding box center [293, 28] width 18 height 7
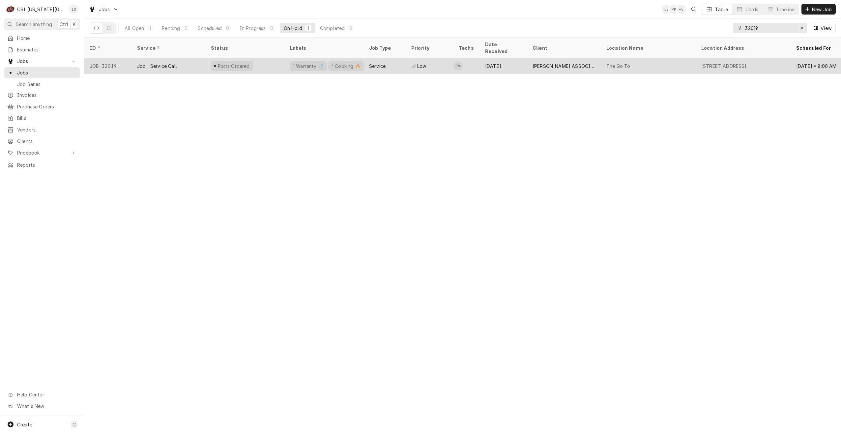
click at [531, 58] on div "[PERSON_NAME] ASSOCIATES (READY KITCHEN WARRANTY)" at bounding box center [564, 66] width 74 height 16
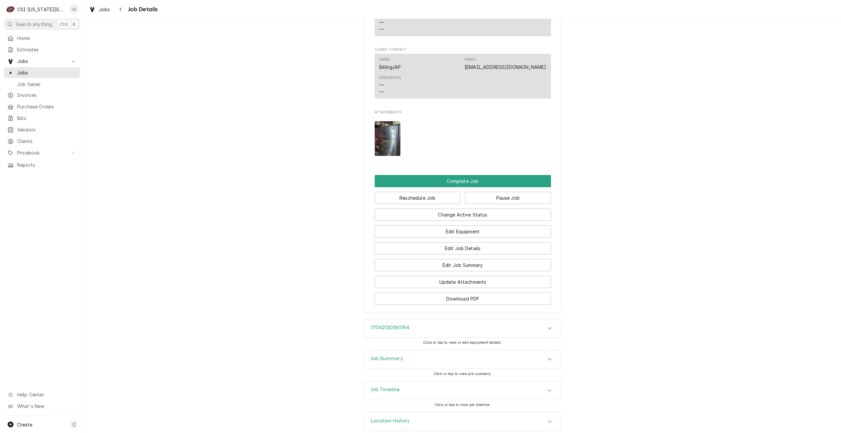
scroll to position [776, 0]
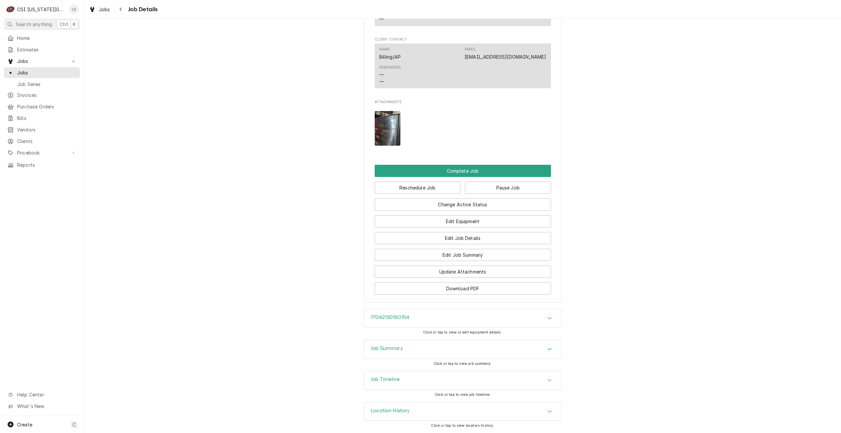
click at [513, 352] on div "Job Summary" at bounding box center [462, 349] width 197 height 18
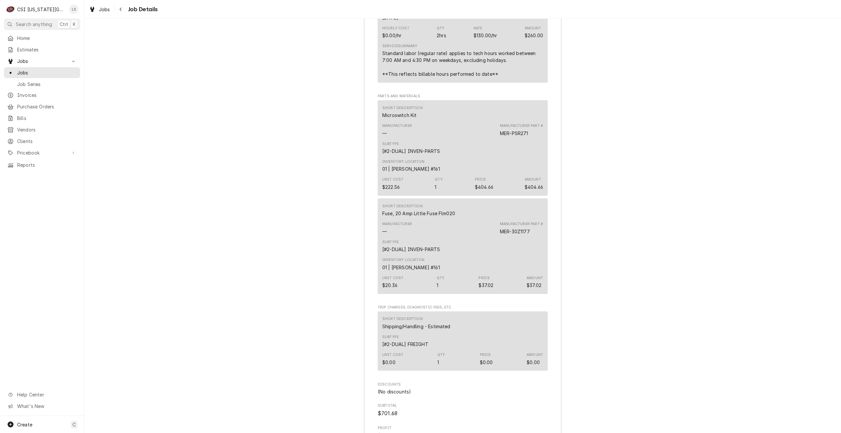
scroll to position [1862, 0]
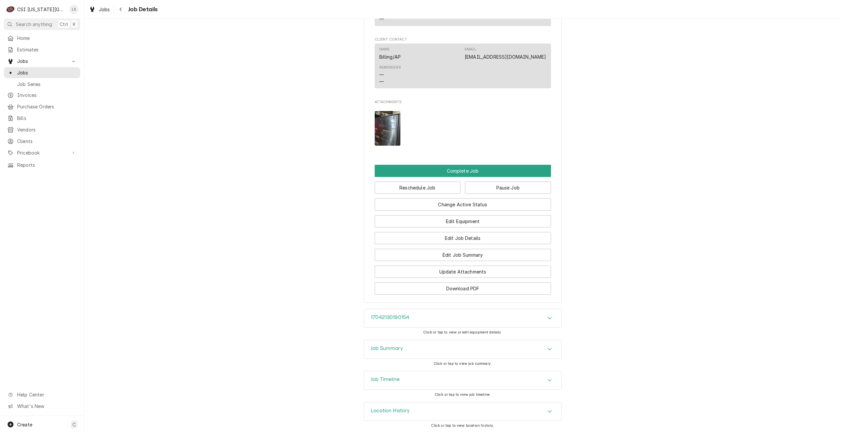
scroll to position [776, 0]
click at [511, 340] on div "Job Summary" at bounding box center [463, 349] width 198 height 19
click at [514, 346] on div "Job Summary" at bounding box center [462, 349] width 197 height 18
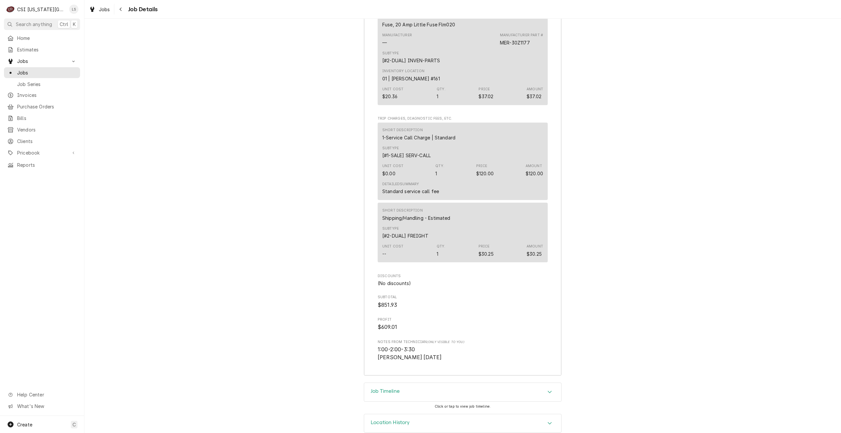
scroll to position [2074, 0]
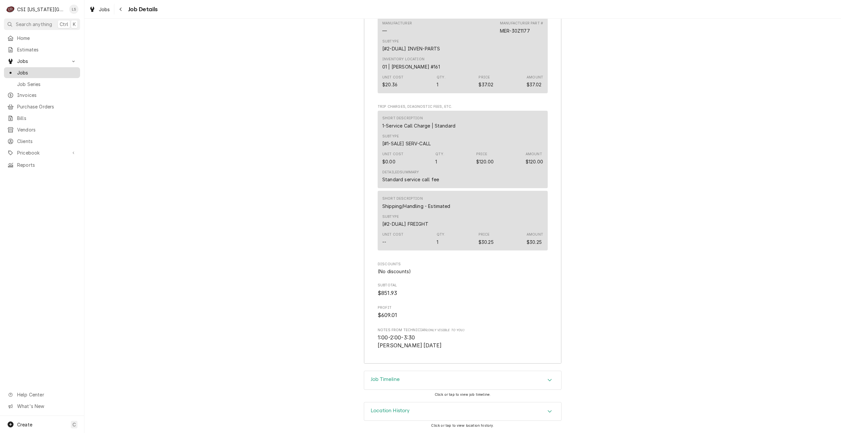
click at [69, 74] on link "Jobs" at bounding box center [42, 72] width 76 height 11
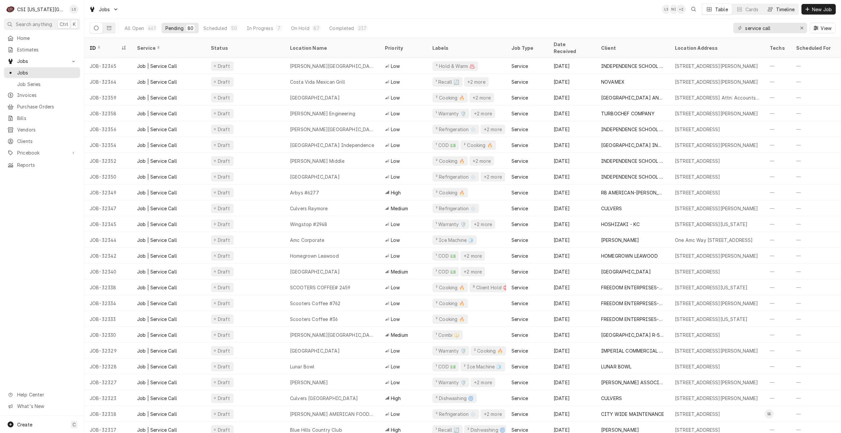
click at [771, 6] on div "Dynamic Content Wrapper" at bounding box center [770, 9] width 7 height 7
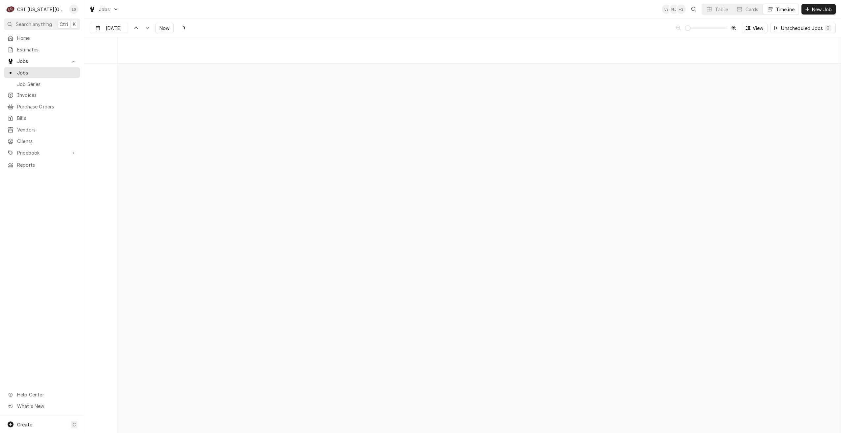
scroll to position [7566, 0]
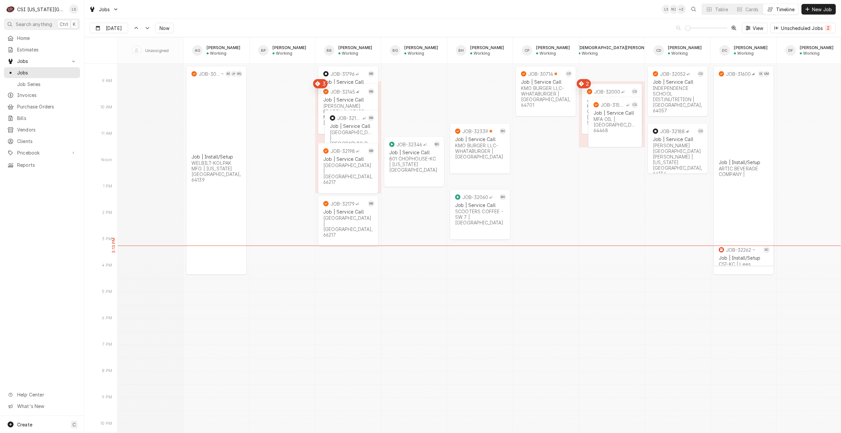
click at [344, 8] on div "Jobs LS NI + 2 Table Cards Timeline New Job" at bounding box center [462, 9] width 756 height 18
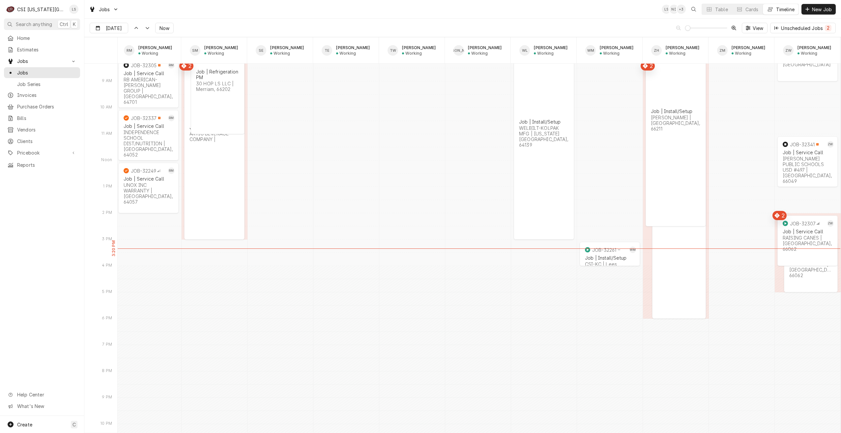
scroll to position [0, 1195]
click at [114, 28] on input "Aug 26" at bounding box center [104, 29] width 29 height 13
click at [131, 118] on div "27" at bounding box center [131, 118] width 9 height 9
type input "Aug 27"
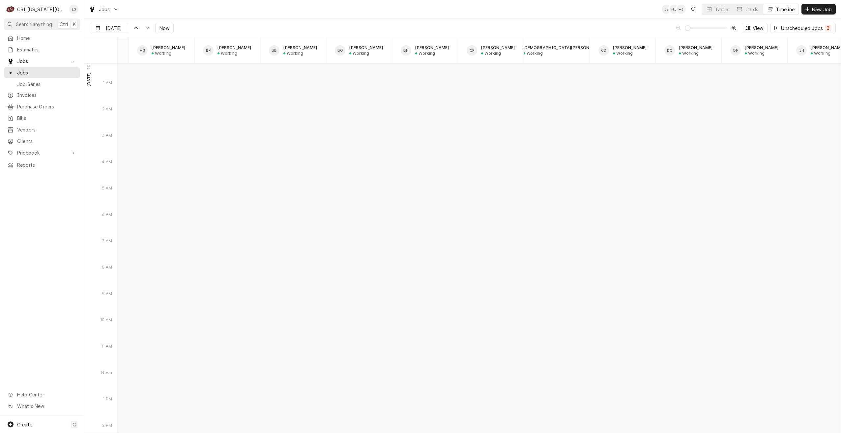
scroll to position [0, 0]
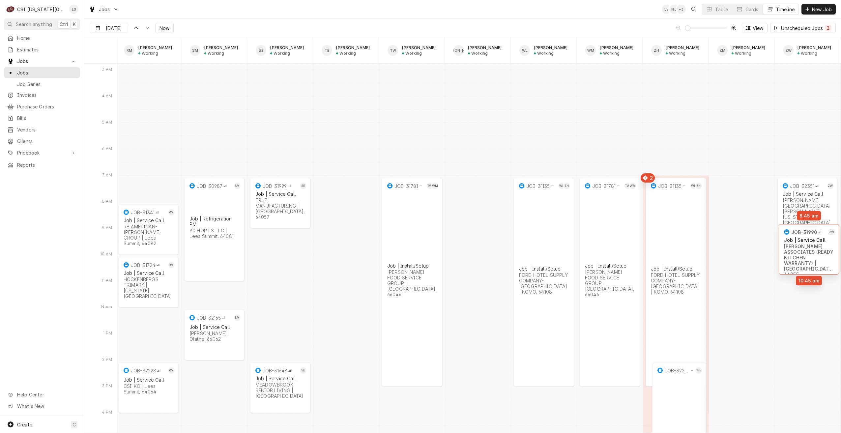
drag, startPoint x: 793, startPoint y: 267, endPoint x: 794, endPoint y: 261, distance: 5.8
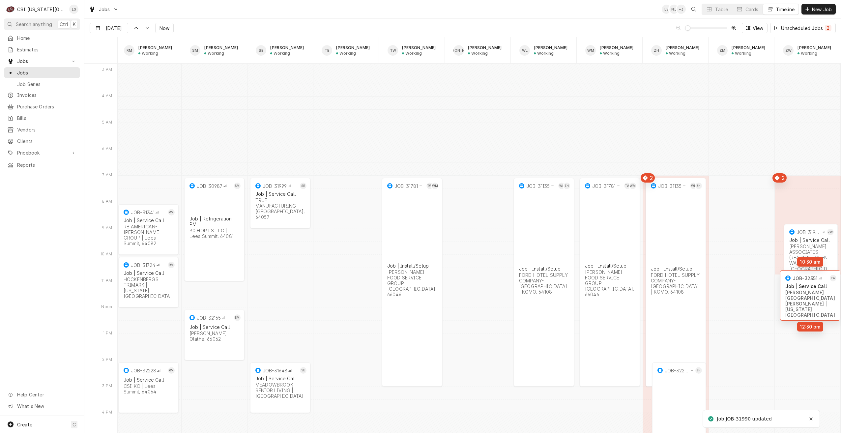
drag, startPoint x: 795, startPoint y: 198, endPoint x: 797, endPoint y: 288, distance: 89.3
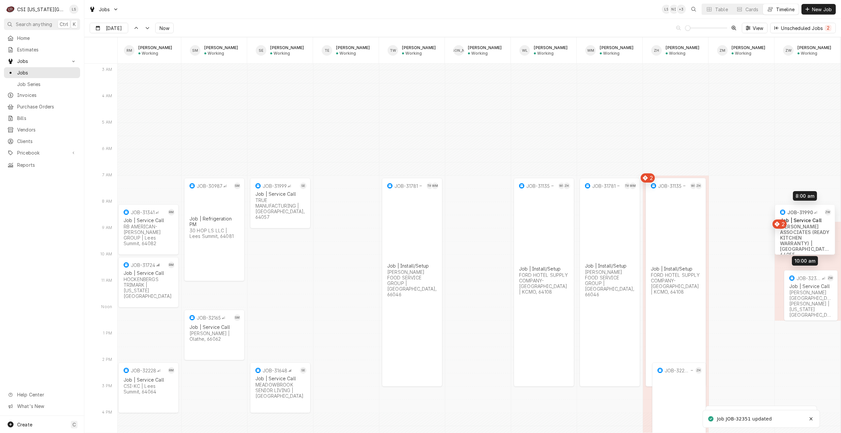
drag, startPoint x: 797, startPoint y: 245, endPoint x: 795, endPoint y: 223, distance: 22.2
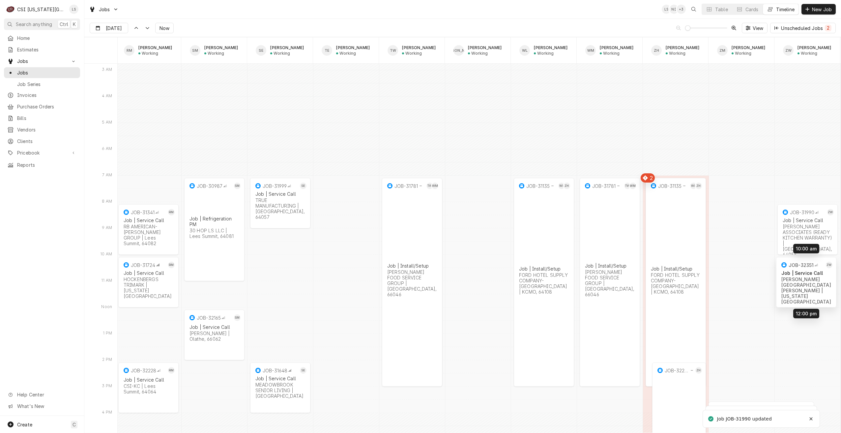
drag, startPoint x: 800, startPoint y: 289, endPoint x: 799, endPoint y: 275, distance: 13.9
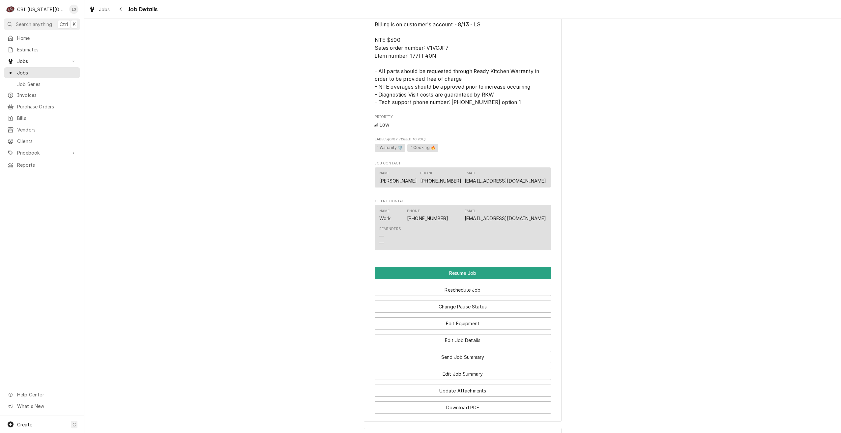
scroll to position [916, 0]
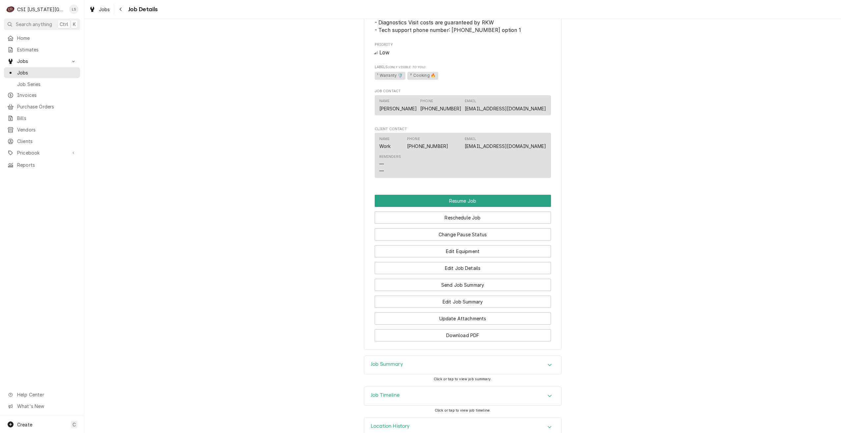
click at [500, 356] on div "Job Summary" at bounding box center [462, 365] width 197 height 18
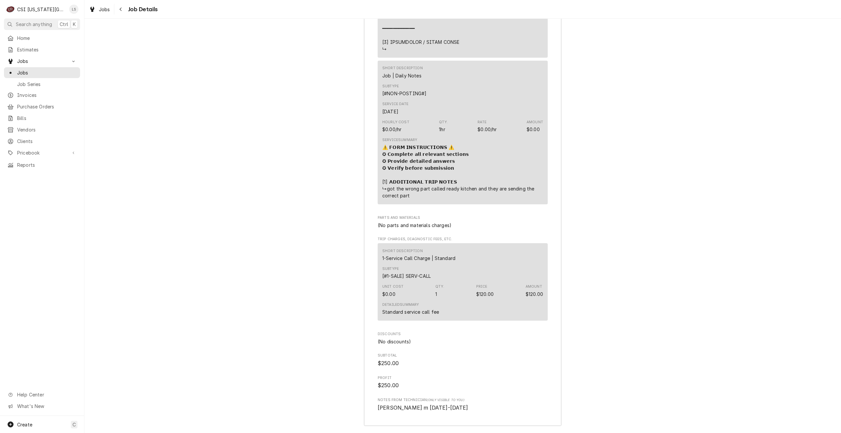
scroll to position [2108, 0]
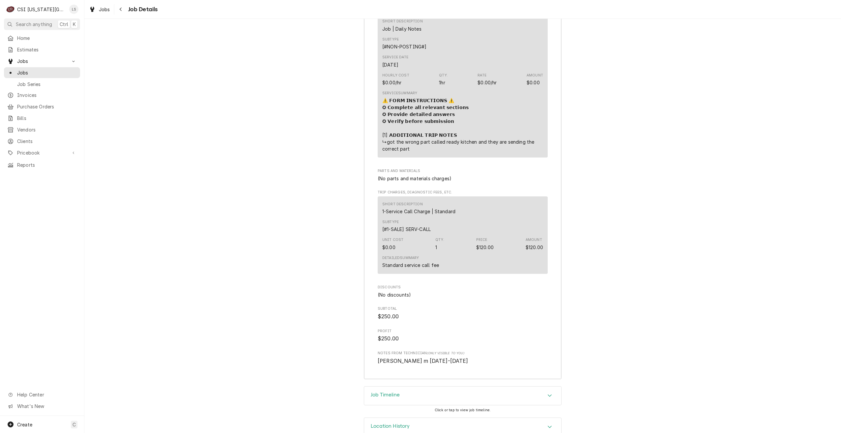
click at [544, 386] on div "Job Timeline" at bounding box center [462, 395] width 197 height 18
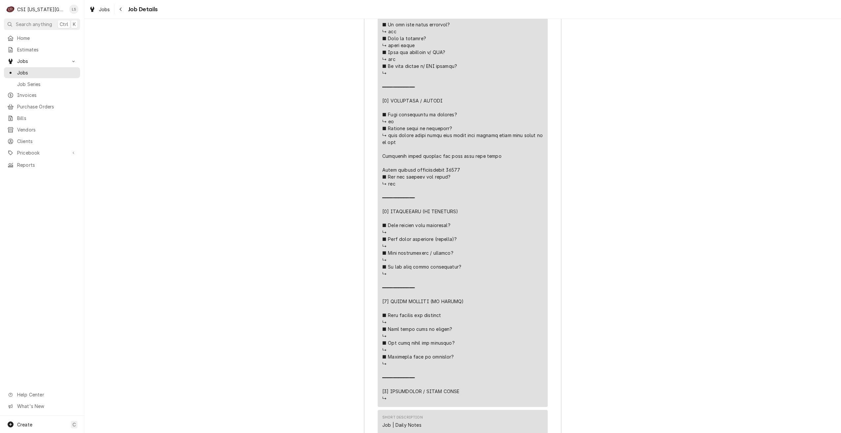
scroll to position [1632, 0]
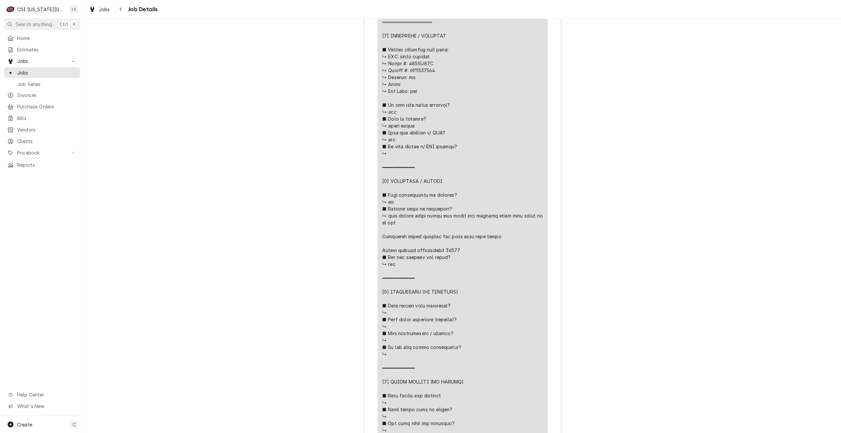
drag, startPoint x: 49, startPoint y: 70, endPoint x: 98, endPoint y: 72, distance: 49.2
click at [49, 70] on span "Jobs" at bounding box center [47, 72] width 60 height 7
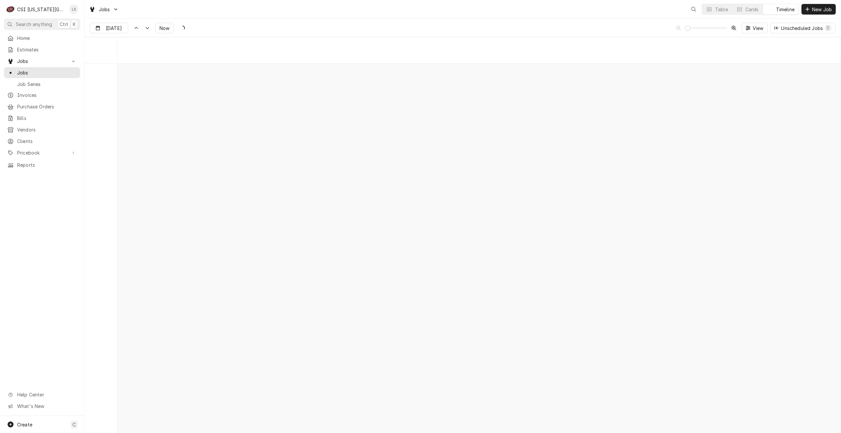
scroll to position [7564, 0]
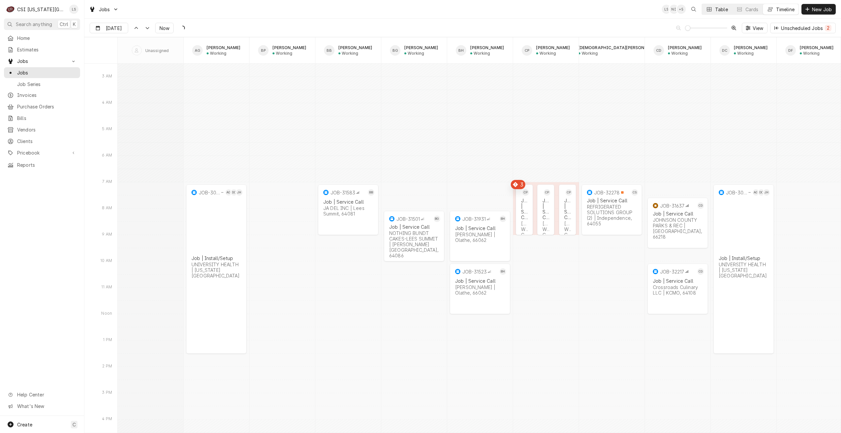
click at [721, 12] on div "Table" at bounding box center [721, 9] width 13 height 7
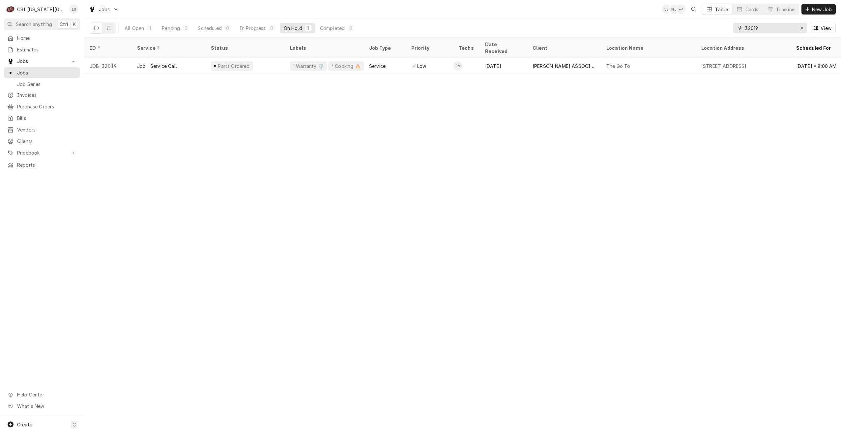
click at [762, 27] on input "32019" at bounding box center [769, 28] width 49 height 11
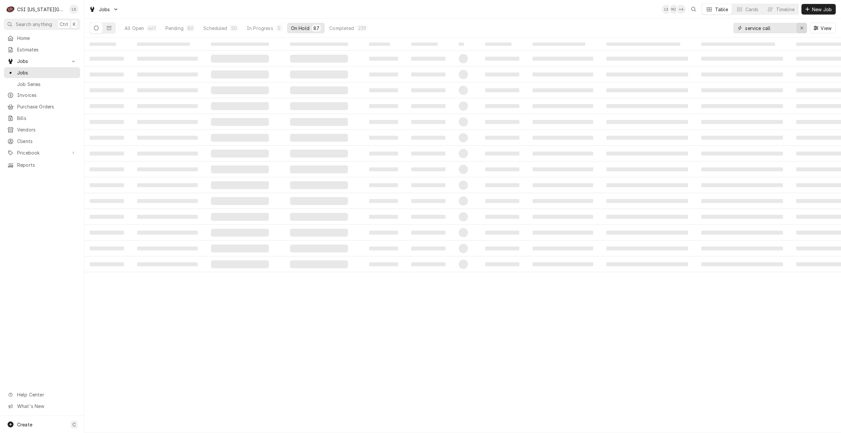
type input "service call"
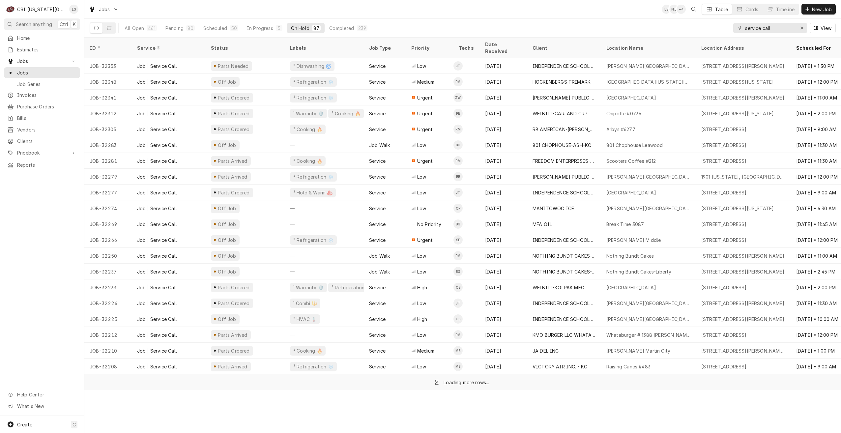
click at [627, 13] on div "Jobs LS NI + 4 Table Cards Timeline New Job" at bounding box center [462, 9] width 756 height 18
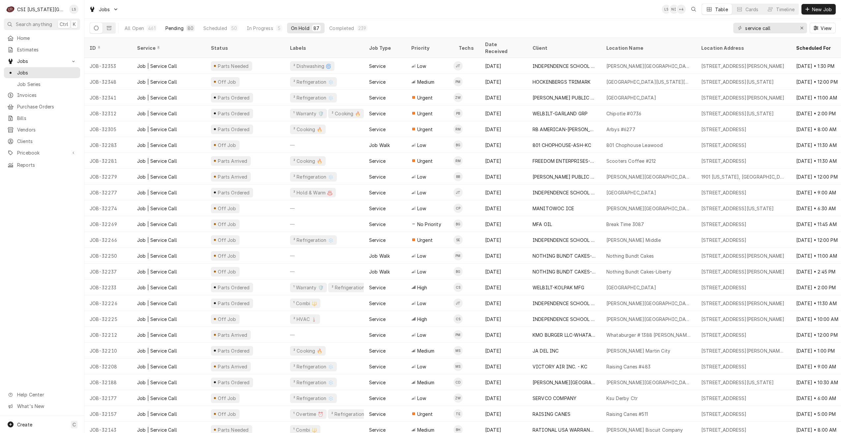
click at [178, 27] on div "Pending" at bounding box center [174, 28] width 18 height 7
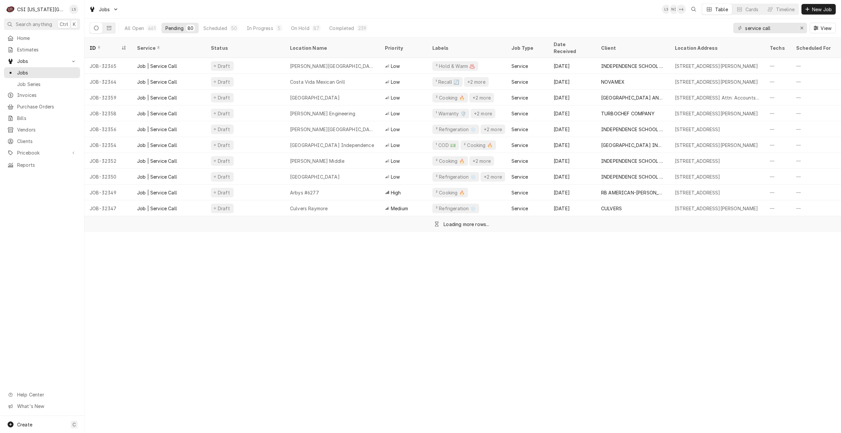
click at [483, 18] on div "Jobs LS NI + 4 Table Cards Timeline New Job" at bounding box center [462, 9] width 756 height 18
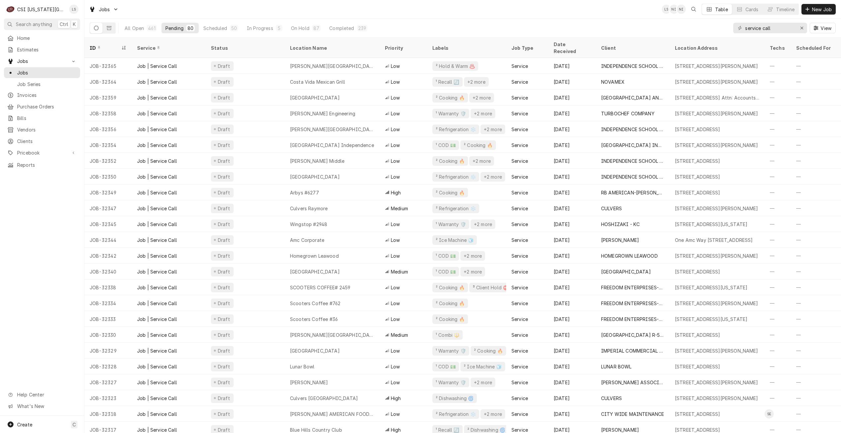
click at [483, 18] on div "Jobs LS NI NI Table Cards Timeline New Job" at bounding box center [462, 9] width 756 height 18
click at [483, 18] on div "Jobs LS NI + 2 Table Cards Timeline New Job" at bounding box center [462, 9] width 756 height 18
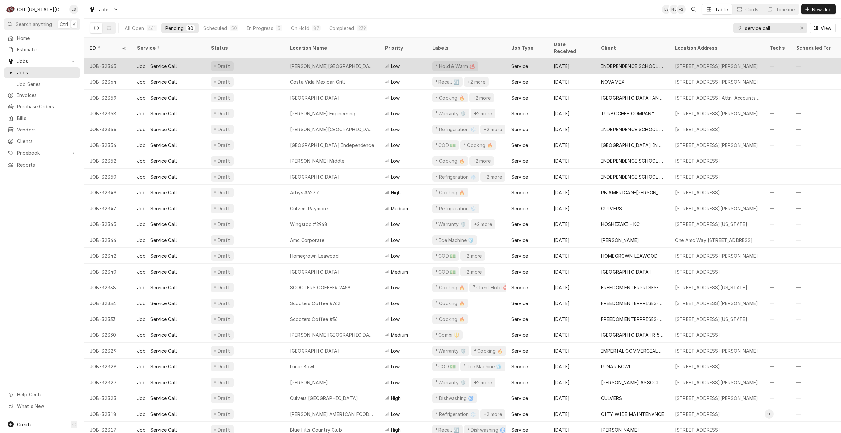
click at [363, 63] on div "Thomas Hart Benton Elementary School" at bounding box center [332, 66] width 84 height 7
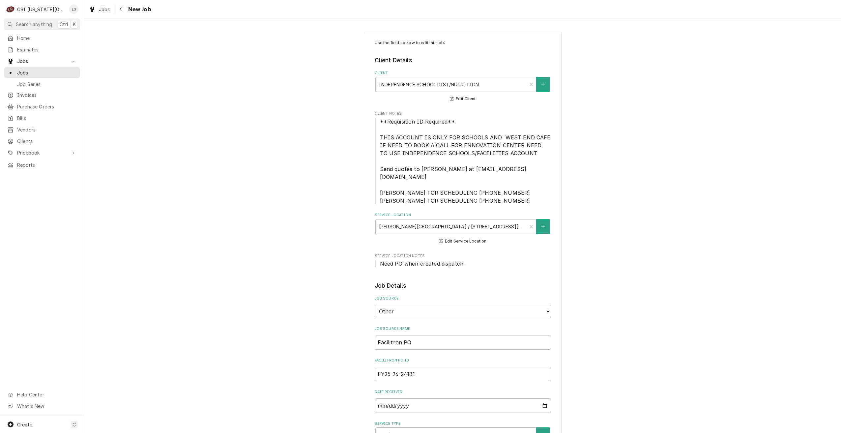
type textarea "x"
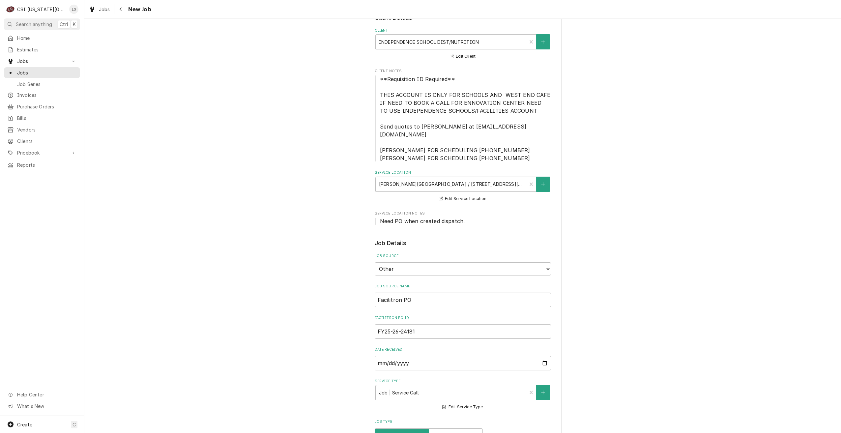
scroll to position [132, 0]
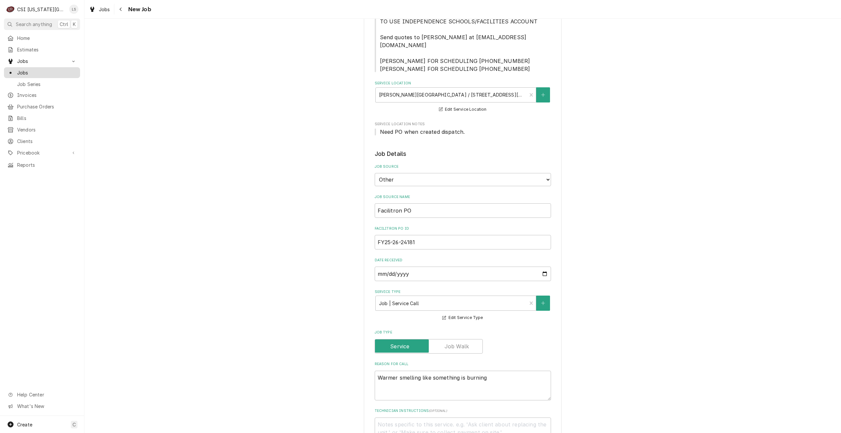
click at [70, 69] on span "Jobs" at bounding box center [47, 72] width 60 height 7
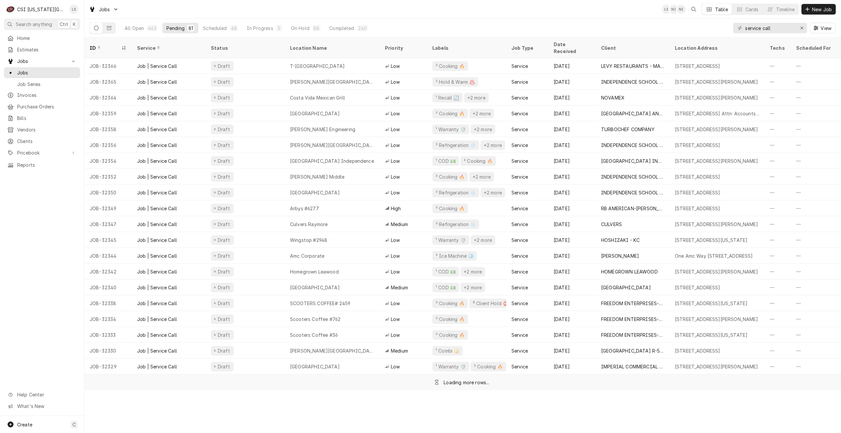
click at [314, 10] on div "Jobs LS NI NI Table Cards Timeline New Job" at bounding box center [462, 9] width 756 height 18
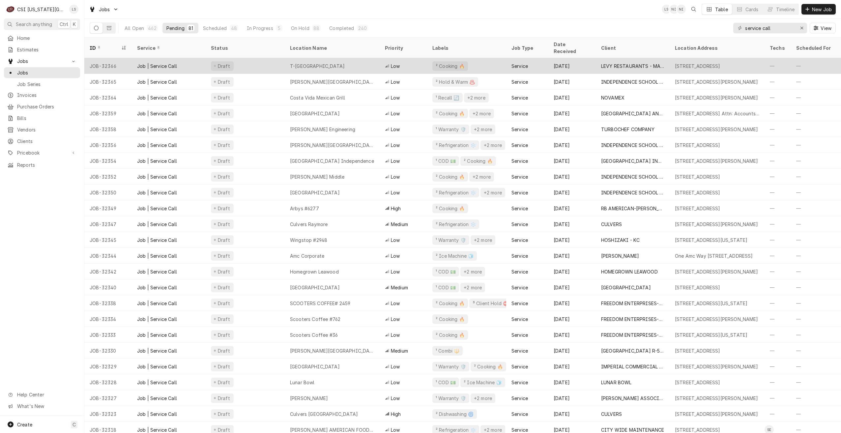
click at [313, 63] on div "T-[GEOGRAPHIC_DATA]" at bounding box center [317, 66] width 55 height 7
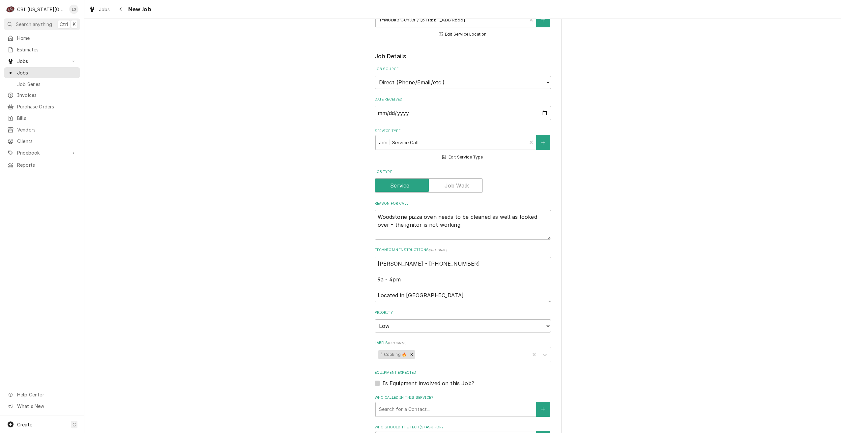
scroll to position [132, 0]
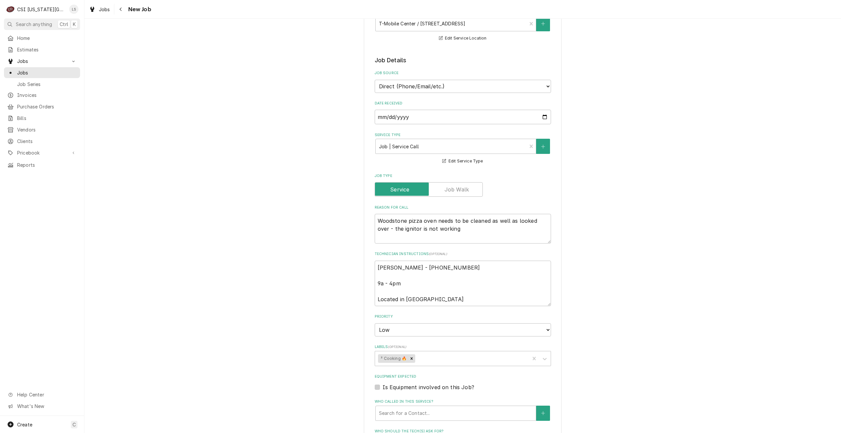
click at [655, 134] on div "Use the fields below to edit this job: Client Details Client LEVY RESTAURANTS -…" at bounding box center [462, 270] width 756 height 753
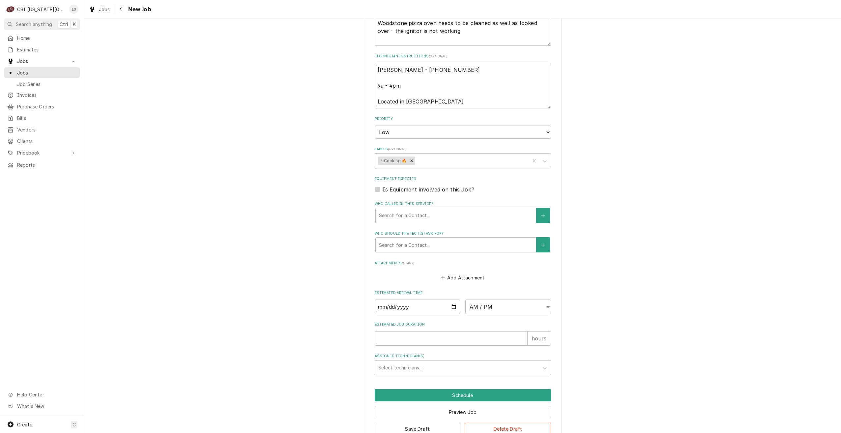
scroll to position [338, 0]
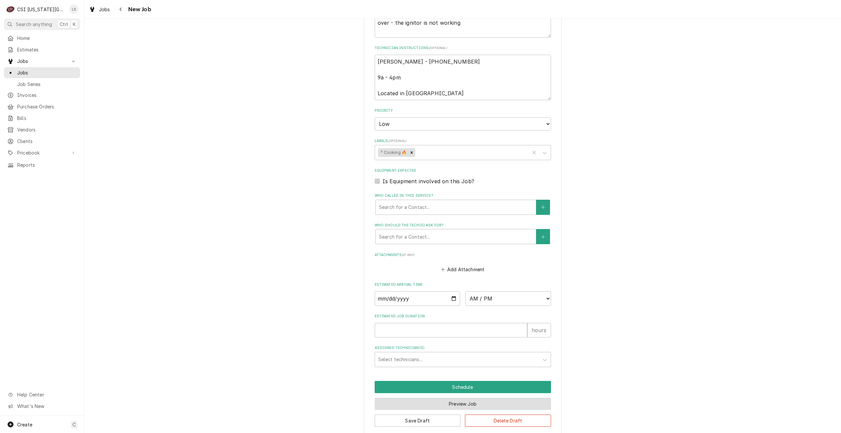
click at [452, 398] on button "Preview Job" at bounding box center [463, 404] width 176 height 12
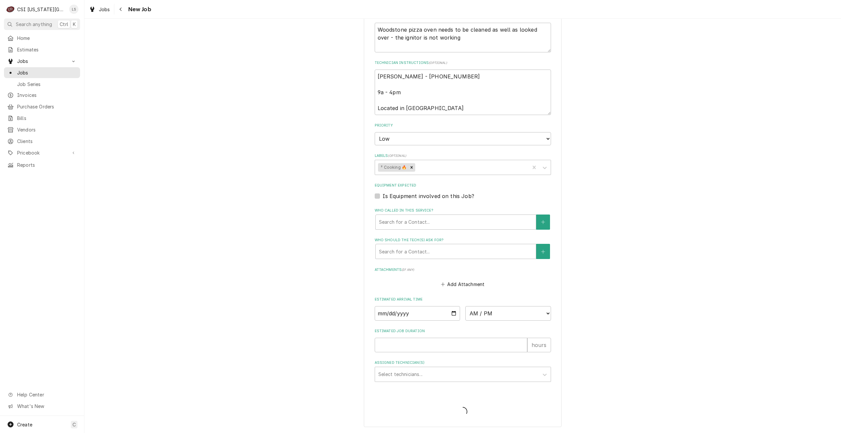
scroll to position [315, 0]
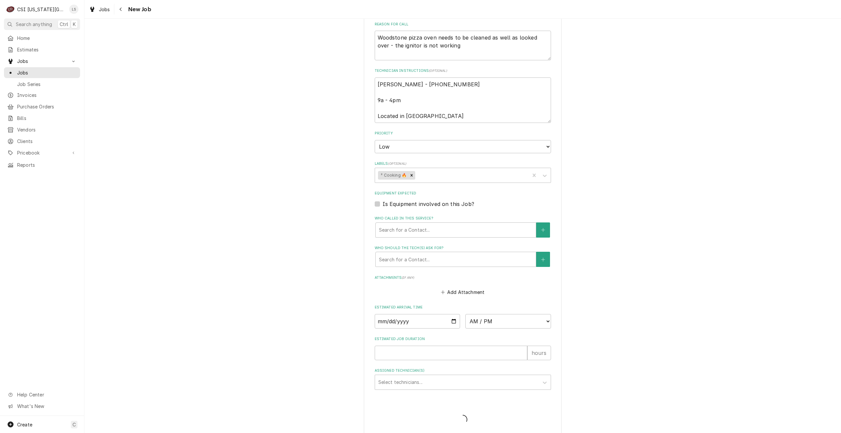
type textarea "x"
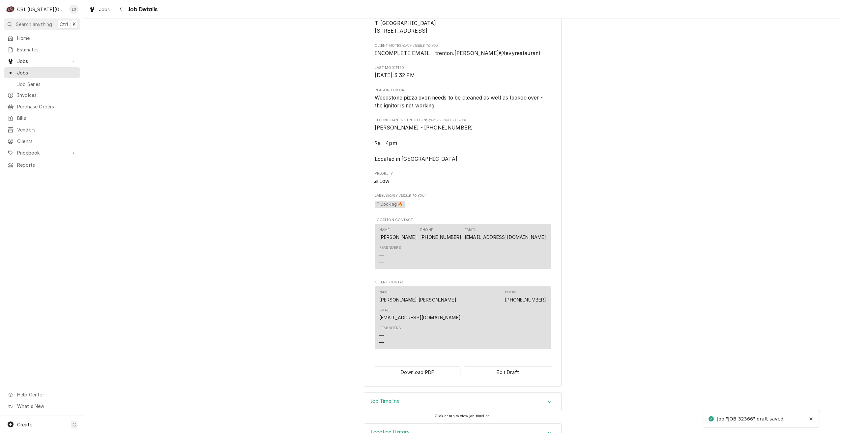
scroll to position [176, 0]
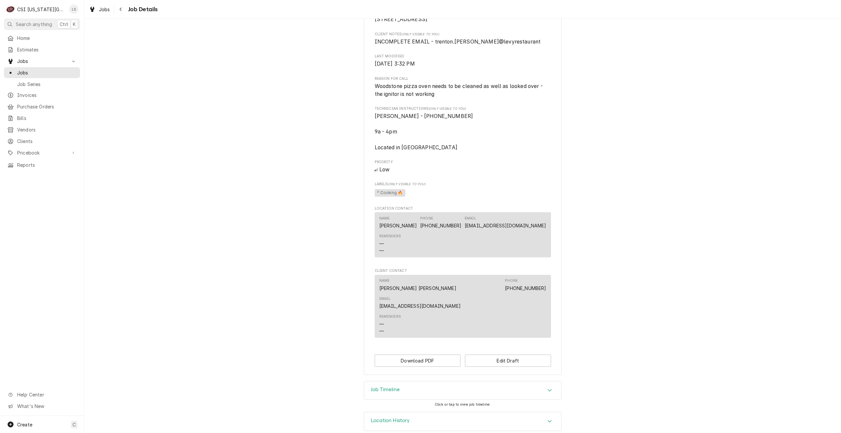
click at [519, 381] on div "Job Timeline" at bounding box center [462, 390] width 197 height 18
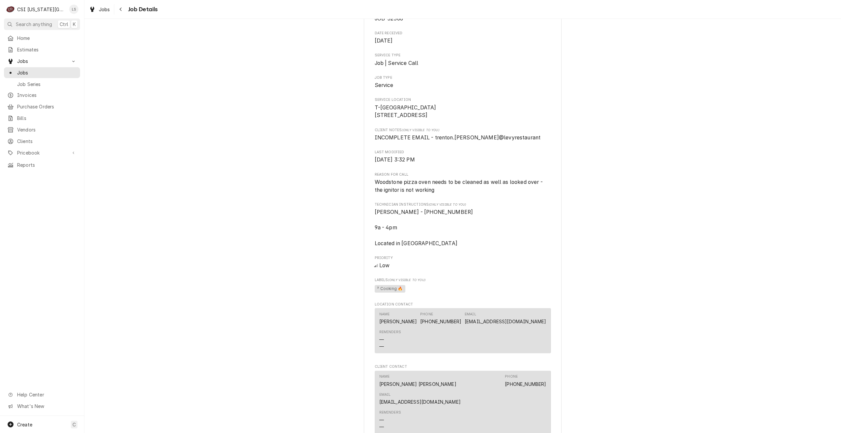
scroll to position [0, 0]
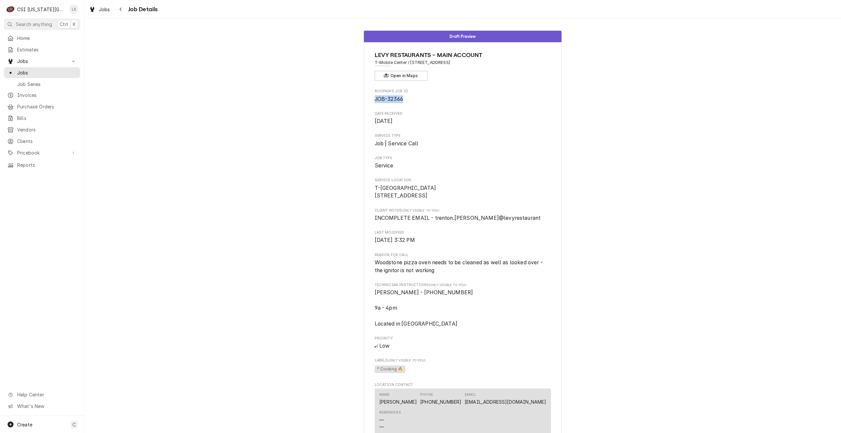
drag, startPoint x: 402, startPoint y: 97, endPoint x: 373, endPoint y: 101, distance: 29.3
click at [375, 101] on span "JOB-32366" at bounding box center [463, 99] width 176 height 8
copy span "JOB-32366"
click at [58, 72] on span "Jobs" at bounding box center [47, 72] width 60 height 7
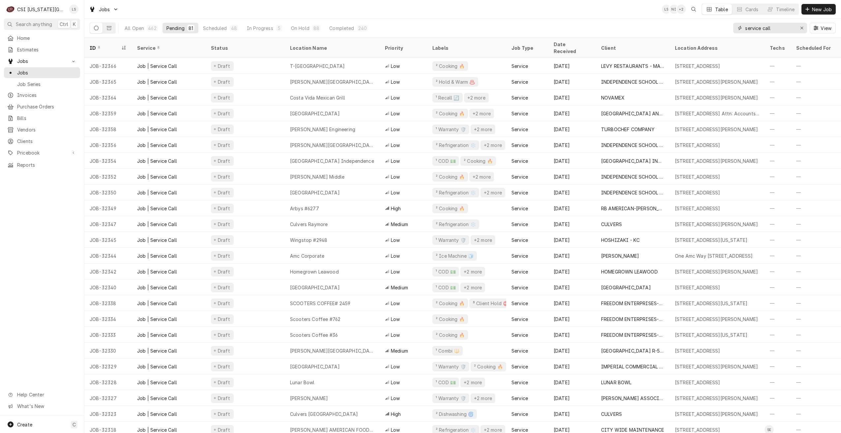
drag, startPoint x: 788, startPoint y: 30, endPoint x: 690, endPoint y: 31, distance: 97.5
click at [690, 31] on div "All Open 462 Pending 81 Scheduled 48 In Progress 5 On Hold 88 Completed 240 ser…" at bounding box center [463, 28] width 746 height 18
type input "3"
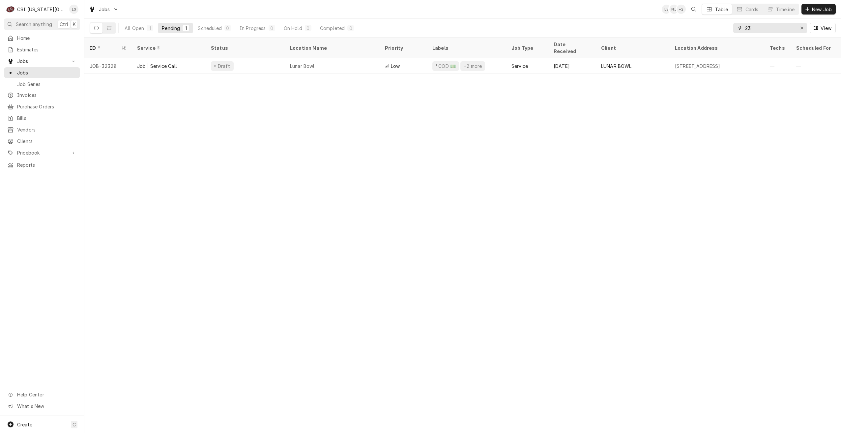
type input "2"
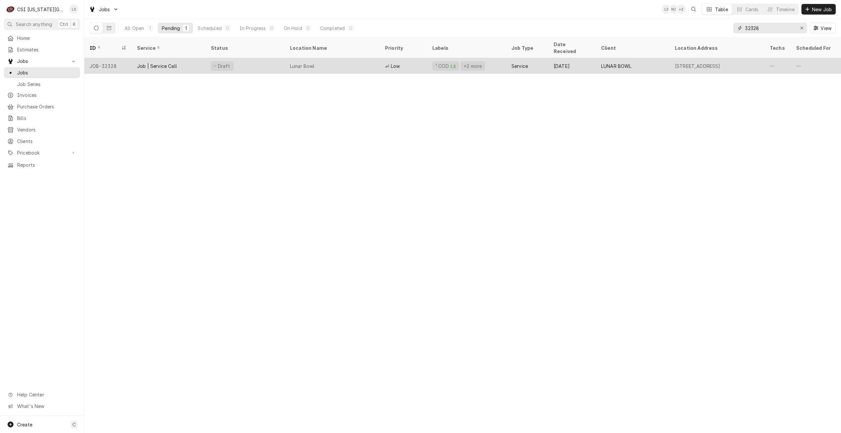
type input "32328"
click at [353, 63] on div "Lunar Bowl" at bounding box center [332, 66] width 95 height 16
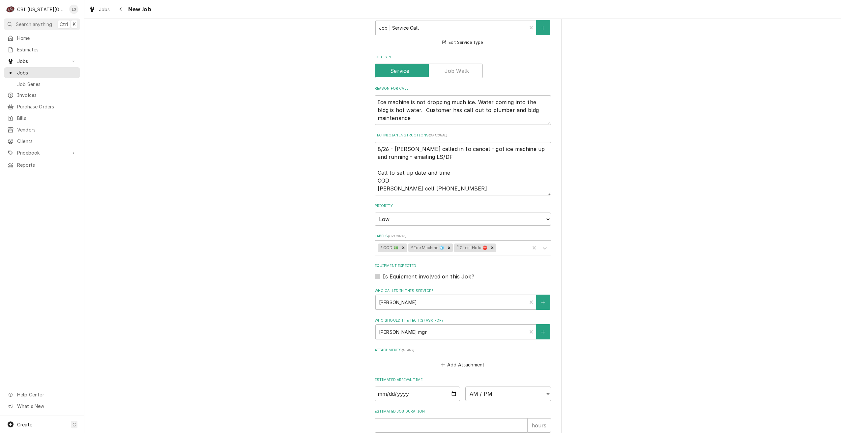
scroll to position [400, 0]
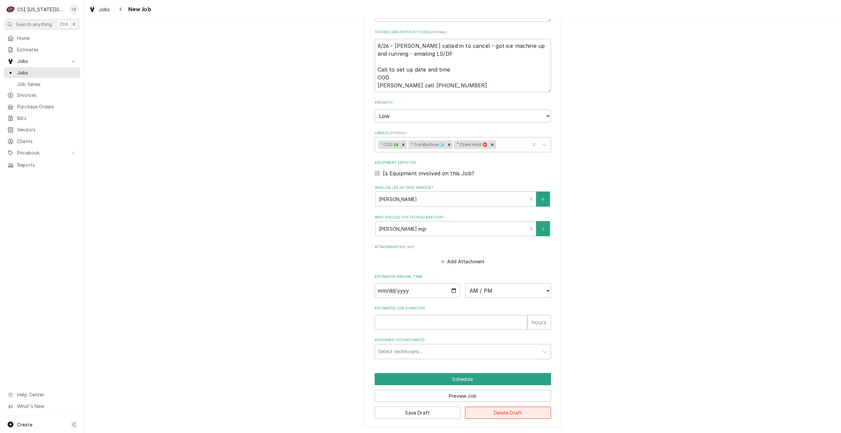
click at [518, 411] on button "Delete Draft" at bounding box center [508, 413] width 86 height 12
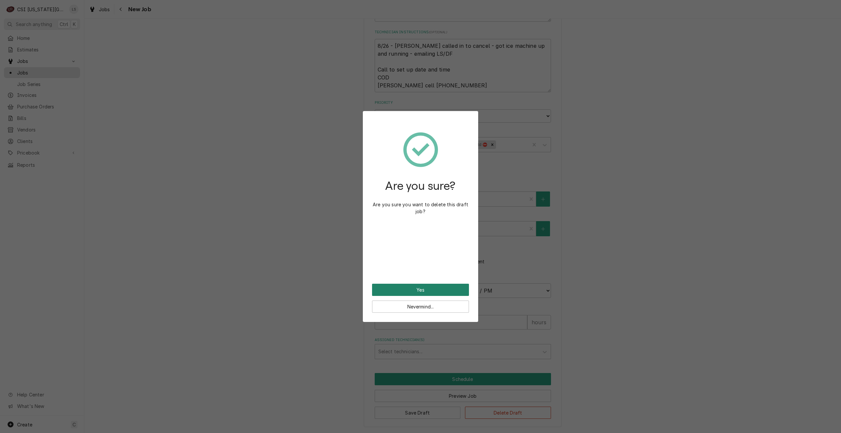
click at [427, 289] on button "Yes" at bounding box center [420, 290] width 97 height 12
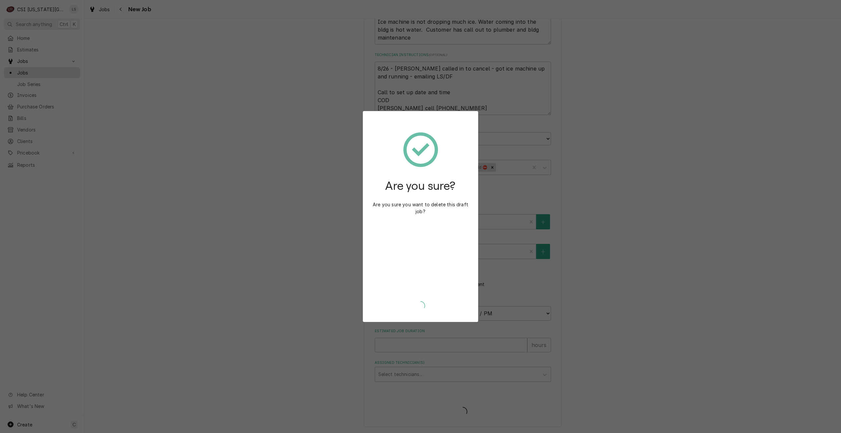
type textarea "x"
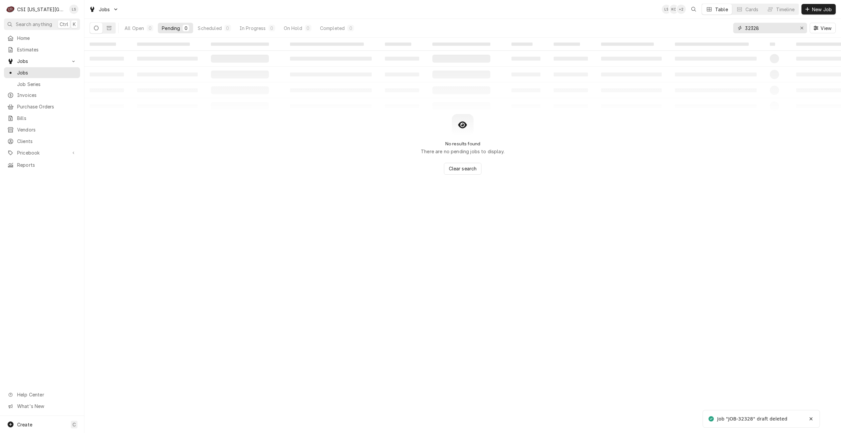
click at [769, 30] on input "32328" at bounding box center [769, 28] width 49 height 11
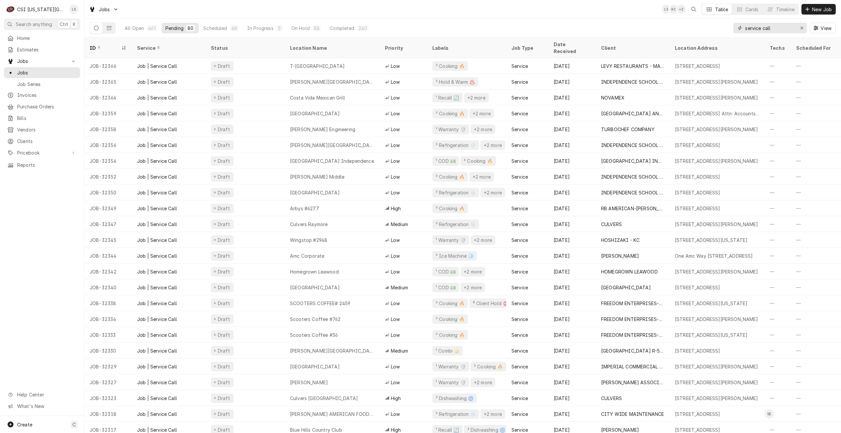
type input "service call"
click at [426, 12] on div "Jobs LS KC + 2 Table Cards Timeline New Job" at bounding box center [462, 9] width 756 height 18
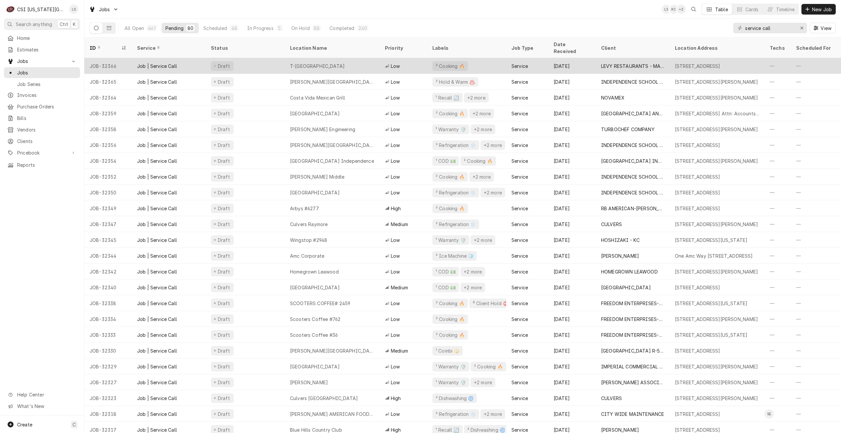
click at [336, 58] on div "T-[GEOGRAPHIC_DATA]" at bounding box center [332, 66] width 95 height 16
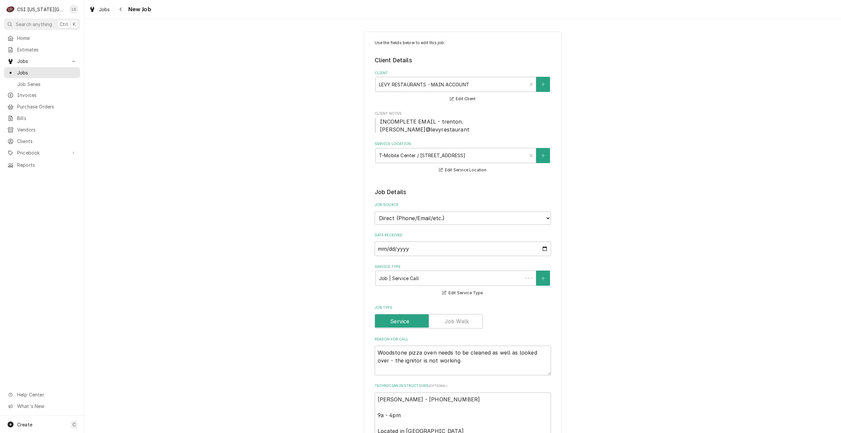
type textarea "x"
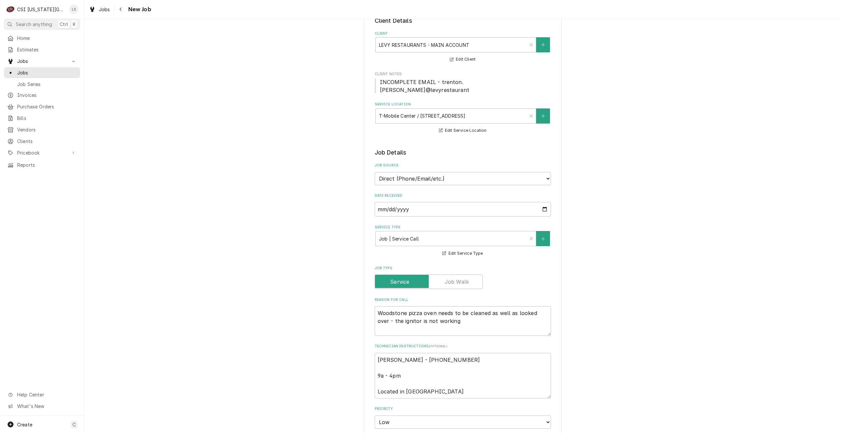
scroll to position [99, 0]
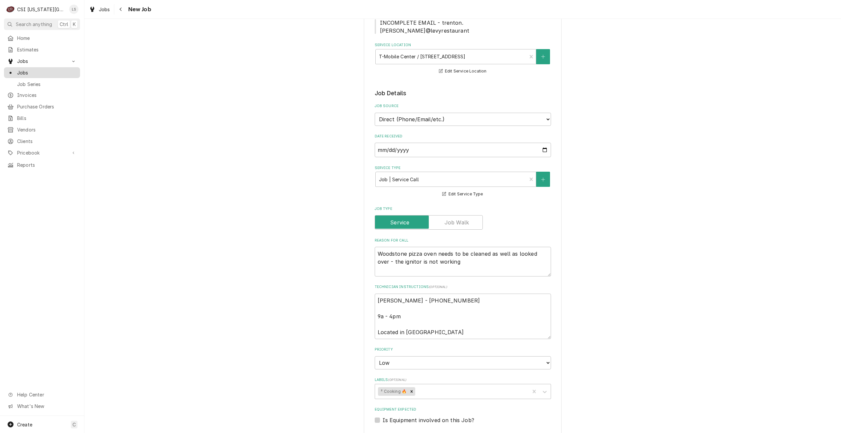
click at [54, 69] on span "Jobs" at bounding box center [47, 72] width 60 height 7
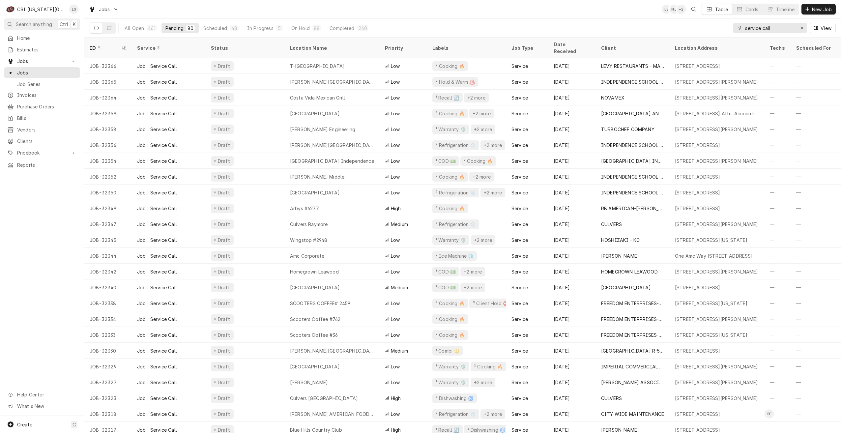
click at [469, 10] on div "Jobs LS NI + 2 Table Cards Timeline New Job" at bounding box center [462, 9] width 756 height 18
click at [469, 10] on div "Jobs LS KC + 2 Table Cards Timeline New Job" at bounding box center [462, 9] width 756 height 18
click at [451, 9] on div "Jobs LS NI NI Table Cards Timeline New Job" at bounding box center [462, 9] width 756 height 18
click at [575, 14] on div "Jobs LS NI NI Table Cards Timeline New Job" at bounding box center [462, 9] width 756 height 18
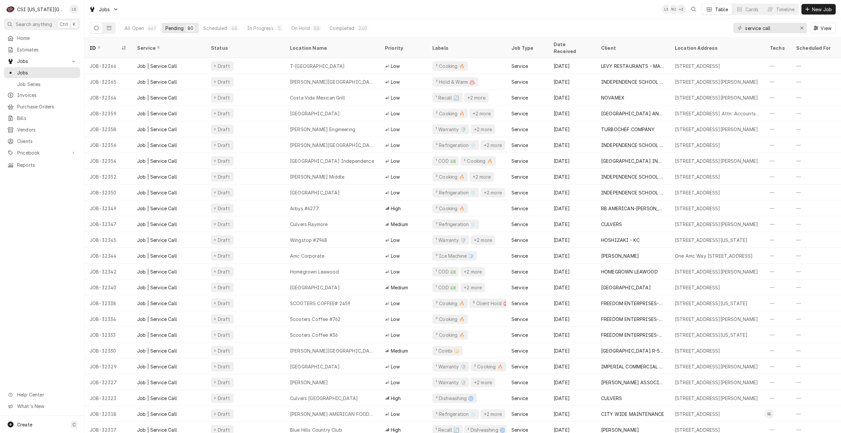
click at [546, 4] on div "Jobs LS NI + 2 Table Cards Timeline New Job" at bounding box center [462, 9] width 756 height 18
click at [584, 14] on div "Jobs LS NI + 2 Table Cards Timeline New Job" at bounding box center [462, 9] width 756 height 18
click at [599, 15] on div "Jobs LS NI + 2 Table Cards Timeline New Job" at bounding box center [462, 9] width 756 height 18
click at [609, 14] on div "Jobs LS NI + 2 Table Cards Timeline New Job" at bounding box center [462, 9] width 756 height 18
